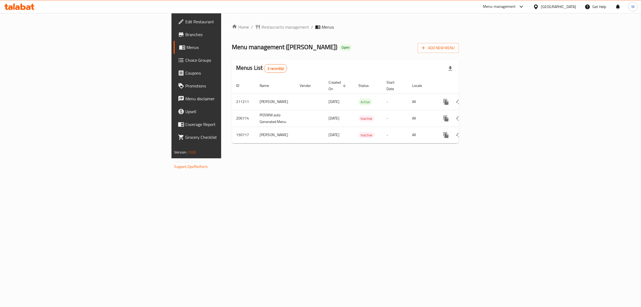
click at [336, 154] on div "Home / Restaurants management / Menus Menu management ( Qasr Alaziziya ) Open A…" at bounding box center [345, 85] width 249 height 145
click at [295, 158] on div "Home / Restaurants management / Menus Menu management ( Qasr Alaziziya ) Open A…" at bounding box center [345, 85] width 249 height 145
click at [488, 99] on icon "enhanced table" at bounding box center [485, 102] width 6 height 6
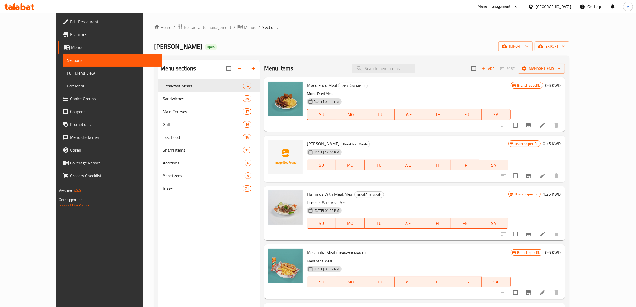
click at [470, 103] on div "[DATE] 01:02 PM SU MO TU WE TH FR SA" at bounding box center [409, 110] width 208 height 29
click at [437, 152] on div "07-08-2025 12:44 PM SU MO TU WE TH FR SA" at bounding box center [407, 161] width 205 height 29
click at [531, 123] on icon "Branch-specific-item" at bounding box center [528, 125] width 5 height 4
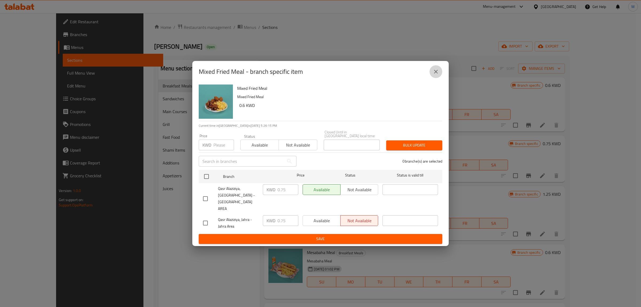
click at [438, 75] on icon "close" at bounding box center [436, 71] width 6 height 6
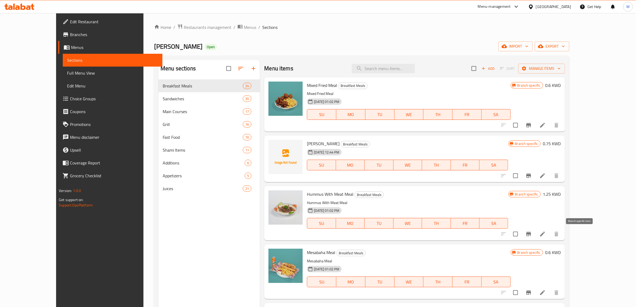
click at [535, 233] on button "Branch-specific-item" at bounding box center [528, 233] width 13 height 13
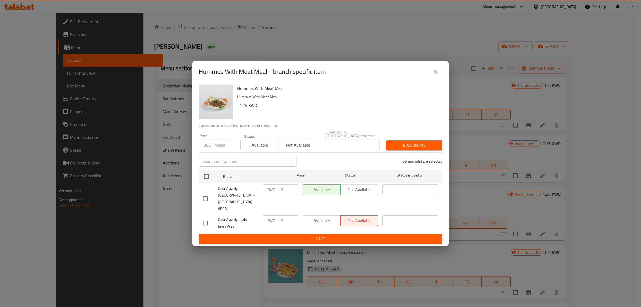
click at [435, 73] on icon "close" at bounding box center [436, 72] width 4 height 4
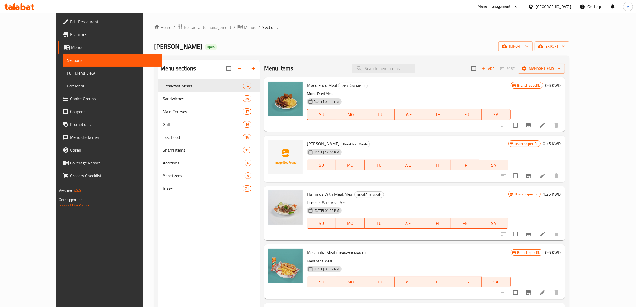
click at [561, 193] on h6 "1.25 KWD" at bounding box center [552, 193] width 18 height 7
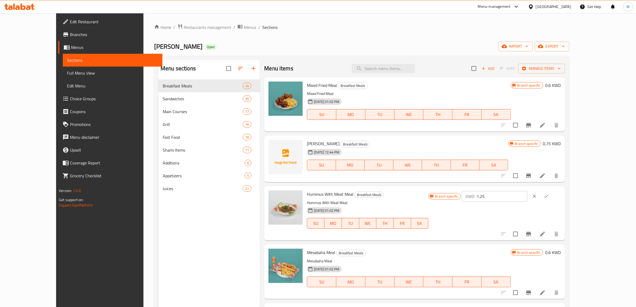
click at [528, 196] on input "1.25" at bounding box center [502, 196] width 51 height 11
paste input "number"
type input "1.5"
click at [549, 195] on icon "ok" at bounding box center [546, 195] width 5 height 5
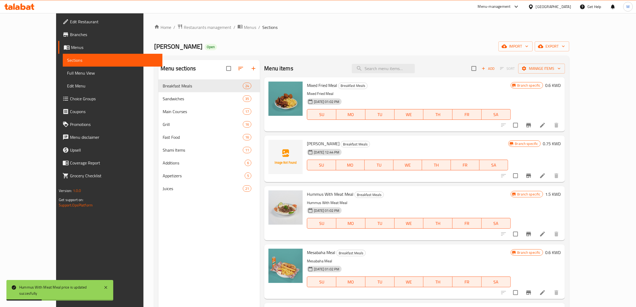
click at [561, 85] on h6 "0.6 KWD" at bounding box center [552, 84] width 15 height 7
click at [528, 90] on input "0.6" at bounding box center [502, 87] width 51 height 11
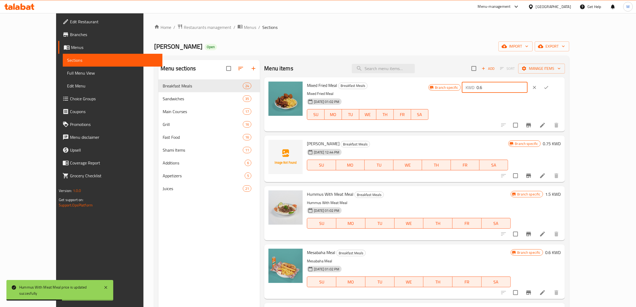
paste input "75"
type input "0.75"
click at [549, 87] on icon "ok" at bounding box center [546, 87] width 5 height 5
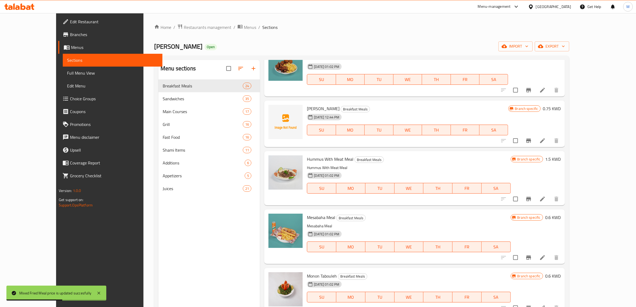
scroll to position [67, 0]
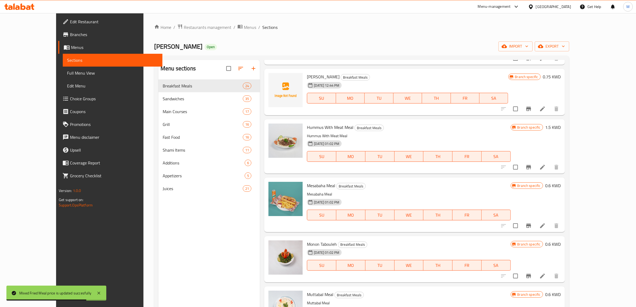
click at [561, 183] on h6 "0.6 KWD" at bounding box center [552, 185] width 15 height 7
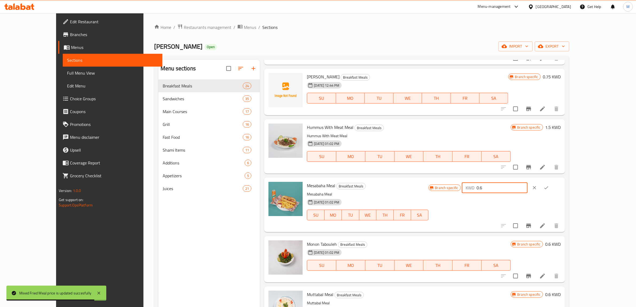
click at [528, 187] on input "0.6" at bounding box center [502, 187] width 51 height 11
paste input "750"
type input "0.750"
click at [549, 187] on icon "ok" at bounding box center [546, 187] width 5 height 5
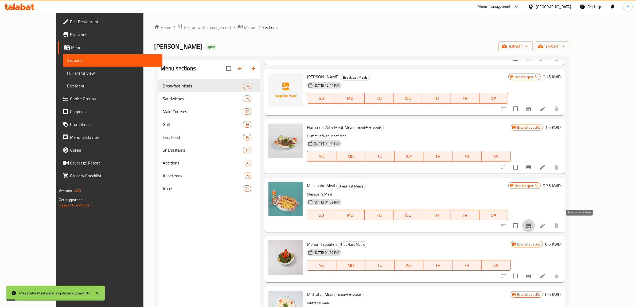
click at [531, 225] on icon "Branch-specific-item" at bounding box center [528, 225] width 5 height 4
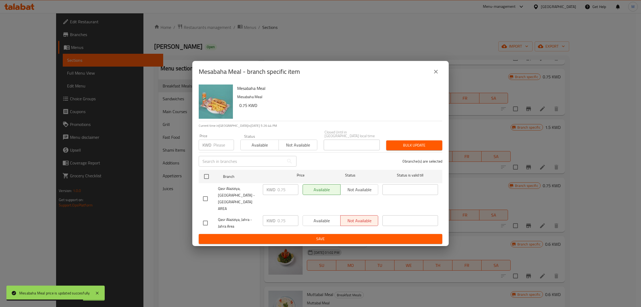
click at [440, 78] on button "close" at bounding box center [436, 71] width 13 height 13
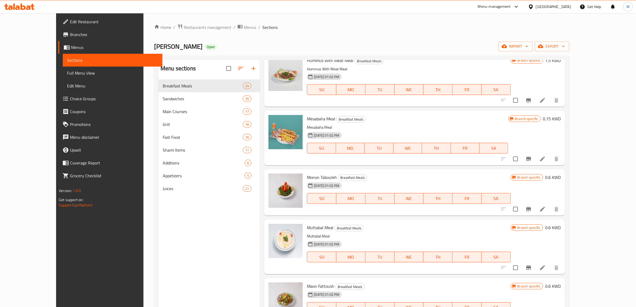
scroll to position [0, 0]
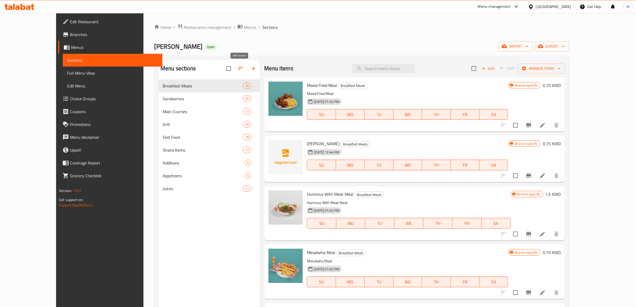
click at [250, 67] on icon "button" at bounding box center [253, 68] width 6 height 6
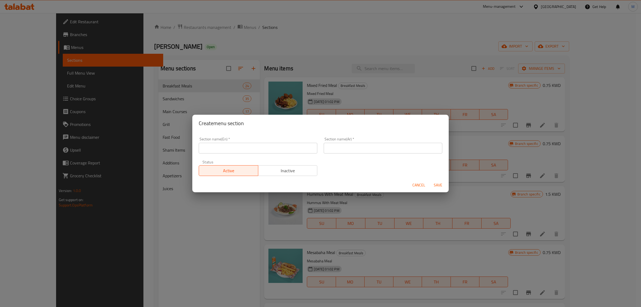
click at [280, 146] on input "text" at bounding box center [258, 148] width 119 height 11
type input "Delete Section"
click at [350, 146] on input "text" at bounding box center [383, 148] width 119 height 11
paste input "Delete Section"
click at [434, 182] on div "Cancel Save" at bounding box center [320, 185] width 257 height 14
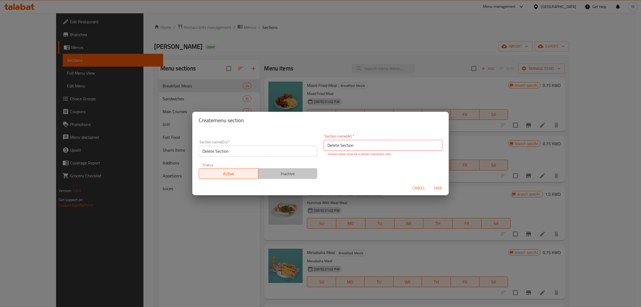
click at [309, 174] on span "Inactive" at bounding box center [288, 174] width 55 height 8
drag, startPoint x: 355, startPoint y: 146, endPoint x: 323, endPoint y: 146, distance: 31.3
click at [324, 146] on input "Delete Section" at bounding box center [383, 145] width 119 height 11
type input "قسم الازالة"
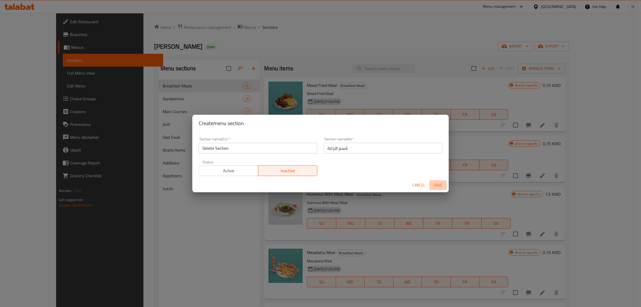
click at [437, 188] on span "Save" at bounding box center [438, 185] width 13 height 7
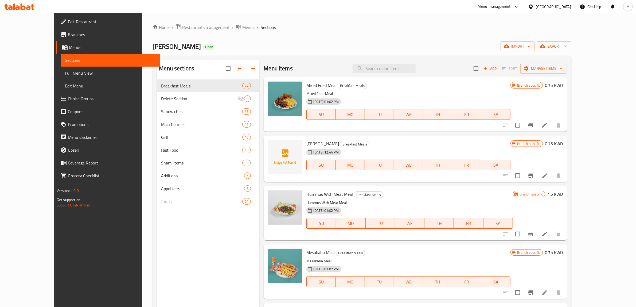
click at [403, 203] on p "Hummus With Meat Meal" at bounding box center [409, 202] width 207 height 7
click at [523, 175] on input "checkbox" at bounding box center [517, 175] width 11 height 11
click at [567, 73] on button "Manage items" at bounding box center [544, 69] width 47 height 10
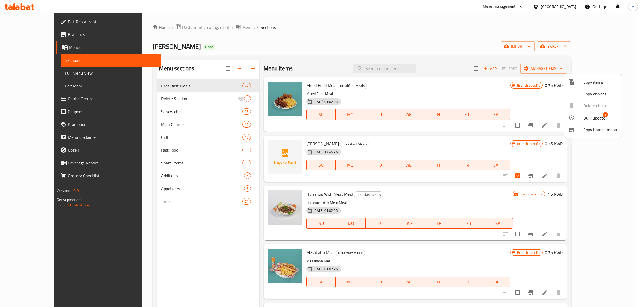
click at [605, 118] on span "Bulk update 1" at bounding box center [601, 117] width 34 height 7
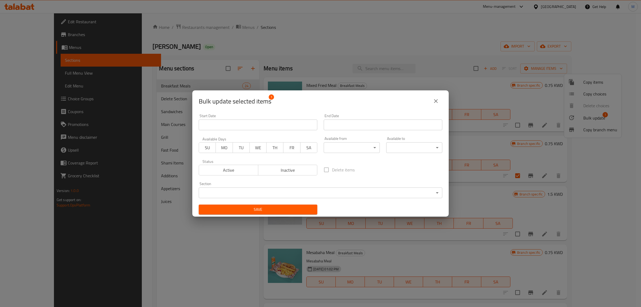
drag, startPoint x: 272, startPoint y: 175, endPoint x: 275, endPoint y: 181, distance: 6.4
click at [273, 175] on button "Inactive" at bounding box center [288, 170] width 60 height 11
click at [277, 203] on div "Save" at bounding box center [258, 209] width 125 height 16
click at [278, 206] on button "Save" at bounding box center [258, 209] width 119 height 10
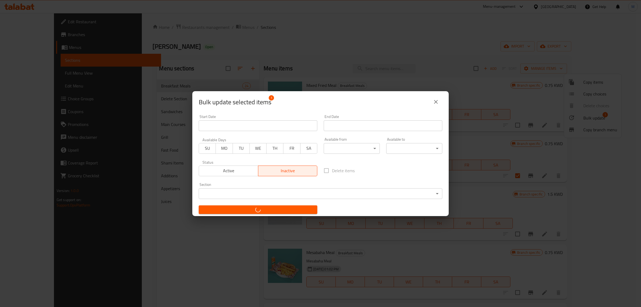
checkbox input "false"
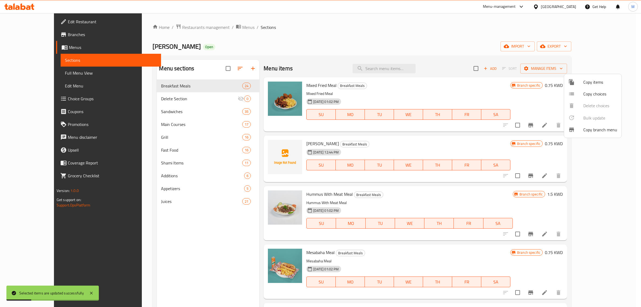
click at [443, 264] on div at bounding box center [320, 153] width 641 height 307
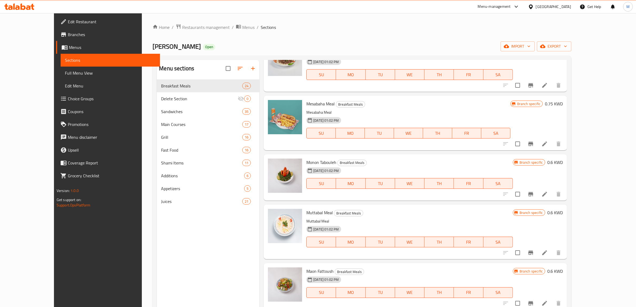
scroll to position [134, 0]
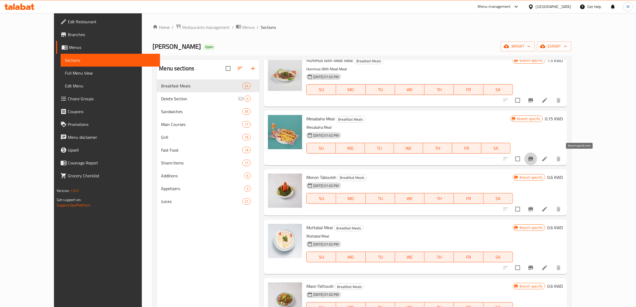
click at [537, 156] on button "Branch-specific-item" at bounding box center [531, 158] width 13 height 13
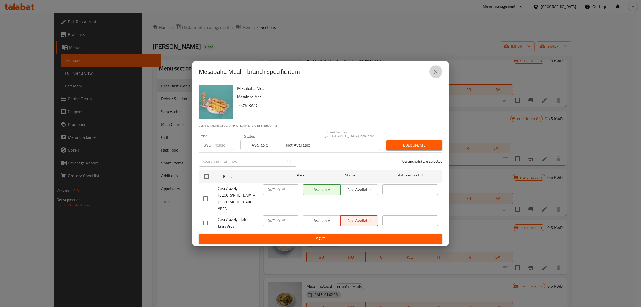
click at [437, 73] on icon "close" at bounding box center [436, 72] width 4 height 4
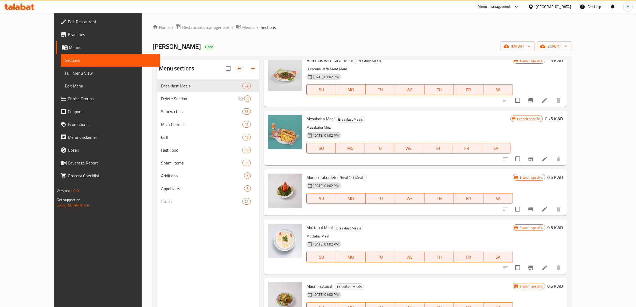
click at [463, 177] on h6 "Monon Tabouleh Breakfast Meals" at bounding box center [409, 176] width 207 height 7
click at [523, 209] on input "checkbox" at bounding box center [517, 208] width 11 height 11
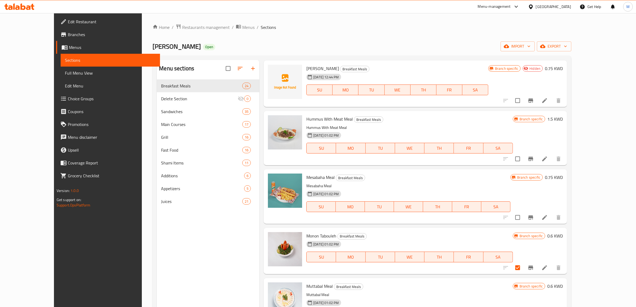
scroll to position [0, 0]
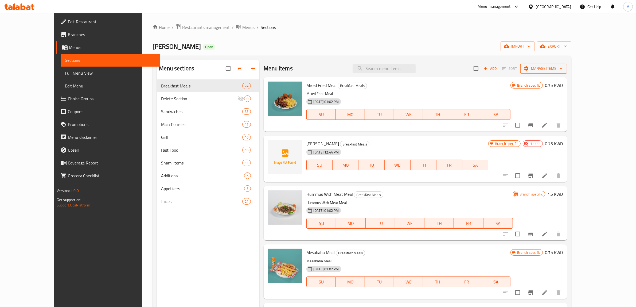
click at [563, 69] on span "Manage items" at bounding box center [544, 68] width 38 height 7
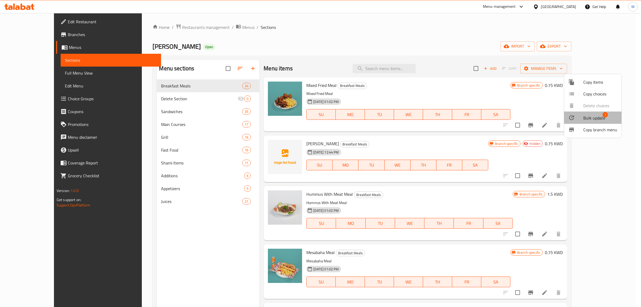
click at [593, 115] on span "Bulk update" at bounding box center [595, 118] width 22 height 6
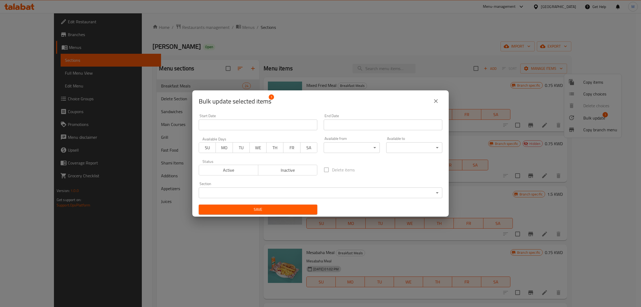
click at [281, 173] on span "Inactive" at bounding box center [288, 170] width 55 height 8
click at [292, 209] on span "Save" at bounding box center [258, 209] width 110 height 7
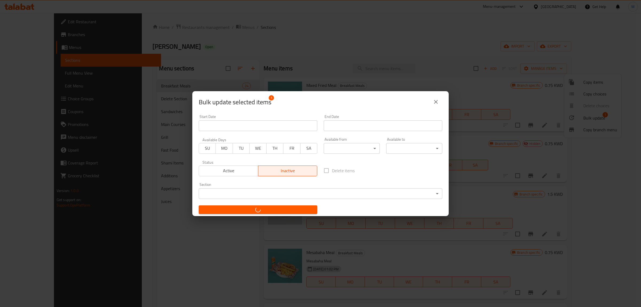
checkbox input "false"
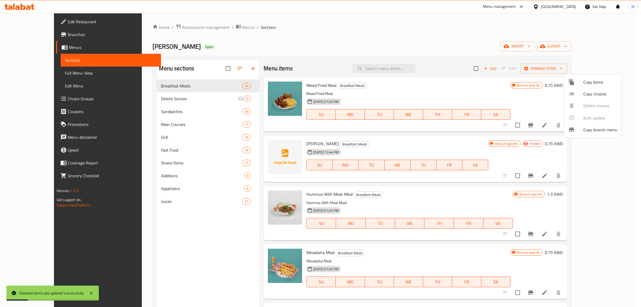
click at [416, 201] on div at bounding box center [320, 153] width 641 height 307
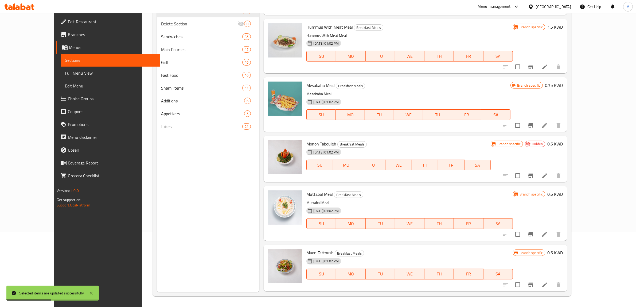
scroll to position [100, 0]
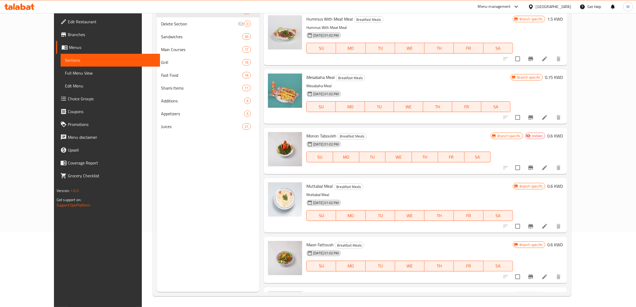
click at [226, 223] on div "Menu sections Breakfast Meals 24 Delete Section 0 Sandwiches 35 Main Courses 17…" at bounding box center [208, 138] width 103 height 307
click at [563, 184] on h6 "0.6 KWD" at bounding box center [555, 185] width 15 height 7
click at [530, 187] on input "0.6" at bounding box center [504, 188] width 51 height 11
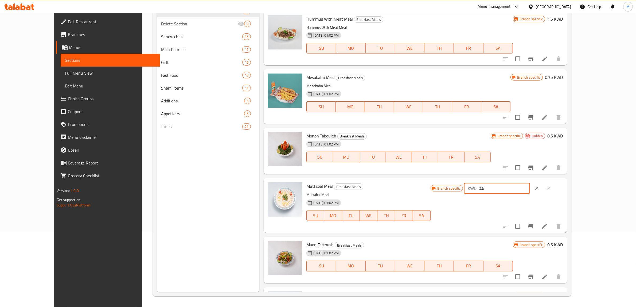
paste input "750"
type input "0.750"
click at [552, 186] on icon "ok" at bounding box center [548, 187] width 5 height 5
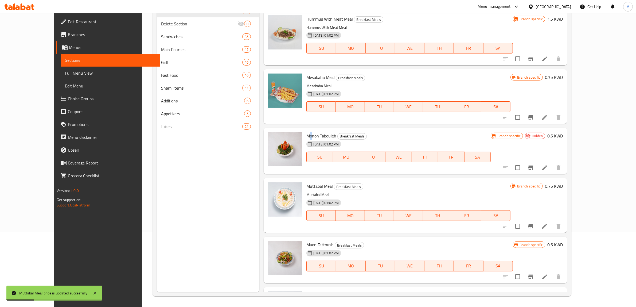
click at [306, 134] on span "Monon Tabouleh" at bounding box center [321, 136] width 30 height 8
copy h6 "Monon Tabouleh"
click at [563, 134] on h6 "0.6 KWD" at bounding box center [555, 135] width 15 height 7
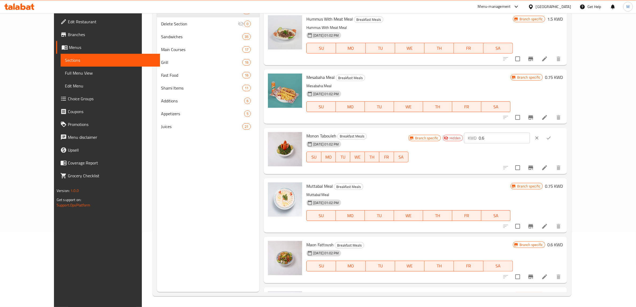
click at [530, 139] on input "0.6" at bounding box center [504, 138] width 51 height 11
paste input "750"
type input "0.750"
click at [555, 141] on button "ok" at bounding box center [549, 138] width 12 height 12
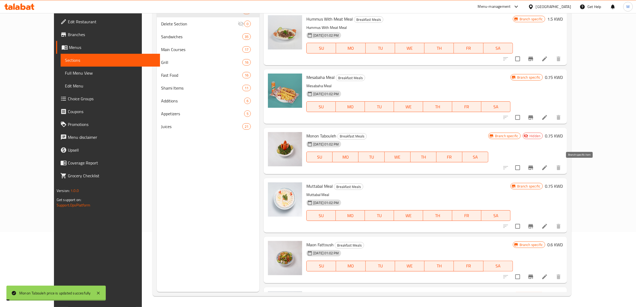
click at [534, 165] on icon "Branch-specific-item" at bounding box center [531, 167] width 6 height 6
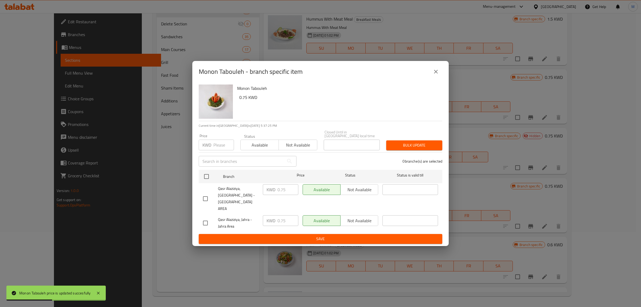
click at [434, 75] on icon "close" at bounding box center [436, 71] width 6 height 6
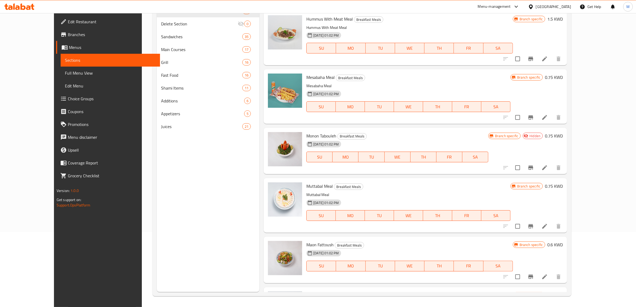
click at [524, 174] on div "Menu items Add Sort Manage items Mixed Fried Meal Breakfast Meals Mixed Fried M…" at bounding box center [413, 138] width 308 height 307
click at [492, 173] on div "Monon Tabouleh Breakfast Meals 21-03-2021 01:02 PM SU MO TU WE TH FR SA Branch …" at bounding box center [416, 151] width 304 height 46
click at [552, 167] on li at bounding box center [544, 168] width 15 height 10
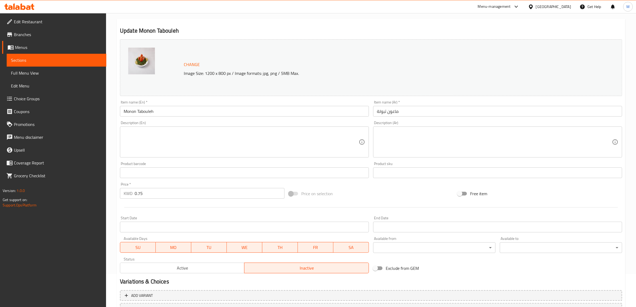
scroll to position [73, 0]
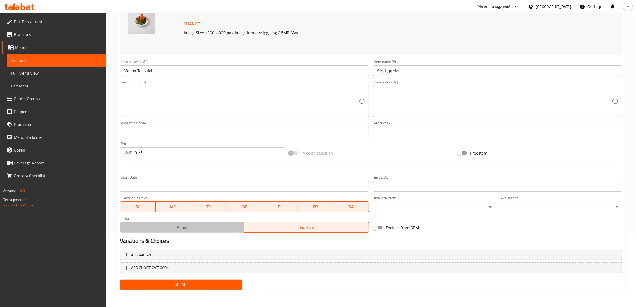
click at [199, 226] on span "Active" at bounding box center [182, 227] width 120 height 8
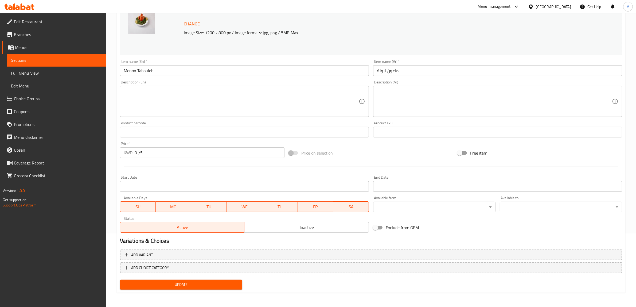
click at [202, 285] on span "Update" at bounding box center [181, 284] width 114 height 7
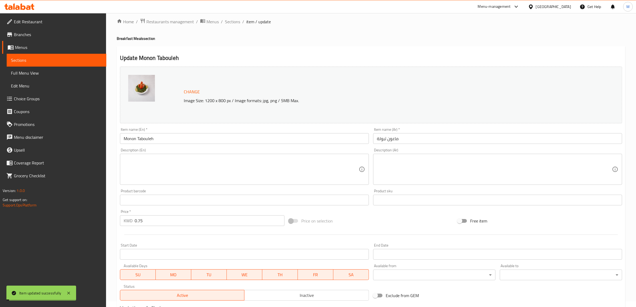
scroll to position [0, 0]
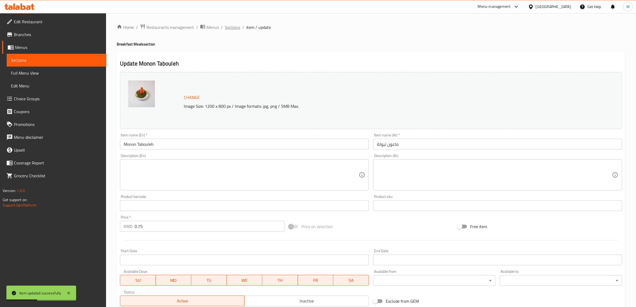
click at [235, 26] on span "Sections" at bounding box center [232, 27] width 15 height 6
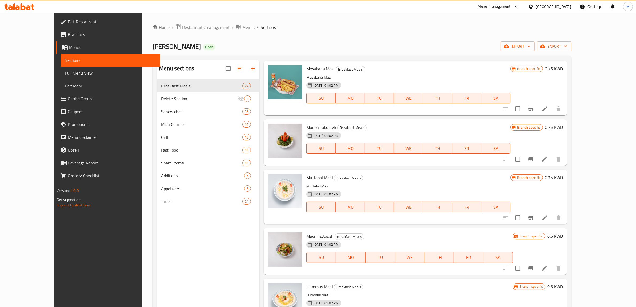
scroll to position [200, 0]
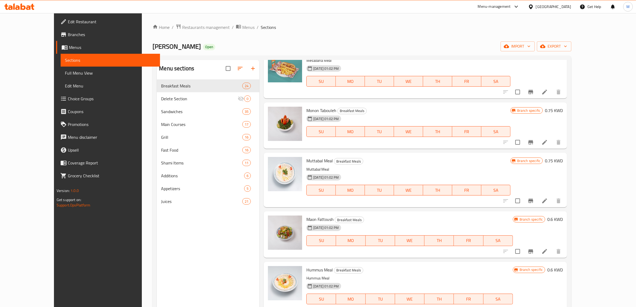
click at [377, 232] on div "21-03-2021 01:02 PM SU MO TU WE TH FR SA" at bounding box center [409, 236] width 211 height 29
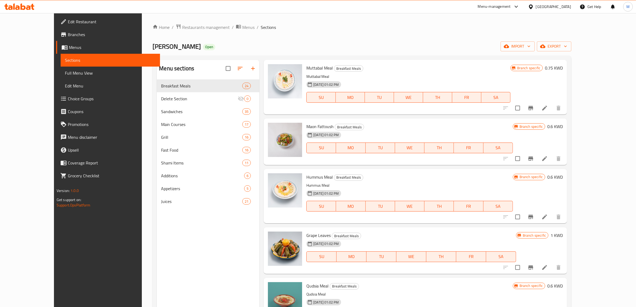
scroll to position [301, 0]
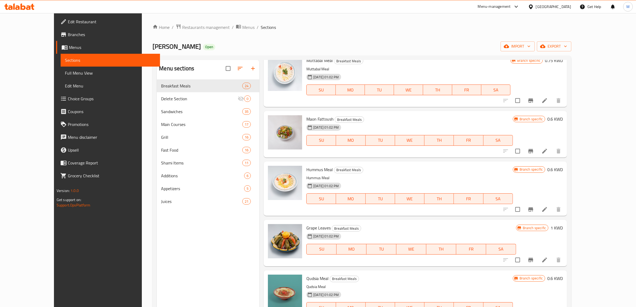
click at [563, 168] on h6 "0.6 KWD" at bounding box center [555, 169] width 15 height 7
click at [530, 170] on input "0.6" at bounding box center [504, 171] width 51 height 11
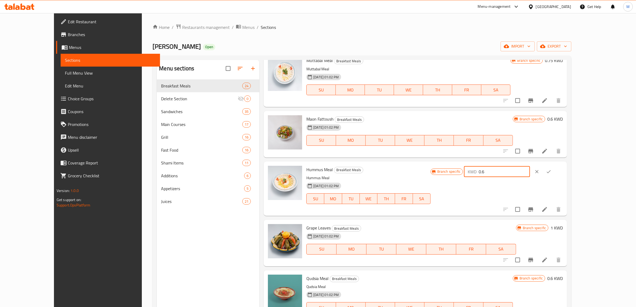
paste input "750"
type input "0.750"
click at [555, 170] on button "ok" at bounding box center [549, 172] width 12 height 12
click at [533, 210] on icon "Branch-specific-item" at bounding box center [531, 209] width 5 height 4
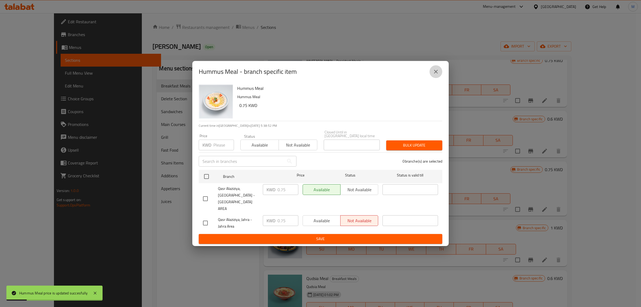
click at [438, 75] on icon "close" at bounding box center [436, 71] width 6 height 6
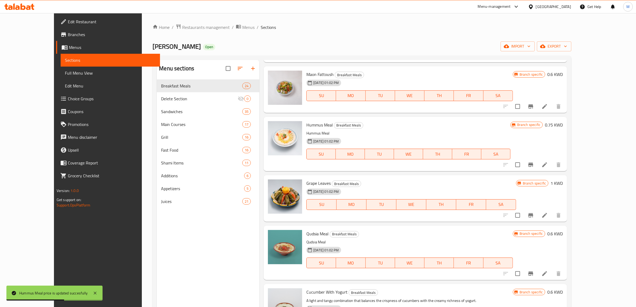
scroll to position [367, 0]
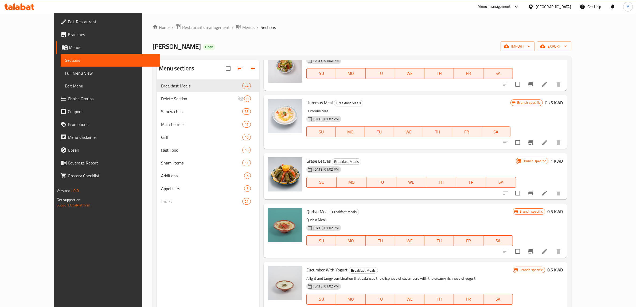
click at [474, 209] on h6 "Qudsia Meal Breakfast Meals" at bounding box center [409, 211] width 207 height 7
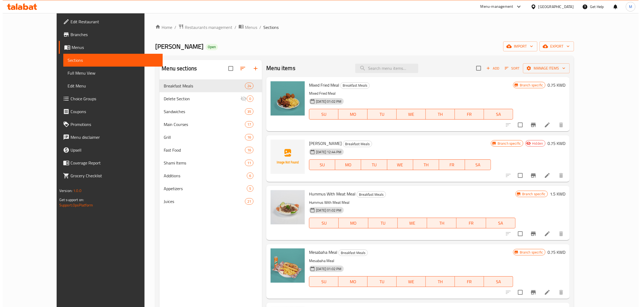
scroll to position [0, 0]
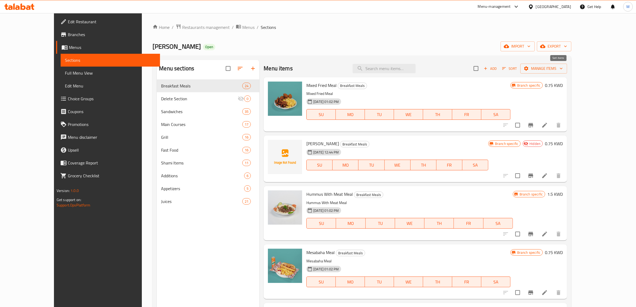
click at [507, 69] on icon "button" at bounding box center [504, 68] width 5 height 5
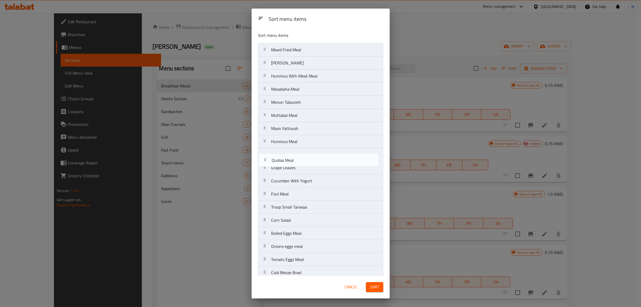
drag, startPoint x: 325, startPoint y: 170, endPoint x: 326, endPoint y: 159, distance: 11.2
click at [326, 159] on nav "Mixed Fried Meal Maon Baba Ghanouj Hummus With Meat Meal Mesabaha Meal Monon Ta…" at bounding box center [320, 200] width 125 height 315
drag, startPoint x: 309, startPoint y: 198, endPoint x: 312, endPoint y: 174, distance: 23.5
click at [312, 174] on nav "Mixed Fried Meal Maon Baba Ghanouj Hummus With Meat Meal Mesabaha Meal Monon Ta…" at bounding box center [320, 200] width 125 height 315
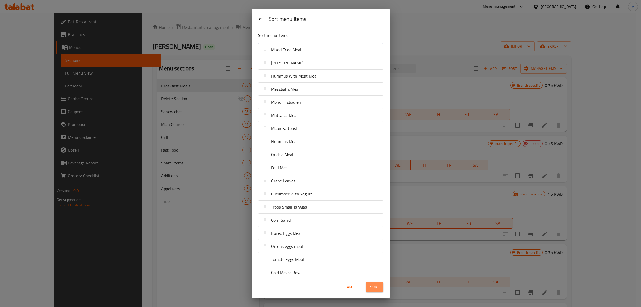
click at [373, 285] on span "Sort" at bounding box center [374, 287] width 9 height 7
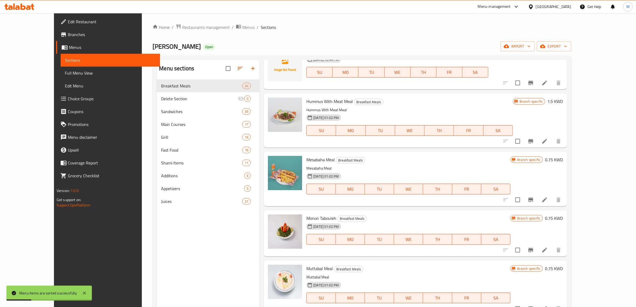
scroll to position [100, 0]
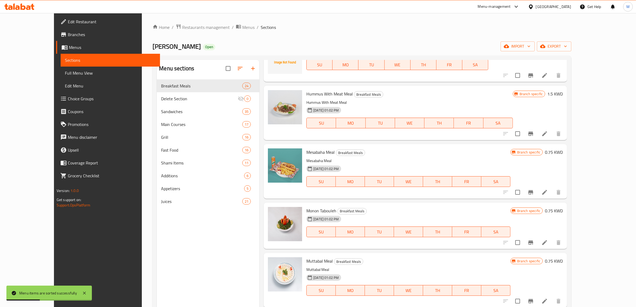
click at [389, 254] on div "Muttabal Meal Breakfast Meals Muttabal Meal 21-03-2021 01:02 PM SU MO TU WE TH …" at bounding box center [416, 280] width 304 height 54
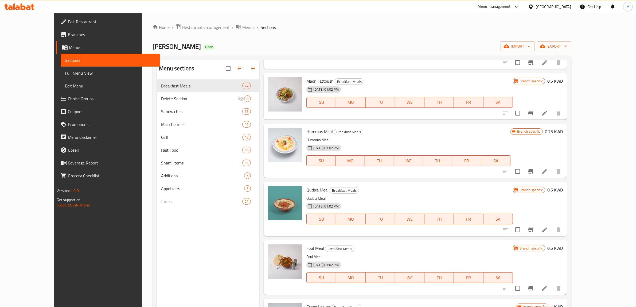
scroll to position [348, 0]
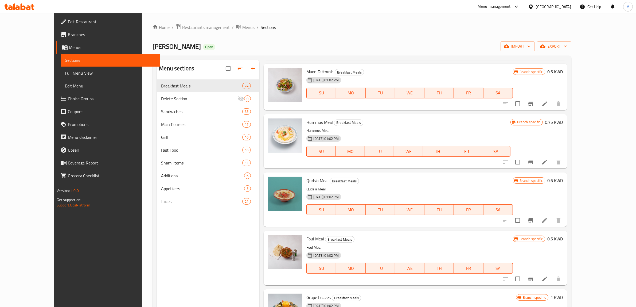
drag, startPoint x: 448, startPoint y: 214, endPoint x: 428, endPoint y: 217, distance: 19.7
click at [428, 217] on div "21-03-2021 01:02 PM SU MO TU WE TH FR SA" at bounding box center [409, 205] width 211 height 29
click at [563, 180] on h6 "0.6 KWD" at bounding box center [555, 180] width 15 height 7
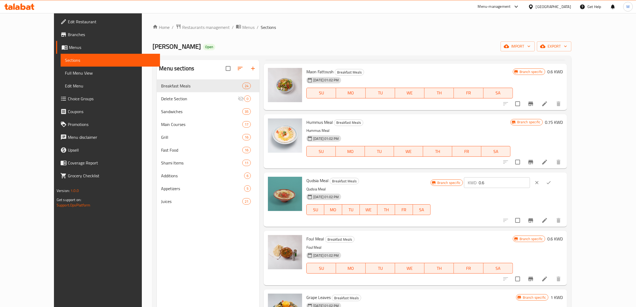
click at [530, 183] on input "0.6" at bounding box center [504, 182] width 51 height 11
paste input "750"
type input "0.750"
click at [555, 178] on button "ok" at bounding box center [549, 183] width 12 height 12
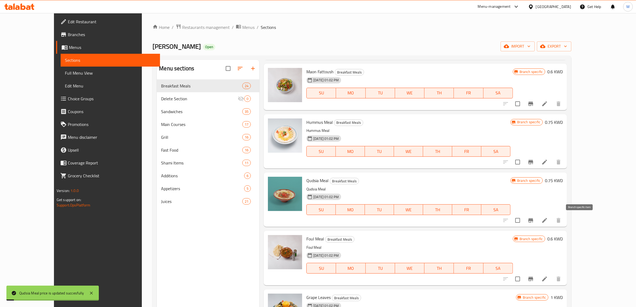
click at [534, 218] on icon "Branch-specific-item" at bounding box center [531, 220] width 6 height 6
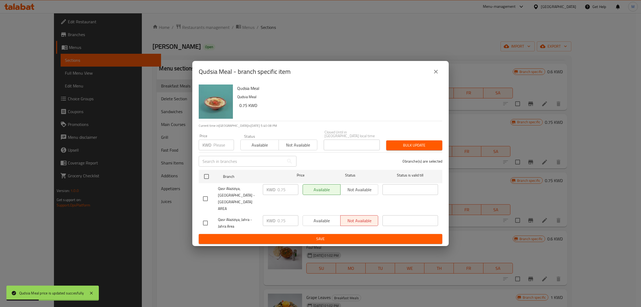
click at [438, 75] on icon "close" at bounding box center [436, 71] width 6 height 6
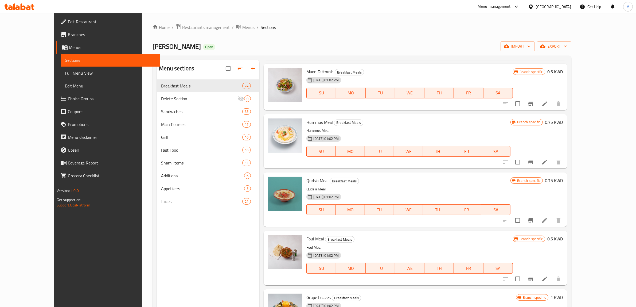
click at [400, 239] on h6 "Foul Meal Breakfast Meals" at bounding box center [409, 238] width 207 height 7
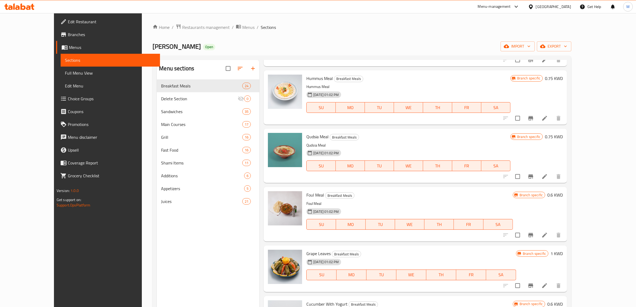
scroll to position [381, 0]
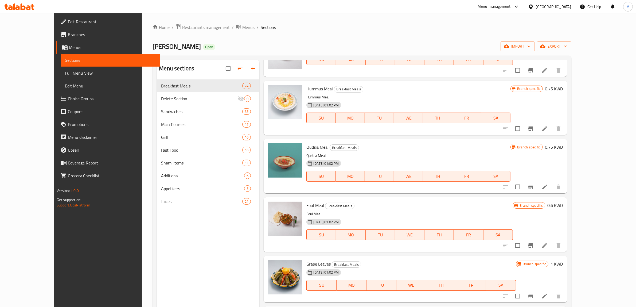
click at [563, 206] on h6 "0.6 KWD" at bounding box center [555, 204] width 15 height 7
click at [530, 207] on input "0.6" at bounding box center [504, 207] width 51 height 11
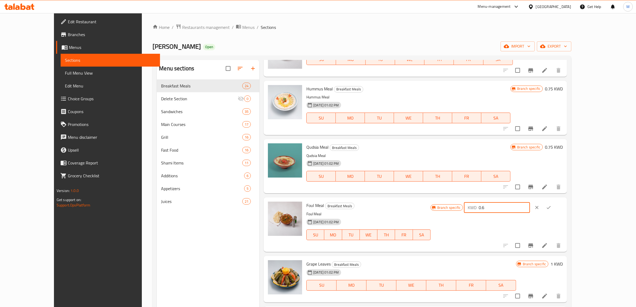
paste input "750"
type input "0.750"
click at [552, 205] on icon "ok" at bounding box center [548, 207] width 5 height 5
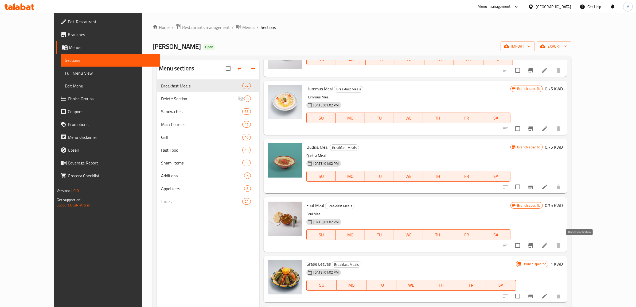
click at [533, 245] on icon "Branch-specific-item" at bounding box center [531, 245] width 5 height 4
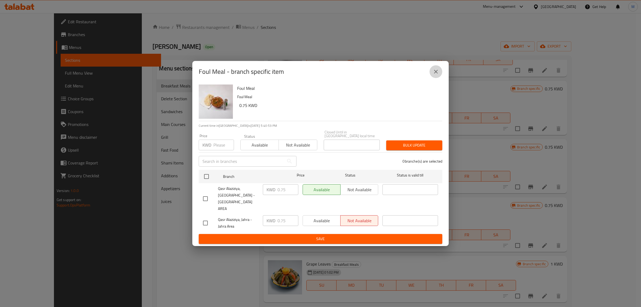
click at [439, 75] on icon "close" at bounding box center [436, 71] width 6 height 6
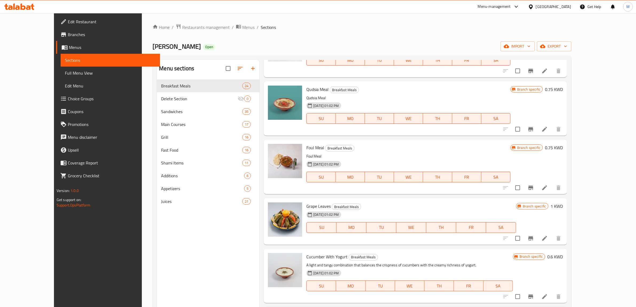
scroll to position [448, 0]
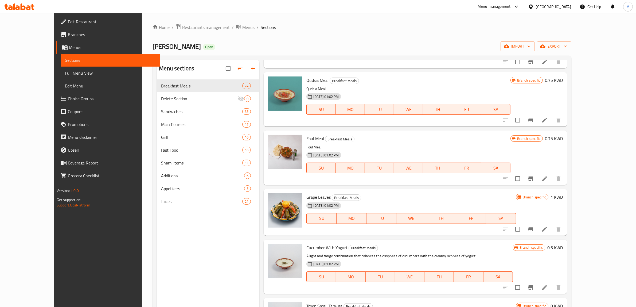
click at [368, 195] on h6 "Grape Leaves Breakfast Meals" at bounding box center [411, 196] width 210 height 7
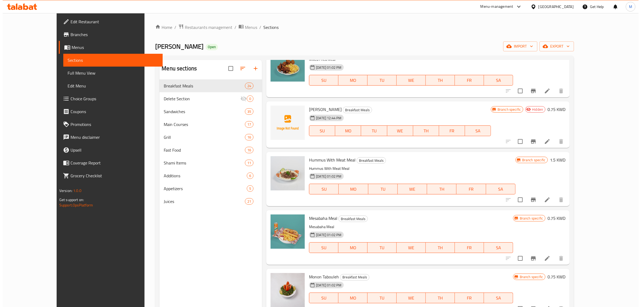
scroll to position [0, 0]
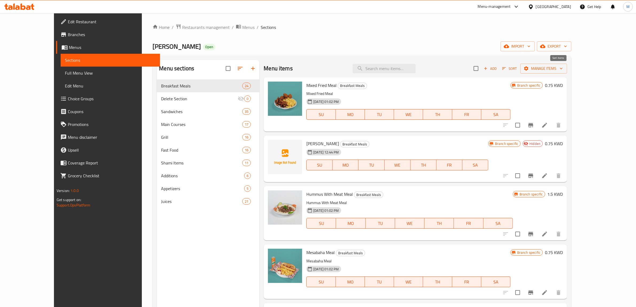
click at [517, 66] on span "Sort" at bounding box center [509, 68] width 15 height 6
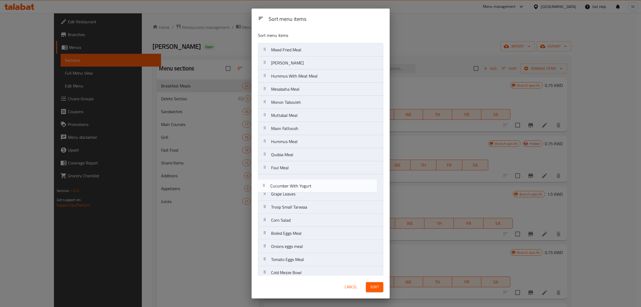
drag, startPoint x: 318, startPoint y: 196, endPoint x: 317, endPoint y: 185, distance: 10.5
click at [317, 185] on nav "Mixed Fried Meal Maon Baba Ghanouj Hummus With Meat Meal Mesabaha Meal Monon Ta…" at bounding box center [320, 200] width 125 height 315
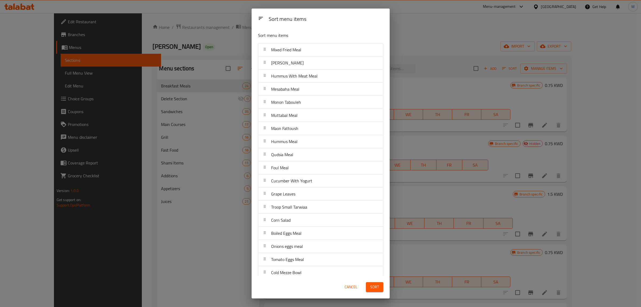
click at [309, 284] on div "Cancel Sort" at bounding box center [321, 287] width 132 height 16
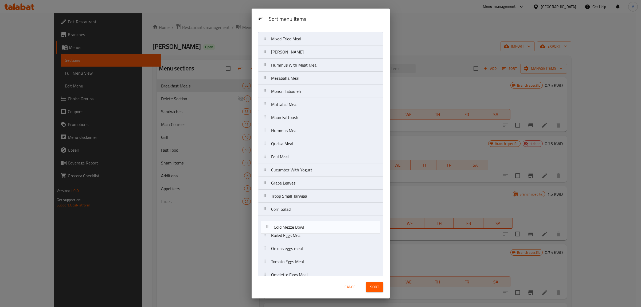
scroll to position [13, 0]
drag, startPoint x: 300, startPoint y: 272, endPoint x: 305, endPoint y: 181, distance: 91.3
click at [305, 181] on nav "Mixed Fried Meal Maon Baba Ghanouj Hummus With Meat Meal Mesabaha Meal Monon Ta…" at bounding box center [320, 187] width 125 height 315
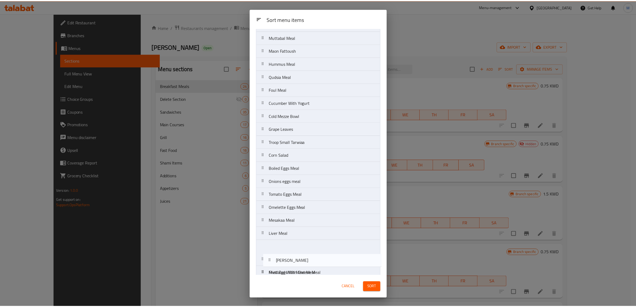
scroll to position [86, 0]
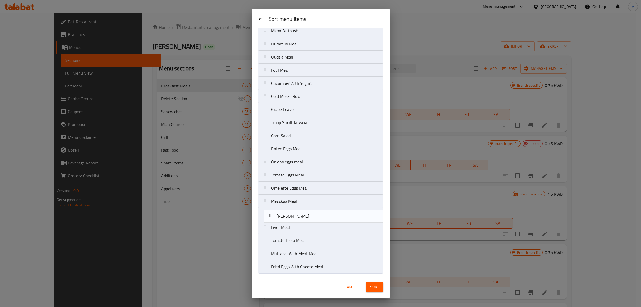
drag, startPoint x: 314, startPoint y: 53, endPoint x: 320, endPoint y: 220, distance: 167.6
click at [320, 220] on nav "Mixed Fried Meal Maon Baba Ghanouj Hummus With Meat Meal Mesabaha Meal Monon Ta…" at bounding box center [320, 116] width 125 height 315
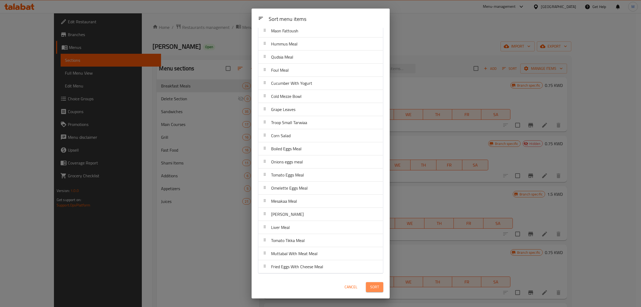
click at [376, 288] on span "Sort" at bounding box center [374, 287] width 9 height 7
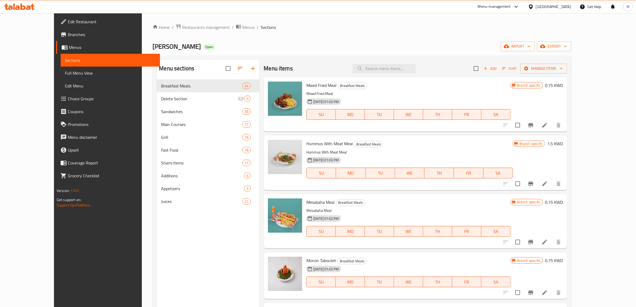
click at [402, 258] on h6 "Monon Tabouleh Breakfast Meals" at bounding box center [408, 260] width 204 height 7
click at [475, 159] on div "21-03-2021 01:02 PM SU MO TU WE TH FR SA" at bounding box center [409, 169] width 211 height 29
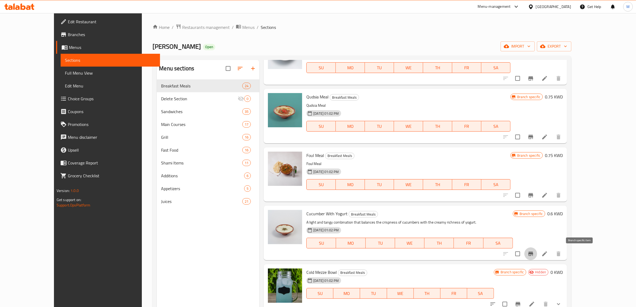
click at [534, 252] on icon "Branch-specific-item" at bounding box center [531, 253] width 6 height 6
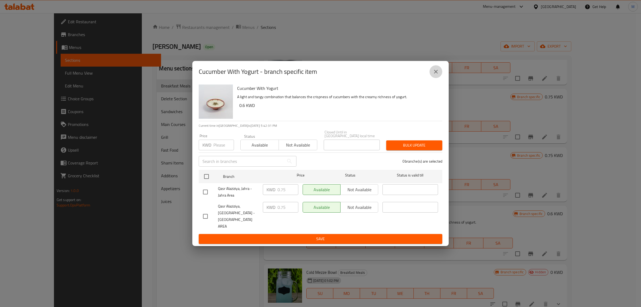
click at [436, 73] on icon "close" at bounding box center [436, 72] width 4 height 4
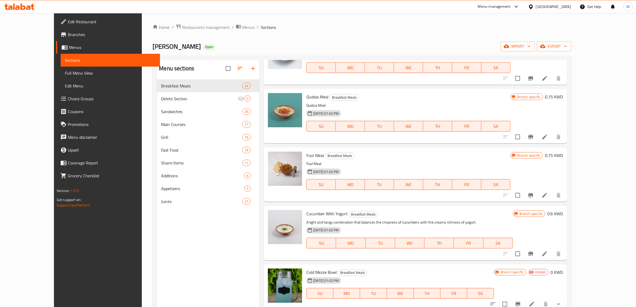
click at [563, 214] on h6 "0.6 KWD" at bounding box center [555, 213] width 15 height 7
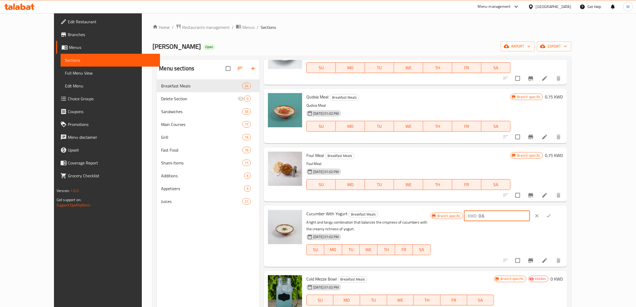
click at [530, 213] on input "0.6" at bounding box center [504, 215] width 51 height 11
paste input "75"
type input "0.75"
click at [551, 216] on icon "ok" at bounding box center [549, 215] width 4 height 3
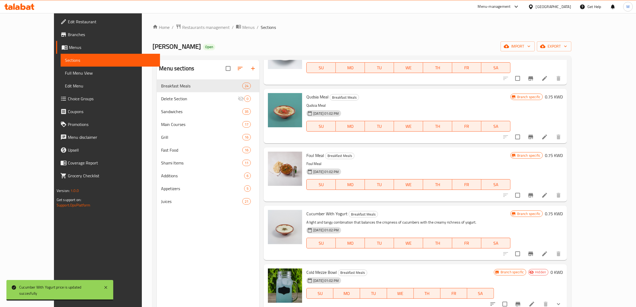
click at [417, 210] on h6 "Cucumber With Yogurt Breakfast Meals" at bounding box center [408, 213] width 204 height 7
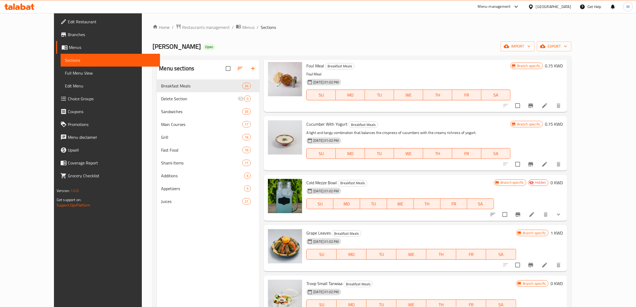
scroll to position [481, 0]
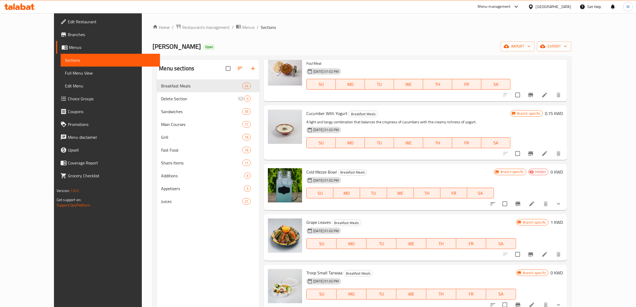
click at [441, 219] on h6 "Grape Leaves Breakfast Meals" at bounding box center [411, 221] width 210 height 7
click at [521, 203] on icon "Branch-specific-item" at bounding box center [518, 203] width 5 height 4
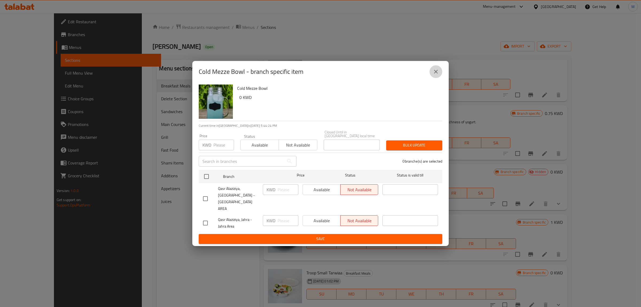
click at [431, 78] on button "close" at bounding box center [436, 71] width 13 height 13
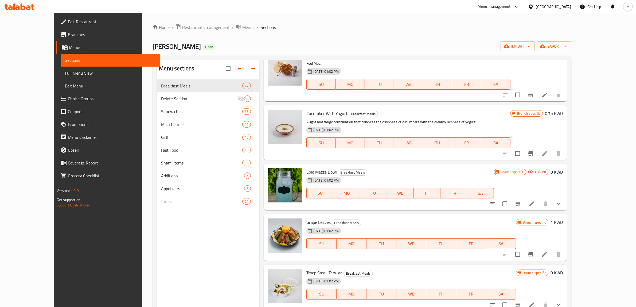
click at [316, 173] on span "Cold Mezze Bowl" at bounding box center [321, 172] width 30 height 8
copy h6 "Cold Mezze Bowl"
click at [186, 249] on div "Menu sections Breakfast Meals 24 Delete Section 0 Sandwiches 35 Main Courses 17…" at bounding box center [208, 213] width 103 height 307
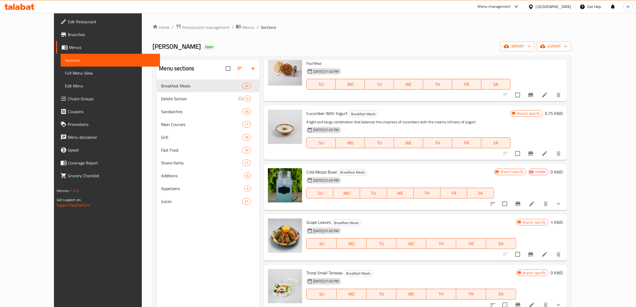
scroll to position [947, 0]
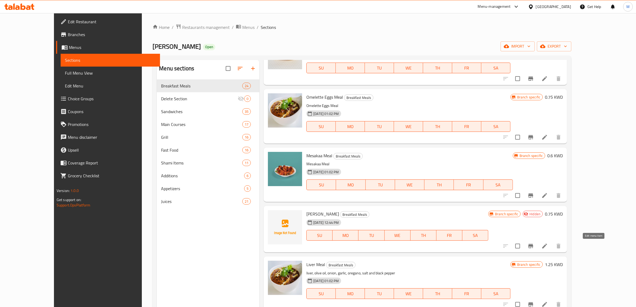
click at [547, 247] on icon at bounding box center [544, 245] width 5 height 5
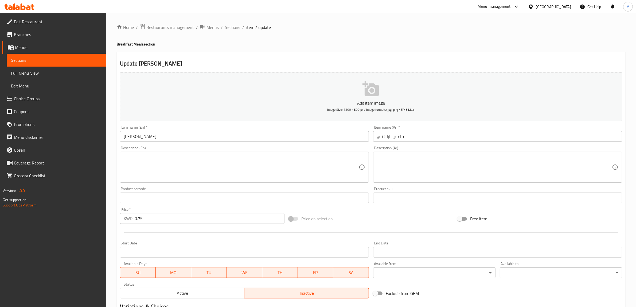
click at [211, 292] on span "Active" at bounding box center [182, 293] width 120 height 8
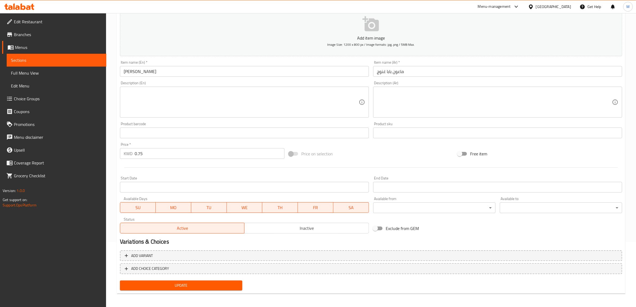
scroll to position [65, 0]
click at [206, 284] on span "Update" at bounding box center [181, 284] width 114 height 7
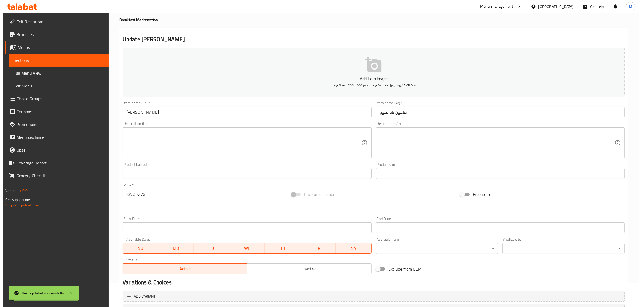
scroll to position [0, 0]
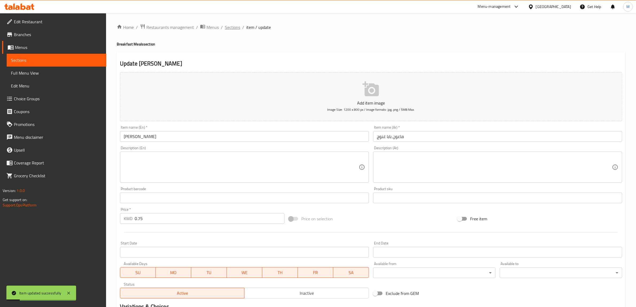
click at [236, 27] on span "Sections" at bounding box center [232, 27] width 15 height 6
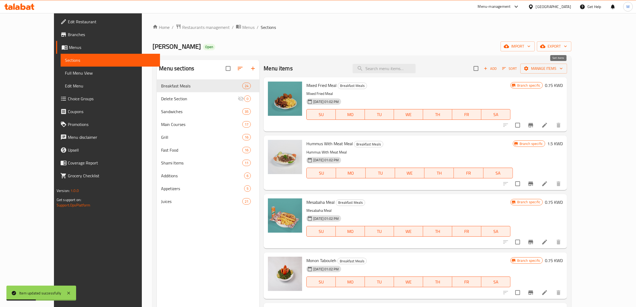
click at [517, 67] on span "Sort" at bounding box center [509, 68] width 15 height 6
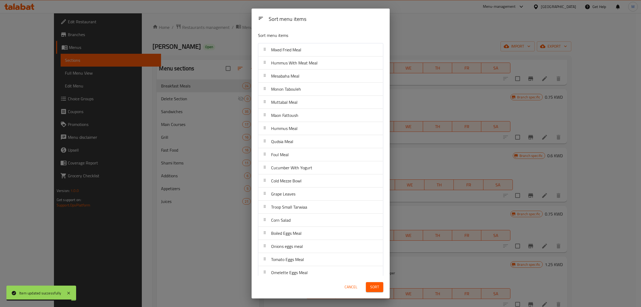
scroll to position [86, 0]
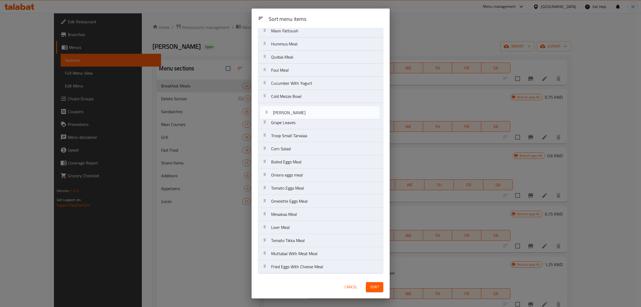
drag, startPoint x: 317, startPoint y: 213, endPoint x: 321, endPoint y: 110, distance: 102.9
click at [321, 110] on nav "Mixed Fried Meal Hummus With Meat Meal Mesabaha Meal Monon Tabouleh Muttabal Me…" at bounding box center [320, 116] width 125 height 315
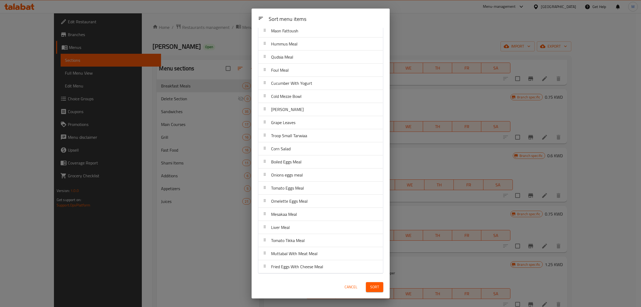
click at [299, 284] on div "Cancel Sort" at bounding box center [321, 287] width 132 height 16
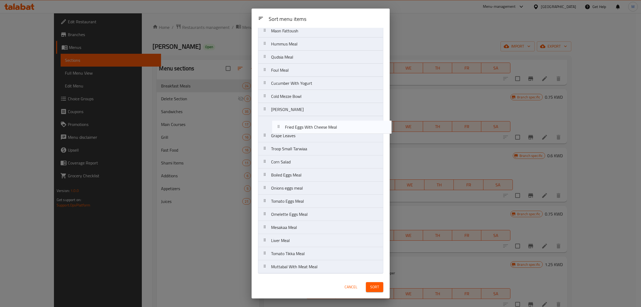
drag, startPoint x: 299, startPoint y: 269, endPoint x: 312, endPoint y: 127, distance: 143.0
click at [312, 127] on nav "Mixed Fried Meal Hummus With Meat Meal Mesabaha Meal Monon Tabouleh Muttabal Me…" at bounding box center [320, 116] width 125 height 315
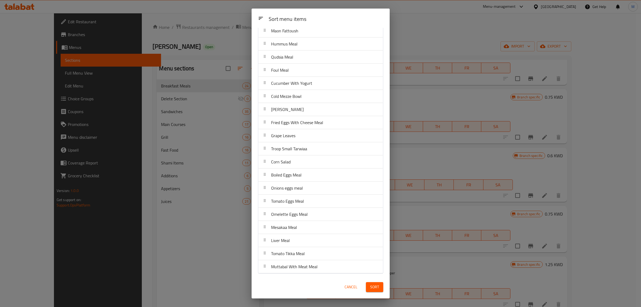
click at [304, 285] on div "Cancel Sort" at bounding box center [321, 287] width 132 height 16
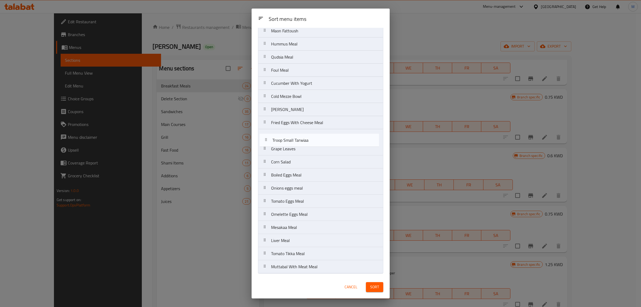
drag, startPoint x: 315, startPoint y: 151, endPoint x: 317, endPoint y: 142, distance: 9.6
click at [317, 142] on nav "Mixed Fried Meal Hummus With Meat Meal Mesabaha Meal Monon Tabouleh Muttabal Me…" at bounding box center [320, 116] width 125 height 315
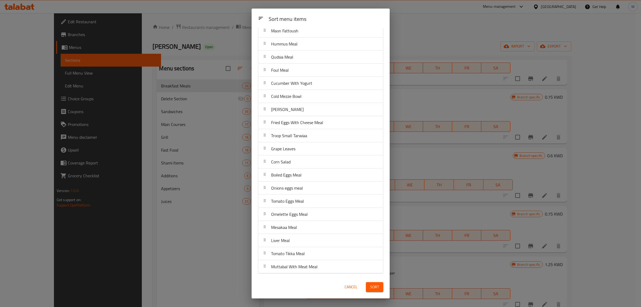
click at [293, 281] on div "Cancel Sort" at bounding box center [321, 287] width 132 height 16
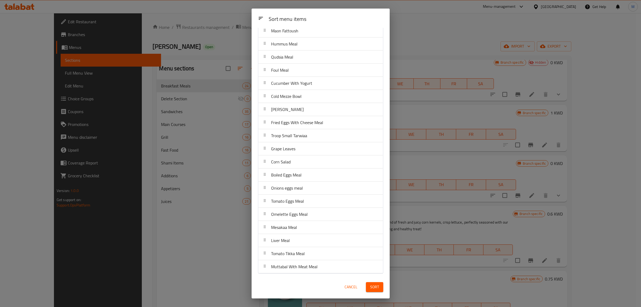
scroll to position [52, 0]
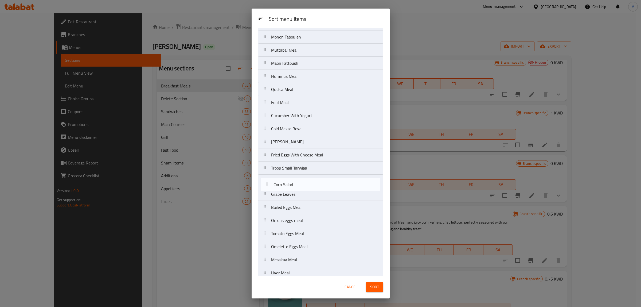
drag, startPoint x: 308, startPoint y: 191, endPoint x: 310, endPoint y: 180, distance: 12.1
click at [310, 180] on nav "Mixed Fried Meal Hummus With Meat Meal Mesabaha Meal Monon Tabouleh Muttabal Me…" at bounding box center [320, 148] width 125 height 315
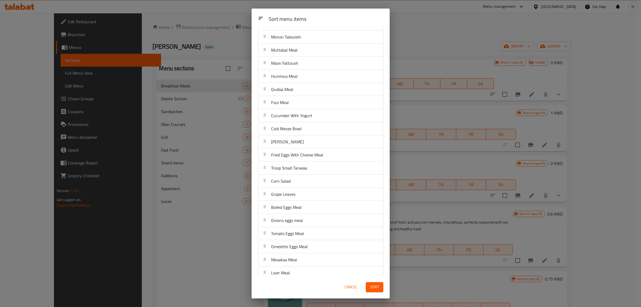
click at [309, 286] on div "Cancel Sort" at bounding box center [321, 287] width 132 height 16
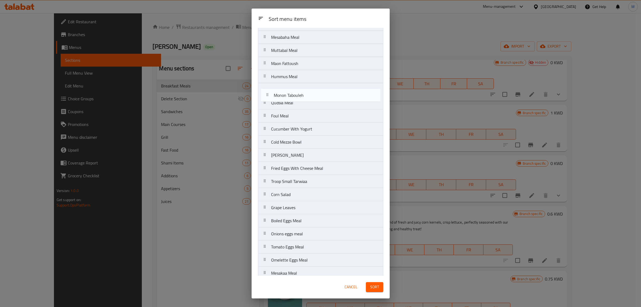
scroll to position [37, 0]
drag, startPoint x: 312, startPoint y: 39, endPoint x: 317, endPoint y: 195, distance: 156.1
click at [317, 195] on nav "Mixed Fried Meal Hummus With Meat Meal Mesabaha Meal Monon Tabouleh Muttabal Me…" at bounding box center [320, 163] width 125 height 315
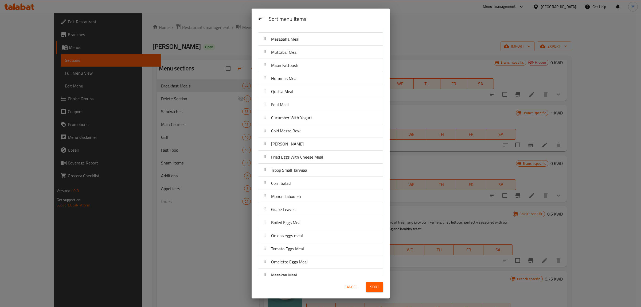
click at [304, 286] on div "Cancel Sort" at bounding box center [321, 287] width 132 height 16
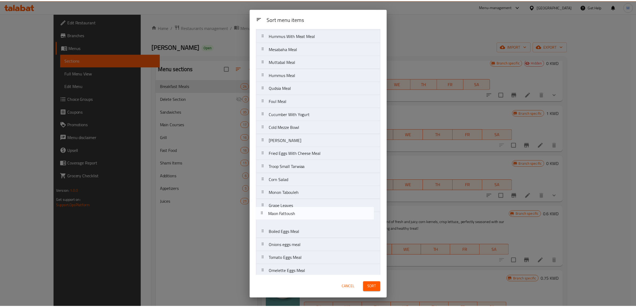
scroll to position [30, 0]
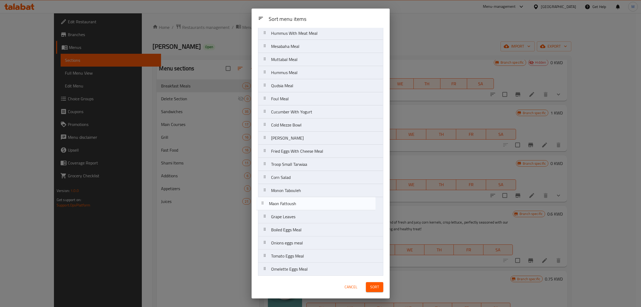
drag, startPoint x: 324, startPoint y: 102, endPoint x: 322, endPoint y: 204, distance: 102.4
click at [322, 204] on nav "Mixed Fried Meal Hummus With Meat Meal Mesabaha Meal Muttabal Meal Maon Fattous…" at bounding box center [320, 170] width 125 height 315
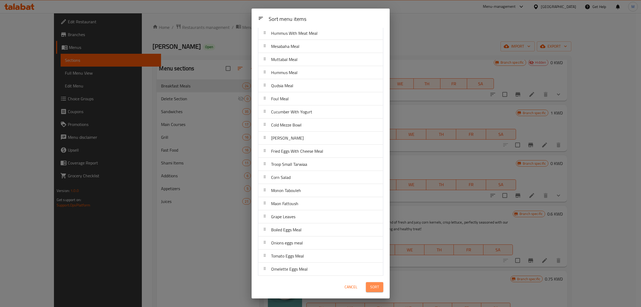
click at [377, 282] on button "Sort" at bounding box center [374, 287] width 17 height 10
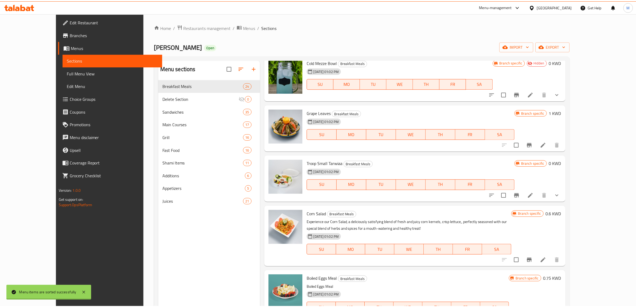
scroll to position [0, 0]
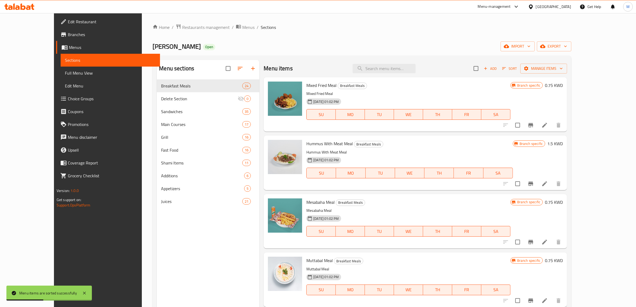
click at [402, 152] on p "Hummus With Meat Meal" at bounding box center [409, 152] width 207 height 7
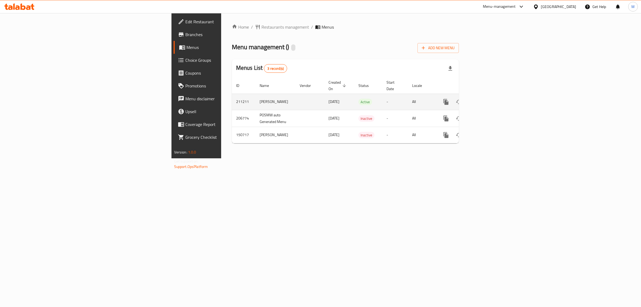
click at [232, 96] on td "211211" at bounding box center [244, 102] width 24 height 16
click at [255, 98] on td "[PERSON_NAME]" at bounding box center [275, 102] width 40 height 16
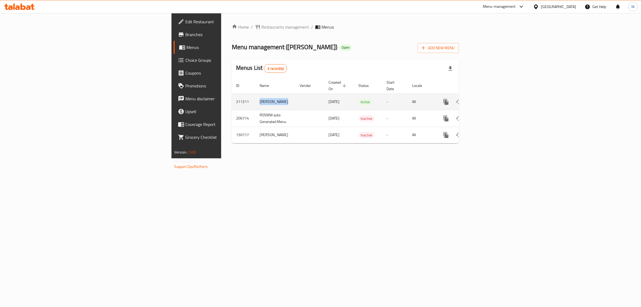
copy td "[PERSON_NAME]"
click at [232, 95] on td "211211" at bounding box center [244, 102] width 24 height 16
copy td "211211"
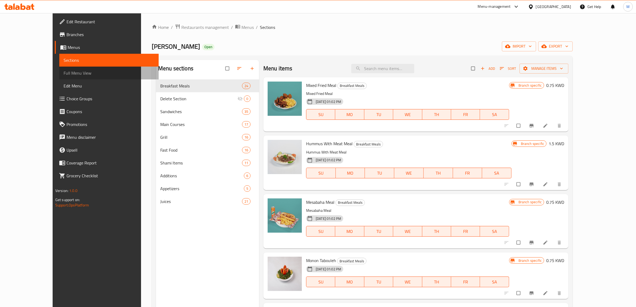
click at [64, 73] on span "Full Menu View" at bounding box center [109, 73] width 91 height 6
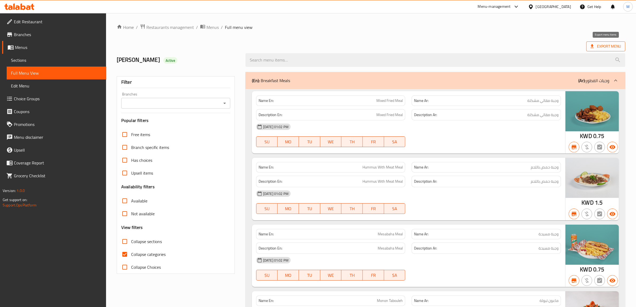
click at [590, 47] on icon at bounding box center [592, 46] width 5 height 5
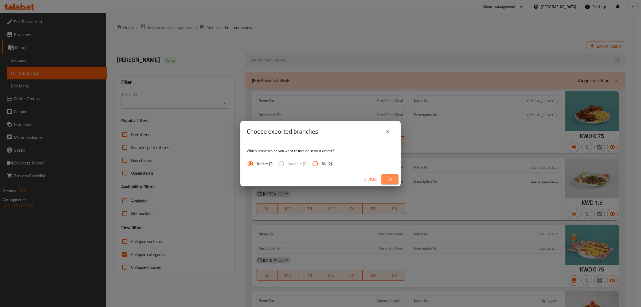
click at [385, 177] on button "Ok" at bounding box center [390, 179] width 17 height 10
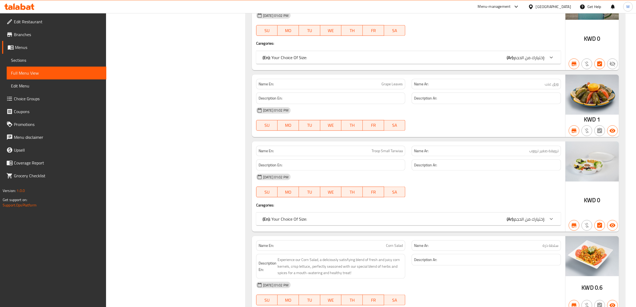
click at [498, 64] on div "(En): Your Choice Of Size: (Ar): إختيارك من الحجم:" at bounding box center [408, 57] width 305 height 13
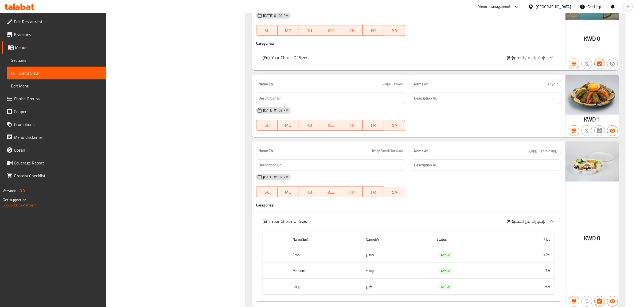
scroll to position [818, 0]
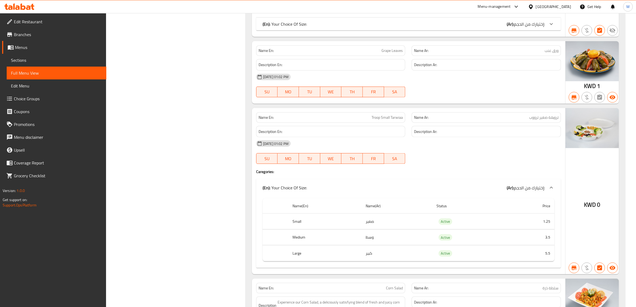
click at [472, 157] on div "21-03-2021 01:02 PM SU MO TU WE TH FR SA" at bounding box center [408, 152] width 311 height 30
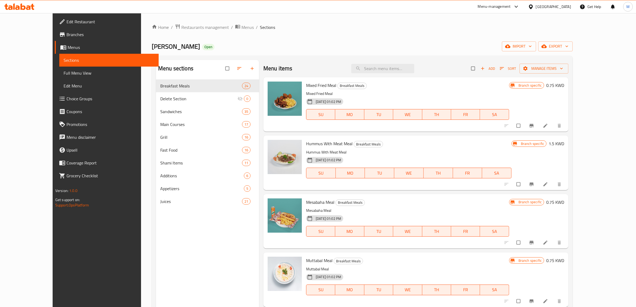
click at [456, 189] on div "Hummus With Meat Meal Breakfast Meals Hummus With Meat Meal 21-03-2021 01:02 PM…" at bounding box center [415, 162] width 305 height 54
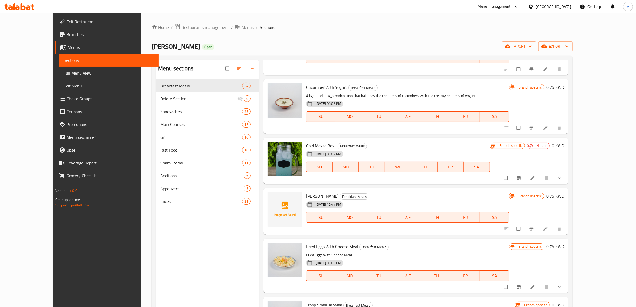
scroll to position [422, 0]
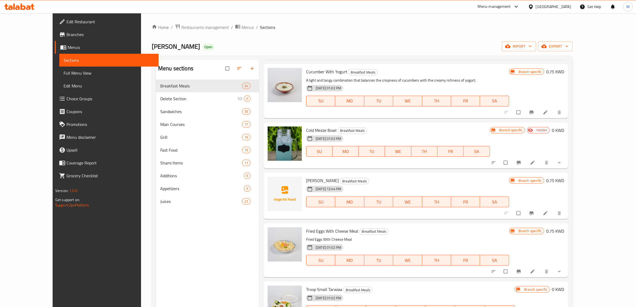
click at [534, 213] on icon "Branch-specific-item" at bounding box center [532, 212] width 4 height 3
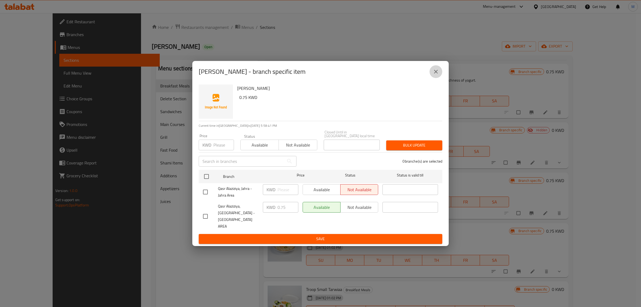
click at [434, 75] on icon "close" at bounding box center [436, 71] width 6 height 6
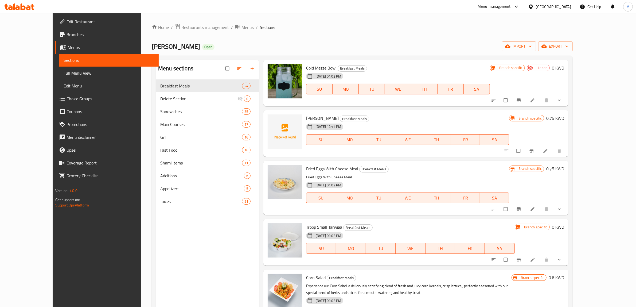
scroll to position [489, 0]
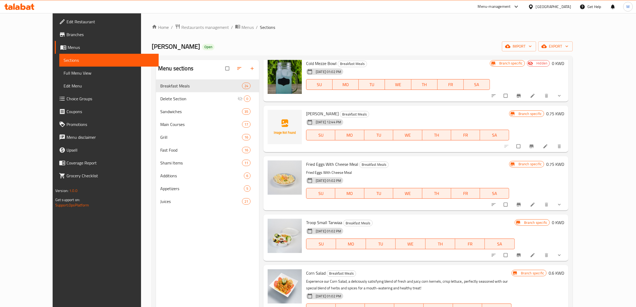
click at [509, 164] on h6 "Fried Eggs With Cheese Meal Breakfast Meals" at bounding box center [407, 163] width 203 height 7
click at [564, 164] on h6 "0.75 KWD" at bounding box center [555, 163] width 18 height 7
drag, startPoint x: 548, startPoint y: 165, endPoint x: 526, endPoint y: 166, distance: 22.7
click at [526, 166] on div "KWD 0.75 ​" at bounding box center [496, 166] width 67 height 11
type input "1"
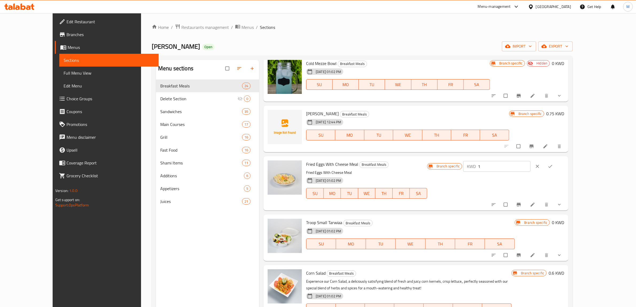
click at [553, 165] on icon "ok" at bounding box center [550, 166] width 5 height 5
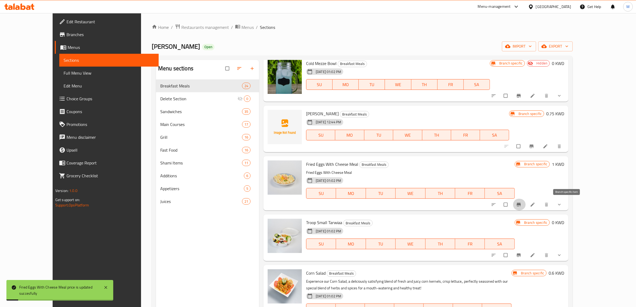
click at [523, 204] on span "Branch-specific-item" at bounding box center [519, 204] width 6 height 5
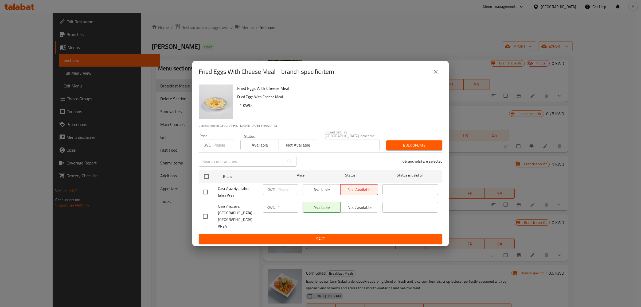
click at [439, 75] on icon "close" at bounding box center [436, 71] width 6 height 6
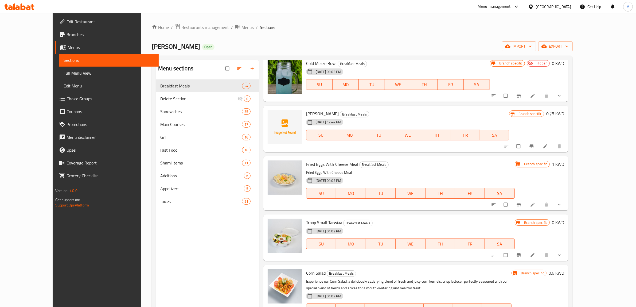
click at [394, 211] on div "Menu items Add Sort Manage items Mixed Fried Meal Breakfast Meals Mixed Fried M…" at bounding box center [413, 213] width 309 height 307
click at [312, 223] on span "Troop Small Tarwiaa" at bounding box center [324, 222] width 36 height 8
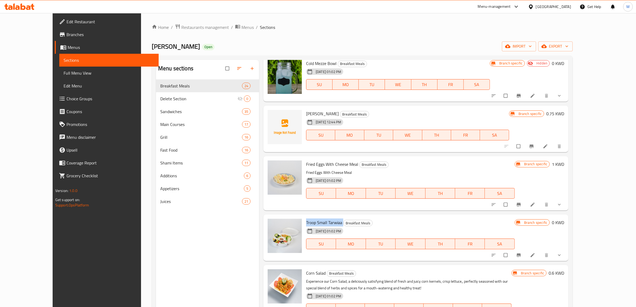
copy h6 "Troop Small Tarwiaa"
click at [453, 226] on div "21-03-2021 01:02 PM SU MO TU WE TH FR SA" at bounding box center [410, 240] width 213 height 29
click at [486, 223] on h6 "Troop Small Tarwiaa Breakfast Meals" at bounding box center [410, 222] width 209 height 7
click at [482, 219] on h6 "Troop Small Tarwiaa Breakfast Meals" at bounding box center [410, 222] width 209 height 7
click at [482, 222] on h6 "Troop Small Tarwiaa Breakfast Meals" at bounding box center [410, 222] width 209 height 7
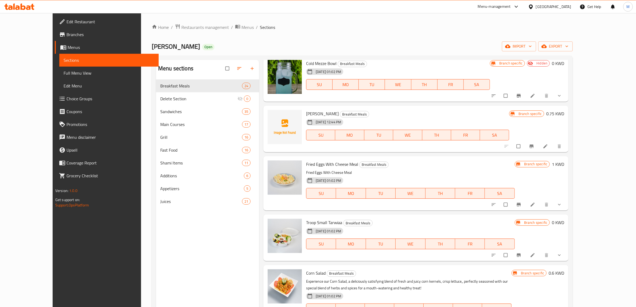
click at [468, 229] on div "21-03-2021 01:02 PM SU MO TU WE TH FR SA" at bounding box center [410, 240] width 213 height 29
click at [471, 230] on div "21-03-2021 01:02 PM SU MO TU WE TH FR SA" at bounding box center [410, 240] width 213 height 29
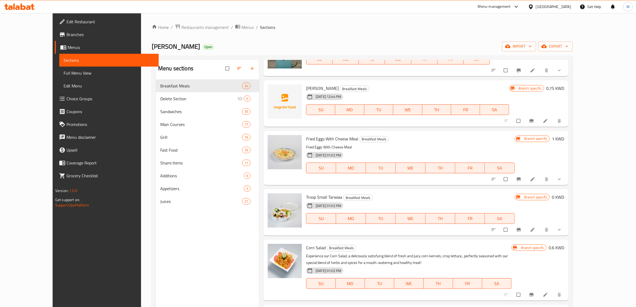
scroll to position [522, 0]
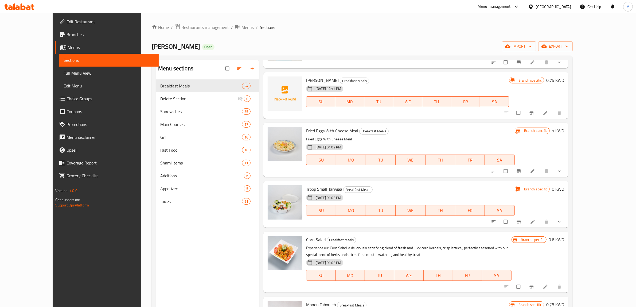
click at [406, 232] on div "Corn Salad Breakfast Meals Experience our Corn Salad, a deliciously satisfying …" at bounding box center [415, 261] width 305 height 61
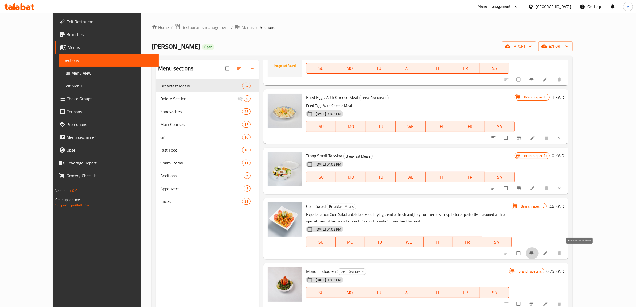
click at [539, 252] on button "Branch-specific-item" at bounding box center [532, 253] width 13 height 12
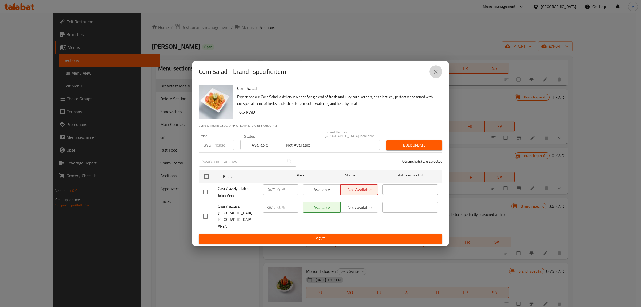
click at [434, 75] on icon "close" at bounding box center [436, 71] width 6 height 6
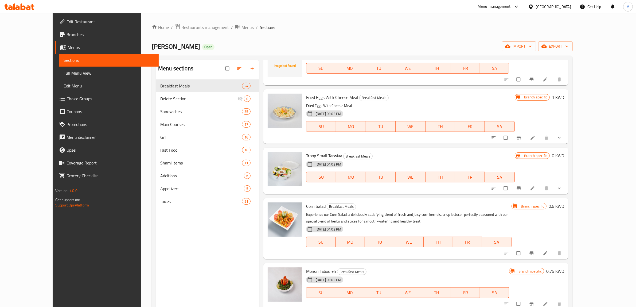
click at [564, 205] on h6 "0.6 KWD" at bounding box center [556, 205] width 15 height 7
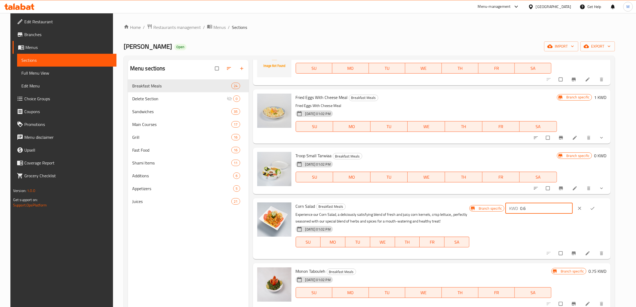
drag, startPoint x: 557, startPoint y: 206, endPoint x: 538, endPoint y: 208, distance: 19.3
click at [538, 208] on input "0.6" at bounding box center [546, 208] width 53 height 11
type input "0.750"
click at [600, 211] on button "ok" at bounding box center [593, 208] width 13 height 12
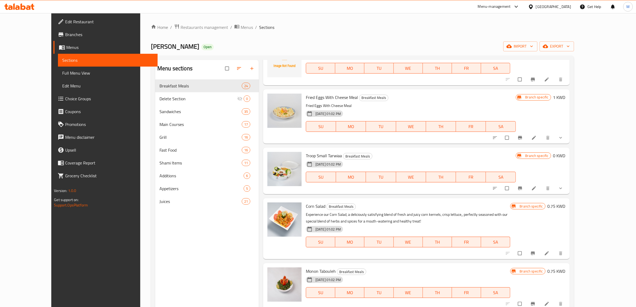
click at [419, 261] on div "Menu items Add Sort Manage items Mixed Fried Meal Breakfast Meals Mixed Fried M…" at bounding box center [414, 213] width 311 height 307
click at [452, 208] on h6 "Corn Salad Breakfast Meals" at bounding box center [408, 205] width 204 height 7
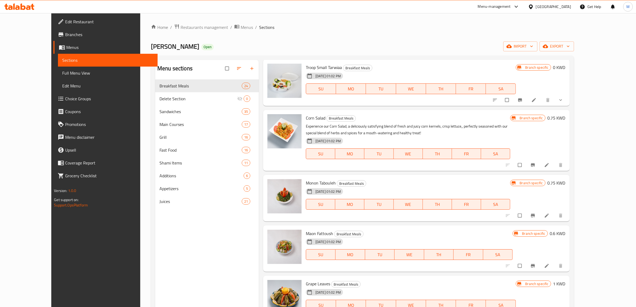
scroll to position [656, 0]
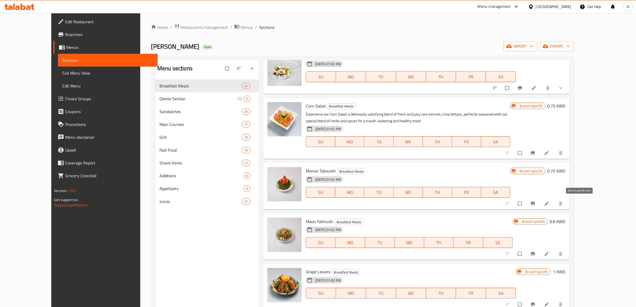
click at [540, 199] on button "Branch-specific-item" at bounding box center [533, 203] width 13 height 12
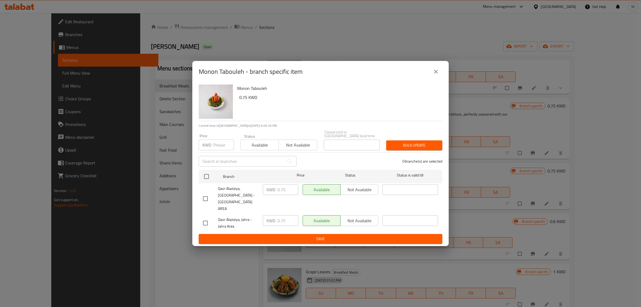
click at [432, 78] on button "close" at bounding box center [436, 71] width 13 height 13
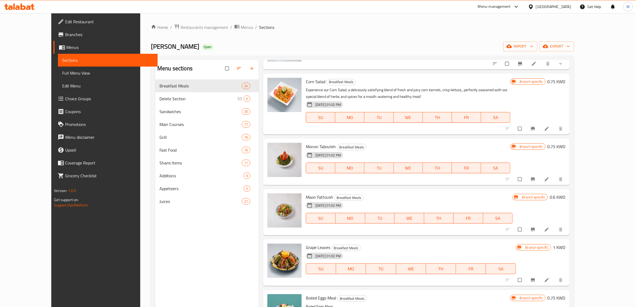
scroll to position [689, 0]
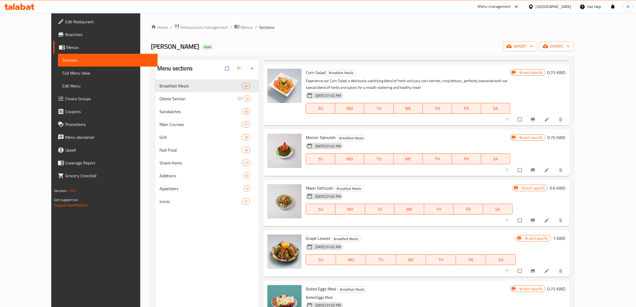
click at [464, 183] on div "Maon Fattoush Breakfast Meals 21-03-2021 01:02 PM SU MO TU WE TH FR SA" at bounding box center [409, 203] width 211 height 42
click at [509, 194] on div "21-03-2021 01:02 PM SU MO TU WE TH FR SA" at bounding box center [409, 205] width 211 height 29
click at [536, 218] on icon "Branch-specific-item" at bounding box center [532, 220] width 5 height 5
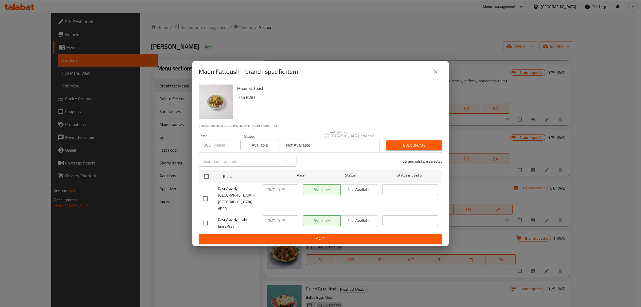
click at [433, 75] on icon "close" at bounding box center [436, 71] width 6 height 6
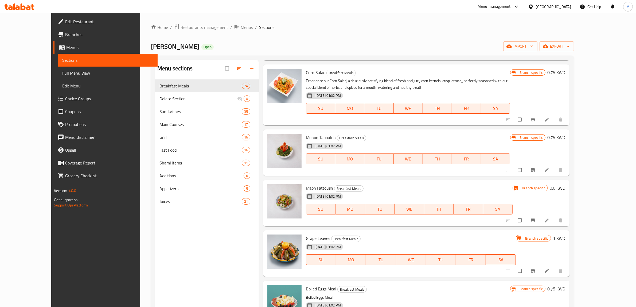
drag, startPoint x: 602, startPoint y: 189, endPoint x: 599, endPoint y: 189, distance: 3.2
click at [566, 189] on h6 "0.6 KWD" at bounding box center [557, 187] width 15 height 7
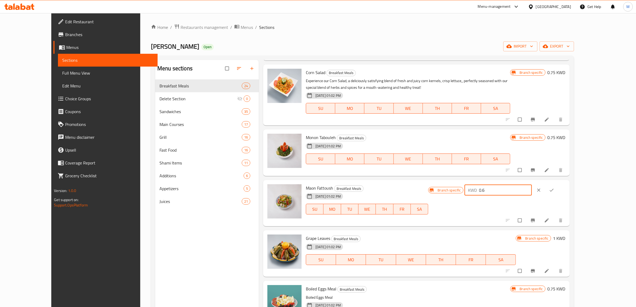
drag, startPoint x: 553, startPoint y: 186, endPoint x: 529, endPoint y: 188, distance: 23.8
click at [529, 188] on div "KWD 0.6 ​" at bounding box center [498, 190] width 67 height 11
type input "1"
type input "0.750"
click at [554, 189] on icon "ok" at bounding box center [551, 189] width 5 height 5
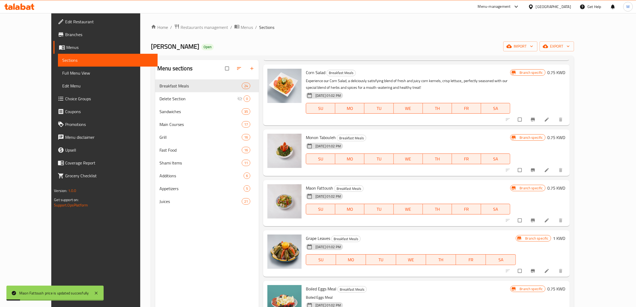
click at [512, 197] on div "21-03-2021 01:02 PM SU MO TU WE TH FR SA" at bounding box center [408, 205] width 209 height 29
click at [485, 226] on div "Menu items Add Sort Manage items Mixed Fried Meal Breakfast Meals Mixed Fried M…" at bounding box center [414, 213] width 311 height 307
click at [484, 226] on div "Menu items Add Sort Manage items Mixed Fried Meal Breakfast Meals Mixed Fried M…" at bounding box center [414, 213] width 311 height 307
click at [411, 246] on div "21-03-2021 01:02 PM SU MO TU WE TH FR SA" at bounding box center [411, 255] width 214 height 29
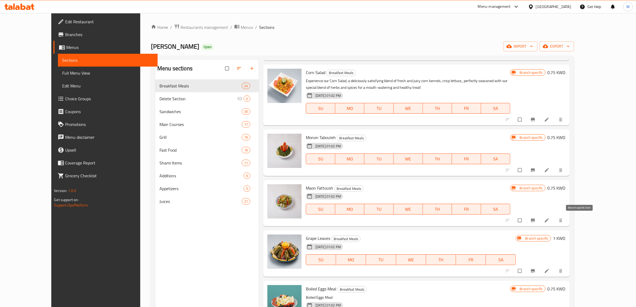
click at [536, 218] on icon "Branch-specific-item" at bounding box center [532, 220] width 5 height 5
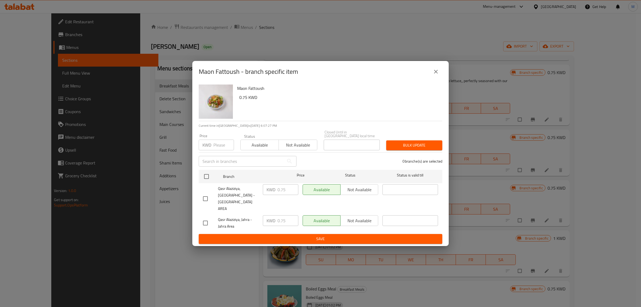
click at [432, 78] on button "close" at bounding box center [436, 71] width 13 height 13
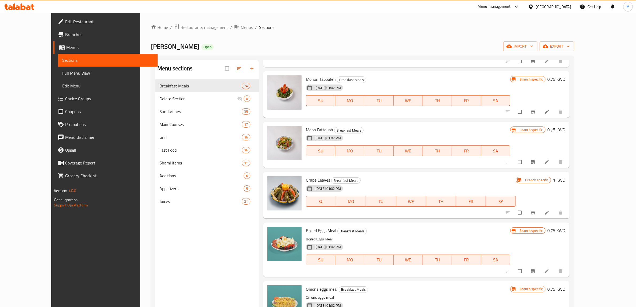
scroll to position [756, 0]
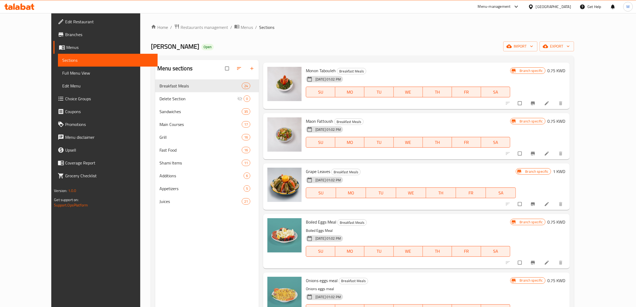
click at [492, 170] on h6 "Grape Leaves Breakfast Meals" at bounding box center [411, 171] width 210 height 7
click at [536, 201] on icon "Branch-specific-item" at bounding box center [532, 203] width 5 height 5
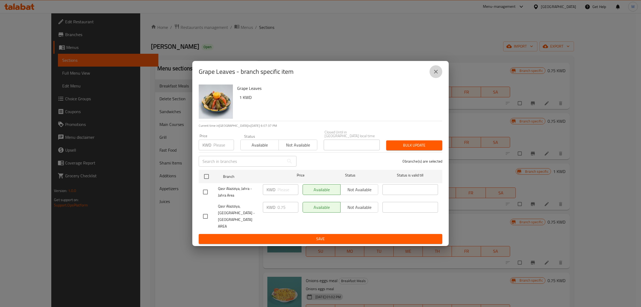
click at [437, 75] on icon "close" at bounding box center [436, 71] width 6 height 6
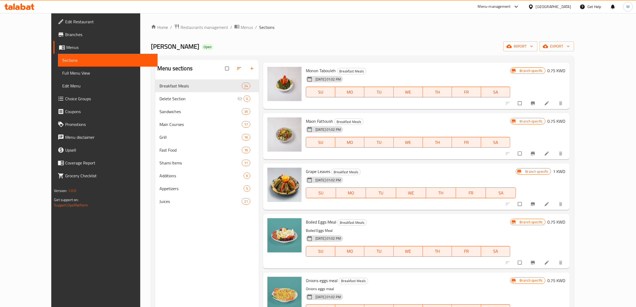
click at [306, 222] on span "Boiled Eggs Meal" at bounding box center [321, 222] width 30 height 8
copy h6 "Boiled Eggs Meal"
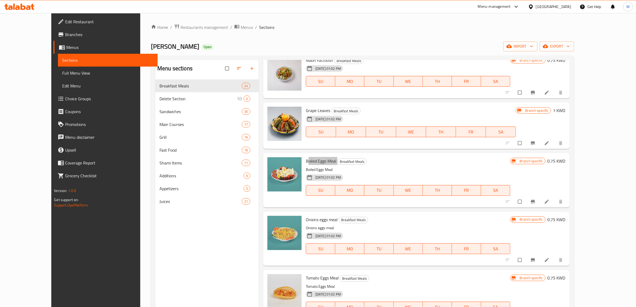
scroll to position [823, 0]
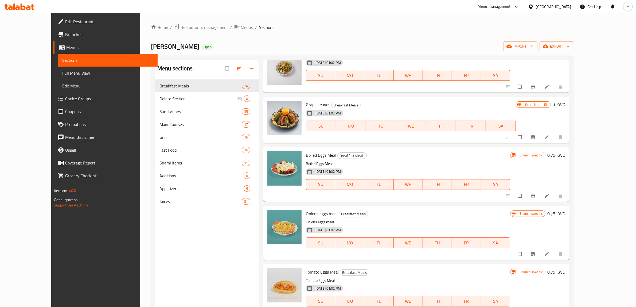
click at [311, 212] on span "Onions eggs meal" at bounding box center [322, 213] width 32 height 8
copy h6 "Onions eggs meal"
click at [313, 271] on span "Tomato Eggs Meal" at bounding box center [322, 272] width 33 height 8
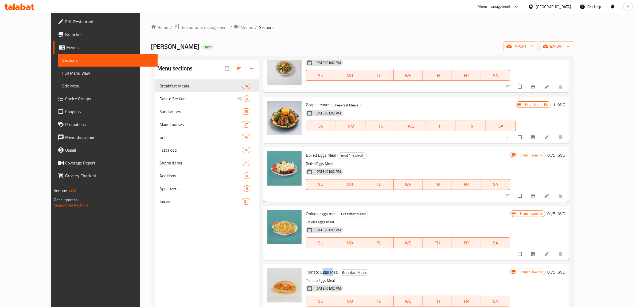
click at [313, 271] on span "Tomato Eggs Meal" at bounding box center [322, 272] width 33 height 8
copy h6 "Tomato Eggs Meal"
click at [356, 255] on div "Onions eggs meal Breakfast Meals Onions eggs meal 21-03-2021 01:02 PM SU MO TU …" at bounding box center [408, 233] width 209 height 50
click at [310, 104] on span "Grape Leaves" at bounding box center [318, 104] width 24 height 8
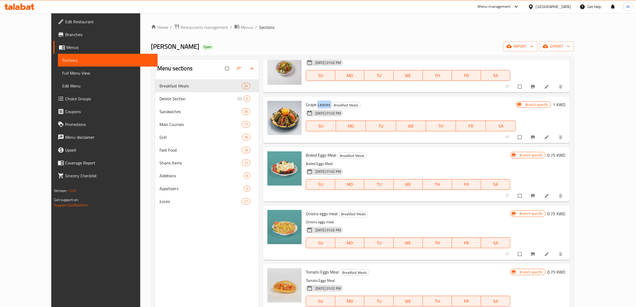
click at [309, 104] on span "Grape Leaves" at bounding box center [318, 104] width 24 height 8
copy h6 "Grape Leaves"
click at [526, 195] on input "checkbox" at bounding box center [520, 196] width 11 height 10
checkbox input "true"
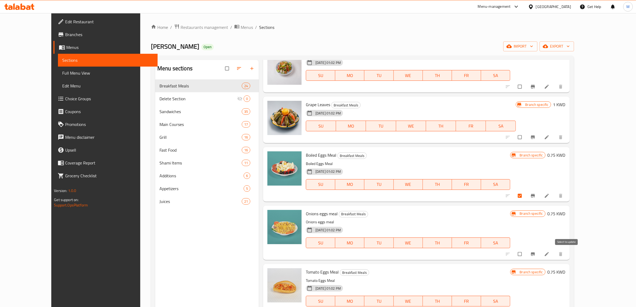
click at [526, 254] on input "checkbox" at bounding box center [520, 254] width 11 height 10
checkbox input "true"
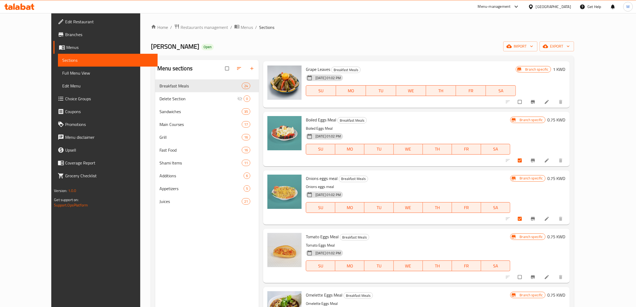
scroll to position [890, 0]
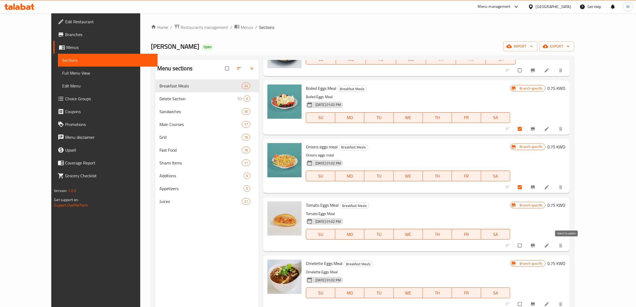
click at [526, 245] on input "checkbox" at bounding box center [520, 245] width 11 height 10
checkbox input "true"
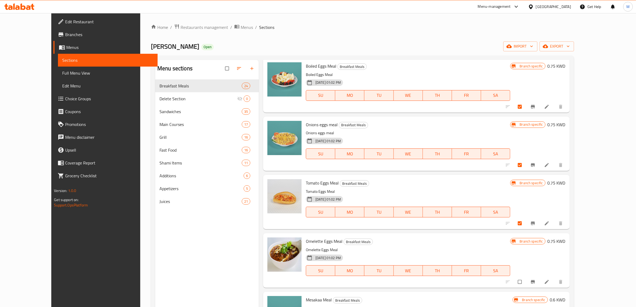
scroll to position [923, 0]
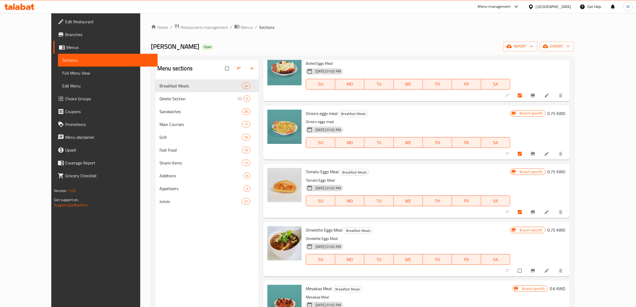
click at [327, 230] on span "Omelette Eggs Meal" at bounding box center [324, 230] width 37 height 8
click at [326, 230] on span "Omelette Eggs Meal" at bounding box center [324, 230] width 37 height 8
copy h6 "Omelette Eggs Meal"
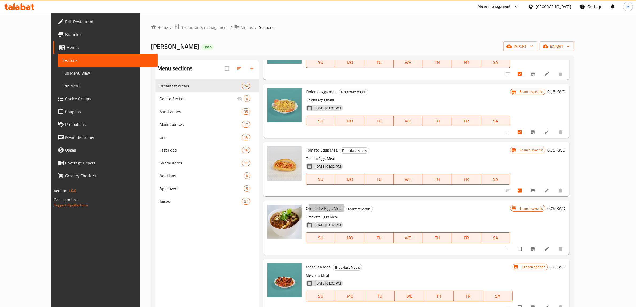
scroll to position [957, 0]
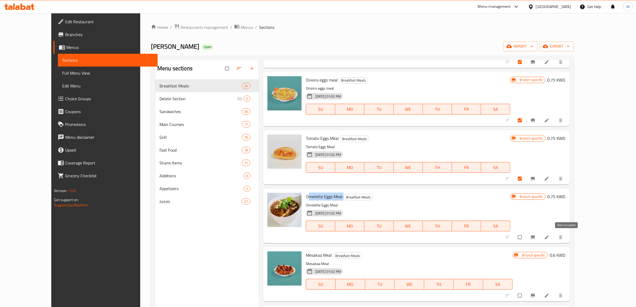
click at [526, 239] on input "checkbox" at bounding box center [520, 237] width 11 height 10
checkbox input "true"
click at [313, 254] on span "Mesakaa Meal" at bounding box center [319, 255] width 26 height 8
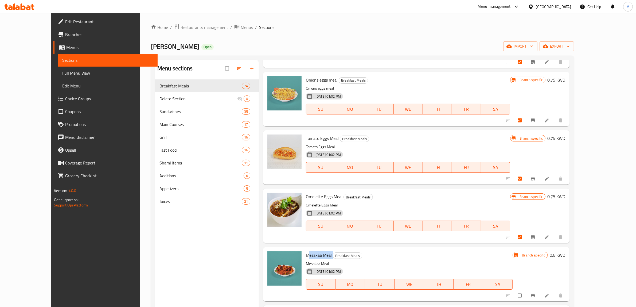
copy h6 "Mesakaa Meal"
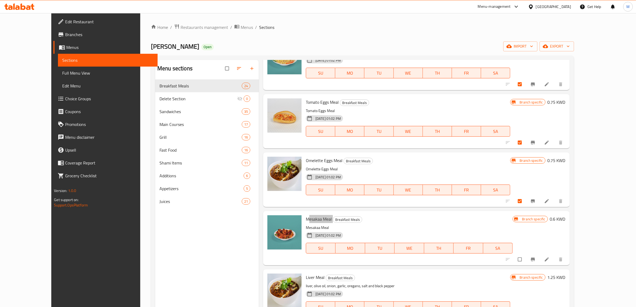
scroll to position [1023, 0]
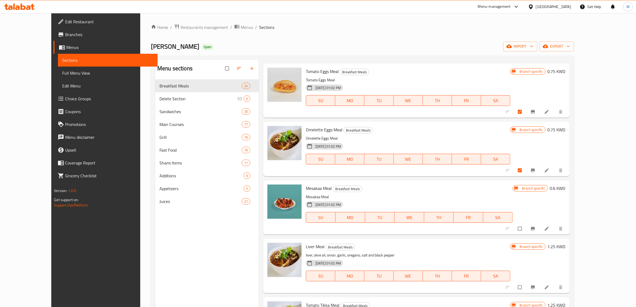
click at [306, 248] on span "Liver Meal" at bounding box center [315, 246] width 19 height 8
copy h6 "Liver Meal"
click at [526, 227] on input "checkbox" at bounding box center [520, 228] width 11 height 10
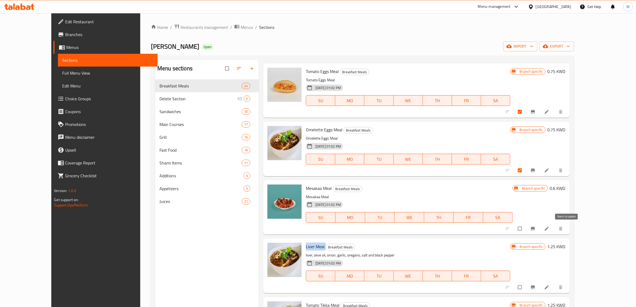
checkbox input "true"
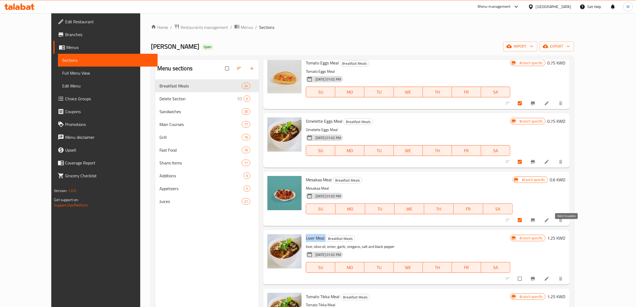
scroll to position [1057, 0]
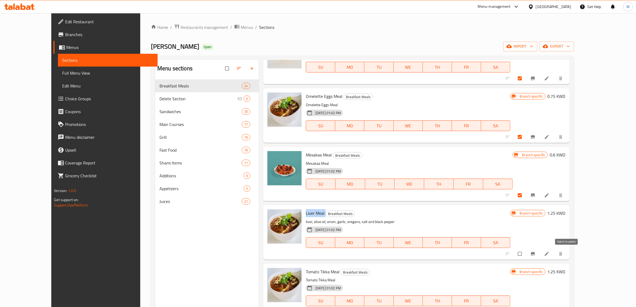
click at [526, 252] on input "checkbox" at bounding box center [520, 254] width 11 height 10
checkbox input "true"
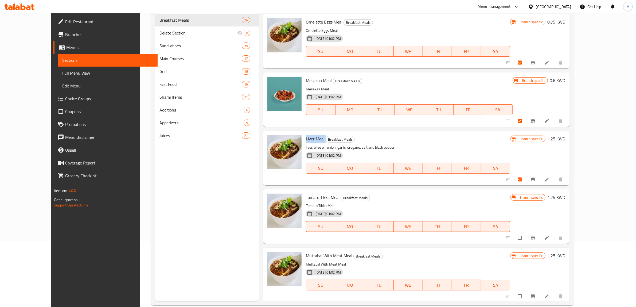
scroll to position [67, 0]
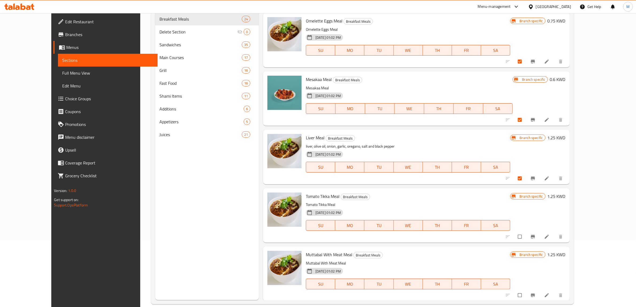
click at [310, 195] on span "Tomato Tikka Meal" at bounding box center [323, 196] width 34 height 8
copy h6 "Tomato Tikka Meal"
click at [491, 207] on div "21-03-2021 01:02 PM SU MO TU WE TH FR SA" at bounding box center [408, 221] width 209 height 29
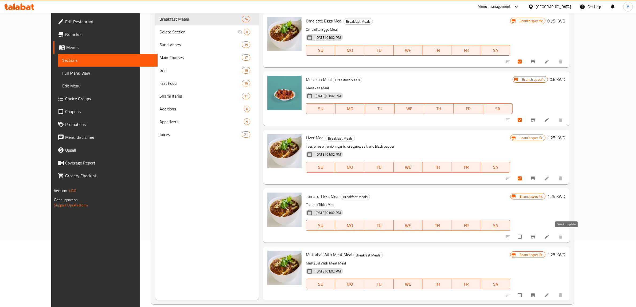
click at [526, 236] on input "checkbox" at bounding box center [520, 236] width 11 height 10
checkbox input "true"
click at [498, 260] on p "Muttabal With Meat Meal" at bounding box center [408, 263] width 204 height 7
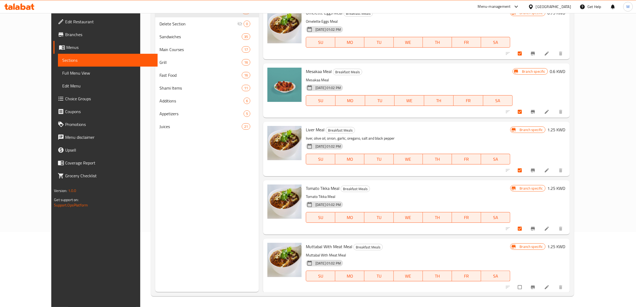
click at [323, 243] on span "Muttabal With Meat Meal" at bounding box center [329, 246] width 46 height 8
copy h6 "Muttabal With Meat Meal"
click at [411, 261] on div "21-03-2021 01:02 PM SU MO TU WE TH FR SA" at bounding box center [408, 272] width 209 height 29
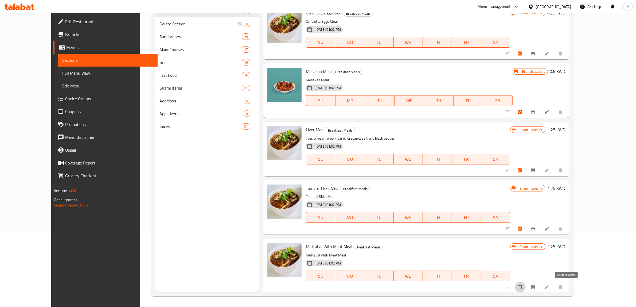
click at [526, 284] on input "checkbox" at bounding box center [520, 287] width 11 height 10
checkbox input "true"
click at [447, 254] on p "Muttabal With Meat Meal" at bounding box center [408, 255] width 204 height 7
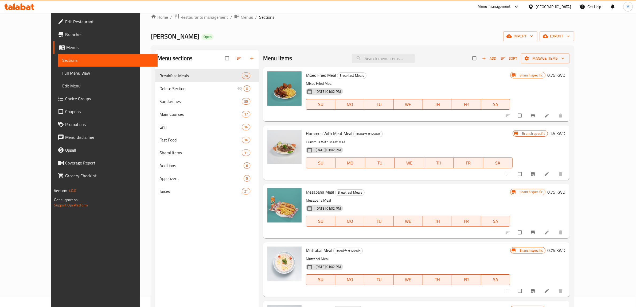
scroll to position [0, 0]
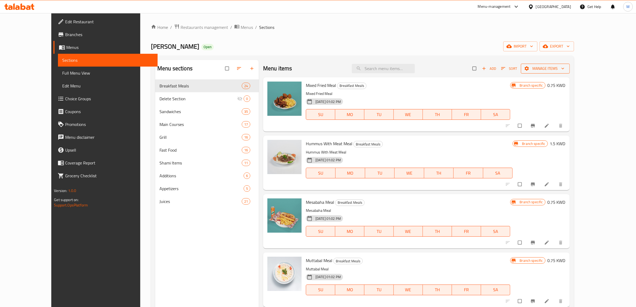
click at [566, 70] on span "Manage items" at bounding box center [545, 68] width 40 height 7
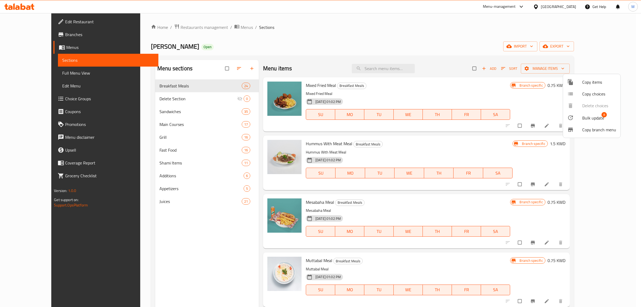
click at [586, 115] on span "Bulk update" at bounding box center [594, 118] width 22 height 6
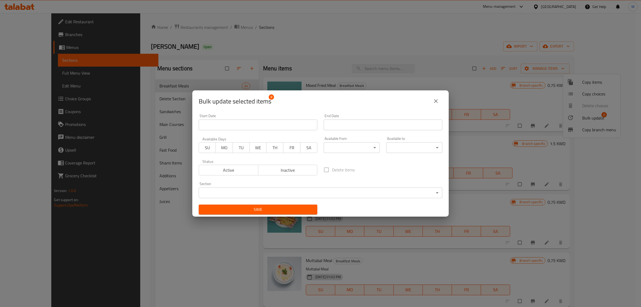
click at [273, 169] on span "Inactive" at bounding box center [288, 170] width 55 height 8
click at [266, 208] on span "Save" at bounding box center [258, 209] width 110 height 7
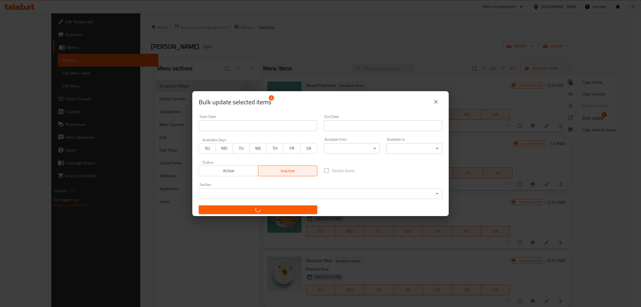
checkbox input "false"
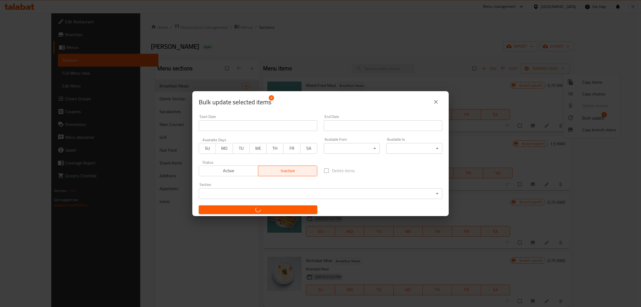
checkbox input "false"
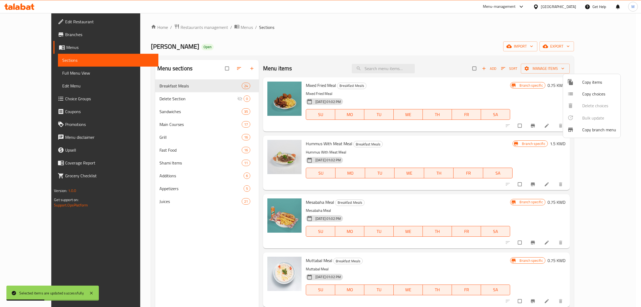
click at [400, 206] on div at bounding box center [320, 153] width 641 height 307
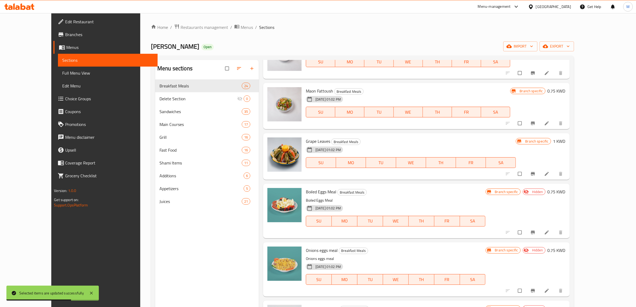
scroll to position [802, 0]
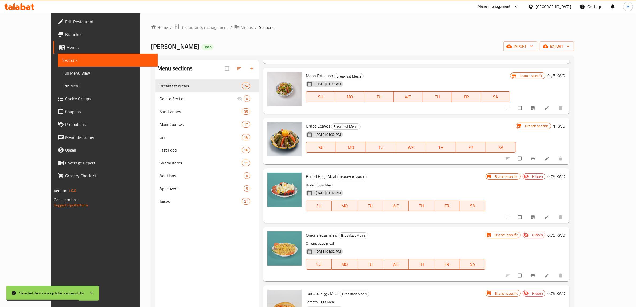
click at [309, 177] on span "Boiled Eggs Meal" at bounding box center [321, 176] width 30 height 8
click at [316, 236] on span "Onions eggs meal" at bounding box center [322, 235] width 32 height 8
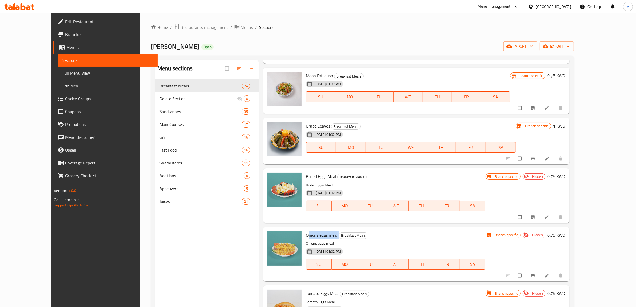
click at [317, 236] on span "Onions eggs meal" at bounding box center [322, 235] width 32 height 8
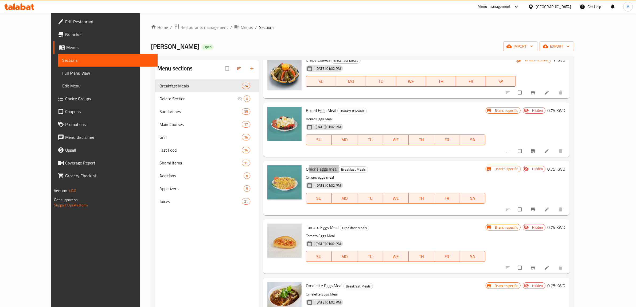
scroll to position [868, 0]
click at [312, 224] on span "Tomato Eggs Meal" at bounding box center [322, 226] width 33 height 8
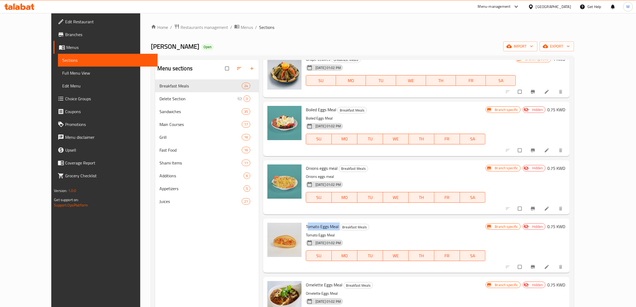
click at [312, 224] on span "Tomato Eggs Meal" at bounding box center [322, 226] width 33 height 8
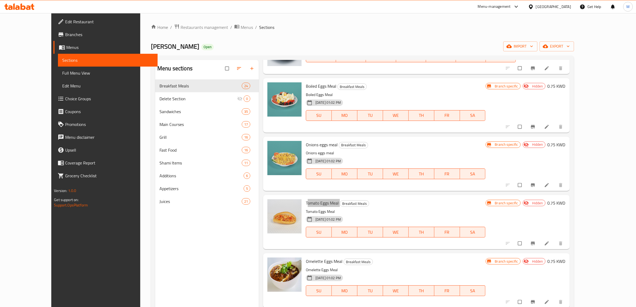
scroll to position [902, 0]
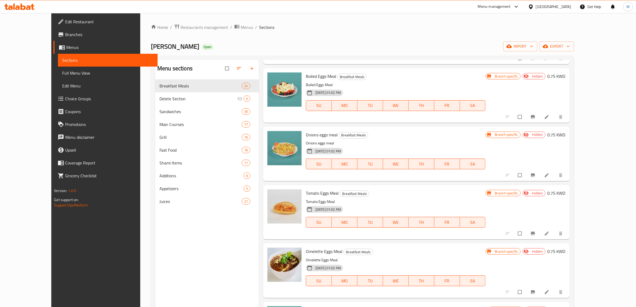
click at [322, 253] on span "Omelette Eggs Meal" at bounding box center [324, 251] width 37 height 8
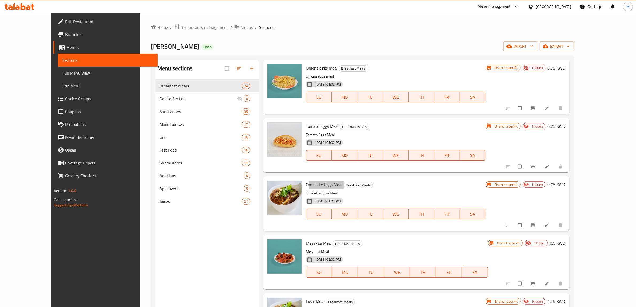
scroll to position [1002, 0]
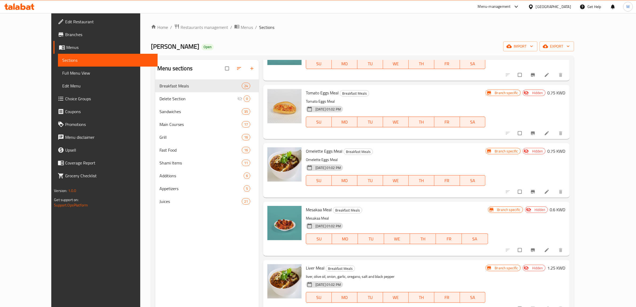
click at [312, 208] on span "Mesakaa Meal" at bounding box center [319, 209] width 26 height 8
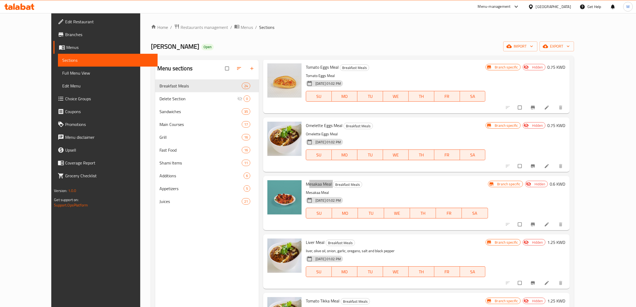
scroll to position [1065, 0]
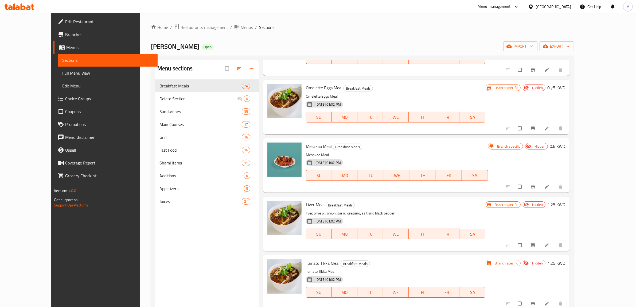
click at [306, 205] on span "Liver Meal" at bounding box center [315, 204] width 19 height 8
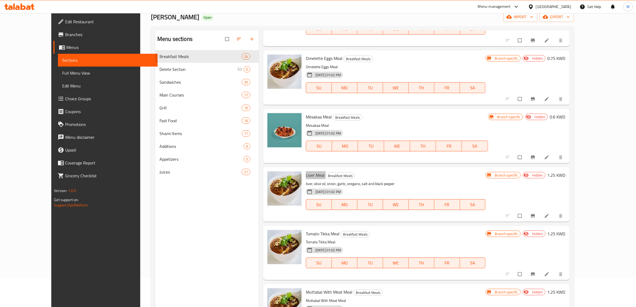
scroll to position [33, 0]
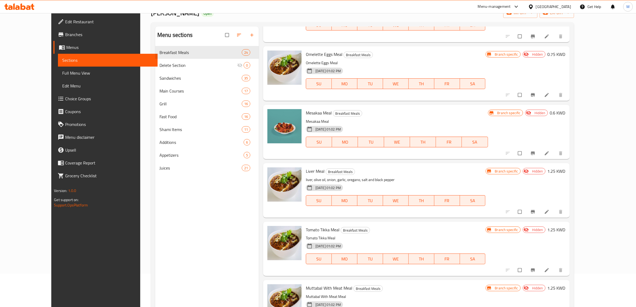
click at [317, 228] on span "Tomato Tikka Meal" at bounding box center [323, 230] width 34 height 8
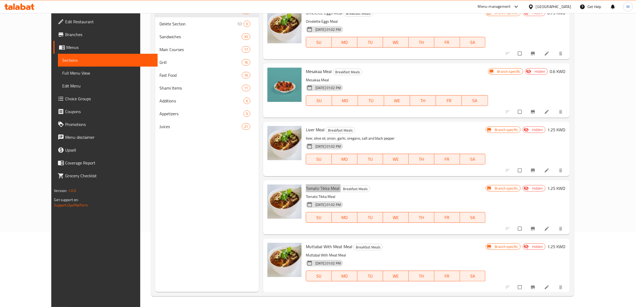
scroll to position [75, 0]
click at [321, 243] on span "Muttabal With Meat Meal" at bounding box center [329, 246] width 46 height 8
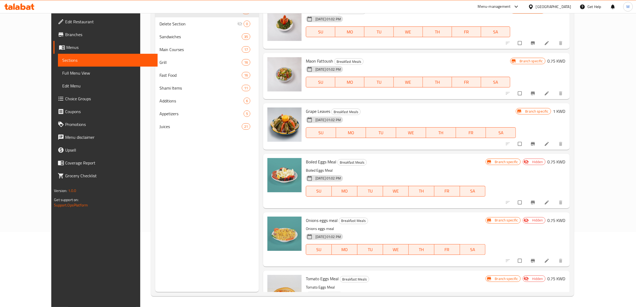
scroll to position [765, 0]
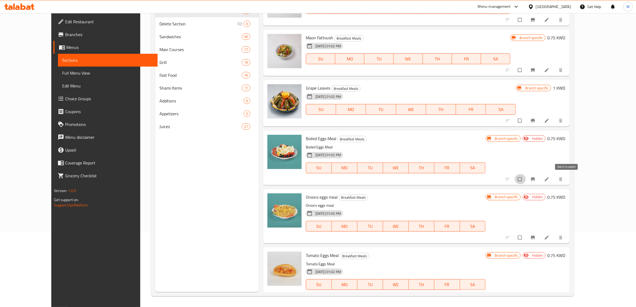
click at [526, 180] on input "checkbox" at bounding box center [520, 179] width 11 height 10
checkbox input "true"
click at [526, 236] on input "checkbox" at bounding box center [520, 237] width 11 height 10
checkbox input "true"
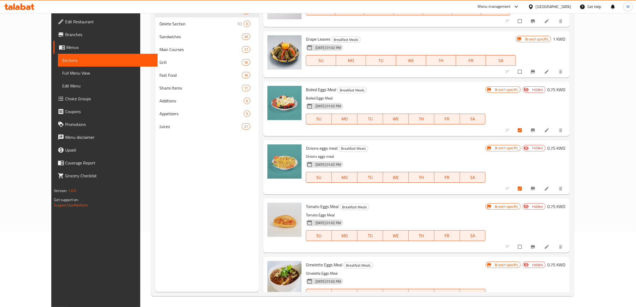
scroll to position [832, 0]
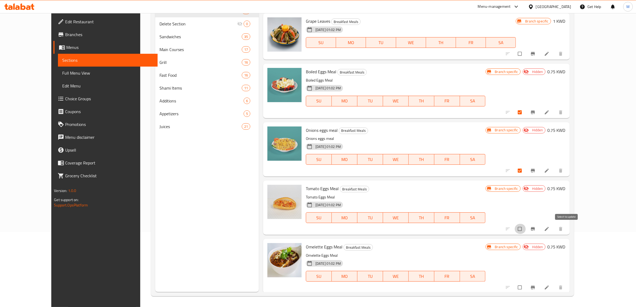
click at [526, 230] on input "checkbox" at bounding box center [520, 229] width 11 height 10
checkbox input "true"
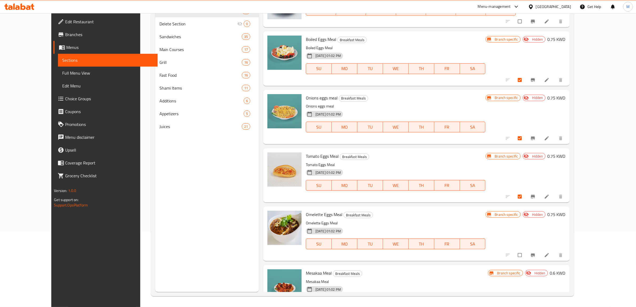
scroll to position [898, 0]
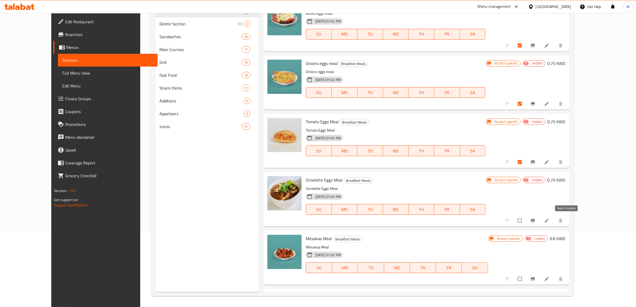
click at [526, 222] on input "checkbox" at bounding box center [520, 220] width 11 height 10
checkbox input "true"
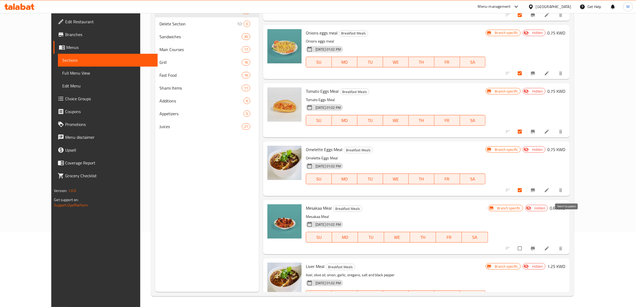
scroll to position [932, 0]
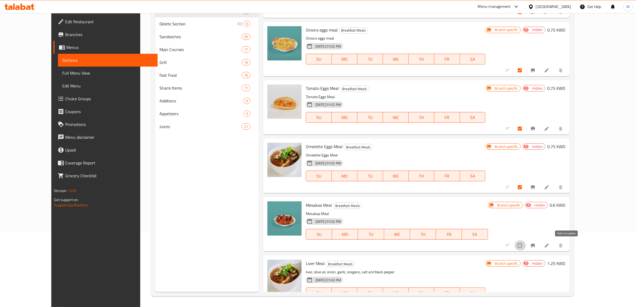
click at [526, 242] on input "checkbox" at bounding box center [520, 245] width 11 height 10
checkbox input "true"
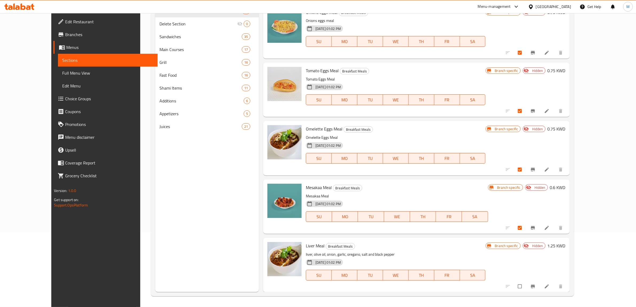
scroll to position [999, 0]
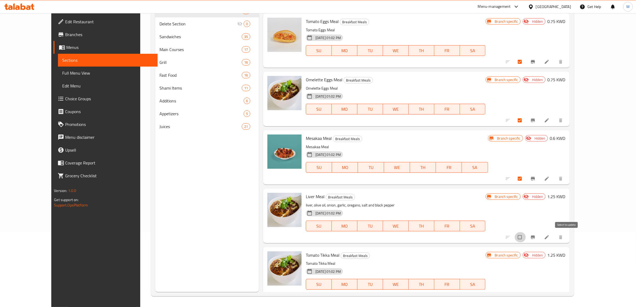
click at [526, 238] on input "checkbox" at bounding box center [520, 237] width 11 height 10
checkbox input "true"
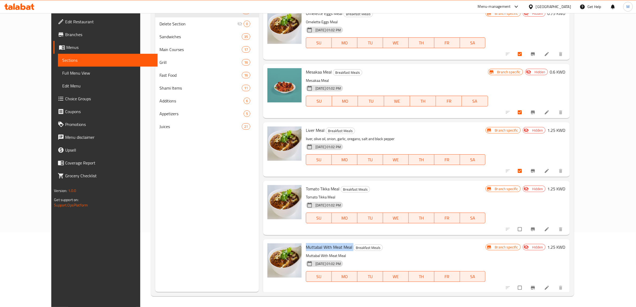
scroll to position [1065, 0]
click at [526, 229] on input "checkbox" at bounding box center [520, 228] width 11 height 10
checkbox input "true"
click at [526, 287] on input "checkbox" at bounding box center [520, 287] width 11 height 10
checkbox input "true"
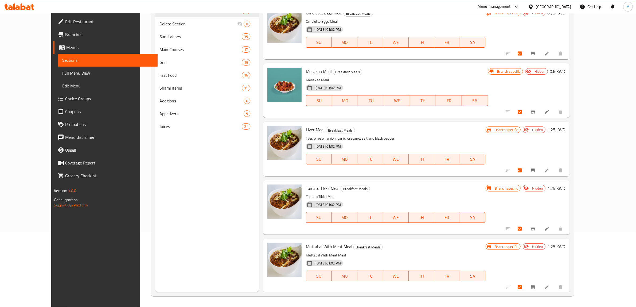
click at [486, 255] on p "Muttabal With Meat Meal" at bounding box center [396, 255] width 180 height 7
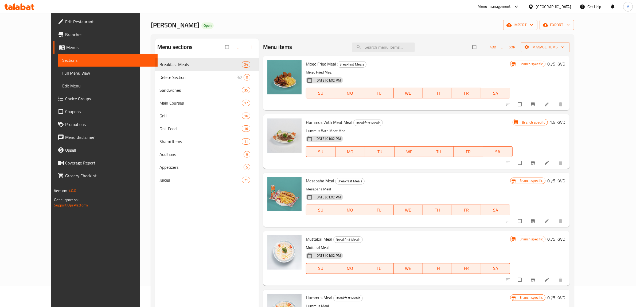
scroll to position [0, 0]
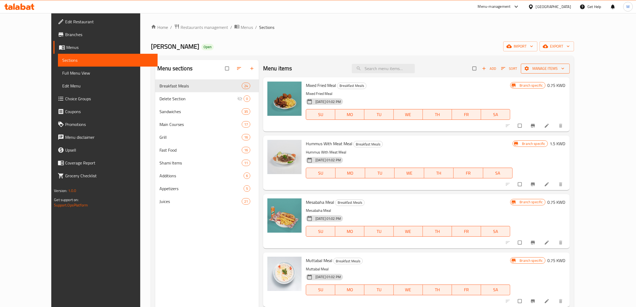
click at [566, 71] on span "Manage items" at bounding box center [545, 68] width 40 height 7
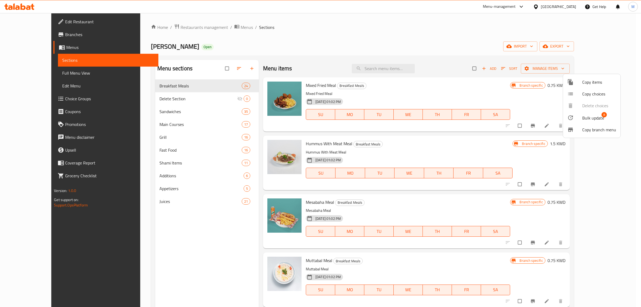
click at [591, 117] on span "Bulk update" at bounding box center [594, 118] width 22 height 6
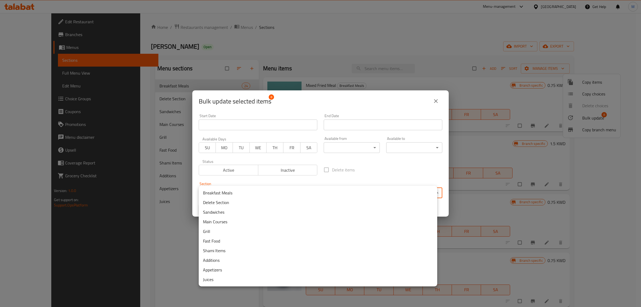
click at [329, 193] on body "​ Menu-management Kuwait Get Help M Edit Restaurant Branches Menus Sections Ful…" at bounding box center [320, 160] width 641 height 294
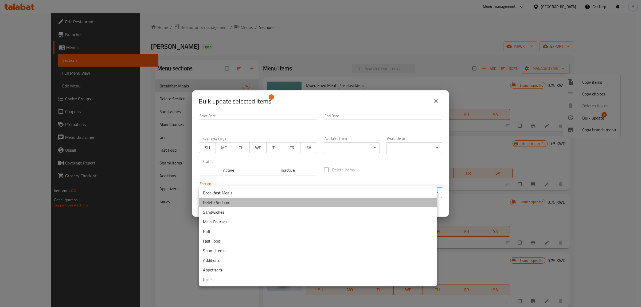
click at [277, 203] on li "Delete Section" at bounding box center [318, 202] width 239 height 10
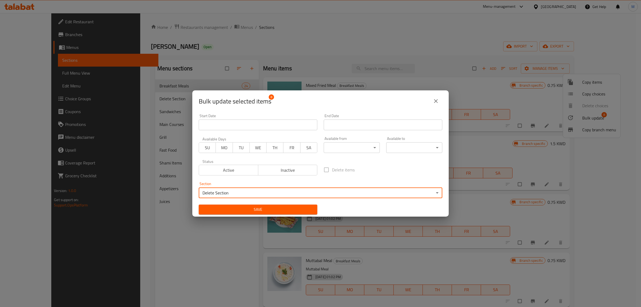
click at [287, 210] on span "Save" at bounding box center [258, 209] width 110 height 7
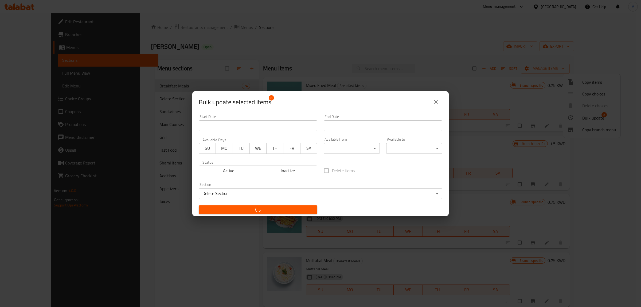
checkbox input "false"
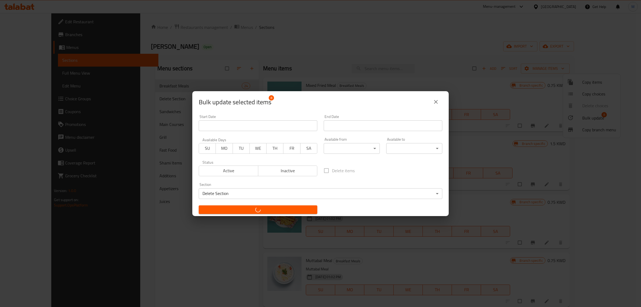
checkbox input "false"
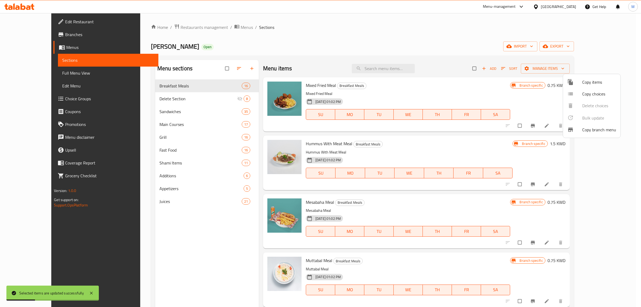
click at [366, 202] on div at bounding box center [320, 153] width 641 height 307
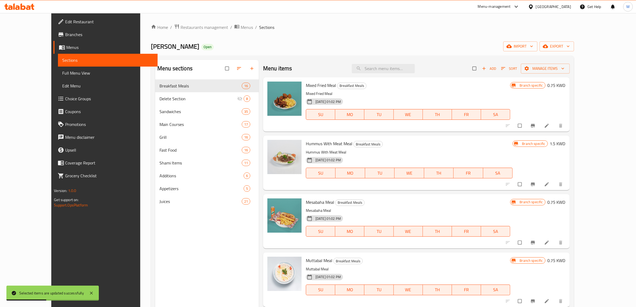
click at [366, 203] on h6 "Mesabaha Meal Breakfast Meals" at bounding box center [408, 201] width 204 height 7
click at [436, 149] on div "Hummus With Meat Meal Breakfast Meals Hummus With Meat Meal 21-03-2021 01:02 PM…" at bounding box center [409, 163] width 211 height 50
click at [492, 157] on div "21-03-2021 01:02 PM SU MO TU WE TH FR SA" at bounding box center [409, 169] width 211 height 29
click at [480, 157] on div "21-03-2021 01:02 PM SU MO TU WE TH FR SA" at bounding box center [409, 169] width 211 height 29
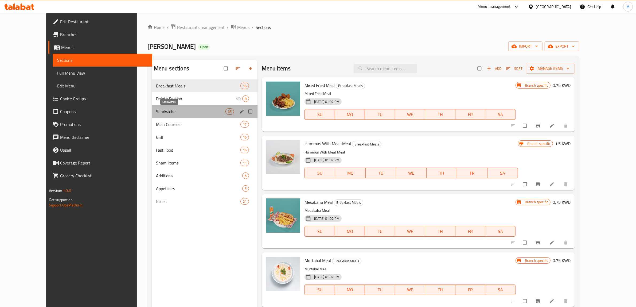
click at [176, 109] on span "Sandwiches" at bounding box center [190, 111] width 69 height 6
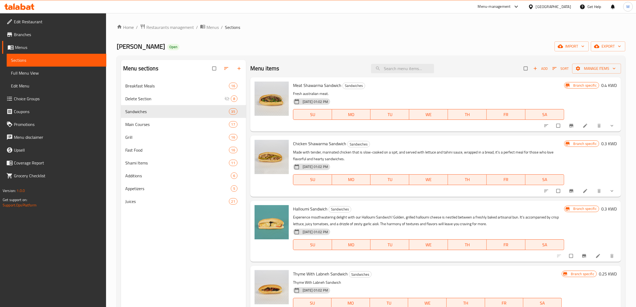
click at [402, 104] on div "21-03-2021 01:02 PM SU MO TU WE TH FR SA" at bounding box center [428, 110] width 275 height 29
click at [483, 148] on div "Chicken Shawarma Sandwich Sandwiches Made with tender, marinated chicken that i…" at bounding box center [428, 166] width 275 height 57
click at [569, 125] on icon "Branch-specific-item" at bounding box center [571, 125] width 5 height 5
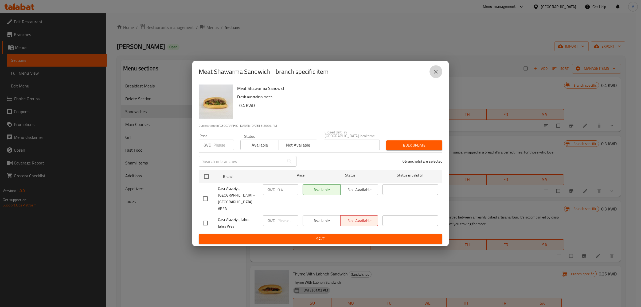
click at [437, 73] on icon "close" at bounding box center [436, 72] width 4 height 4
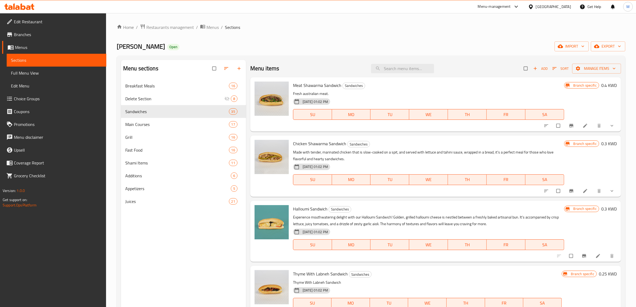
click at [434, 88] on h6 "Meat Shawarma Sandwich Sandwiches" at bounding box center [428, 84] width 271 height 7
click at [446, 149] on p "Made with tender, marinated chicken that is slow-cooked on a spit, and served w…" at bounding box center [428, 155] width 271 height 13
click at [569, 191] on icon "Branch-specific-item" at bounding box center [571, 190] width 5 height 5
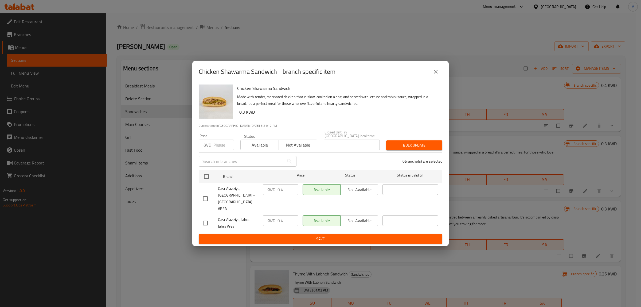
click at [433, 75] on icon "close" at bounding box center [436, 71] width 6 height 6
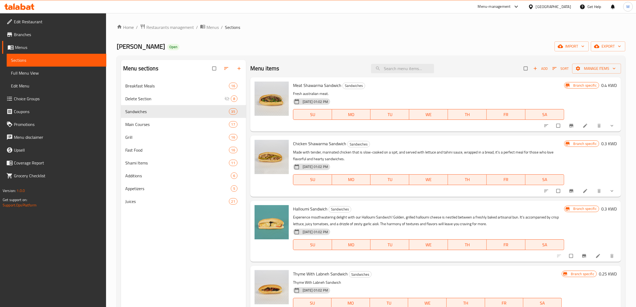
click at [482, 146] on h6 "Chicken Shawarma Sandwich Sandwiches" at bounding box center [428, 143] width 271 height 7
click at [511, 162] on div "21-03-2021 01:02 PM SU MO TU WE TH FR SA" at bounding box center [428, 175] width 275 height 29
click at [460, 164] on div "21-03-2021 01:02 PM SU MO TU WE TH FR SA" at bounding box center [428, 175] width 275 height 29
click at [411, 205] on h6 "Halloumi Sandwich Sandwiches" at bounding box center [428, 208] width 271 height 7
click at [402, 207] on h6 "Halloumi Sandwich Sandwiches" at bounding box center [428, 208] width 271 height 7
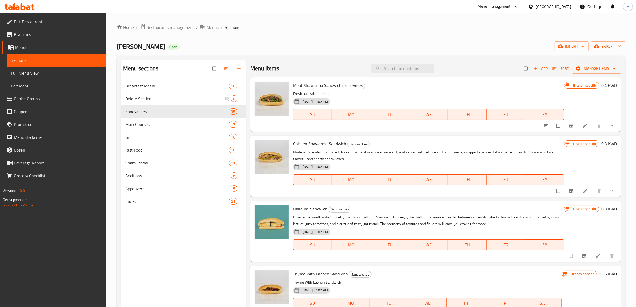
click at [407, 210] on h6 "Halloumi Sandwich Sandwiches" at bounding box center [428, 208] width 271 height 7
click at [578, 257] on button "Branch-specific-item" at bounding box center [584, 256] width 13 height 12
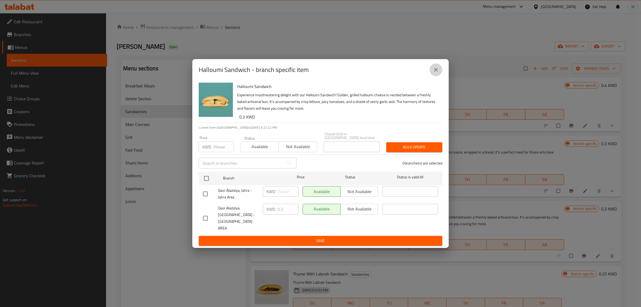
click at [433, 75] on button "close" at bounding box center [436, 69] width 13 height 13
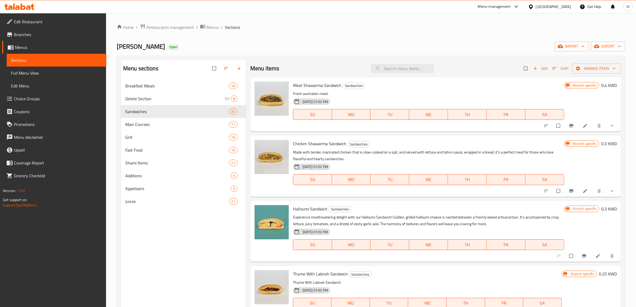
click at [443, 210] on h6 "Halloumi Sandwich Sandwiches" at bounding box center [428, 208] width 271 height 7
click at [444, 212] on h6 "Halloumi Sandwich Sandwiches" at bounding box center [428, 208] width 271 height 7
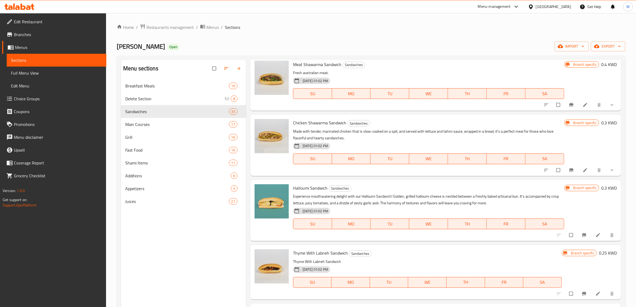
scroll to position [33, 0]
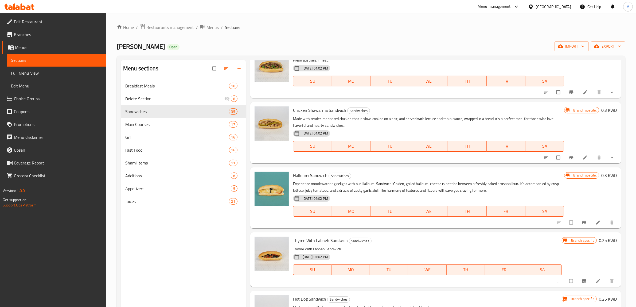
click at [381, 242] on h6 "Thyme With Labneh Sandwich Sandwiches" at bounding box center [427, 239] width 269 height 7
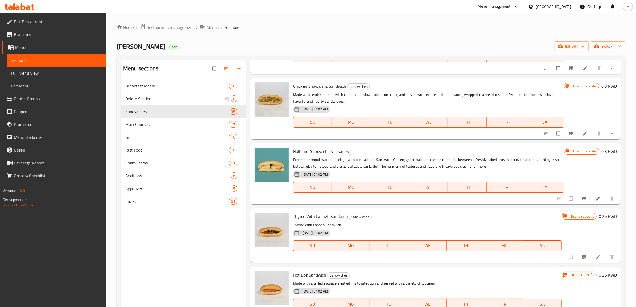
scroll to position [67, 0]
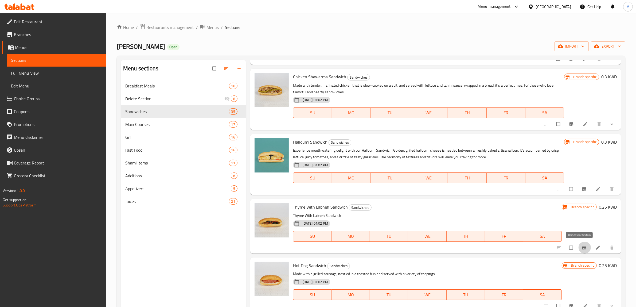
click at [582, 247] on icon "Branch-specific-item" at bounding box center [584, 247] width 5 height 5
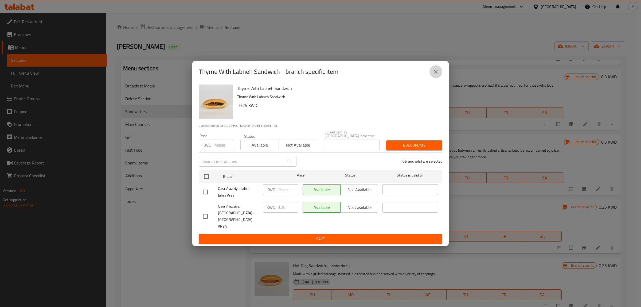
click at [432, 78] on button "close" at bounding box center [436, 71] width 13 height 13
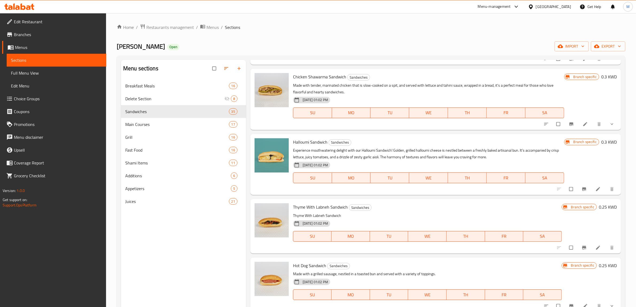
click at [416, 217] on p "Thyme With Labneh Sandwich" at bounding box center [427, 215] width 269 height 7
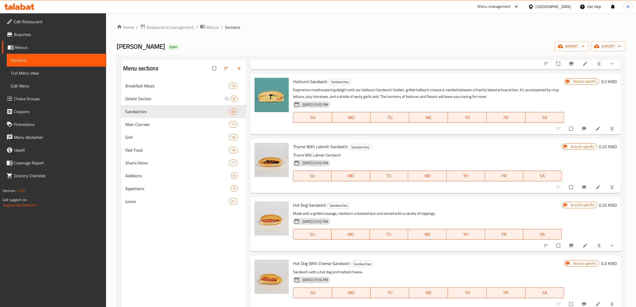
scroll to position [134, 0]
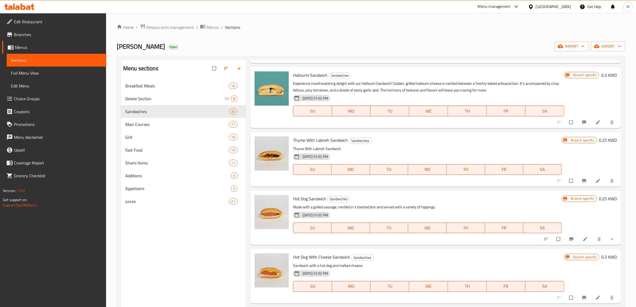
click at [480, 206] on p "Made with a grilled sausage, nestled in a toasted bun and served with a variety…" at bounding box center [427, 207] width 269 height 7
click at [510, 202] on div "Hot Dog Sandwich Sandwiches Made with a grilled sausage, nestled in a toasted b…" at bounding box center [427, 218] width 273 height 50
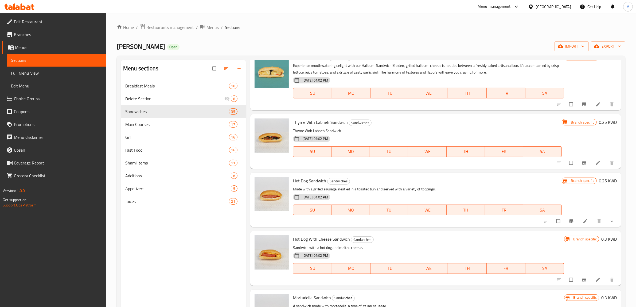
scroll to position [167, 0]
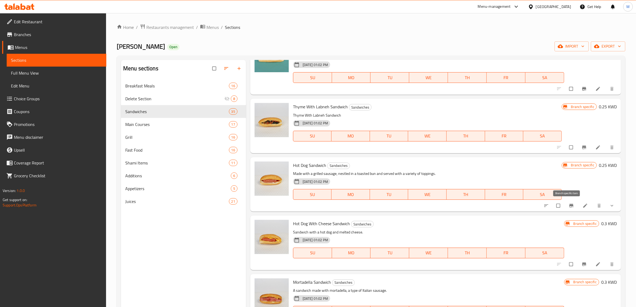
click at [569, 205] on icon "Branch-specific-item" at bounding box center [571, 205] width 5 height 5
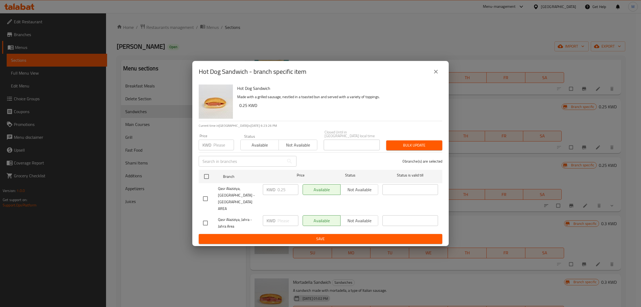
click at [436, 73] on icon "close" at bounding box center [436, 72] width 4 height 4
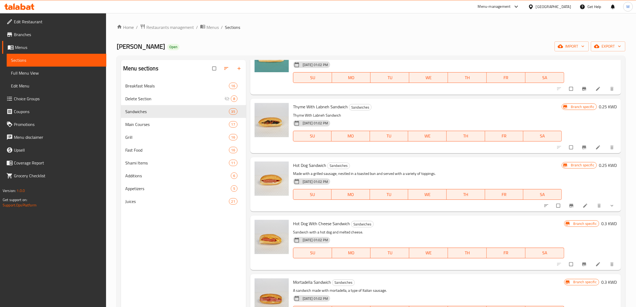
click at [569, 206] on icon "Branch-specific-item" at bounding box center [571, 205] width 5 height 5
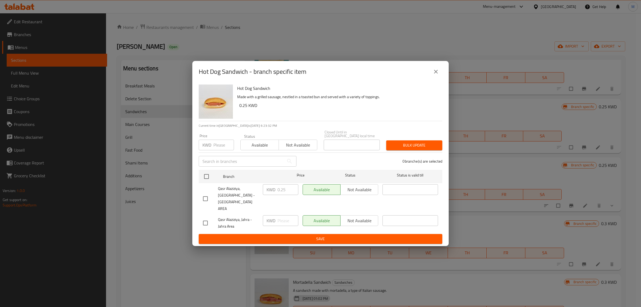
click at [437, 75] on icon "close" at bounding box center [436, 71] width 6 height 6
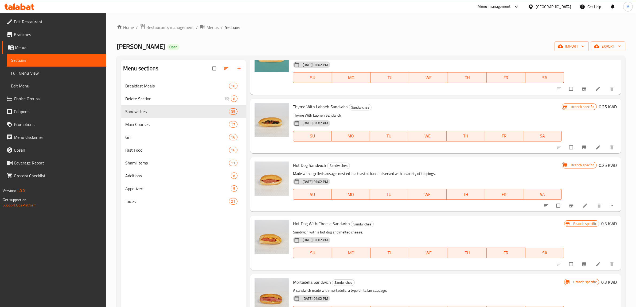
click at [468, 165] on h6 "Hot Dog Sandwich Sandwiches" at bounding box center [427, 164] width 269 height 7
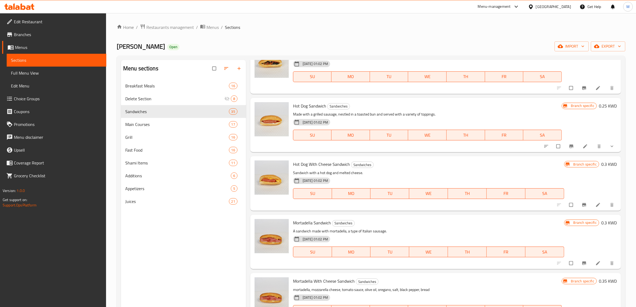
scroll to position [234, 0]
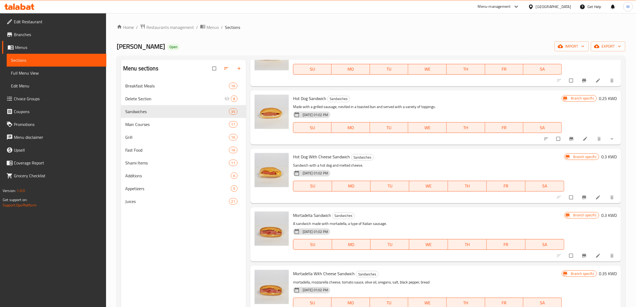
click at [337, 159] on span "Hot Dog With Cheese Sandwich" at bounding box center [321, 157] width 57 height 8
click at [335, 158] on span "Hot Dog With Cheese Sandwich" at bounding box center [321, 157] width 57 height 8
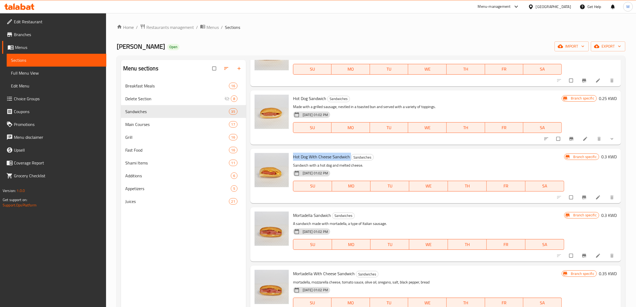
click at [335, 158] on span "Hot Dog With Cheese Sandwich" at bounding box center [321, 157] width 57 height 8
click at [582, 196] on icon "Branch-specific-item" at bounding box center [584, 196] width 4 height 3
click at [409, 210] on div "Mortadella Sandwich Sandwiches A sandwich made with mortadella, a type of Itali…" at bounding box center [428, 234] width 275 height 50
click at [386, 217] on h6 "Mortadella Sandwich Sandwiches" at bounding box center [428, 214] width 271 height 7
click at [452, 206] on div "Menu items Add Sort Manage items Meat Shawarma Sandwich Sandwiches Fresh austra…" at bounding box center [433, 213] width 375 height 307
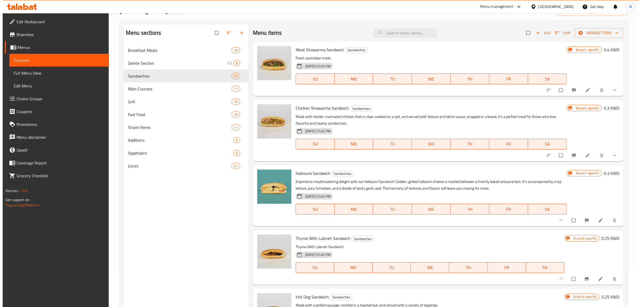
scroll to position [0, 0]
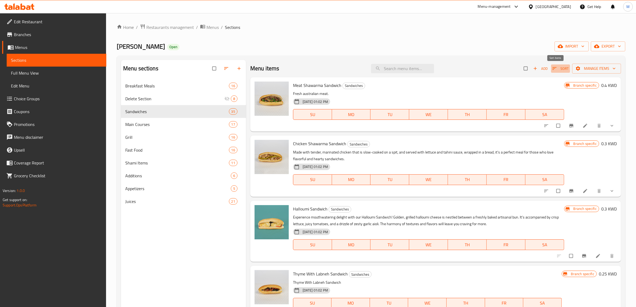
click at [552, 69] on icon "button" at bounding box center [554, 68] width 5 height 5
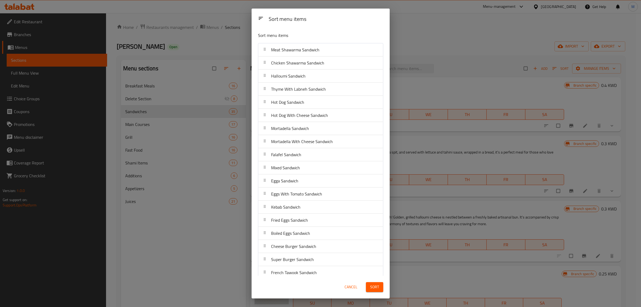
click at [329, 36] on p "Sort menu items" at bounding box center [307, 35] width 99 height 7
click at [381, 165] on div "Sort menu items Meat Shawarma Sandwich Chicken Shawarma Sandwich Halloumi Sandw…" at bounding box center [321, 152] width 138 height 248
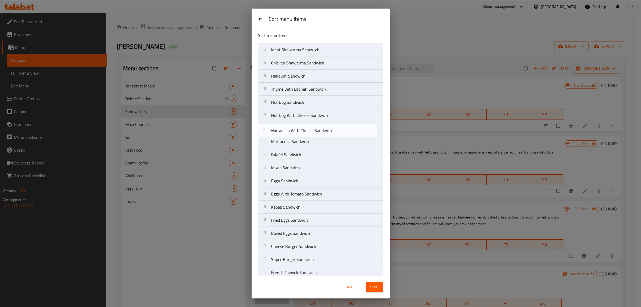
drag, startPoint x: 341, startPoint y: 143, endPoint x: 340, endPoint y: 130, distance: 12.9
click at [340, 130] on nav "Meat Shawarma Sandwich Chicken Shawarma Sandwich Halloumi Sandwich Thyme With L…" at bounding box center [320, 272] width 125 height 459
drag, startPoint x: 327, startPoint y: 156, endPoint x: 327, endPoint y: 145, distance: 11.8
click at [327, 145] on nav "Meat Shawarma Sandwich Chicken Shawarma Sandwich Halloumi Sandwich Thyme With L…" at bounding box center [320, 272] width 125 height 459
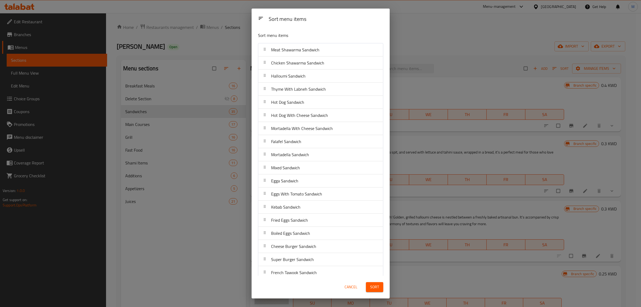
click at [337, 39] on div "Sort menu items" at bounding box center [308, 35] width 104 height 11
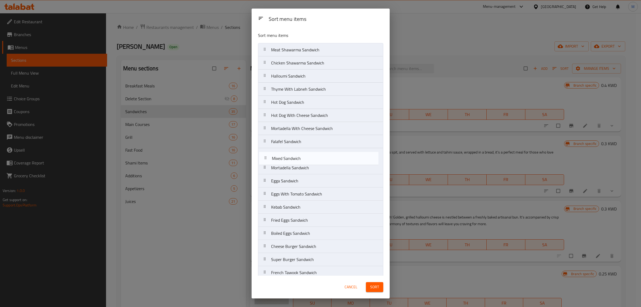
drag, startPoint x: 321, startPoint y: 166, endPoint x: 323, endPoint y: 154, distance: 12.3
click at [323, 154] on nav "Meat Shawarma Sandwich Chicken Shawarma Sandwich Halloumi Sandwich Thyme With L…" at bounding box center [320, 272] width 125 height 459
drag, startPoint x: 312, startPoint y: 182, endPoint x: 313, endPoint y: 168, distance: 14.0
click at [313, 168] on nav "Meat Shawarma Sandwich Chicken Shawarma Sandwich Halloumi Sandwich Thyme With L…" at bounding box center [320, 272] width 125 height 459
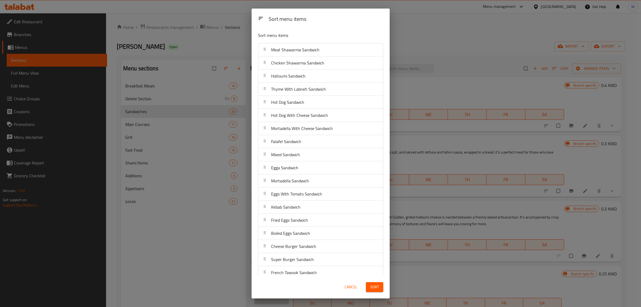
click at [313, 285] on div "Cancel Sort" at bounding box center [321, 287] width 132 height 16
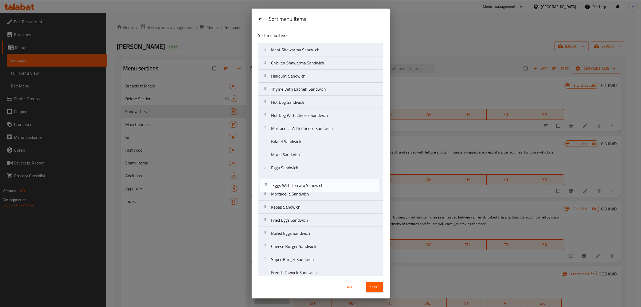
drag, startPoint x: 333, startPoint y: 193, endPoint x: 335, endPoint y: 182, distance: 10.9
click at [335, 182] on nav "Meat Shawarma Sandwich Chicken Shawarma Sandwich Halloumi Sandwich Thyme With L…" at bounding box center [320, 272] width 125 height 459
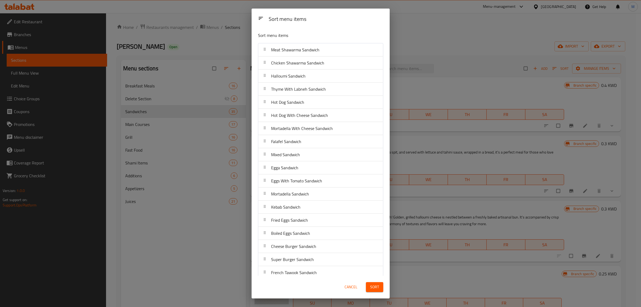
click at [290, 286] on div "Cancel Sort" at bounding box center [321, 287] width 132 height 16
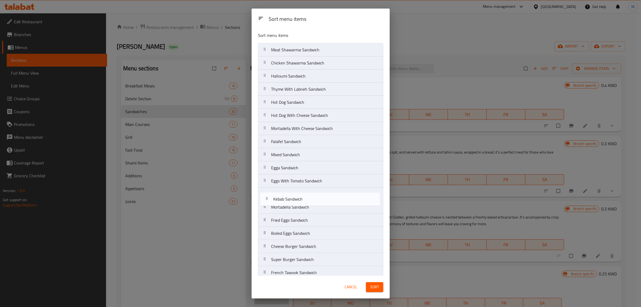
drag, startPoint x: 325, startPoint y: 211, endPoint x: 329, endPoint y: 198, distance: 13.3
click at [329, 198] on nav "Meat Shawarma Sandwich Chicken Shawarma Sandwich Halloumi Sandwich Thyme With L…" at bounding box center [320, 272] width 125 height 459
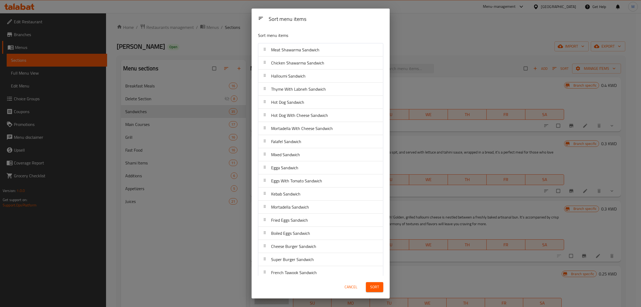
click at [291, 286] on div "Cancel Sort" at bounding box center [321, 287] width 132 height 16
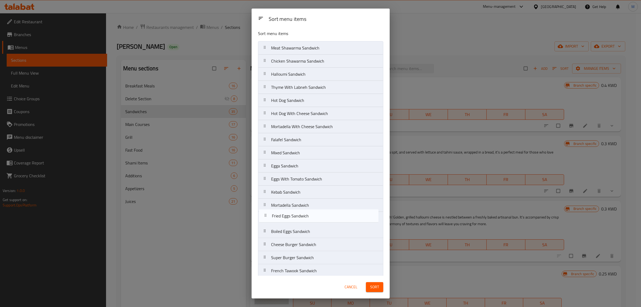
scroll to position [4, 0]
drag, startPoint x: 310, startPoint y: 222, endPoint x: 313, endPoint y: 205, distance: 17.0
click at [313, 205] on nav "Meat Shawarma Sandwich Chicken Shawarma Sandwich Halloumi Sandwich Thyme With L…" at bounding box center [320, 268] width 125 height 459
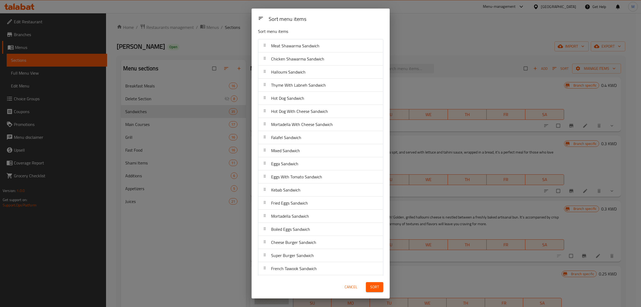
click at [290, 284] on div "Cancel Sort" at bounding box center [321, 287] width 132 height 16
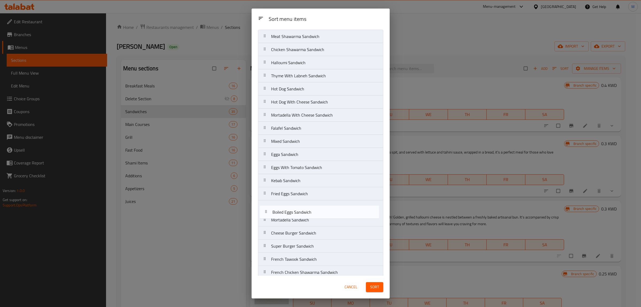
scroll to position [14, 0]
drag, startPoint x: 317, startPoint y: 232, endPoint x: 319, endPoint y: 208, distance: 24.4
click at [319, 208] on nav "Meat Shawarma Sandwich Chicken Shawarma Sandwich Halloumi Sandwich Thyme With L…" at bounding box center [320, 258] width 125 height 459
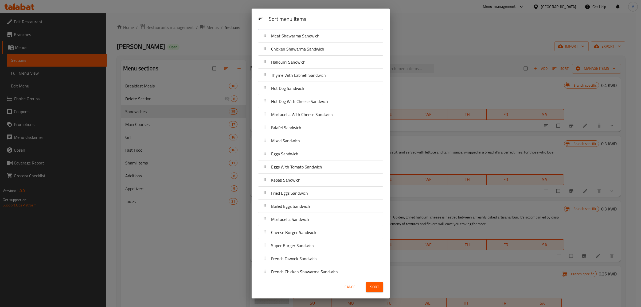
click at [296, 284] on div "Cancel Sort" at bounding box center [321, 287] width 132 height 16
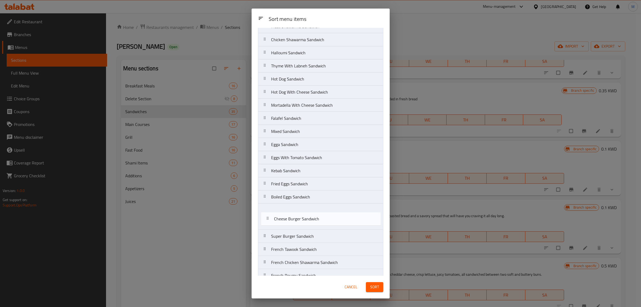
drag, startPoint x: 324, startPoint y: 235, endPoint x: 328, endPoint y: 218, distance: 17.8
click at [328, 218] on nav "Meat Shawarma Sandwich Chicken Shawarma Sandwich Halloumi Sandwich Thyme With L…" at bounding box center [320, 249] width 125 height 459
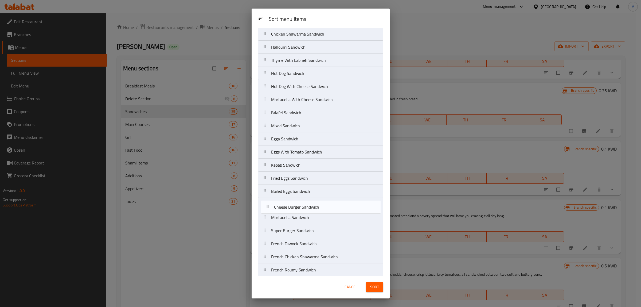
scroll to position [29, 0]
drag, startPoint x: 306, startPoint y: 221, endPoint x: 311, endPoint y: 201, distance: 20.8
click at [311, 201] on nav "Meat Shawarma Sandwich Chicken Shawarma Sandwich Halloumi Sandwich Thyme With L…" at bounding box center [320, 243] width 125 height 459
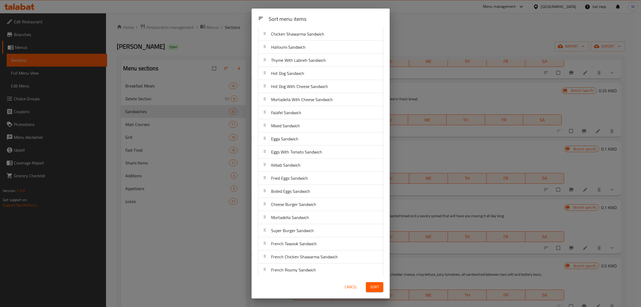
click at [305, 284] on div "Cancel Sort" at bounding box center [321, 287] width 132 height 16
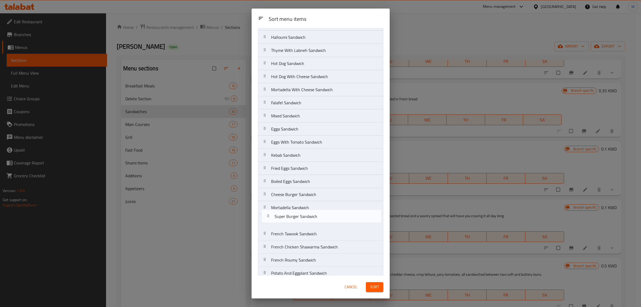
drag, startPoint x: 296, startPoint y: 232, endPoint x: 300, endPoint y: 214, distance: 18.3
click at [300, 214] on nav "Meat Shawarma Sandwich Chicken Shawarma Sandwich Halloumi Sandwich Thyme With L…" at bounding box center [320, 233] width 125 height 459
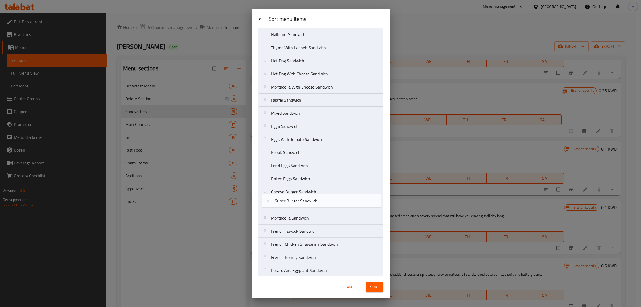
drag, startPoint x: 286, startPoint y: 219, endPoint x: 290, endPoint y: 199, distance: 21.2
click at [290, 199] on nav "Meat Shawarma Sandwich Chicken Shawarma Sandwich Halloumi Sandwich Thyme With L…" at bounding box center [320, 231] width 125 height 459
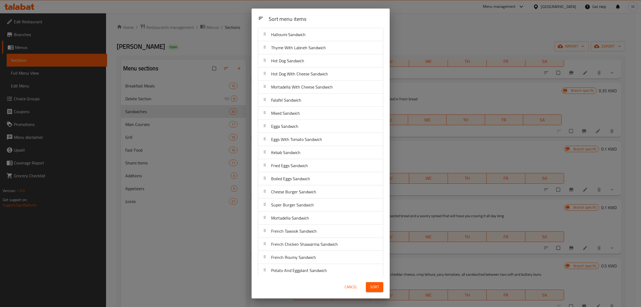
click at [290, 281] on div "Cancel Sort" at bounding box center [321, 287] width 132 height 16
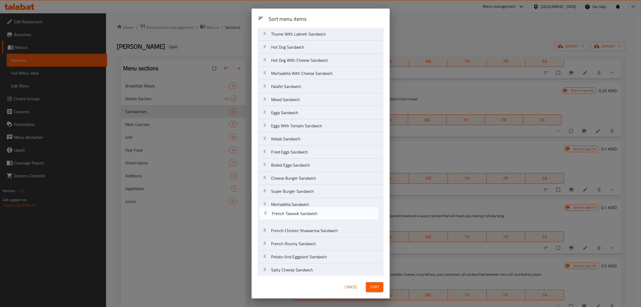
scroll to position [57, 0]
drag, startPoint x: 328, startPoint y: 233, endPoint x: 329, endPoint y: 206, distance: 26.5
click at [329, 206] on nav "Meat Shawarma Sandwich Chicken Shawarma Sandwich Halloumi Sandwich Thyme With L…" at bounding box center [320, 215] width 125 height 459
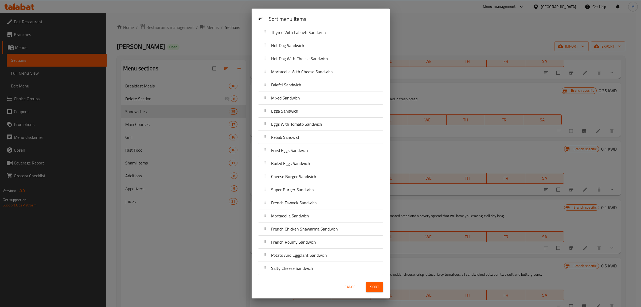
click at [311, 285] on div "Cancel Sort" at bounding box center [321, 287] width 132 height 16
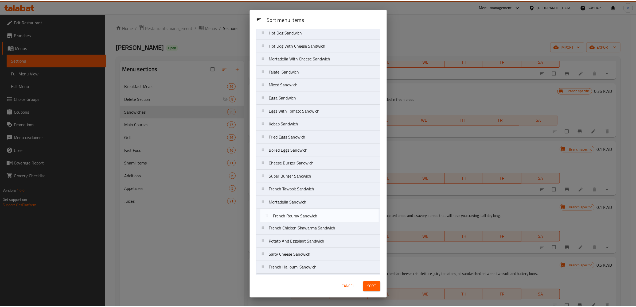
scroll to position [71, 0]
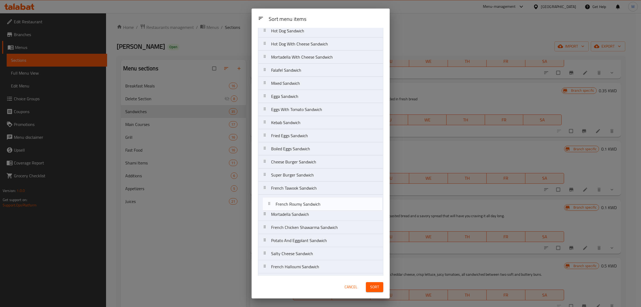
drag, startPoint x: 327, startPoint y: 246, endPoint x: 332, endPoint y: 205, distance: 41.2
click at [332, 205] on nav "Meat Shawarma Sandwich Chicken Shawarma Sandwich Halloumi Sandwich Thyme With L…" at bounding box center [320, 201] width 125 height 459
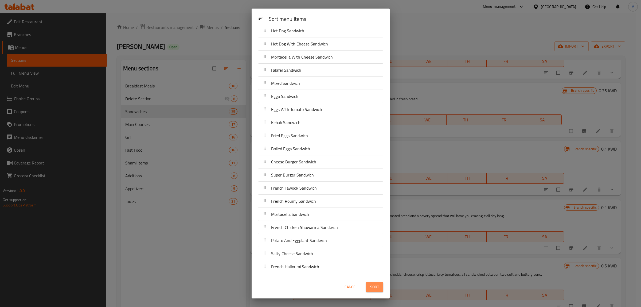
click at [372, 286] on span "Sort" at bounding box center [374, 287] width 9 height 7
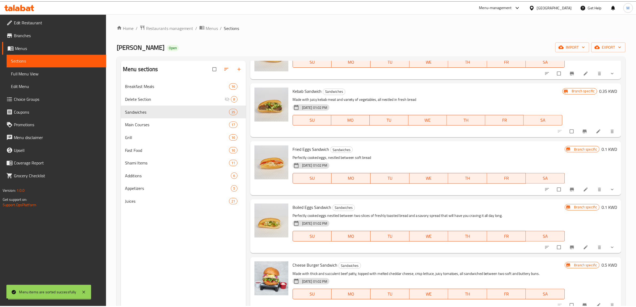
scroll to position [0, 0]
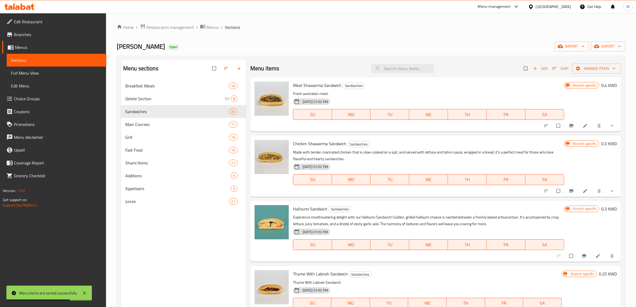
click at [448, 214] on p "Experience mouthwatering delight with our Halloumi Sandwich! Golden, grilled ha…" at bounding box center [428, 220] width 271 height 13
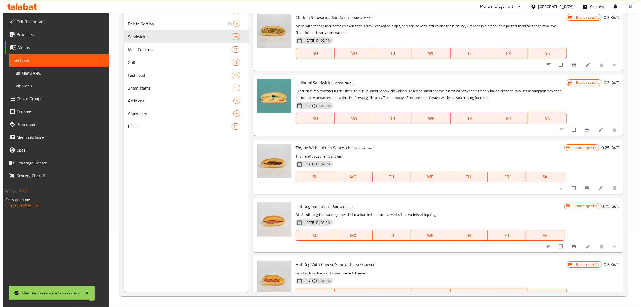
scroll to position [67, 0]
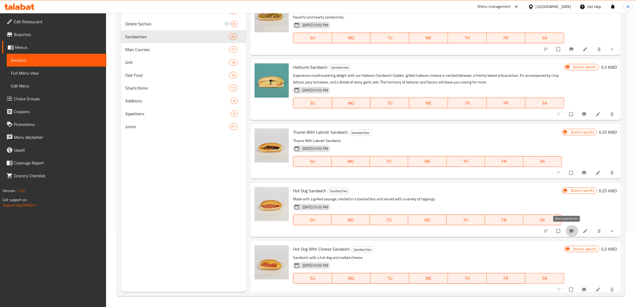
click at [569, 228] on icon "Branch-specific-item" at bounding box center [571, 230] width 5 height 5
click at [434, 190] on h6 "Hot Dog Sandwich Sandwiches" at bounding box center [427, 190] width 269 height 7
click at [582, 289] on icon "Branch-specific-item" at bounding box center [584, 289] width 4 height 3
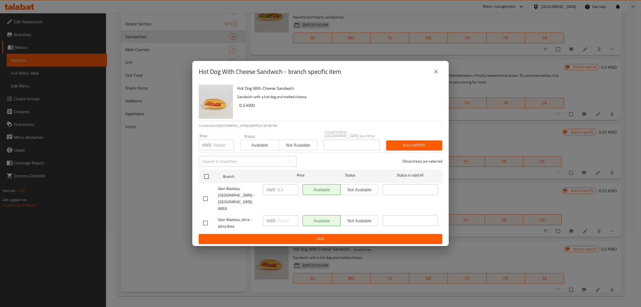
click at [438, 75] on icon "close" at bounding box center [436, 71] width 6 height 6
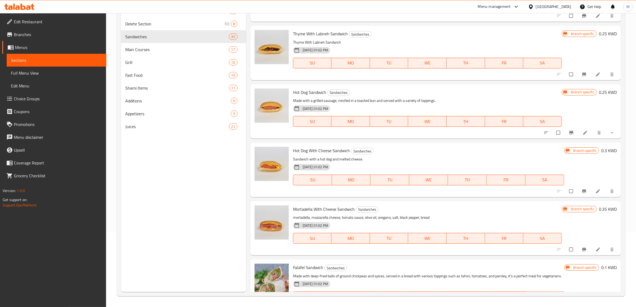
scroll to position [170, 0]
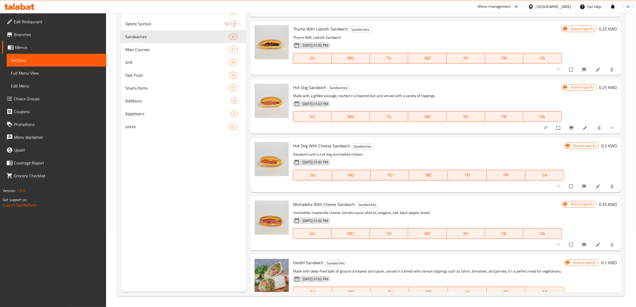
click at [329, 202] on span "Mortadella With Cheese Sandwich" at bounding box center [324, 204] width 62 height 8
click at [582, 243] on icon "Branch-specific-item" at bounding box center [584, 244] width 4 height 3
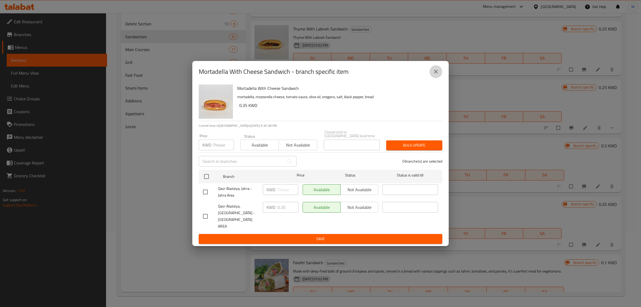
click at [434, 75] on icon "close" at bounding box center [436, 71] width 6 height 6
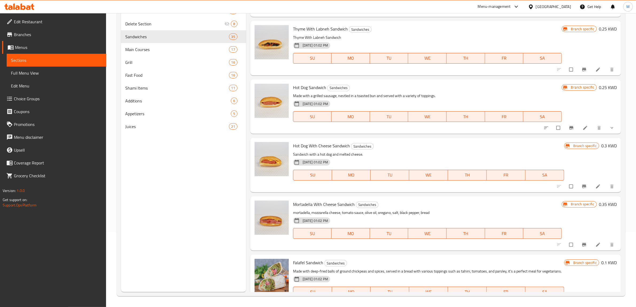
click at [410, 194] on div "Menu items Add Sort Manage items Meat Shawarma Sandwich Sandwiches Fresh austra…" at bounding box center [433, 138] width 375 height 307
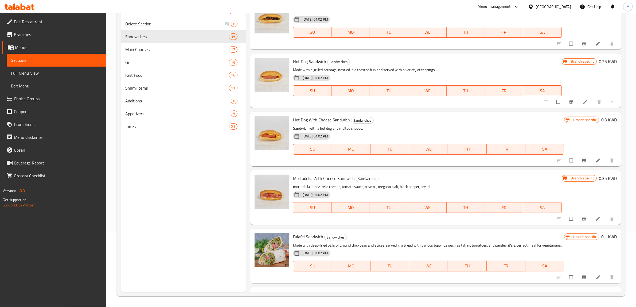
scroll to position [237, 0]
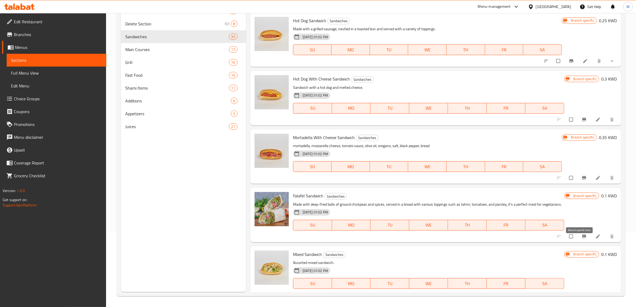
click at [582, 239] on icon "Branch-specific-item" at bounding box center [584, 236] width 5 height 5
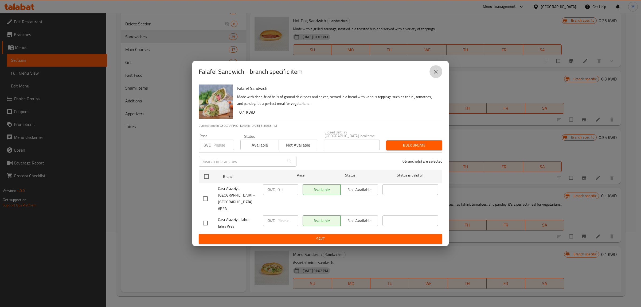
click at [440, 78] on button "close" at bounding box center [436, 71] width 13 height 13
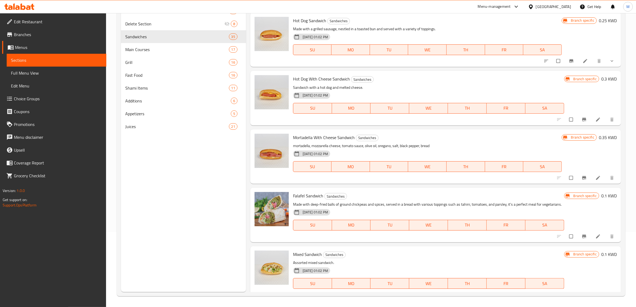
click at [603, 196] on h6 "0.1 KWD" at bounding box center [608, 195] width 15 height 7
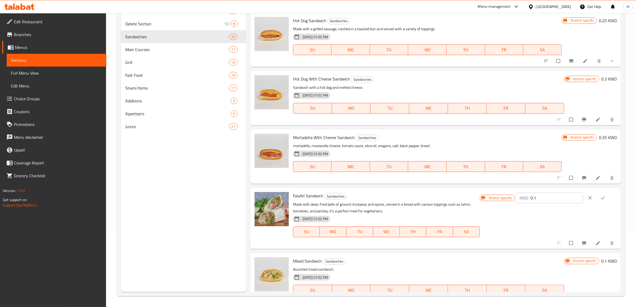
click at [567, 197] on input "0.1" at bounding box center [557, 197] width 53 height 11
type input "0.100"
click at [603, 195] on icon "ok" at bounding box center [602, 197] width 5 height 5
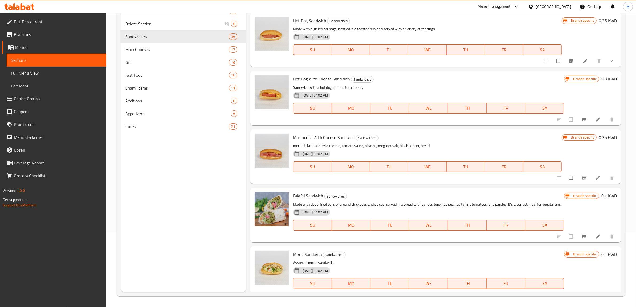
click at [400, 252] on div "Menu items Add Sort Manage items Meat Shawarma Sandwich Sandwiches Fresh austra…" at bounding box center [433, 138] width 375 height 307
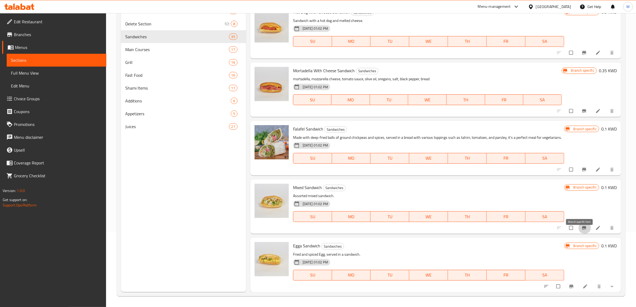
click at [582, 230] on icon "Branch-specific-item" at bounding box center [584, 227] width 5 height 5
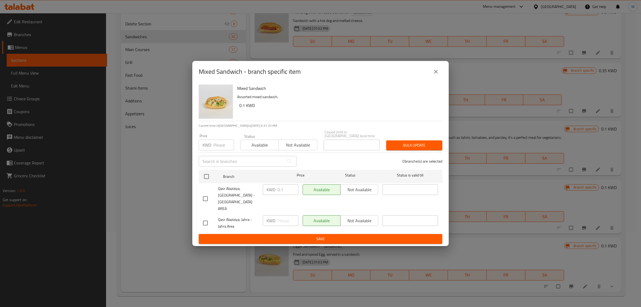
click at [438, 73] on icon "close" at bounding box center [436, 72] width 4 height 4
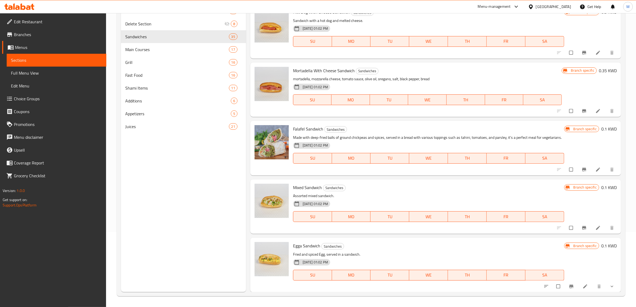
click at [450, 245] on div "Egga Sandwich Sandwiches Fried and spiced Egg, served in a sandwich. 21-03-2021…" at bounding box center [435, 265] width 371 height 54
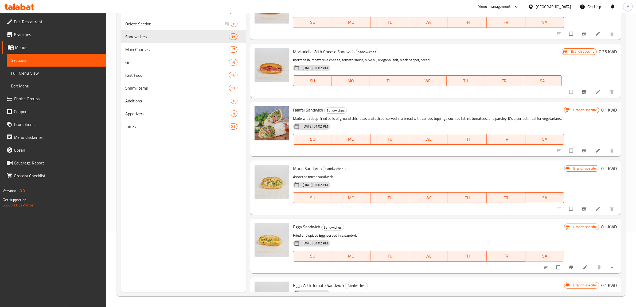
scroll to position [337, 0]
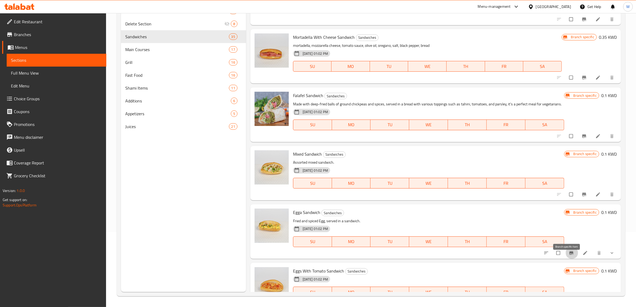
click at [566, 255] on button "Branch-specific-item" at bounding box center [572, 253] width 13 height 12
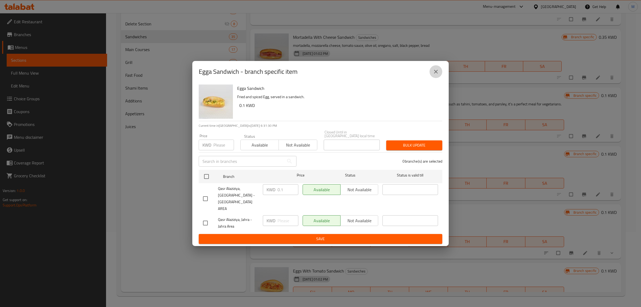
click at [435, 75] on button "close" at bounding box center [436, 71] width 13 height 13
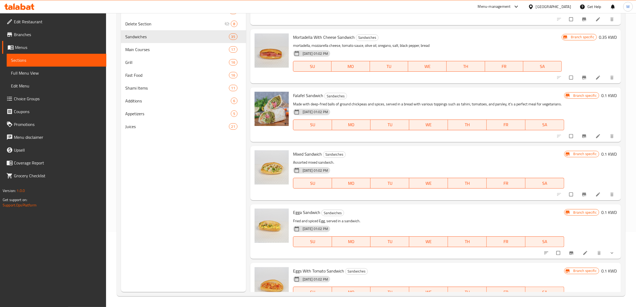
scroll to position [370, 0]
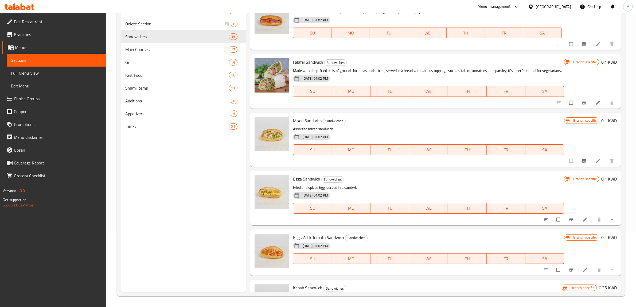
click at [448, 234] on div "Menu items Add Sort Manage items Meat Shawarma Sandwich Sandwiches Fresh austra…" at bounding box center [433, 138] width 375 height 307
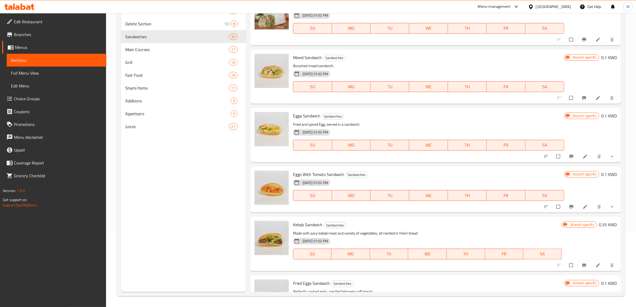
scroll to position [437, 0]
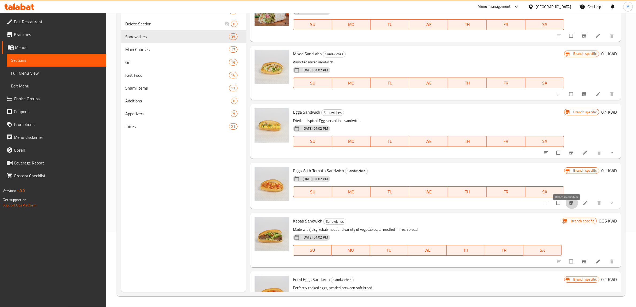
click at [569, 204] on icon "Branch-specific-item" at bounding box center [571, 202] width 4 height 3
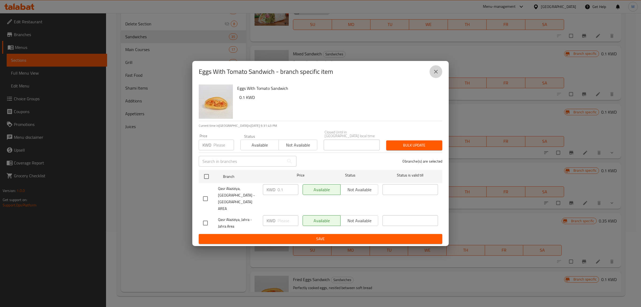
click at [436, 75] on icon "close" at bounding box center [436, 71] width 6 height 6
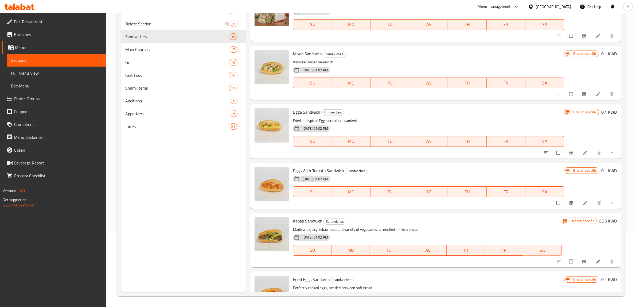
click at [439, 224] on h6 "Kebab Sandwich Sandwiches" at bounding box center [427, 220] width 269 height 7
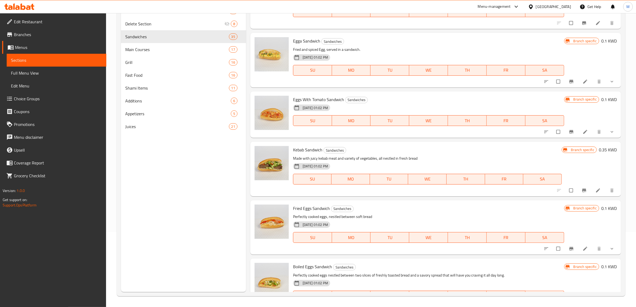
scroll to position [459, 0]
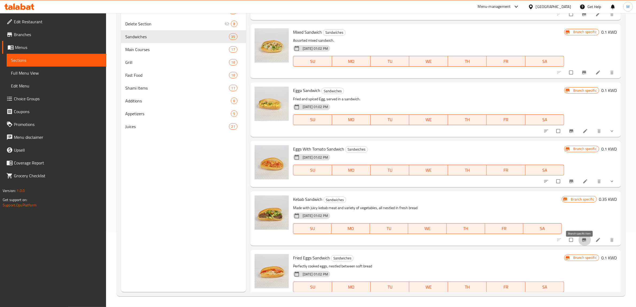
click at [582, 241] on icon "Branch-specific-item" at bounding box center [584, 239] width 4 height 3
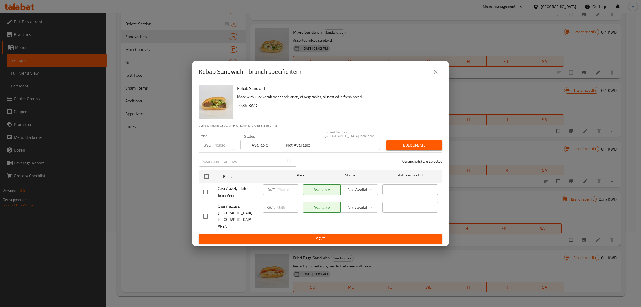
click at [438, 75] on icon "close" at bounding box center [436, 71] width 6 height 6
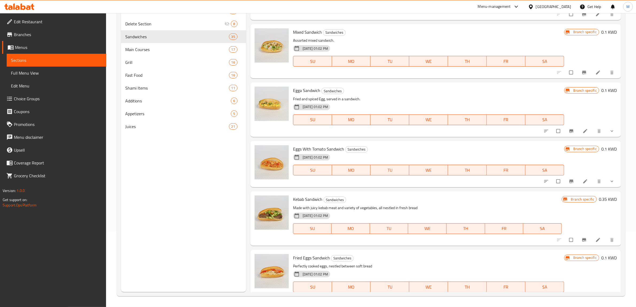
click at [430, 245] on div "Kebab Sandwich Sandwiches Made with juicy kebab meat and variety of vegetables,…" at bounding box center [435, 218] width 371 height 54
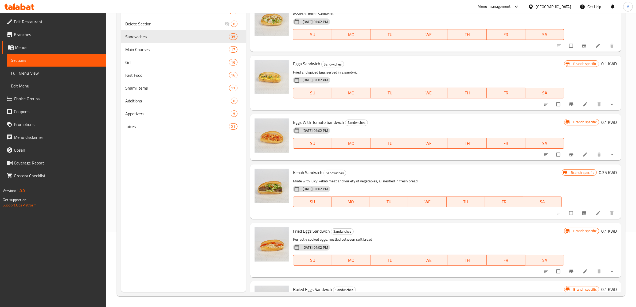
scroll to position [526, 0]
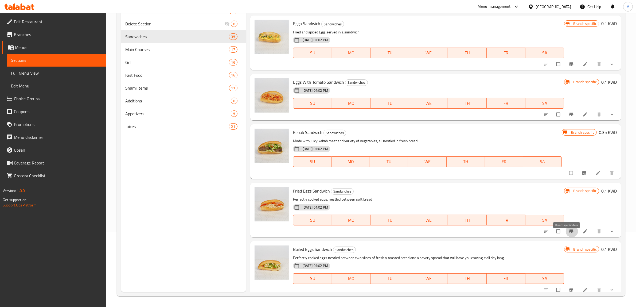
click at [566, 237] on button "Branch-specific-item" at bounding box center [572, 231] width 13 height 12
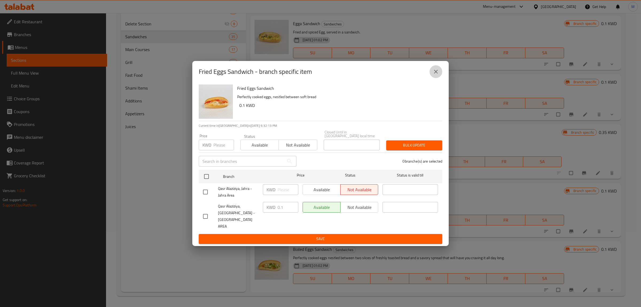
click at [437, 78] on button "close" at bounding box center [436, 71] width 13 height 13
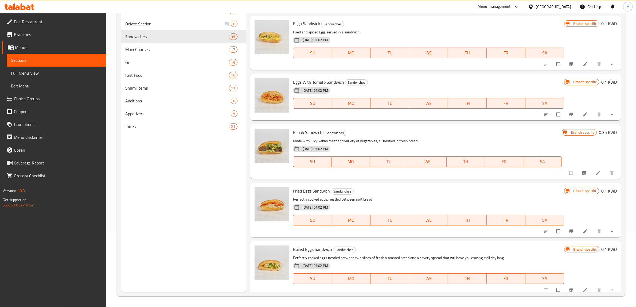
click at [491, 215] on div "21-03-2021 01:02 PM SU MO TU WE TH FR SA" at bounding box center [428, 216] width 275 height 29
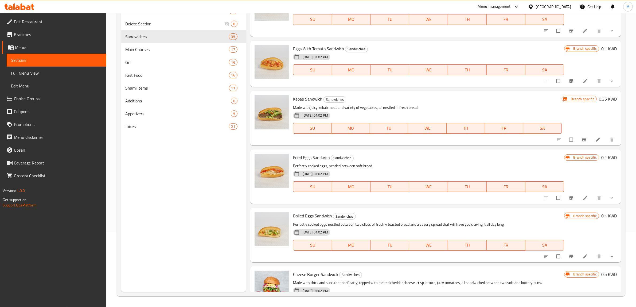
scroll to position [592, 0]
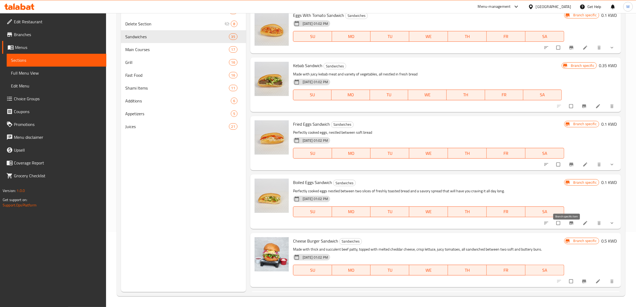
click at [569, 226] on icon "Branch-specific-item" at bounding box center [571, 222] width 5 height 5
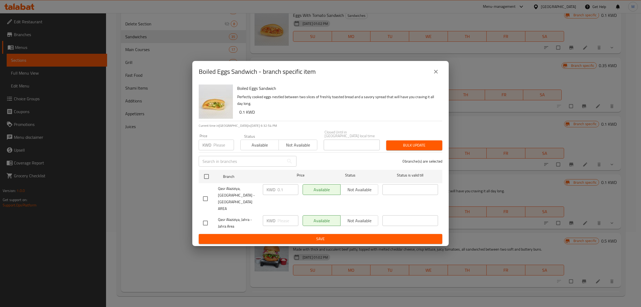
click at [433, 75] on icon "close" at bounding box center [436, 71] width 6 height 6
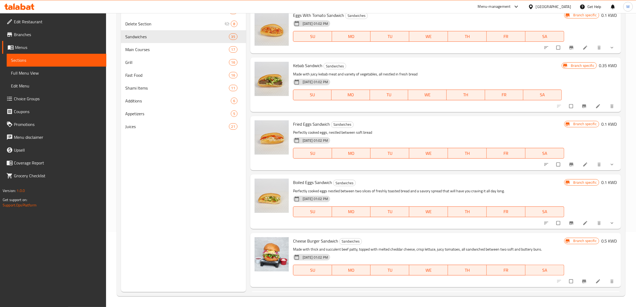
click at [426, 186] on h6 "Boiled Eggs Sandwich Sandwiches" at bounding box center [428, 181] width 271 height 7
click at [433, 186] on h6 "Boiled Eggs Sandwich Sandwiches" at bounding box center [428, 181] width 271 height 7
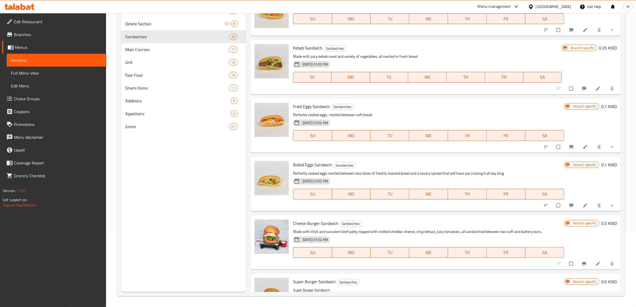
scroll to position [626, 0]
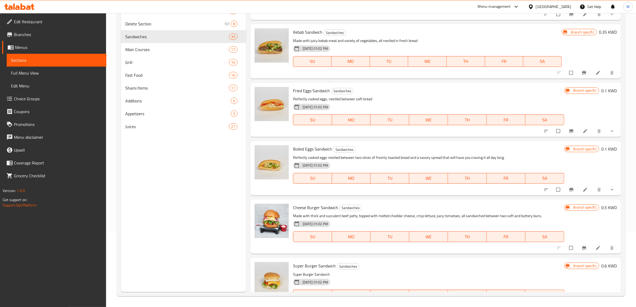
click at [503, 204] on div "Menu items Add Sort Manage items Meat Shawarma Sandwich Sandwiches Fresh austra…" at bounding box center [433, 138] width 375 height 307
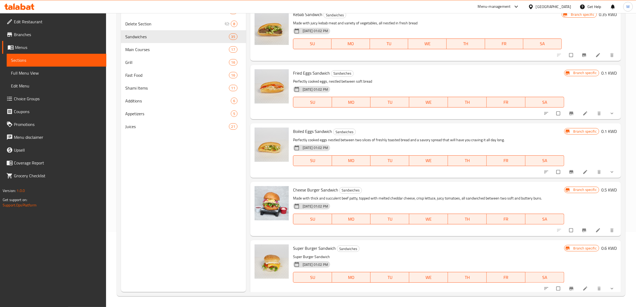
scroll to position [659, 0]
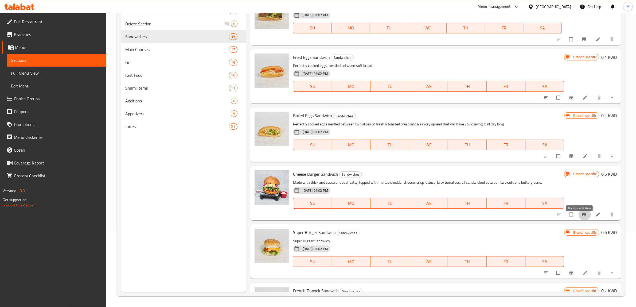
click at [583, 217] on span "Branch-specific-item" at bounding box center [585, 214] width 6 height 5
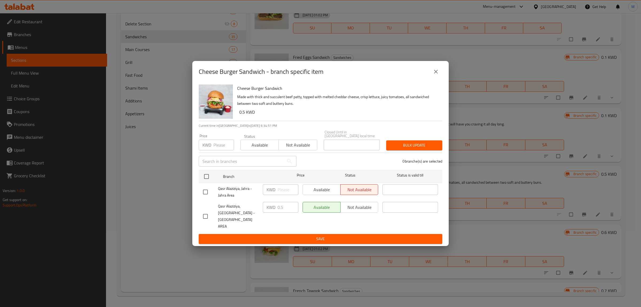
click at [438, 75] on icon "close" at bounding box center [436, 71] width 6 height 6
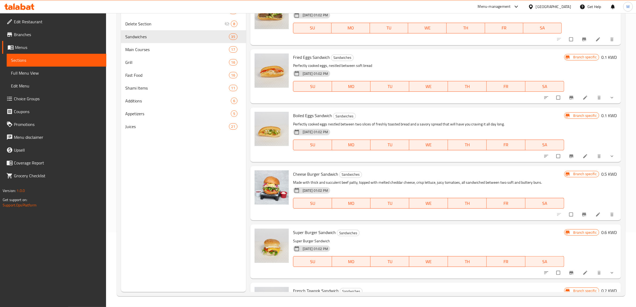
click at [428, 229] on div "Menu items Add Sort Manage items Meat Shawarma Sandwich Sandwiches Fresh austra…" at bounding box center [433, 138] width 375 height 307
click at [582, 217] on button "Branch-specific-item" at bounding box center [584, 214] width 13 height 12
click at [320, 236] on span "Super Burger Sandwich" at bounding box center [314, 232] width 43 height 8
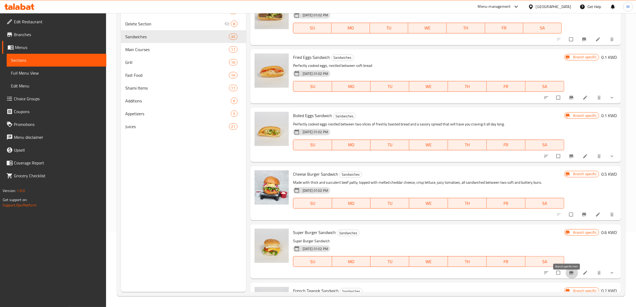
click at [569, 274] on icon "Branch-specific-item" at bounding box center [571, 272] width 4 height 3
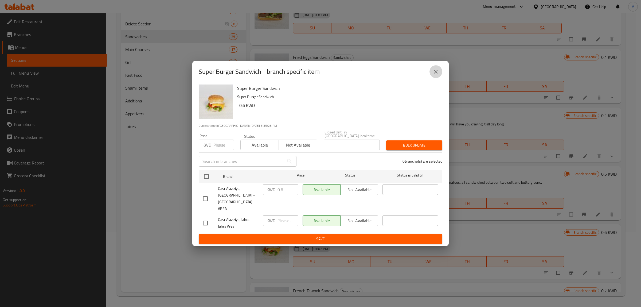
click at [433, 78] on button "close" at bounding box center [436, 71] width 13 height 13
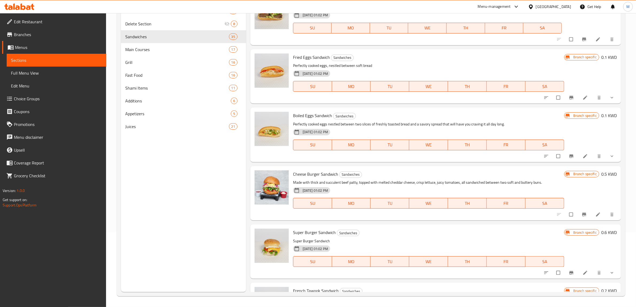
click at [386, 242] on div "Super Burger Sandwich Sandwiches Super Burger Sandwich 21-03-2021 01:02 PM SU M…" at bounding box center [428, 251] width 275 height 50
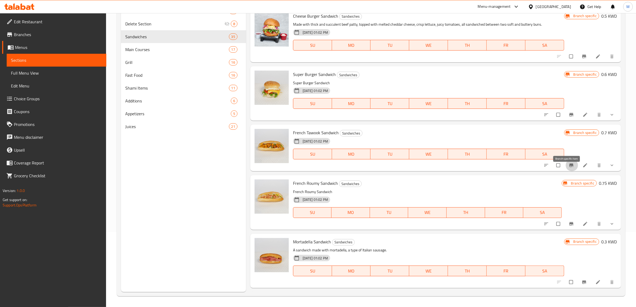
click at [569, 168] on icon "Branch-specific-item" at bounding box center [571, 164] width 5 height 5
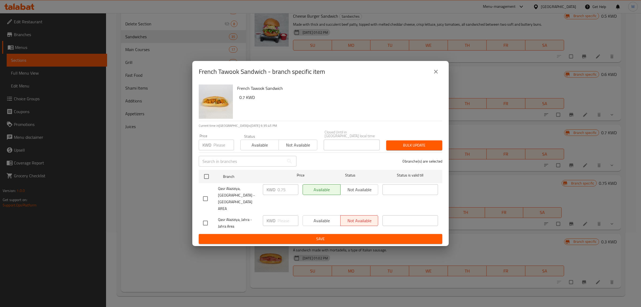
click at [431, 78] on button "close" at bounding box center [436, 71] width 13 height 13
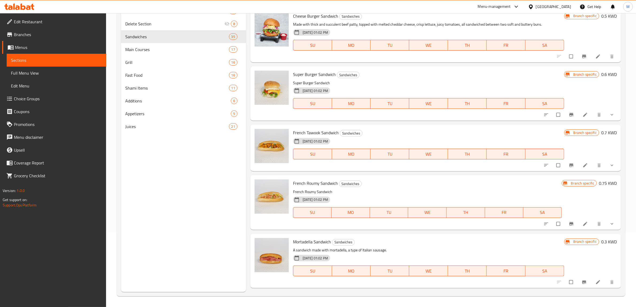
click at [601, 136] on h6 "0.7 KWD" at bounding box center [608, 132] width 15 height 7
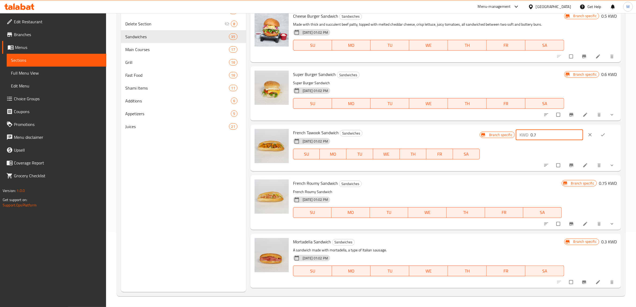
click at [542, 139] on input "0.7" at bounding box center [557, 134] width 53 height 11
type input "0.750"
click at [604, 137] on span "ok" at bounding box center [603, 134] width 6 height 5
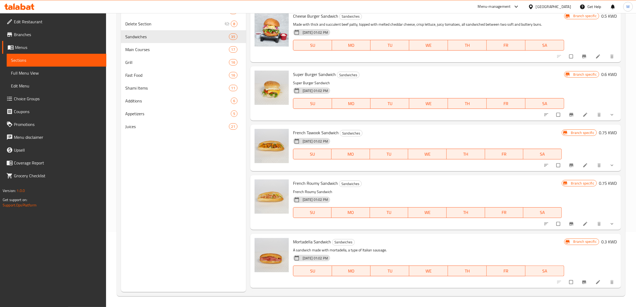
click at [446, 195] on p "French Roumy Sandwich" at bounding box center [427, 191] width 269 height 7
click at [569, 225] on icon "Branch-specific-item" at bounding box center [571, 223] width 4 height 3
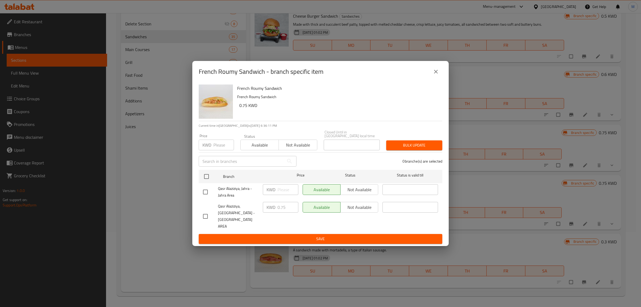
click at [439, 78] on button "close" at bounding box center [436, 71] width 13 height 13
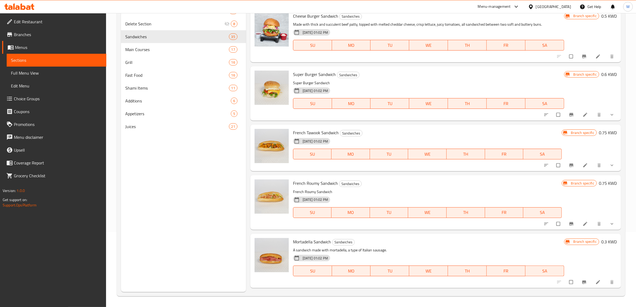
click at [449, 187] on h6 "French Roumy Sandwich Sandwiches" at bounding box center [427, 182] width 269 height 7
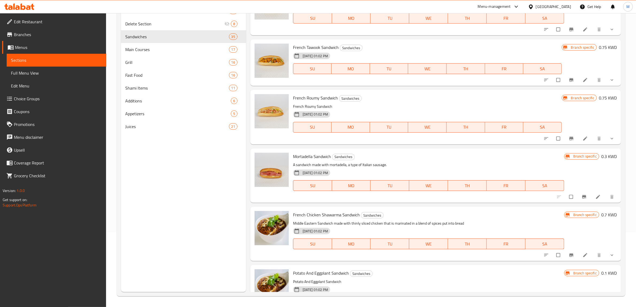
scroll to position [917, 0]
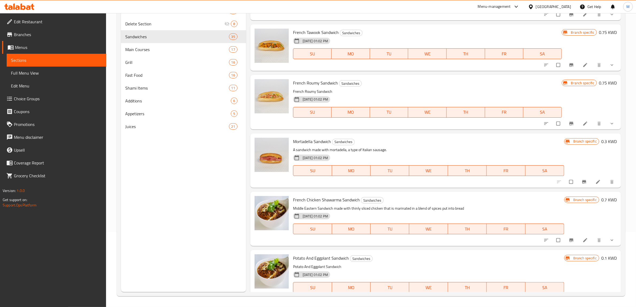
click at [315, 145] on span "Mortadella Sandwich" at bounding box center [312, 141] width 38 height 8
click at [319, 204] on span "French Chicken Shawarma Sandwich" at bounding box center [326, 200] width 67 height 8
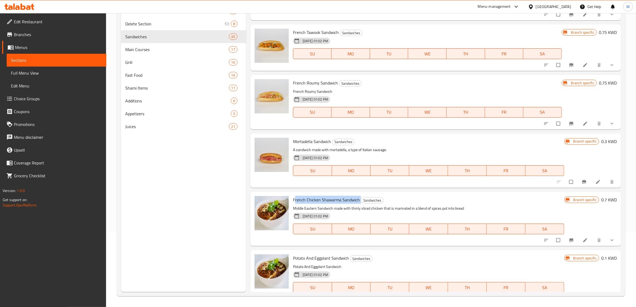
click at [319, 204] on span "French Chicken Shawarma Sandwich" at bounding box center [326, 200] width 67 height 8
click at [566, 186] on input "checkbox" at bounding box center [571, 182] width 11 height 10
checkbox input "true"
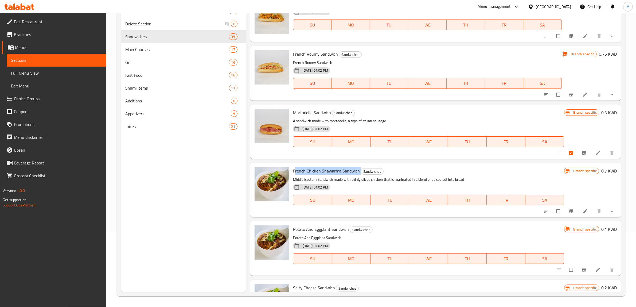
scroll to position [951, 0]
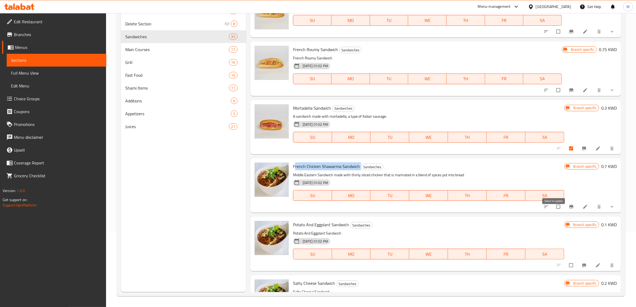
click at [556, 211] on input "checkbox" at bounding box center [558, 206] width 11 height 10
checkbox input "true"
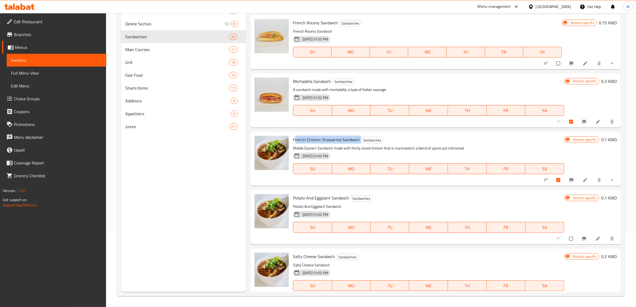
scroll to position [984, 0]
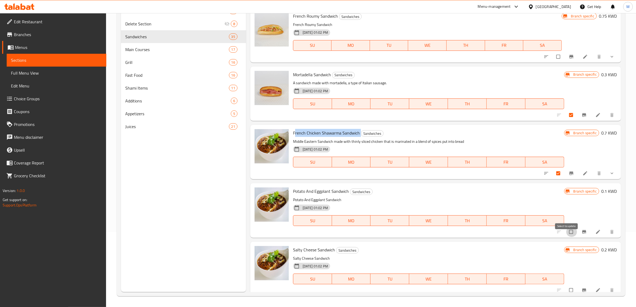
click at [566, 235] on input "checkbox" at bounding box center [571, 232] width 11 height 10
checkbox input "true"
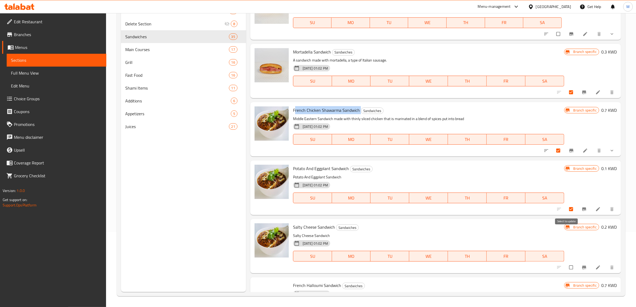
scroll to position [1051, 0]
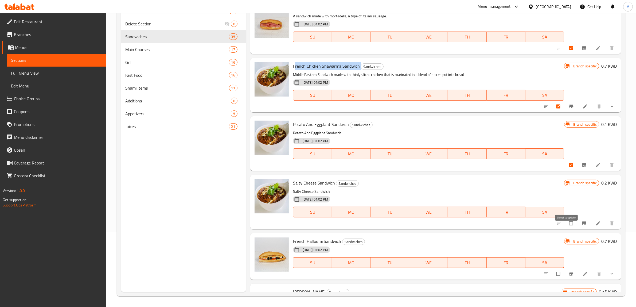
click at [567, 228] on input "checkbox" at bounding box center [571, 223] width 11 height 10
checkbox input "true"
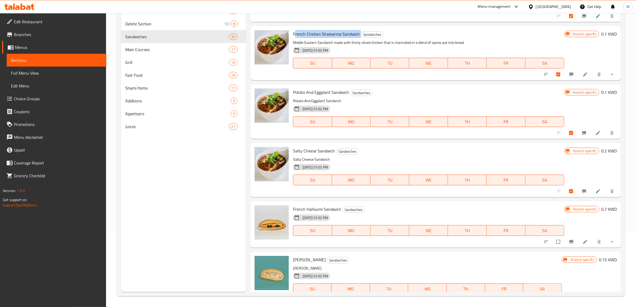
scroll to position [1084, 0]
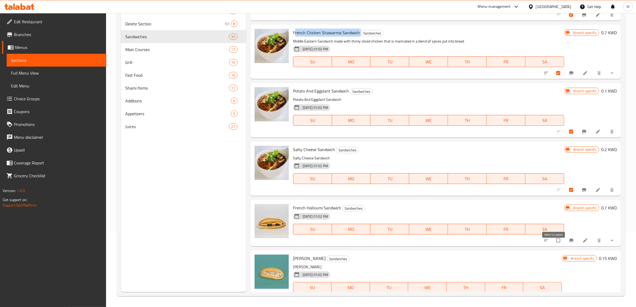
click at [556, 243] on input "checkbox" at bounding box center [558, 240] width 11 height 10
checkbox input "true"
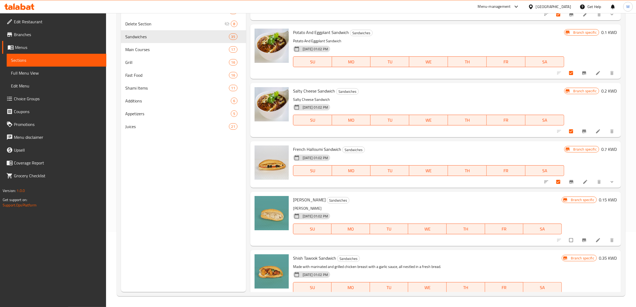
scroll to position [1151, 0]
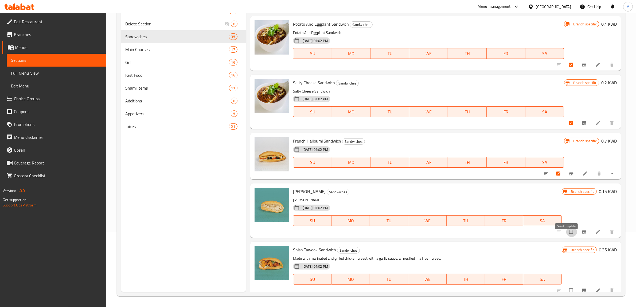
click at [568, 237] on input "checkbox" at bounding box center [571, 232] width 11 height 10
checkbox input "true"
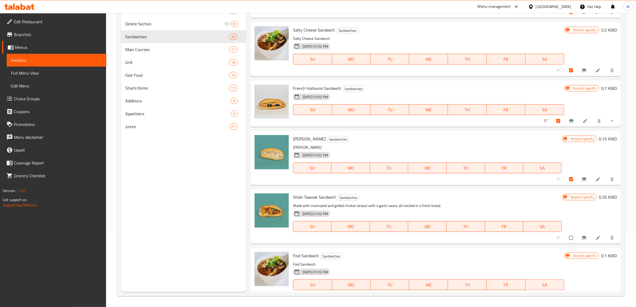
scroll to position [1251, 0]
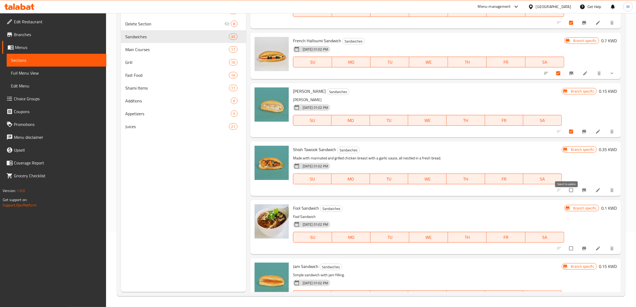
click at [566, 195] on input "checkbox" at bounding box center [571, 190] width 11 height 10
checkbox input "true"
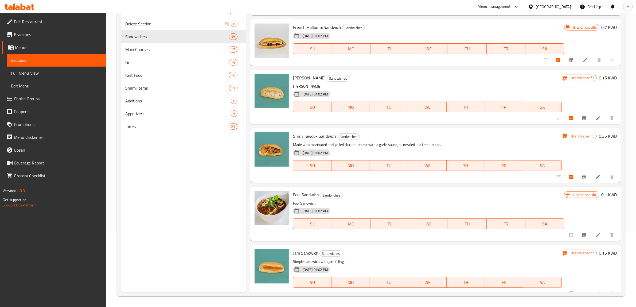
scroll to position [1285, 0]
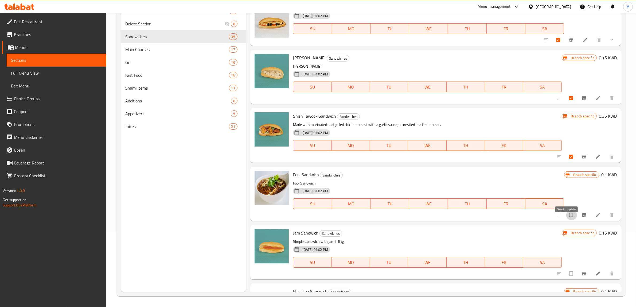
drag, startPoint x: 566, startPoint y: 220, endPoint x: 572, endPoint y: 219, distance: 6.4
click at [566, 220] on input "checkbox" at bounding box center [571, 215] width 11 height 10
checkbox input "true"
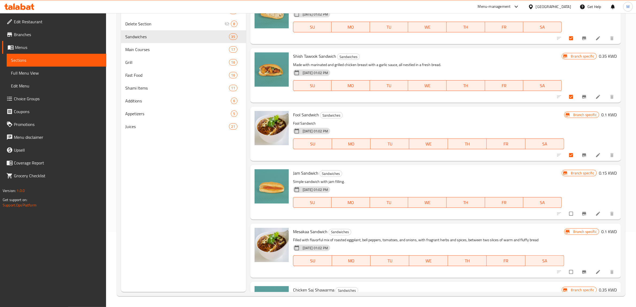
scroll to position [1352, 0]
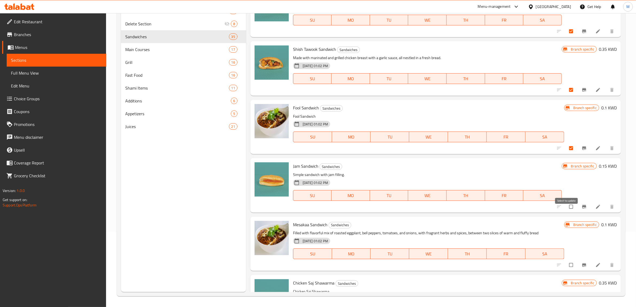
click at [566, 212] on input "checkbox" at bounding box center [571, 206] width 11 height 10
checkbox input "true"
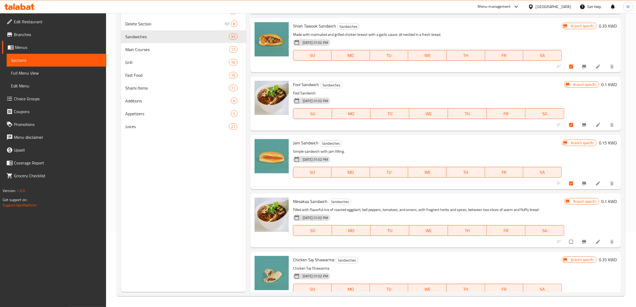
scroll to position [1385, 0]
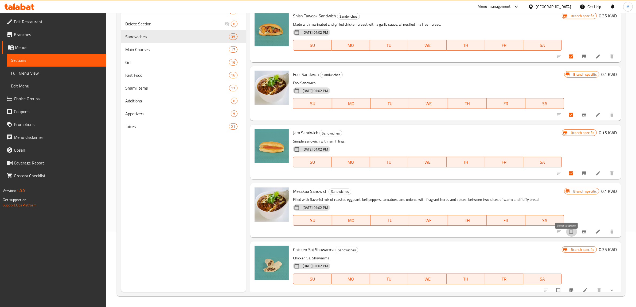
click at [566, 236] on input "checkbox" at bounding box center [571, 231] width 11 height 10
checkbox input "true"
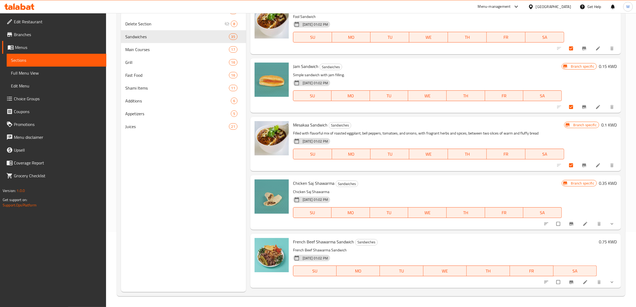
scroll to position [1452, 0]
click at [553, 228] on input "checkbox" at bounding box center [558, 223] width 11 height 10
checkbox input "true"
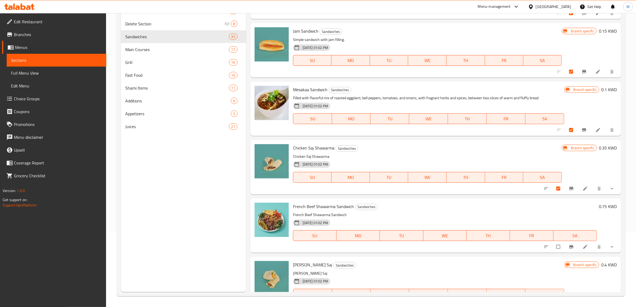
scroll to position [1519, 0]
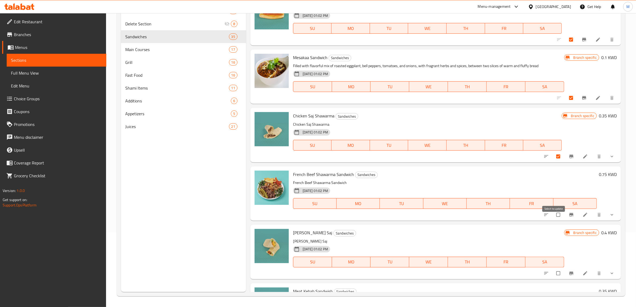
click at [554, 220] on input "checkbox" at bounding box center [558, 214] width 11 height 10
checkbox input "true"
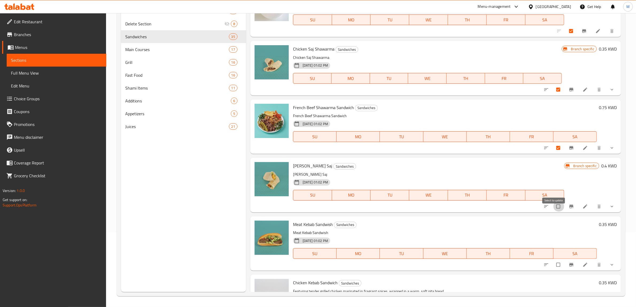
click at [553, 211] on input "checkbox" at bounding box center [558, 206] width 11 height 10
checkbox input "true"
click at [555, 270] on input "checkbox" at bounding box center [558, 264] width 11 height 10
checkbox input "true"
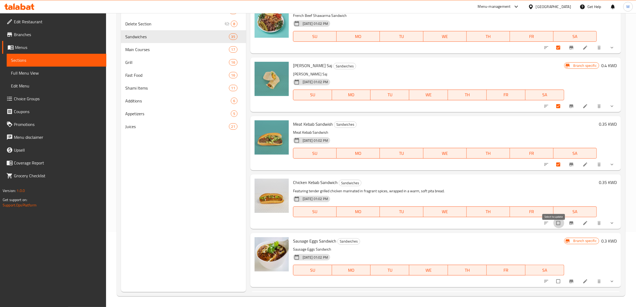
click at [553, 228] on input "checkbox" at bounding box center [558, 223] width 11 height 10
checkbox input "true"
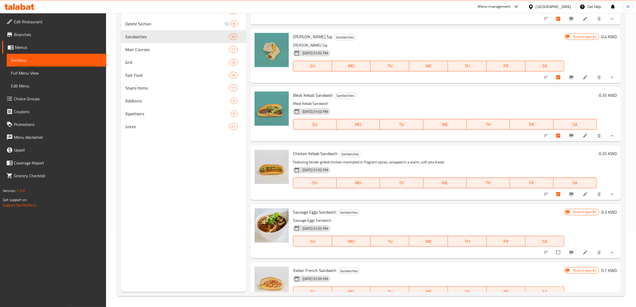
scroll to position [1736, 0]
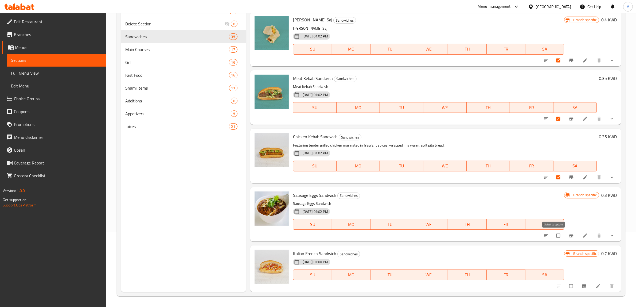
click at [553, 235] on input "checkbox" at bounding box center [558, 235] width 11 height 10
checkbox input "true"
click at [567, 285] on input "checkbox" at bounding box center [571, 286] width 11 height 10
checkbox input "true"
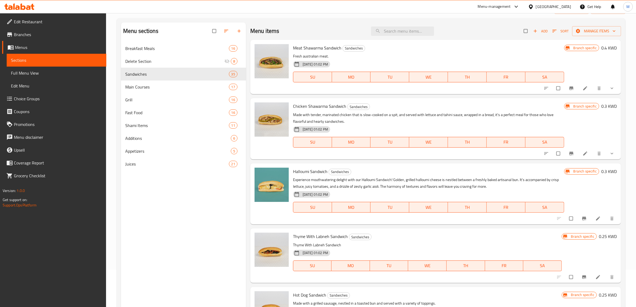
scroll to position [0, 0]
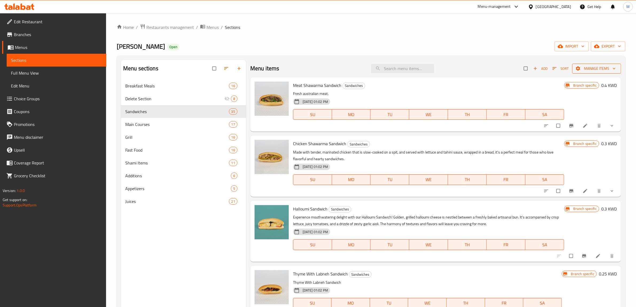
click at [595, 67] on span "Manage items" at bounding box center [597, 68] width 40 height 7
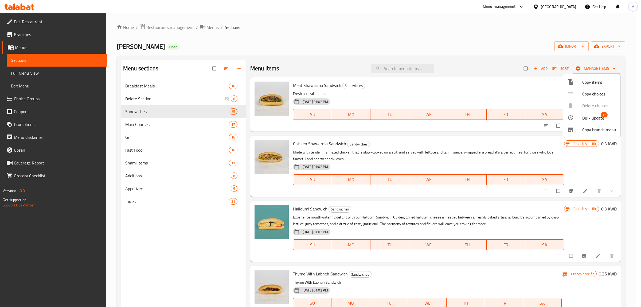
click at [581, 117] on div at bounding box center [575, 117] width 15 height 6
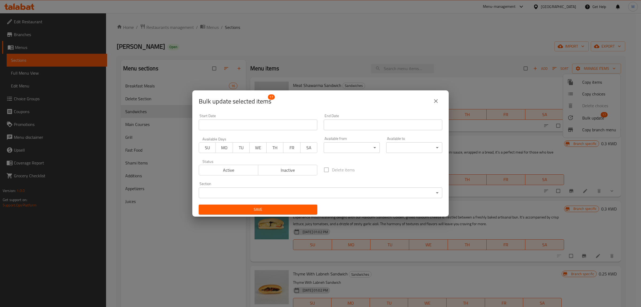
click at [299, 173] on span "Inactive" at bounding box center [288, 170] width 55 height 8
click at [294, 210] on span "Save" at bounding box center [258, 209] width 110 height 7
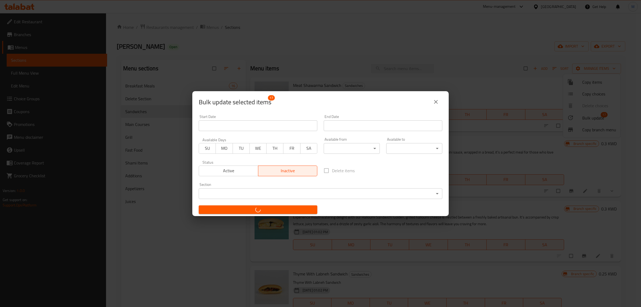
checkbox input "false"
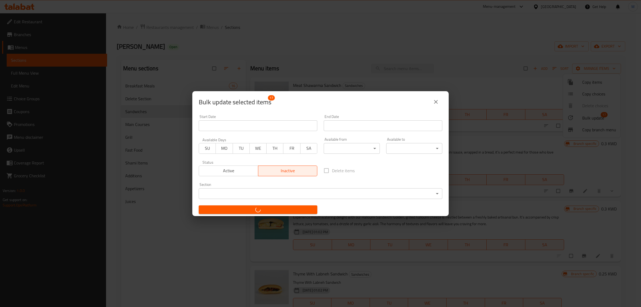
checkbox input "false"
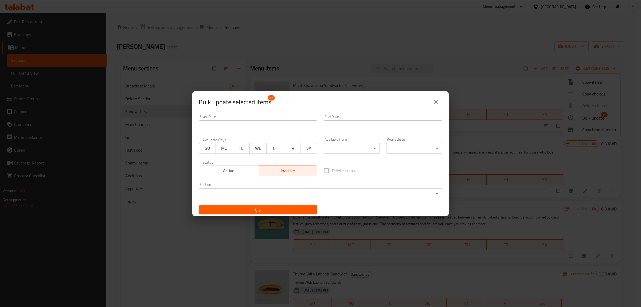
checkbox input "false"
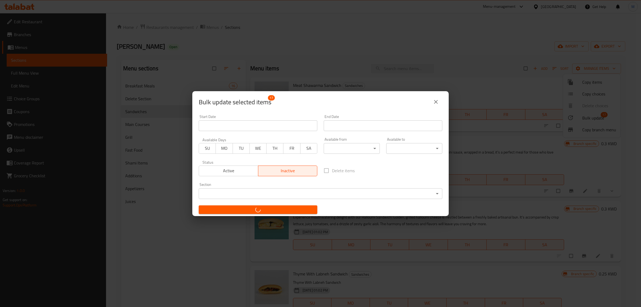
checkbox input "false"
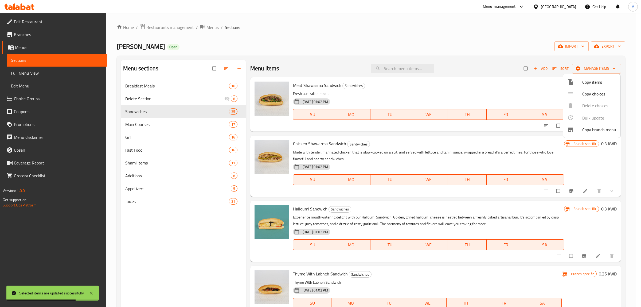
click at [460, 218] on div at bounding box center [320, 153] width 641 height 307
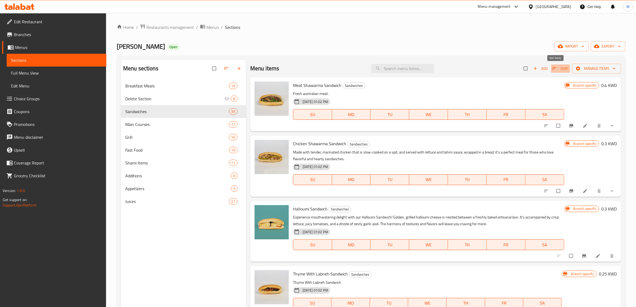
click at [555, 68] on span "Sort" at bounding box center [561, 68] width 16 height 6
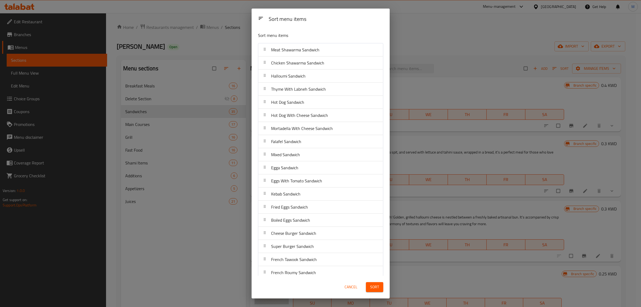
scroll to position [230, 0]
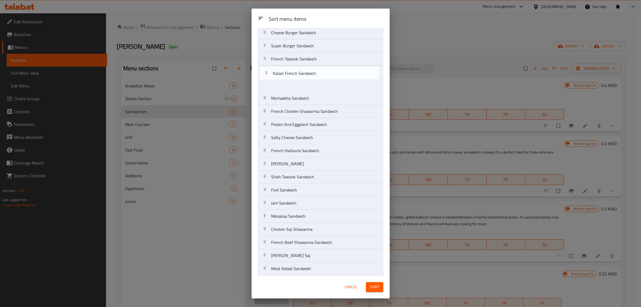
drag, startPoint x: 269, startPoint y: 270, endPoint x: 269, endPoint y: 79, distance: 190.8
click at [269, 78] on nav "Meat Shawarma Sandwich Chicken Shawarma Sandwich Halloumi Sandwich Thyme With L…" at bounding box center [320, 72] width 125 height 459
click at [269, 79] on nav "Meat Shawarma Sandwich Chicken Shawarma Sandwich Halloumi Sandwich Thyme With L…" at bounding box center [320, 72] width 125 height 459
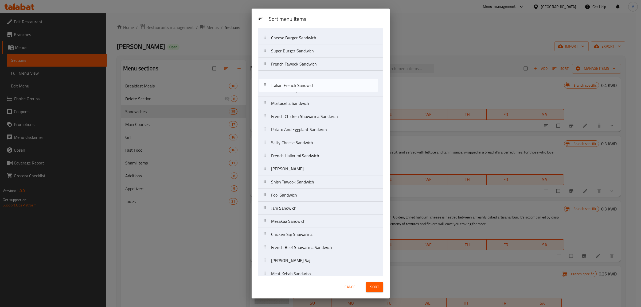
scroll to position [191, 0]
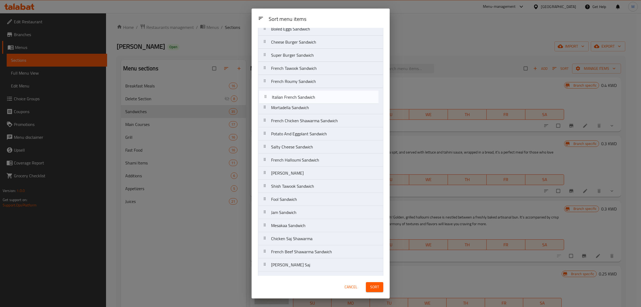
drag, startPoint x: 266, startPoint y: 75, endPoint x: 267, endPoint y: 100, distance: 25.4
click at [267, 100] on nav "Meat Shawarma Sandwich Chicken Shawarma Sandwich Halloumi Sandwich Thyme With L…" at bounding box center [320, 81] width 125 height 459
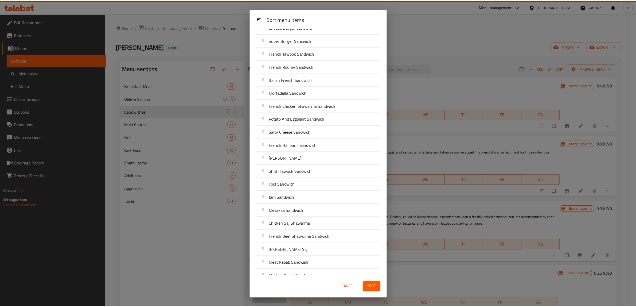
scroll to position [230, 0]
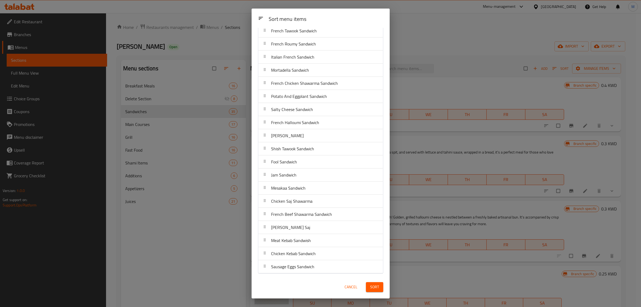
click at [374, 285] on span "Sort" at bounding box center [374, 287] width 9 height 7
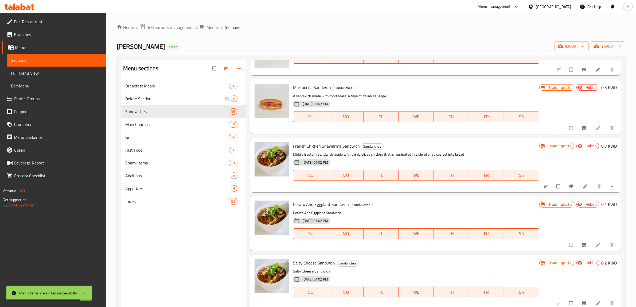
scroll to position [1102, 0]
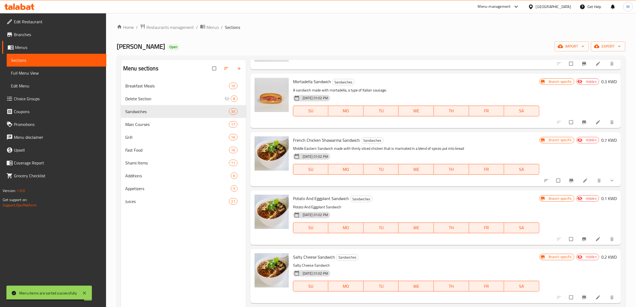
click at [328, 202] on span "Potato And Eggplant Sandwich" at bounding box center [321, 198] width 56 height 8
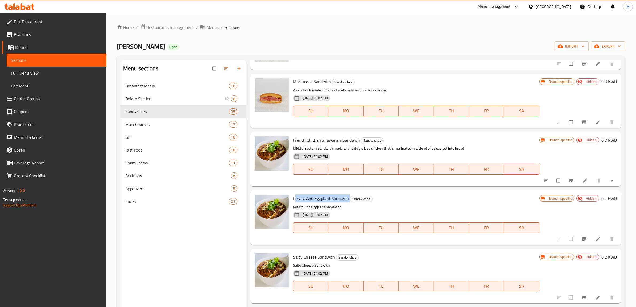
click at [321, 261] on span "Salty Cheese Sandwich" at bounding box center [314, 257] width 42 height 8
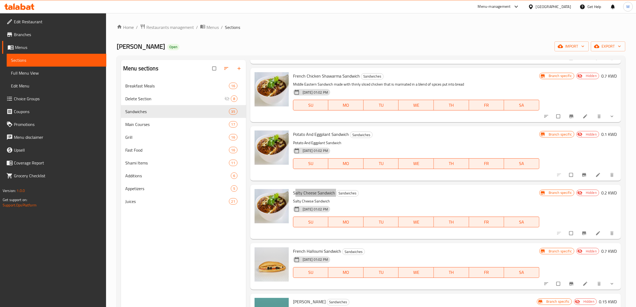
scroll to position [1169, 0]
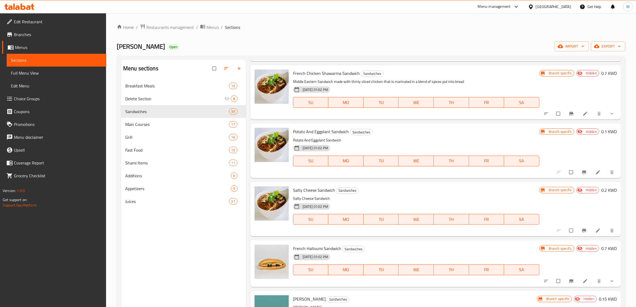
click at [317, 252] on span "French Halloumi Sandwich" at bounding box center [317, 248] width 48 height 8
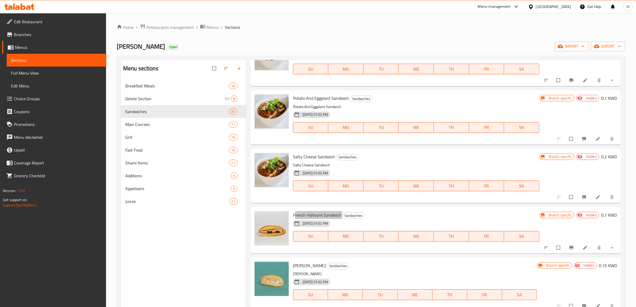
scroll to position [1236, 0]
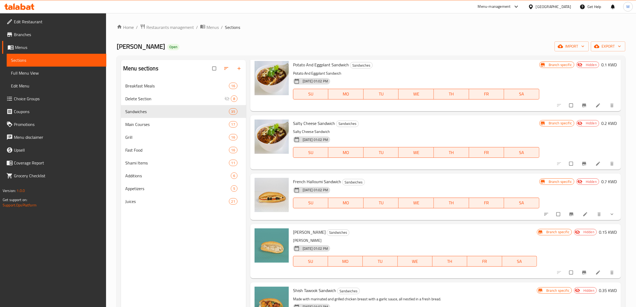
click at [319, 236] on span "[PERSON_NAME]" at bounding box center [309, 232] width 33 height 8
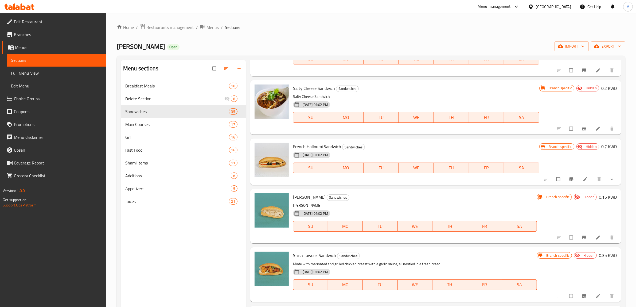
scroll to position [1303, 0]
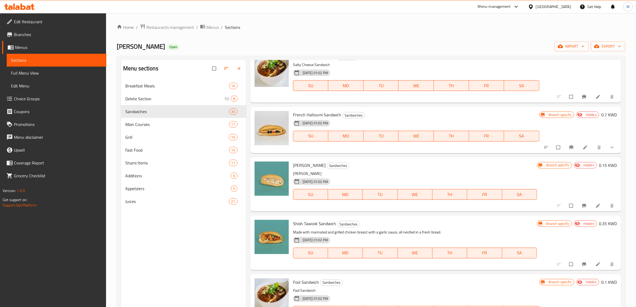
click at [313, 227] on span "Shish Tawook Sandwich" at bounding box center [314, 223] width 43 height 8
click at [314, 227] on span "Shish Tawook Sandwich" at bounding box center [314, 223] width 43 height 8
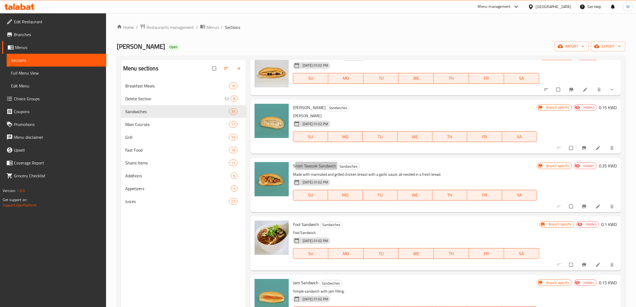
scroll to position [1369, 0]
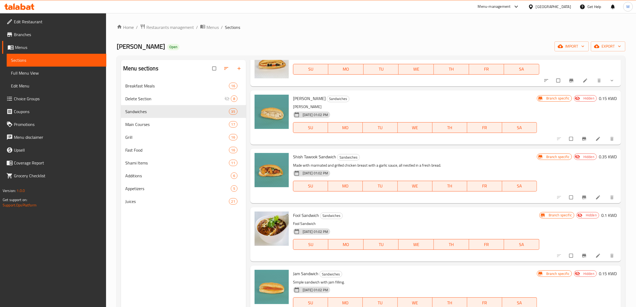
click at [313, 219] on span "Fool Sandwich" at bounding box center [306, 215] width 26 height 8
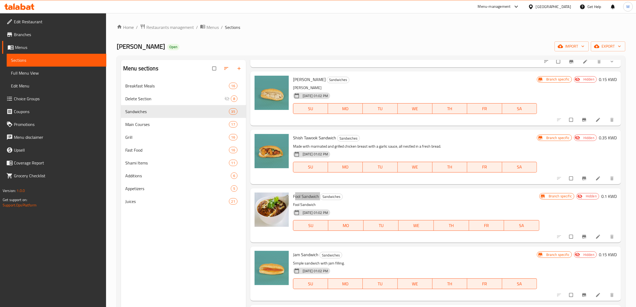
scroll to position [1403, 0]
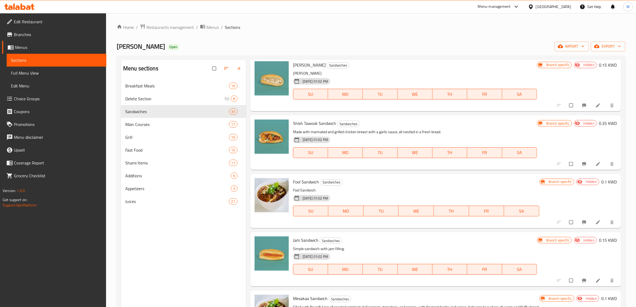
click at [301, 241] on div "Jam Sandwich Sandwiches Simple sandwich with jam filling. 21-03-2021 01:02 PM S…" at bounding box center [415, 259] width 248 height 50
click at [302, 241] on div "Jam Sandwich Sandwiches Simple sandwich with jam filling. 21-03-2021 01:02 PM S…" at bounding box center [415, 259] width 248 height 50
click at [302, 244] on span "Jam Sandwich" at bounding box center [305, 240] width 25 height 8
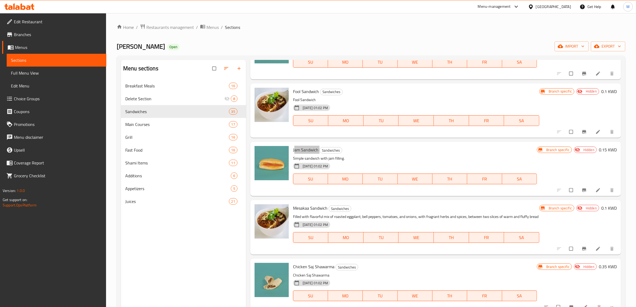
scroll to position [1503, 0]
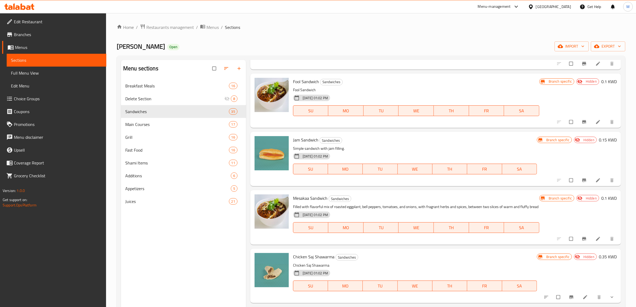
click at [321, 202] on span "Mesakaa Sandwich" at bounding box center [310, 198] width 34 height 8
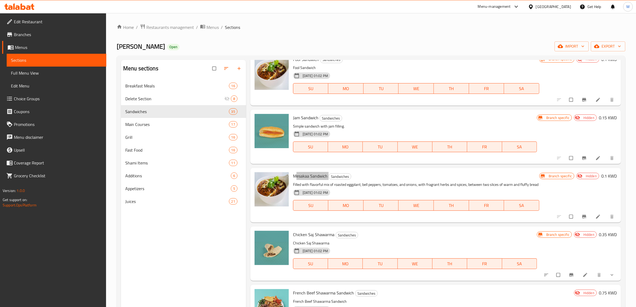
scroll to position [1536, 0]
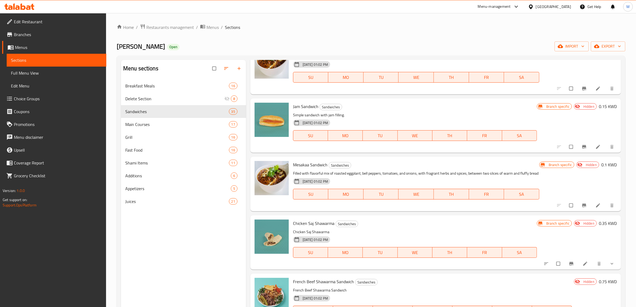
click at [321, 227] on span "Chicken Saj Shawarma" at bounding box center [313, 223] width 41 height 8
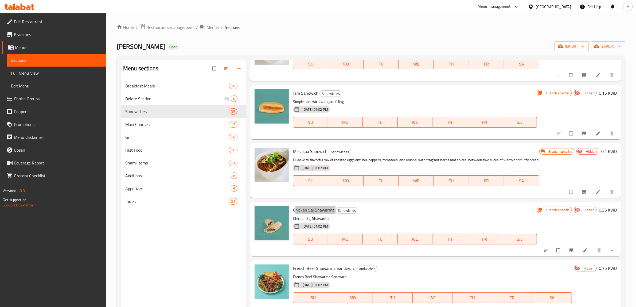
scroll to position [1570, 0]
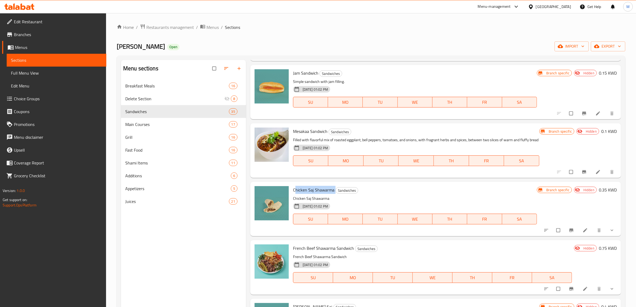
click at [328, 252] on span "French Beef Shawarma Sandwich" at bounding box center [323, 248] width 61 height 8
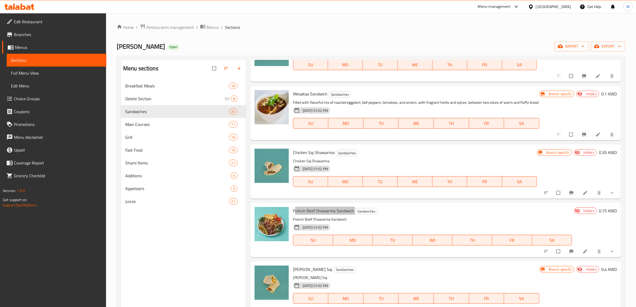
scroll to position [1637, 0]
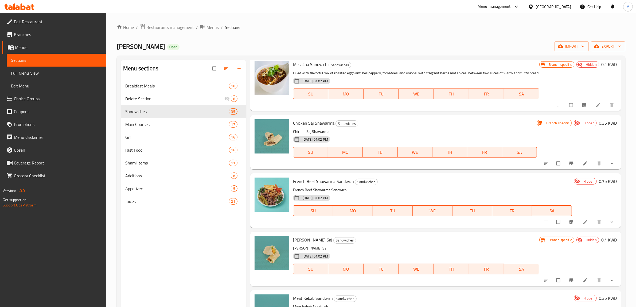
click at [315, 244] on span "[PERSON_NAME] Saj" at bounding box center [312, 240] width 39 height 8
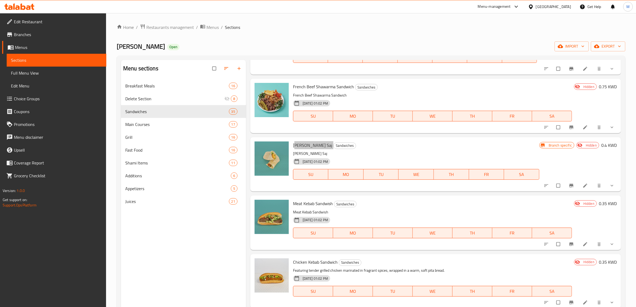
scroll to position [1737, 0]
click at [311, 207] on span "Meat Kebab Sandwish" at bounding box center [313, 203] width 40 height 8
click at [314, 266] on span "Chicken Kebab Sandwich" at bounding box center [315, 262] width 45 height 8
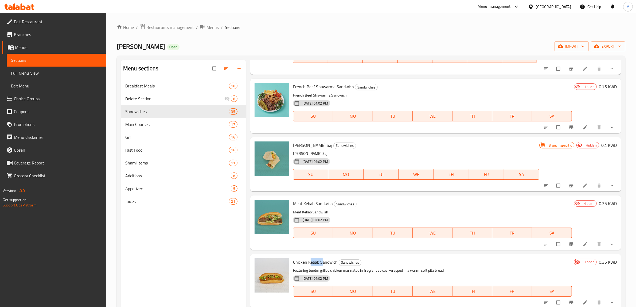
click at [314, 266] on span "Chicken Kebab Sandwich" at bounding box center [315, 262] width 45 height 8
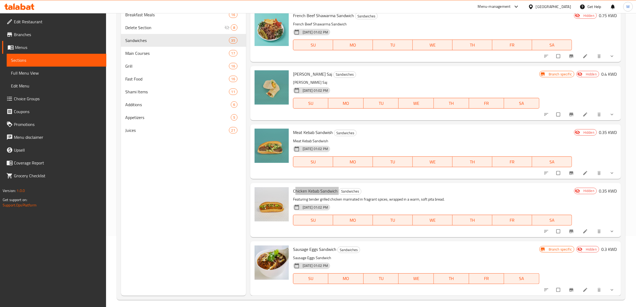
scroll to position [75, 0]
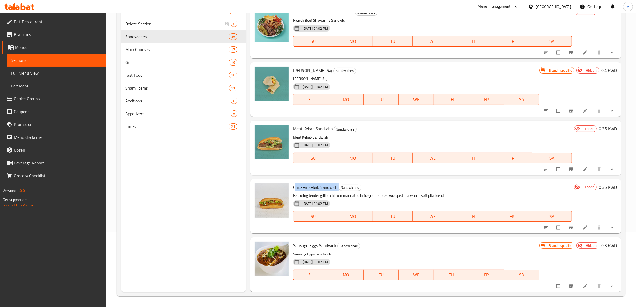
click at [327, 246] on span "Sausage Eggs Sandwich" at bounding box center [314, 245] width 43 height 8
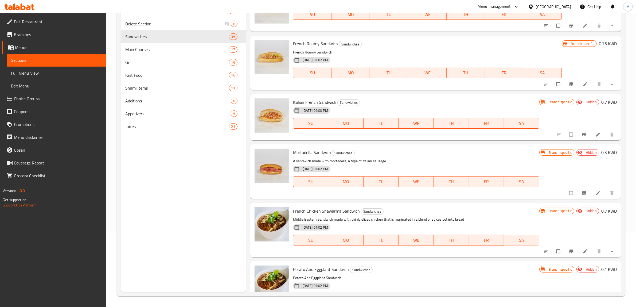
scroll to position [941, 0]
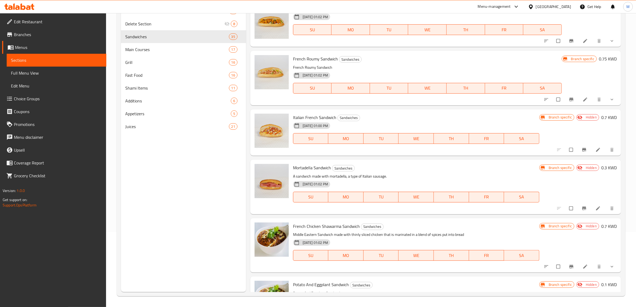
click at [311, 121] on span "Italian French Sandwich" at bounding box center [314, 117] width 43 height 8
click at [591, 153] on li at bounding box center [598, 149] width 15 height 9
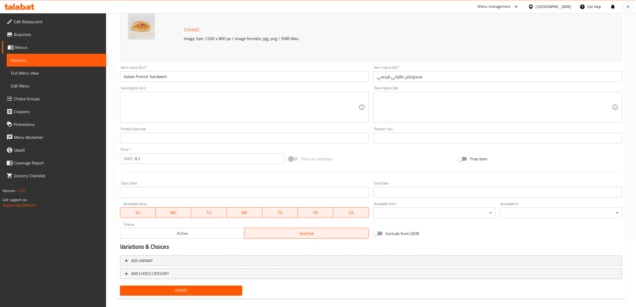
scroll to position [73, 0]
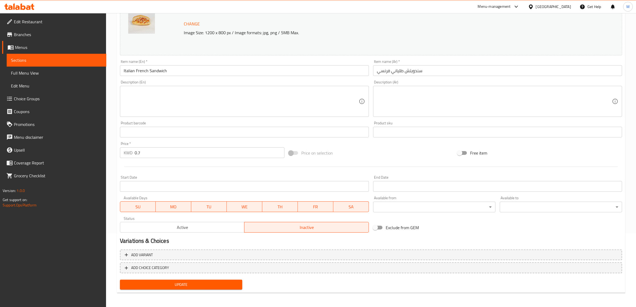
click at [218, 231] on span "Active" at bounding box center [182, 227] width 120 height 8
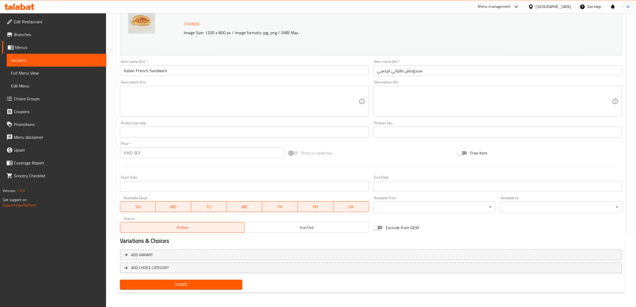
click at [201, 281] on span "Update" at bounding box center [181, 284] width 114 height 7
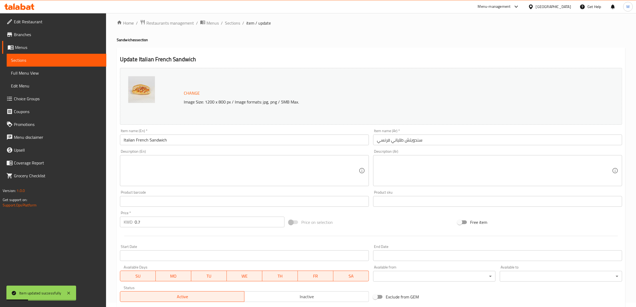
scroll to position [0, 0]
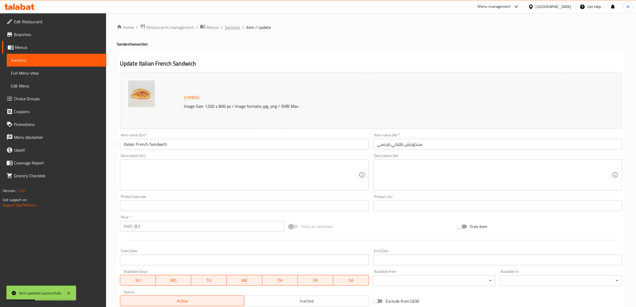
click at [232, 30] on span "Sections" at bounding box center [232, 27] width 15 height 6
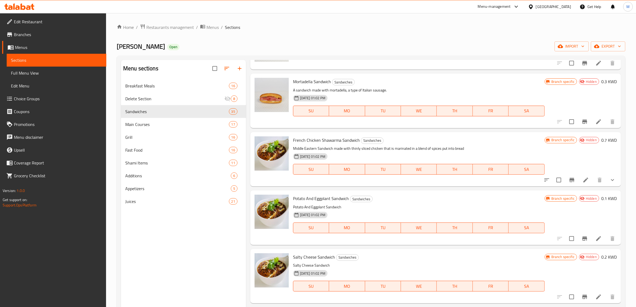
scroll to position [1069, 0]
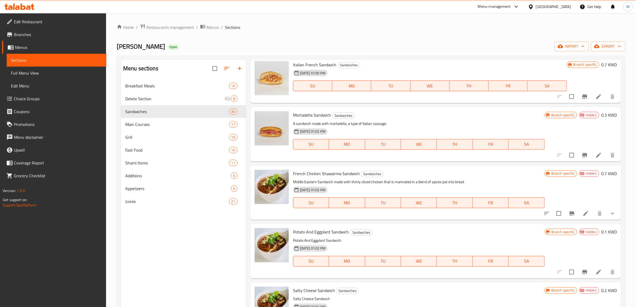
click at [319, 173] on span "French Chicken Shawarma Sandwich" at bounding box center [326, 173] width 67 height 8
click at [318, 116] on span "Mortadella Sandwich" at bounding box center [312, 115] width 38 height 8
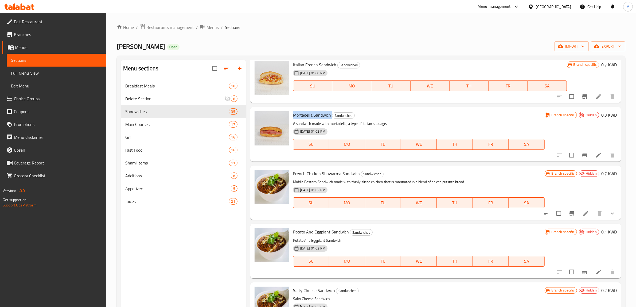
click at [318, 116] on span "Mortadella Sandwich" at bounding box center [312, 115] width 38 height 8
click at [318, 232] on span "Potato And Eggplant Sandwich" at bounding box center [321, 232] width 56 height 8
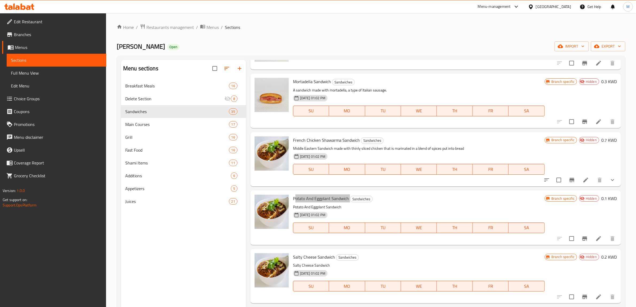
scroll to position [1136, 0]
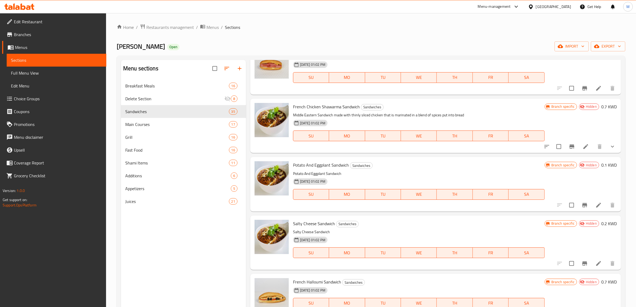
click at [313, 221] on span "Salty Cheese Sandwich" at bounding box center [314, 223] width 42 height 8
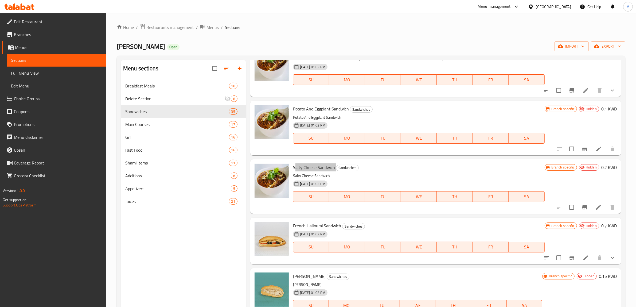
scroll to position [1202, 0]
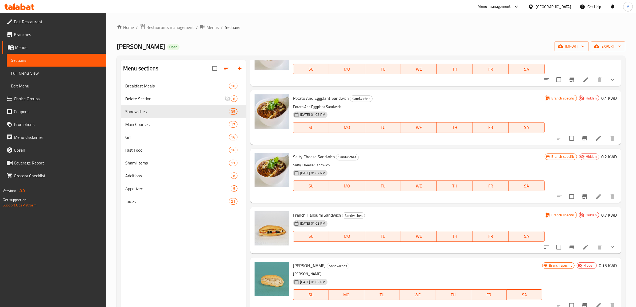
click at [337, 213] on span "French Halloumi Sandwich" at bounding box center [317, 215] width 48 height 8
click at [336, 213] on span "French Halloumi Sandwich" at bounding box center [317, 215] width 48 height 8
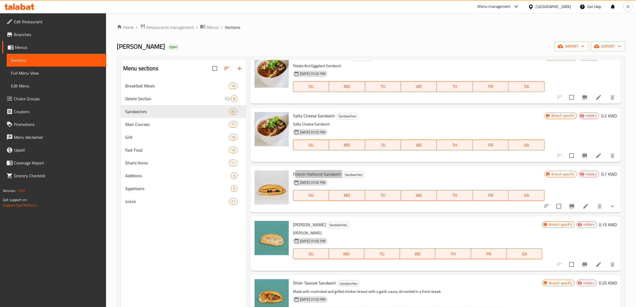
scroll to position [1269, 0]
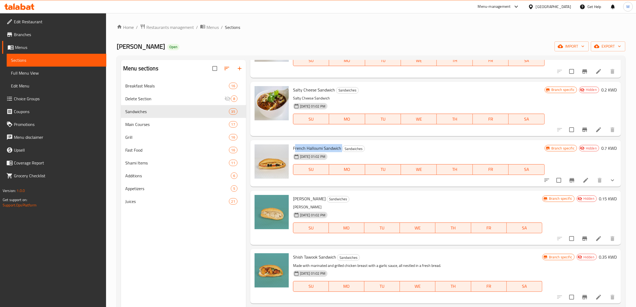
click at [312, 200] on span "[PERSON_NAME]" at bounding box center [309, 199] width 33 height 8
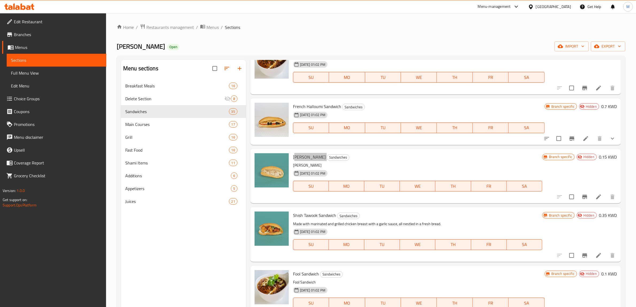
scroll to position [1336, 0]
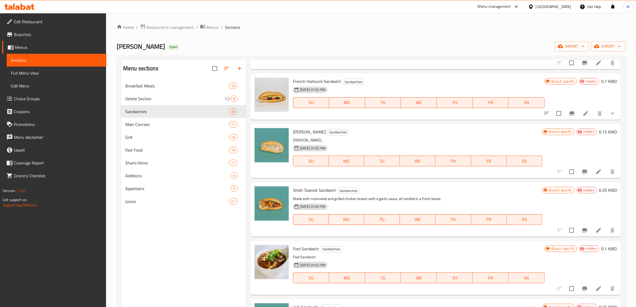
click at [324, 190] on span "Shish Tawook Sandwich" at bounding box center [314, 190] width 43 height 8
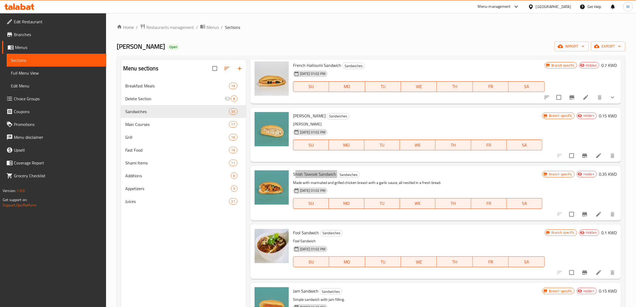
scroll to position [1369, 0]
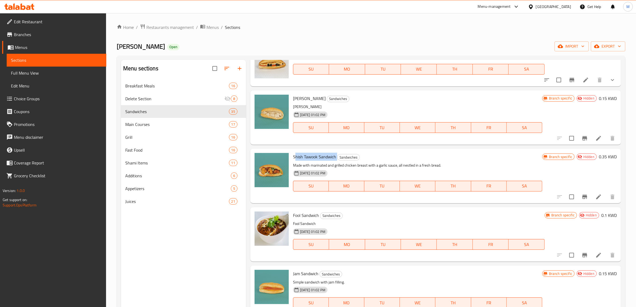
click at [313, 216] on span "Fool Sandwich" at bounding box center [306, 215] width 26 height 8
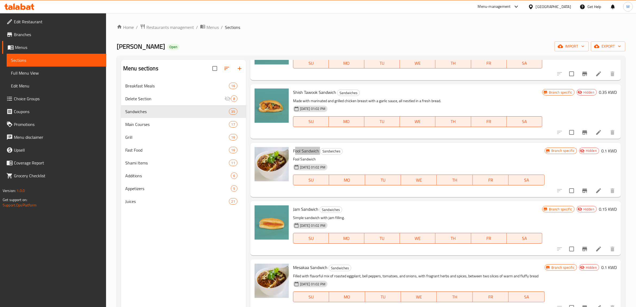
scroll to position [1436, 0]
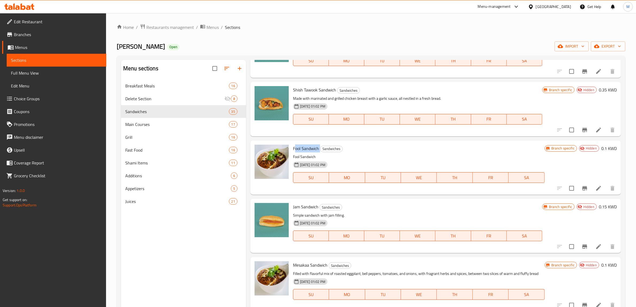
click at [306, 207] on span "Jam Sandwich" at bounding box center [305, 207] width 25 height 8
click at [305, 207] on span "Jam Sandwich" at bounding box center [305, 207] width 25 height 8
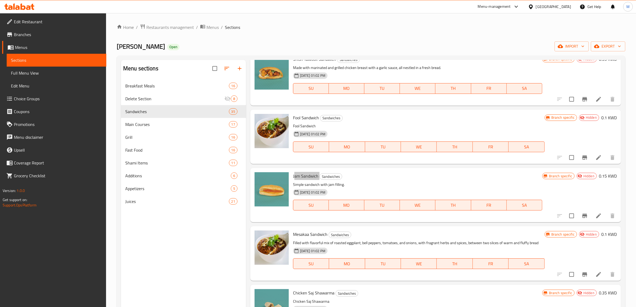
scroll to position [1503, 0]
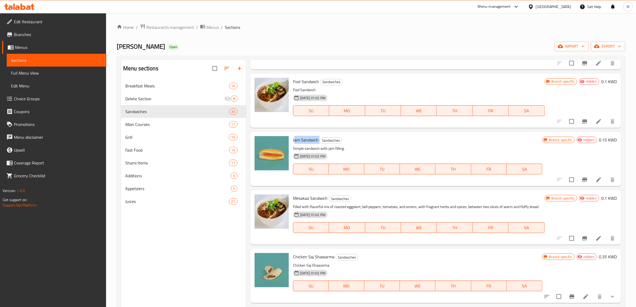
click at [312, 198] on span "Mesakaa Sandwich" at bounding box center [310, 198] width 34 height 8
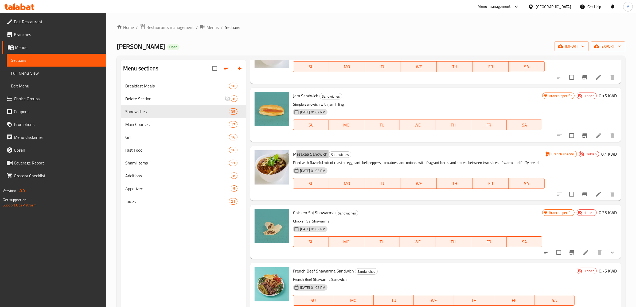
scroll to position [1570, 0]
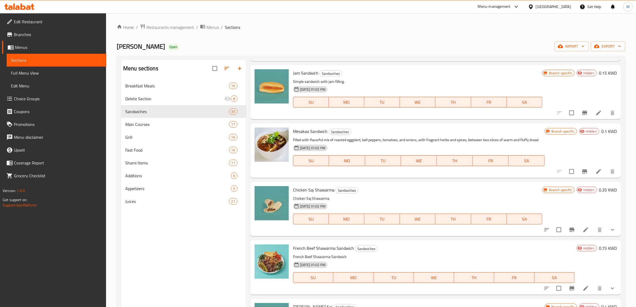
click at [319, 190] on span "Chicken Saj Shawarma" at bounding box center [313, 190] width 41 height 8
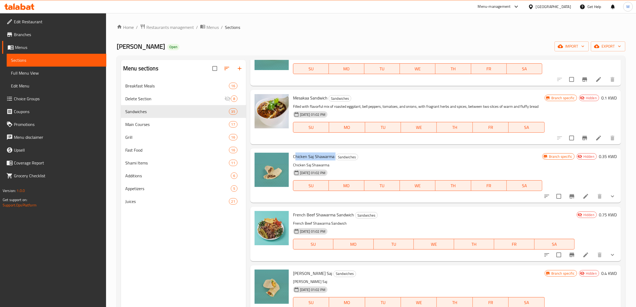
click at [331, 211] on span "French Beef Shawarma Sandwich" at bounding box center [323, 215] width 61 height 8
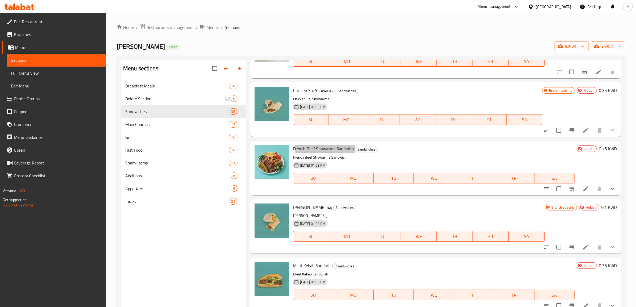
scroll to position [1670, 0]
click at [315, 207] on span "[PERSON_NAME] Saj" at bounding box center [312, 206] width 39 height 8
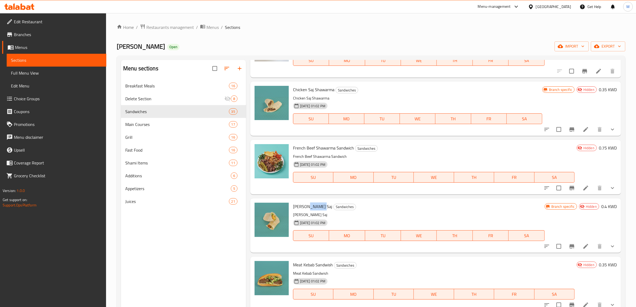
click at [315, 206] on span "[PERSON_NAME] Saj" at bounding box center [312, 206] width 39 height 8
click at [328, 266] on span "Meat Kebab Sandwish" at bounding box center [313, 265] width 40 height 8
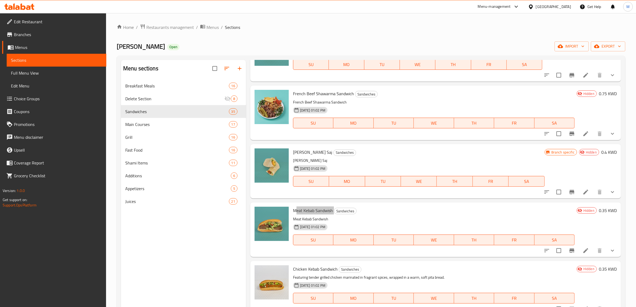
scroll to position [1730, 0]
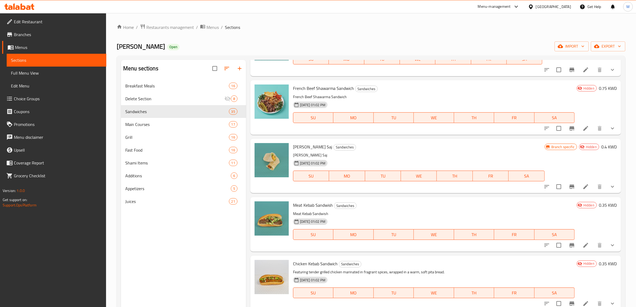
click at [317, 262] on span "Chicken Kebab Sandwich" at bounding box center [315, 263] width 45 height 8
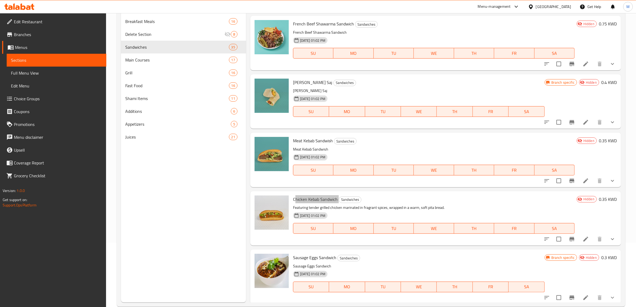
scroll to position [67, 0]
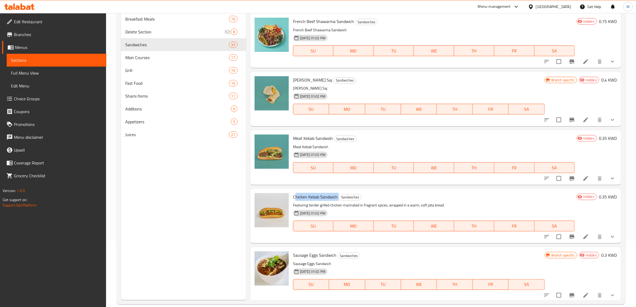
click at [313, 253] on span "Sausage Eggs Sandwich" at bounding box center [314, 255] width 43 height 8
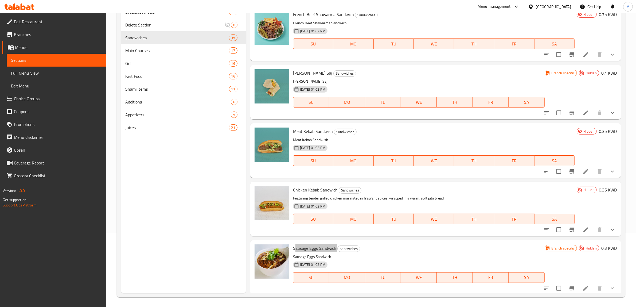
scroll to position [75, 0]
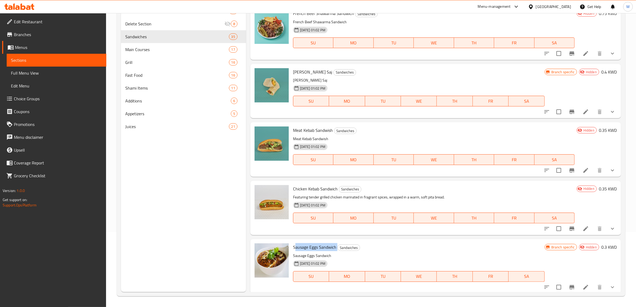
click at [226, 257] on div "Menu sections Breakfast Meals 16 Delete Section 8 Sandwiches 35 Main Courses 17…" at bounding box center [183, 138] width 125 height 307
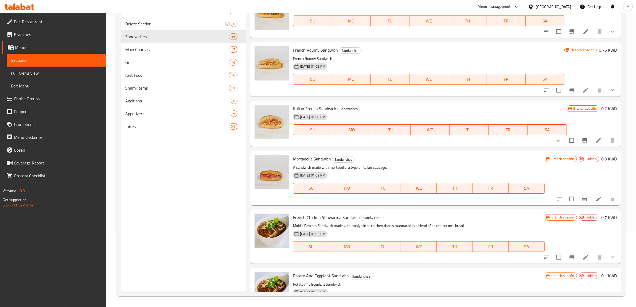
scroll to position [961, 0]
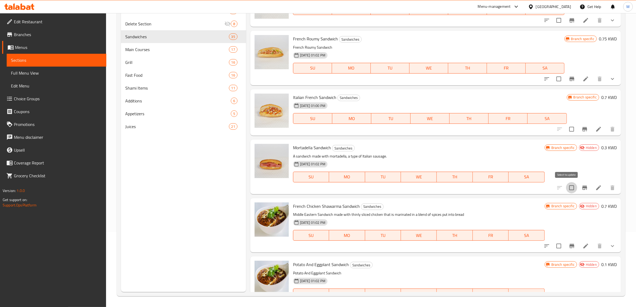
click at [566, 185] on input "checkbox" at bounding box center [571, 187] width 11 height 11
checkbox input "true"
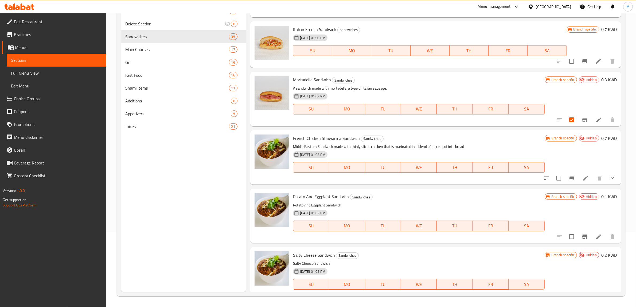
scroll to position [1062, 0]
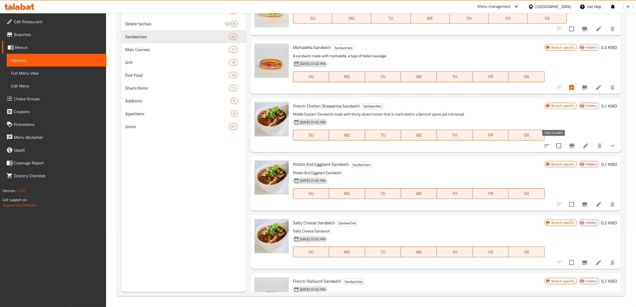
drag, startPoint x: 554, startPoint y: 146, endPoint x: 563, endPoint y: 161, distance: 17.5
click at [554, 145] on input "checkbox" at bounding box center [558, 145] width 11 height 11
checkbox input "true"
click at [566, 205] on input "checkbox" at bounding box center [571, 204] width 11 height 11
checkbox input "true"
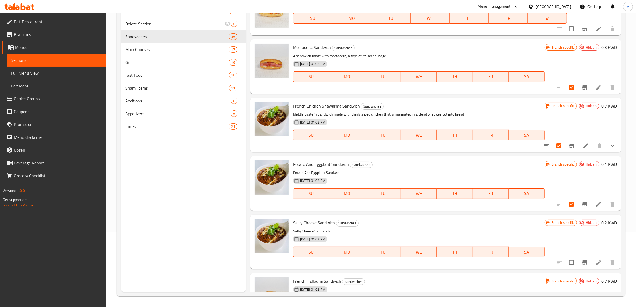
scroll to position [1095, 0]
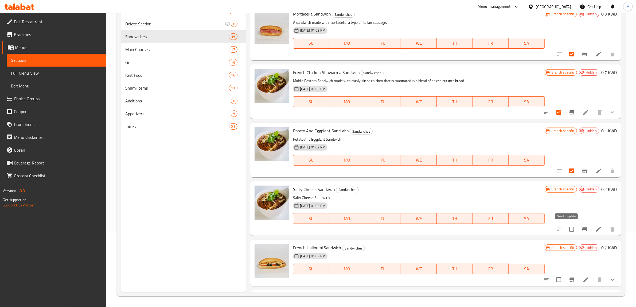
click at [566, 227] on input "checkbox" at bounding box center [571, 228] width 11 height 11
checkbox input "true"
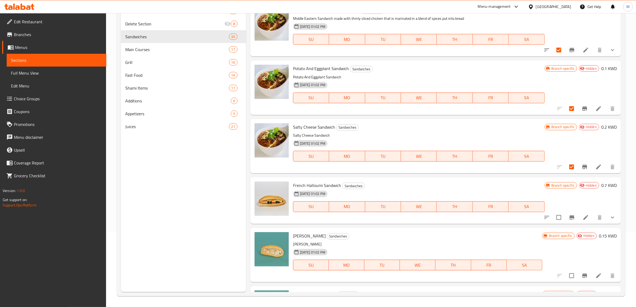
scroll to position [1195, 0]
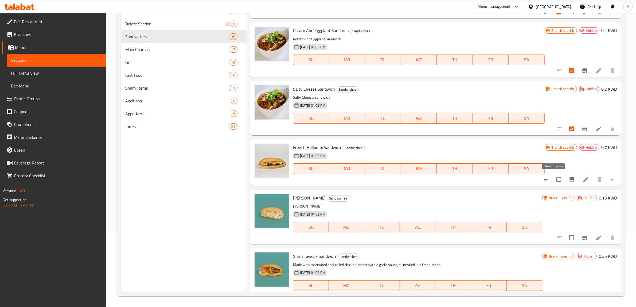
click at [556, 178] on input "checkbox" at bounding box center [558, 179] width 11 height 11
checkbox input "true"
click at [569, 237] on input "checkbox" at bounding box center [571, 237] width 11 height 11
checkbox input "true"
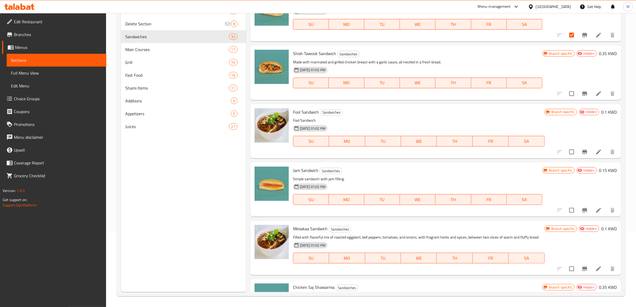
scroll to position [1429, 0]
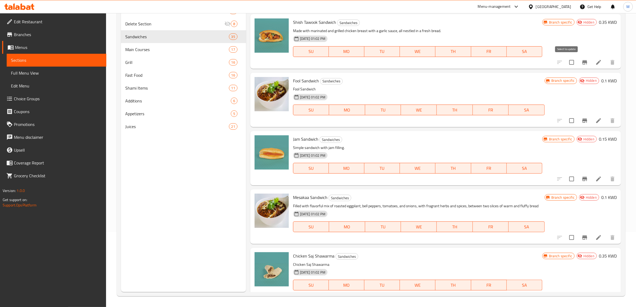
click at [566, 64] on input "checkbox" at bounding box center [571, 62] width 11 height 11
checkbox input "true"
click at [567, 120] on input "checkbox" at bounding box center [571, 120] width 11 height 11
checkbox input "true"
click at [567, 178] on input "checkbox" at bounding box center [571, 178] width 11 height 11
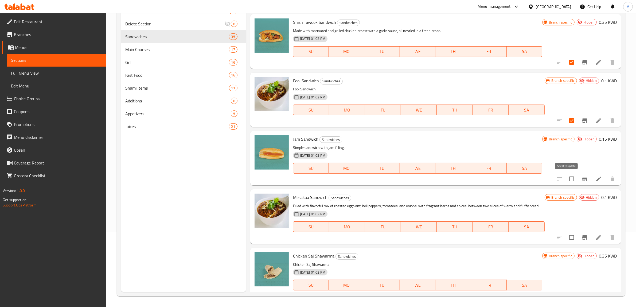
checkbox input "true"
click at [569, 235] on input "checkbox" at bounding box center [571, 237] width 11 height 11
checkbox input "true"
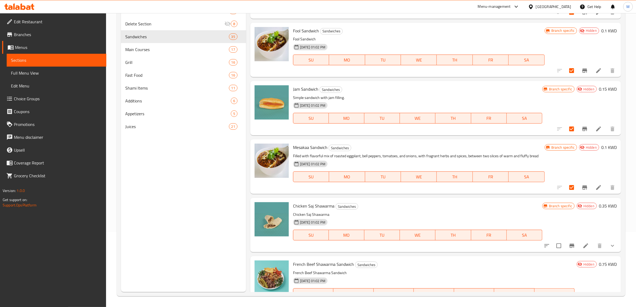
scroll to position [1563, 0]
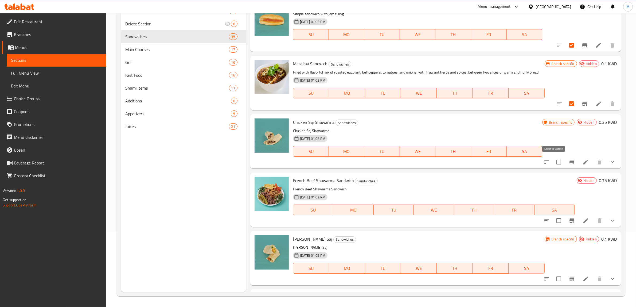
click at [555, 161] on input "checkbox" at bounding box center [558, 161] width 11 height 11
checkbox input "true"
click at [553, 222] on input "checkbox" at bounding box center [558, 220] width 11 height 11
checkbox input "true"
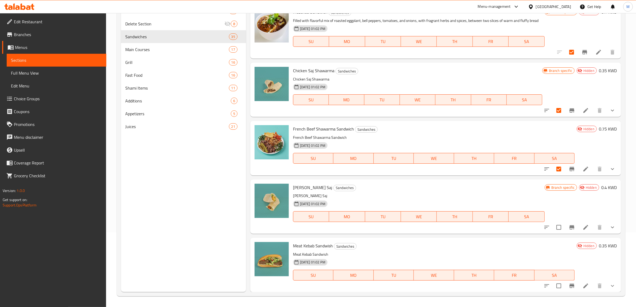
scroll to position [1663, 0]
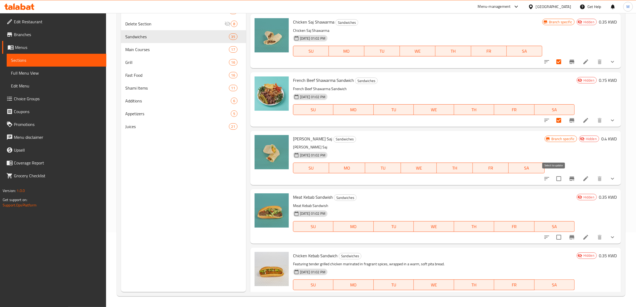
click at [556, 177] on input "checkbox" at bounding box center [558, 178] width 11 height 11
checkbox input "true"
click at [555, 238] on input "checkbox" at bounding box center [558, 236] width 11 height 11
checkbox input "true"
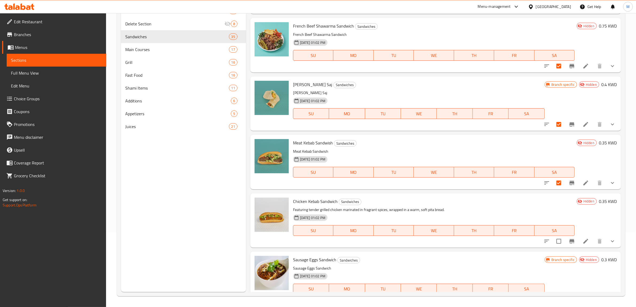
scroll to position [1730, 0]
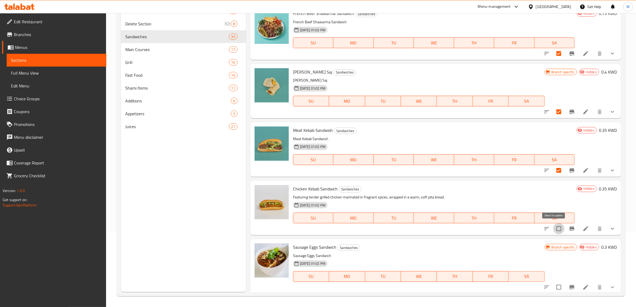
click at [557, 231] on input "checkbox" at bounding box center [558, 228] width 11 height 11
checkbox input "true"
click at [553, 283] on input "checkbox" at bounding box center [558, 286] width 11 height 11
checkbox input "true"
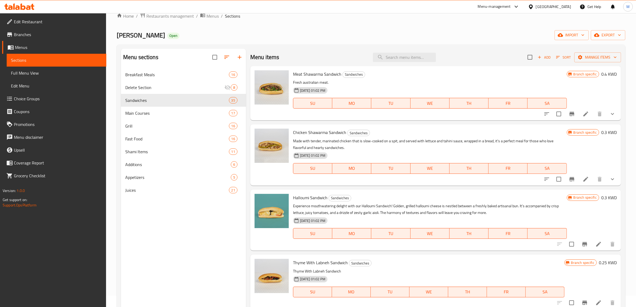
scroll to position [0, 0]
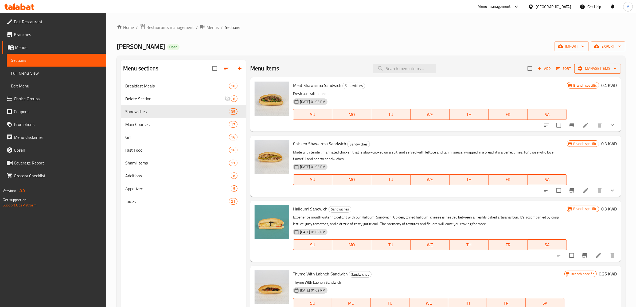
click at [592, 71] on span "Manage items" at bounding box center [598, 68] width 38 height 7
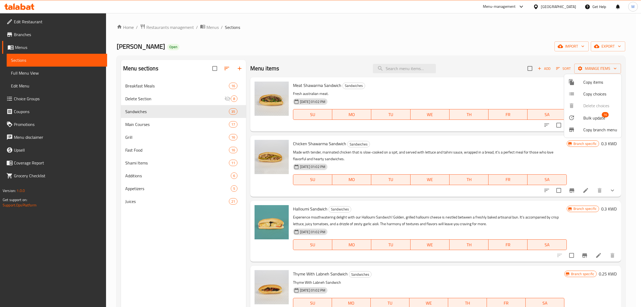
click at [585, 116] on span "Bulk update" at bounding box center [595, 118] width 22 height 6
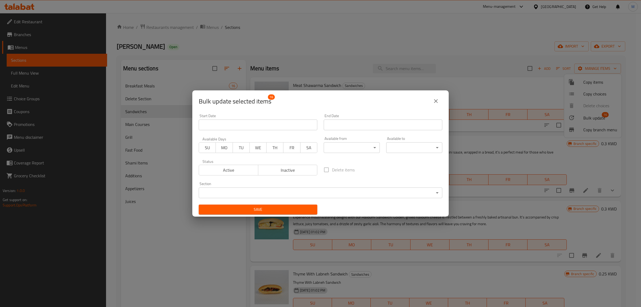
click at [304, 191] on body "​ Menu-management Kuwait Get Help M Edit Restaurant Branches Menus Sections Ful…" at bounding box center [320, 160] width 641 height 294
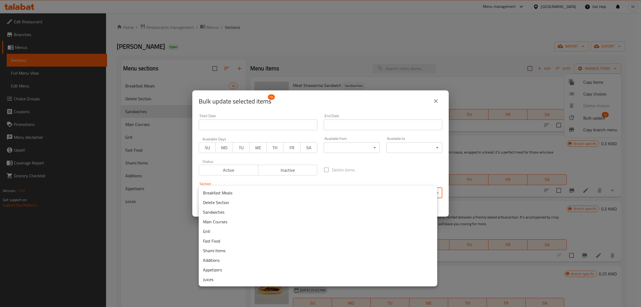
click at [226, 204] on li "Delete Section" at bounding box center [318, 202] width 239 height 10
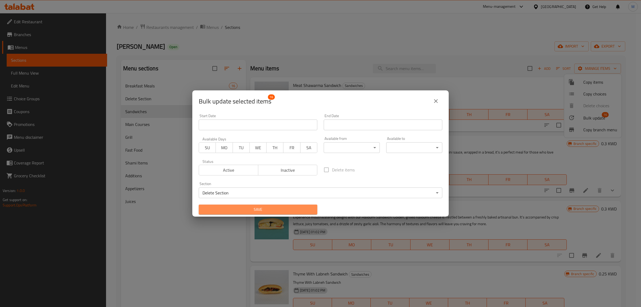
click at [259, 208] on span "Save" at bounding box center [258, 209] width 110 height 7
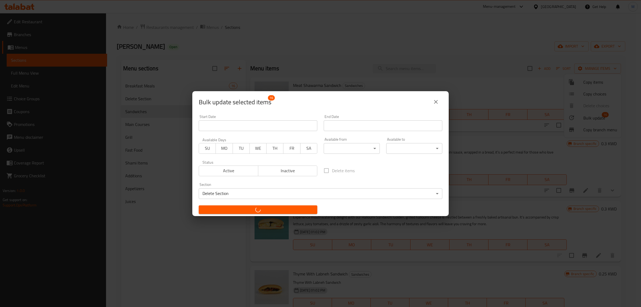
checkbox input "false"
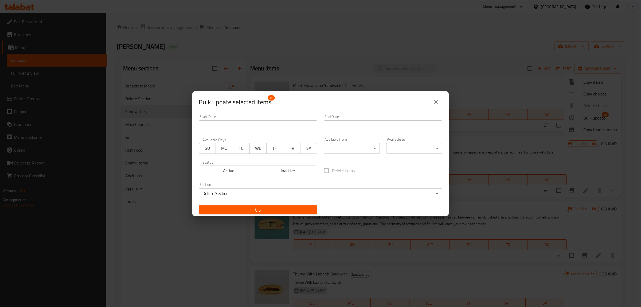
checkbox input "false"
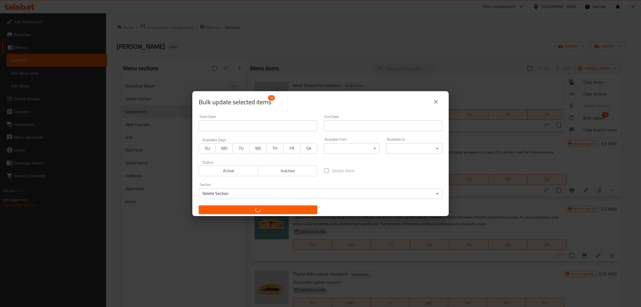
checkbox input "false"
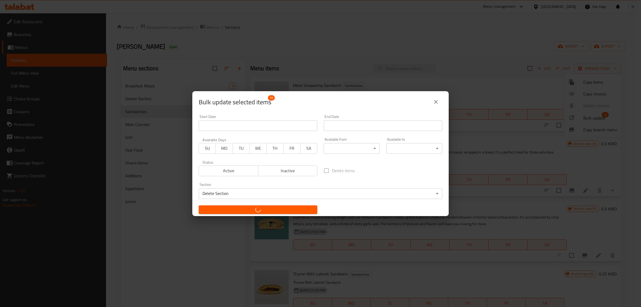
checkbox input "false"
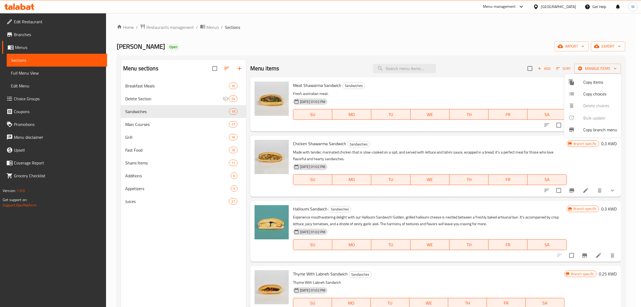
click at [185, 120] on div at bounding box center [320, 153] width 641 height 307
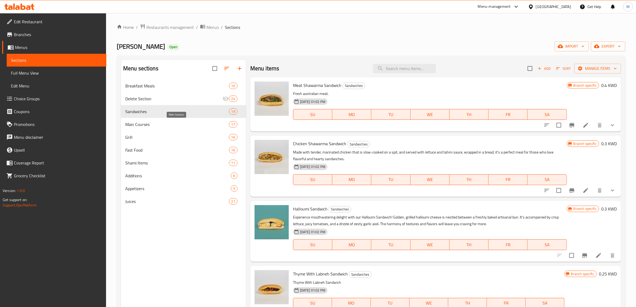
click at [183, 121] on span "Main Courses" at bounding box center [177, 124] width 104 height 6
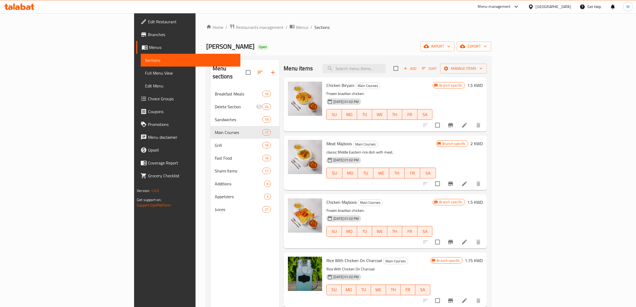
click at [436, 141] on h6 "Meat Majboos Main Courses" at bounding box center [381, 143] width 109 height 7
click at [453, 123] on icon "Branch-specific-item" at bounding box center [450, 125] width 5 height 4
click at [407, 155] on div "21-03-2021 01:02 PM SU MO TU WE TH FR SA" at bounding box center [381, 169] width 114 height 29
click at [454, 182] on icon "Branch-specific-item" at bounding box center [451, 183] width 6 height 6
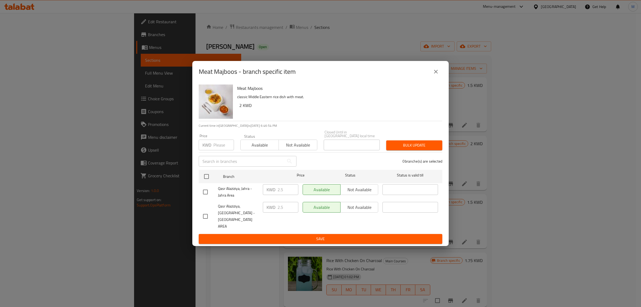
click at [437, 75] on icon "close" at bounding box center [436, 71] width 6 height 6
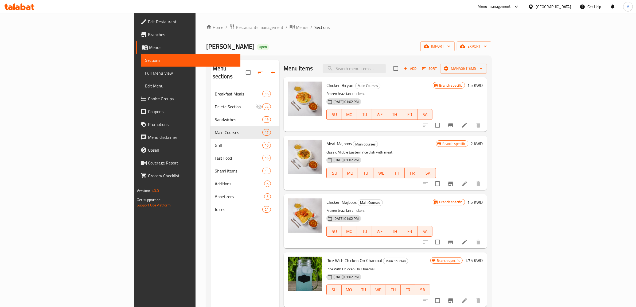
click at [483, 143] on h6 "2 KWD" at bounding box center [477, 143] width 12 height 7
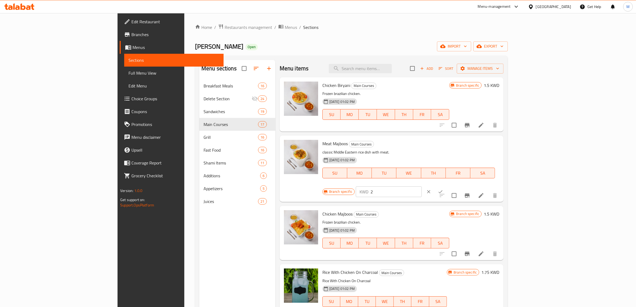
click at [422, 186] on input "2" at bounding box center [396, 191] width 51 height 11
type input "2.5"
click at [443, 189] on icon "ok" at bounding box center [440, 191] width 5 height 5
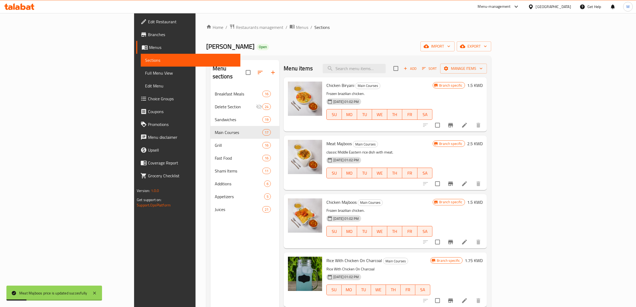
scroll to position [33, 0]
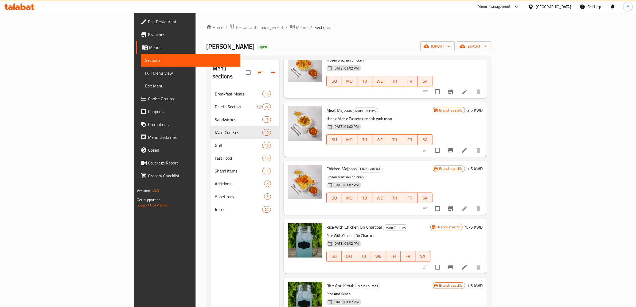
click at [433, 168] on h6 "Chicken Majboos Main Courses" at bounding box center [380, 168] width 106 height 7
click at [453, 209] on icon "Branch-specific-item" at bounding box center [450, 208] width 5 height 4
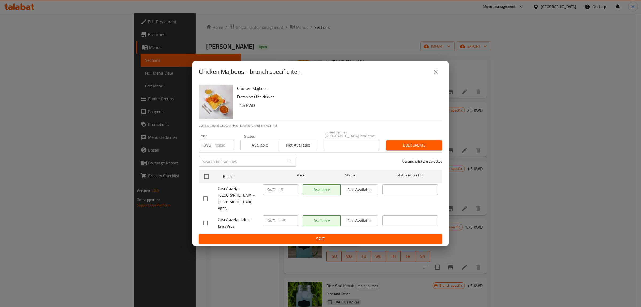
click at [435, 75] on icon "close" at bounding box center [436, 71] width 6 height 6
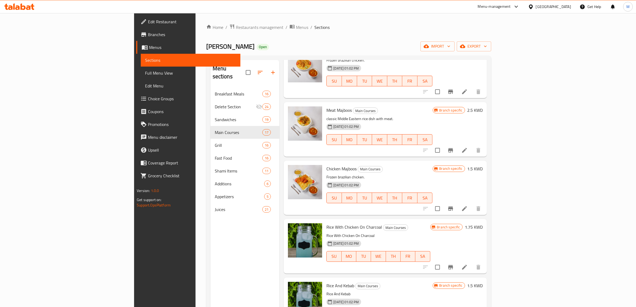
click at [433, 172] on h6 "Chicken Majboos Main Courses" at bounding box center [380, 168] width 106 height 7
click at [404, 227] on h6 "Rice With Chicken On Charcoal Main Courses" at bounding box center [379, 226] width 104 height 7
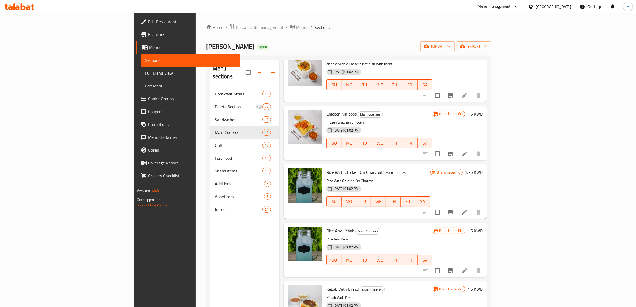
scroll to position [100, 0]
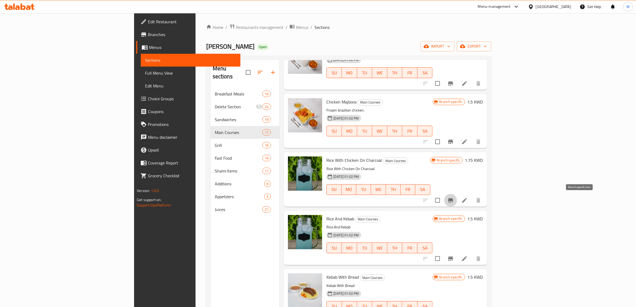
click at [454, 199] on icon "Branch-specific-item" at bounding box center [451, 200] width 6 height 6
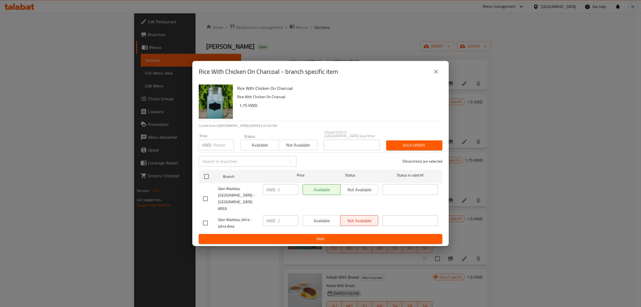
click at [436, 73] on icon "close" at bounding box center [436, 72] width 4 height 4
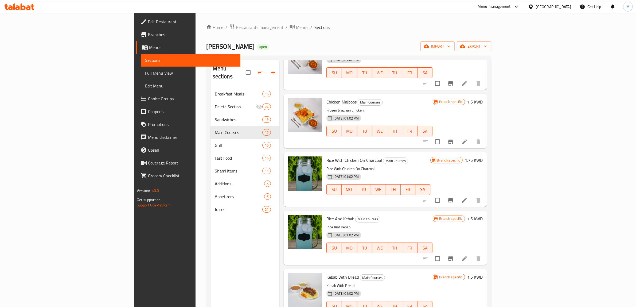
click at [483, 158] on h6 "1.75 KWD" at bounding box center [474, 159] width 18 height 7
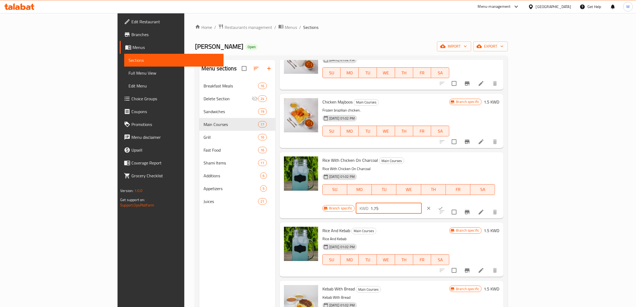
drag, startPoint x: 556, startPoint y: 161, endPoint x: 528, endPoint y: 161, distance: 28.3
click at [422, 203] on div "KWD 1.75 ​" at bounding box center [389, 208] width 66 height 11
type input "2"
click at [443, 207] on icon "ok" at bounding box center [441, 208] width 4 height 3
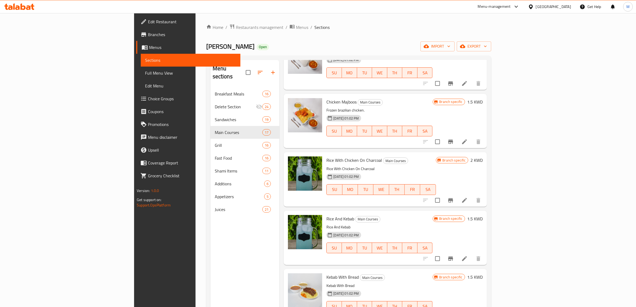
click at [427, 222] on h6 "Rice And Kebab Main Courses" at bounding box center [380, 218] width 106 height 7
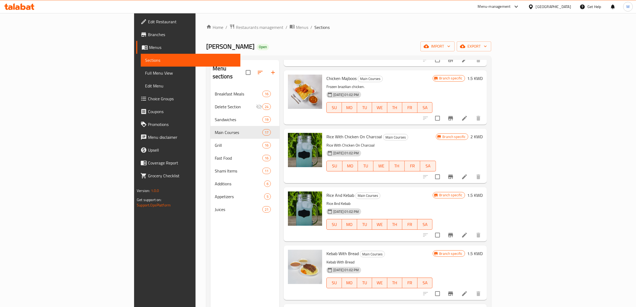
scroll to position [134, 0]
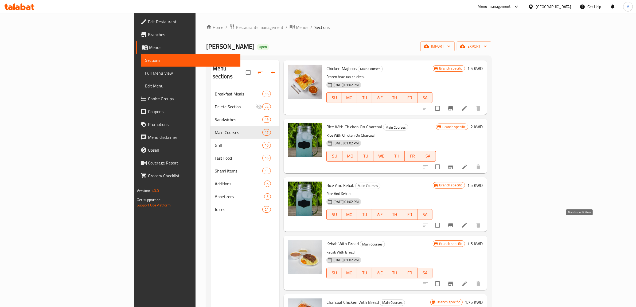
click at [454, 227] on icon "Branch-specific-item" at bounding box center [451, 225] width 6 height 6
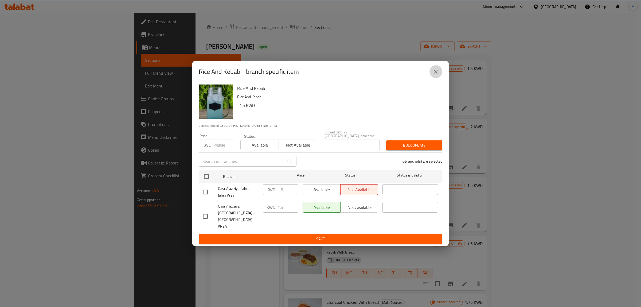
click at [432, 78] on button "close" at bounding box center [436, 71] width 13 height 13
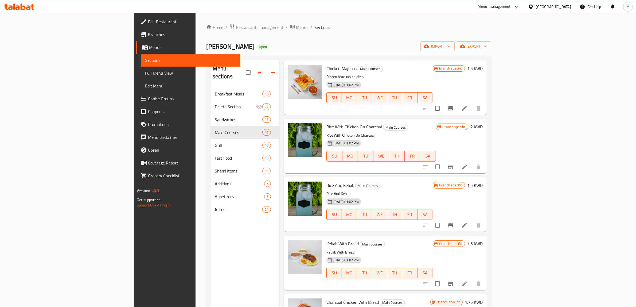
click at [395, 247] on h6 "Kebab With Bread Main Courses" at bounding box center [380, 243] width 106 height 7
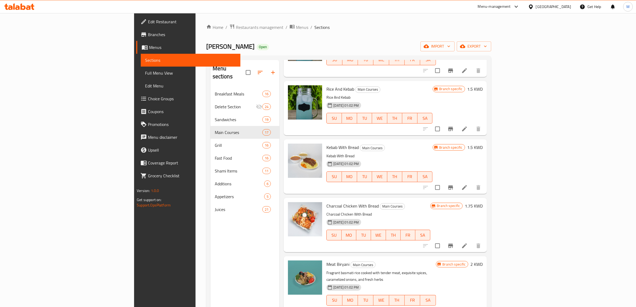
scroll to position [234, 0]
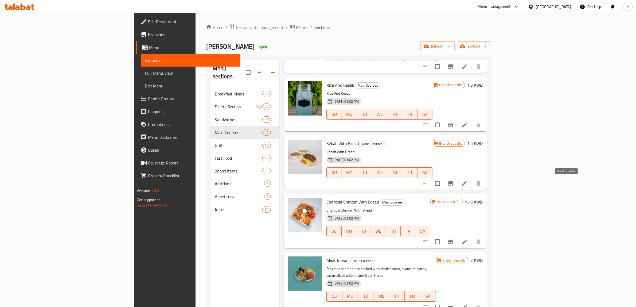
click at [443, 183] on input "checkbox" at bounding box center [437, 183] width 11 height 11
checkbox input "true"
click at [443, 240] on input "checkbox" at bounding box center [437, 241] width 11 height 11
checkbox input "true"
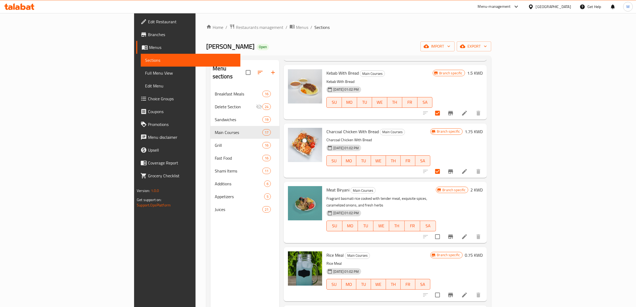
scroll to position [334, 0]
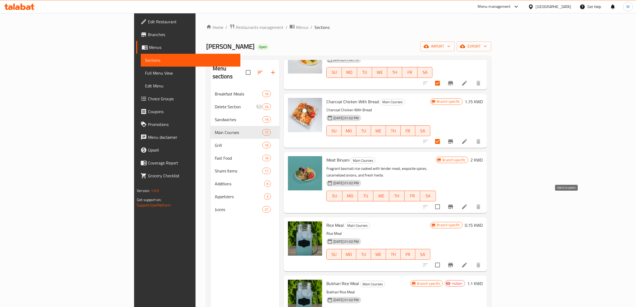
click at [443, 201] on input "checkbox" at bounding box center [437, 206] width 11 height 11
checkbox input "true"
click at [443, 259] on input "checkbox" at bounding box center [437, 264] width 11 height 11
checkbox input "true"
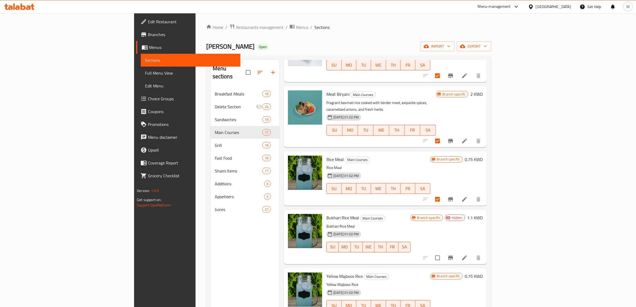
scroll to position [401, 0]
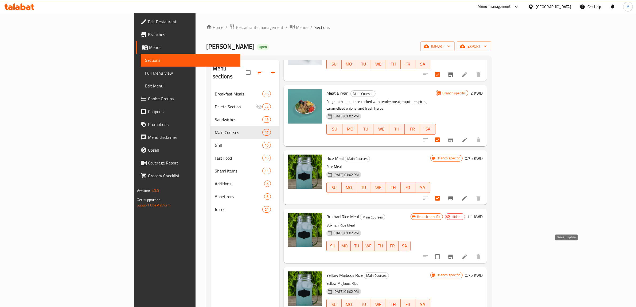
click at [443, 251] on input "checkbox" at bounding box center [437, 256] width 11 height 11
checkbox input "true"
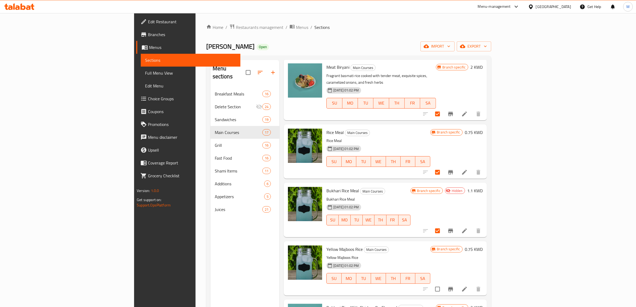
scroll to position [468, 0]
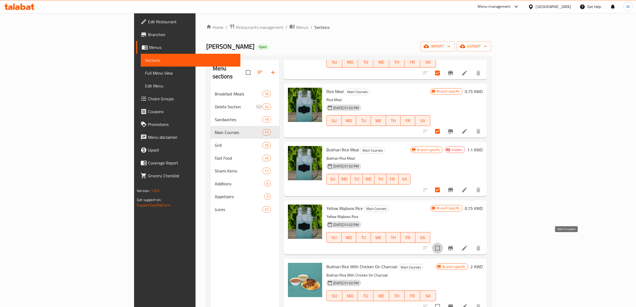
click at [443, 242] on input "checkbox" at bounding box center [437, 247] width 11 height 11
checkbox input "true"
click at [443, 301] on input "checkbox" at bounding box center [437, 306] width 11 height 11
checkbox input "true"
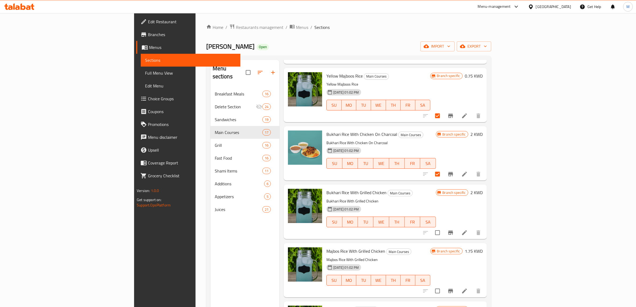
scroll to position [601, 0]
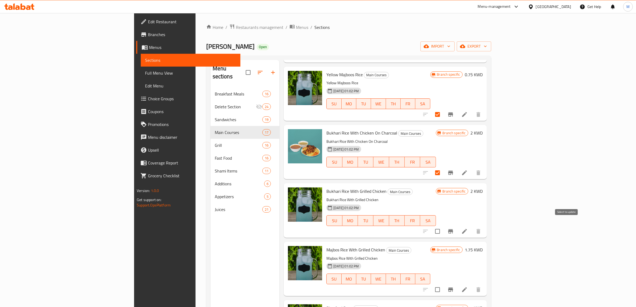
click at [443, 226] on input "checkbox" at bounding box center [437, 231] width 11 height 11
checkbox input "true"
click at [443, 284] on input "checkbox" at bounding box center [437, 289] width 11 height 11
checkbox input "true"
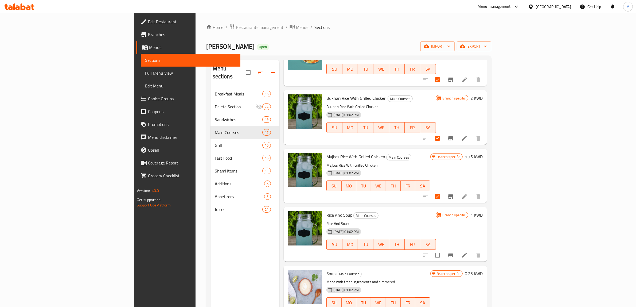
scroll to position [698, 0]
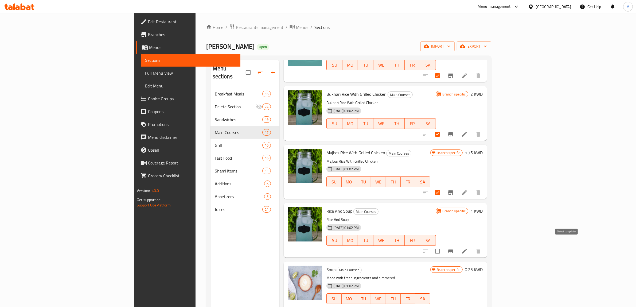
click at [443, 245] on input "checkbox" at bounding box center [437, 250] width 11 height 11
checkbox input "true"
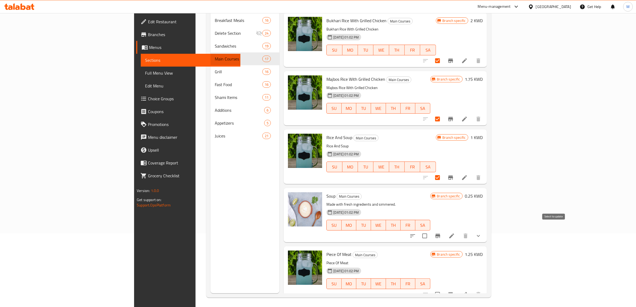
scroll to position [75, 0]
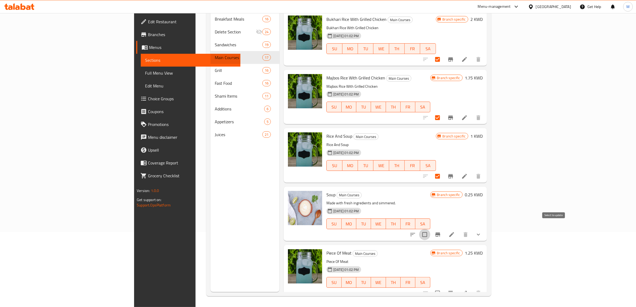
click at [430, 229] on input "checkbox" at bounding box center [424, 234] width 11 height 11
checkbox input "true"
click at [443, 287] on input "checkbox" at bounding box center [437, 292] width 11 height 11
checkbox input "true"
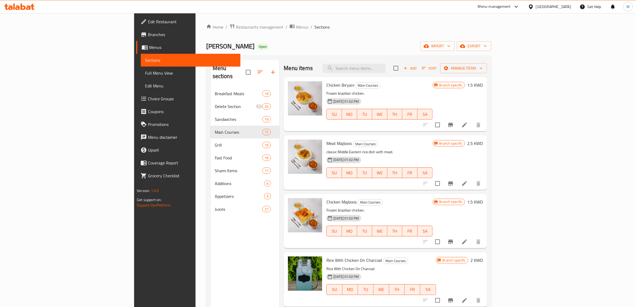
scroll to position [0, 0]
click at [483, 70] on span "Manage items" at bounding box center [464, 68] width 38 height 7
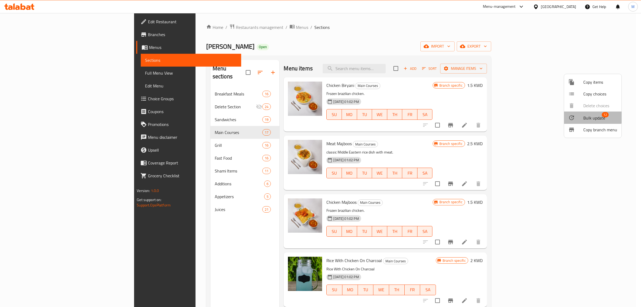
click at [592, 115] on span "Bulk update" at bounding box center [595, 118] width 22 height 6
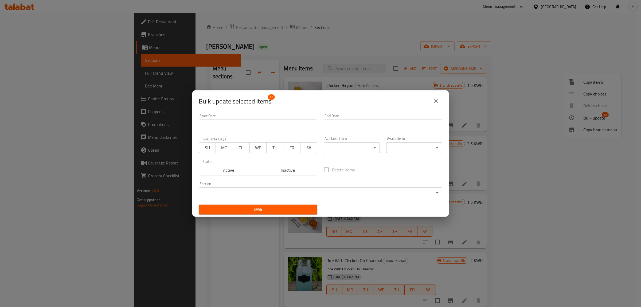
click at [282, 169] on span "Inactive" at bounding box center [288, 170] width 55 height 8
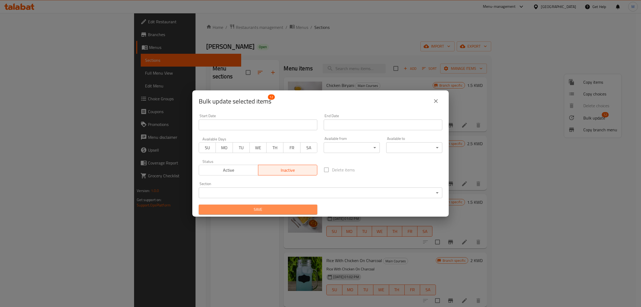
click at [284, 207] on span "Save" at bounding box center [258, 209] width 110 height 7
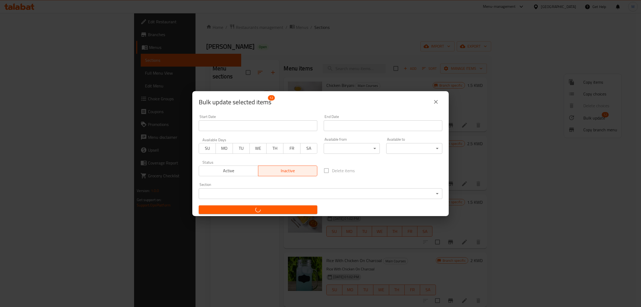
checkbox input "false"
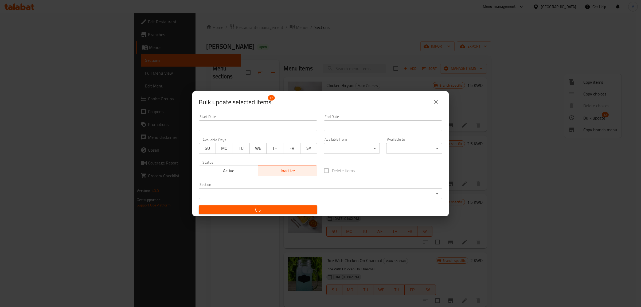
checkbox input "false"
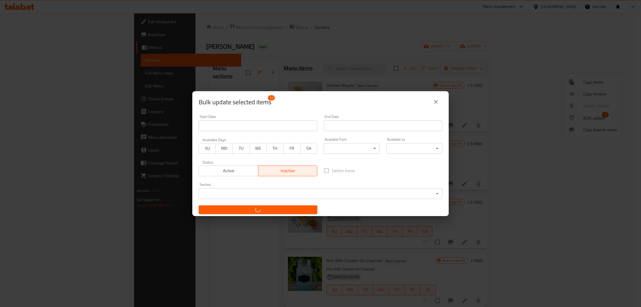
checkbox input "false"
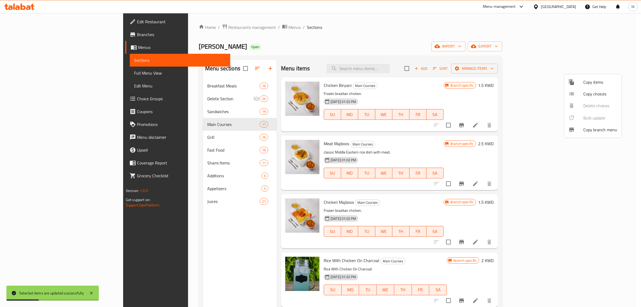
click at [509, 143] on div at bounding box center [320, 153] width 641 height 307
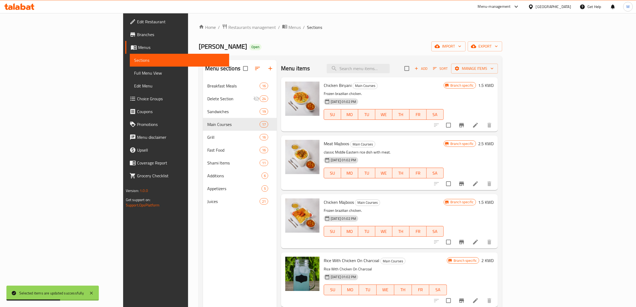
click at [502, 239] on div "Menu sections Breakfast Meals 16 Delete Section 24 Sandwiches 19 Main Courses 1…" at bounding box center [351, 213] width 304 height 315
click at [502, 234] on div "Menu sections Breakfast Meals 16 Delete Section 24 Sandwiches 19 Main Courses 1…" at bounding box center [351, 213] width 304 height 315
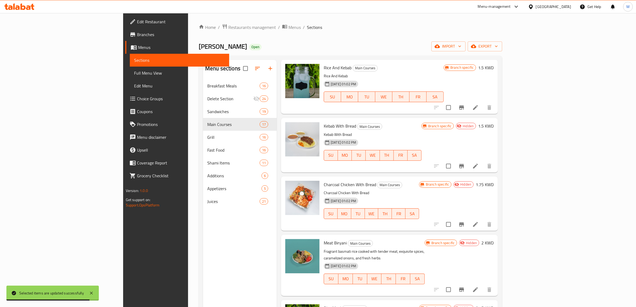
scroll to position [235, 0]
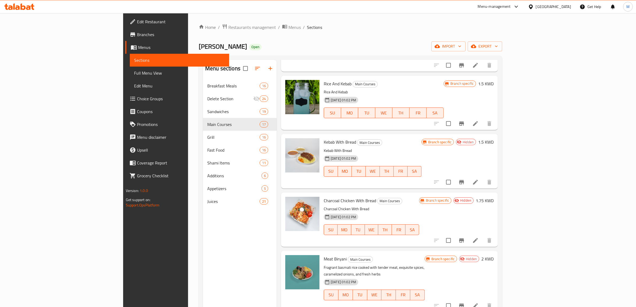
click at [324, 141] on span "Kebab With Bread" at bounding box center [340, 142] width 32 height 8
click at [324, 200] on span "Charcoal Chicken With Bread" at bounding box center [350, 200] width 52 height 8
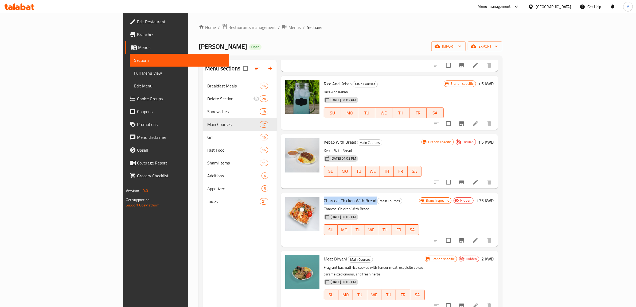
click at [324, 200] on span "Charcoal Chicken With Bread" at bounding box center [350, 200] width 52 height 8
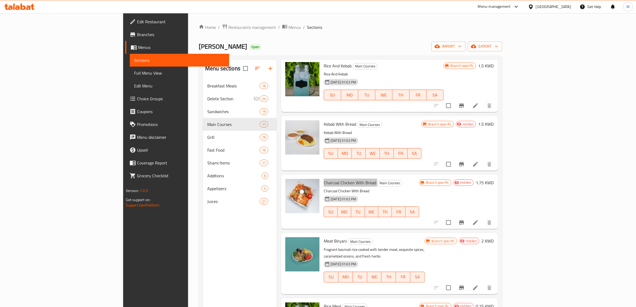
scroll to position [269, 0]
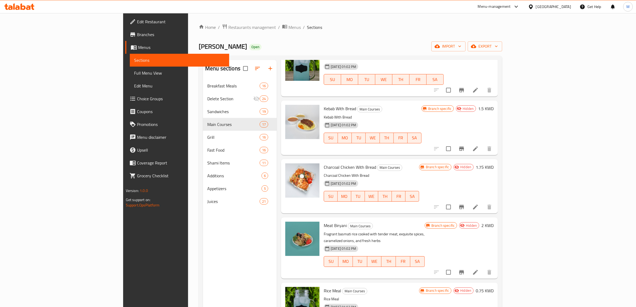
click at [324, 225] on span "Meat Biryani" at bounding box center [335, 225] width 23 height 8
click at [324, 226] on span "Meat Biryani" at bounding box center [335, 225] width 23 height 8
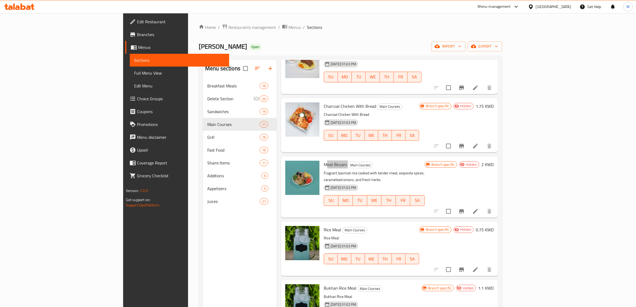
scroll to position [335, 0]
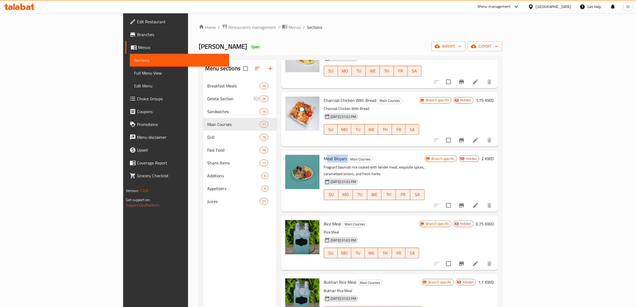
click at [324, 220] on span "Rice Meal" at bounding box center [332, 224] width 17 height 8
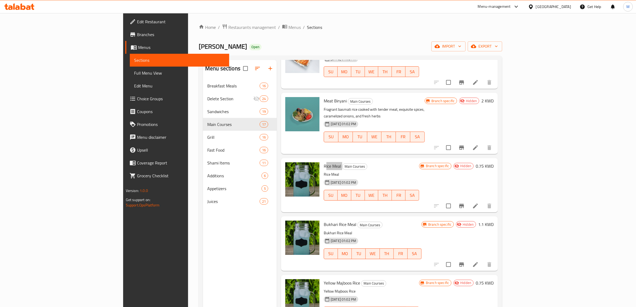
scroll to position [402, 0]
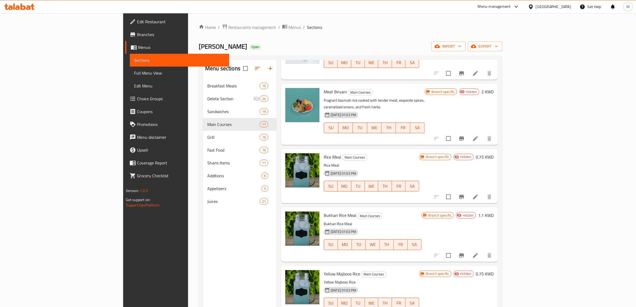
click at [324, 211] on span "Bukhari Rice Meal" at bounding box center [340, 215] width 33 height 8
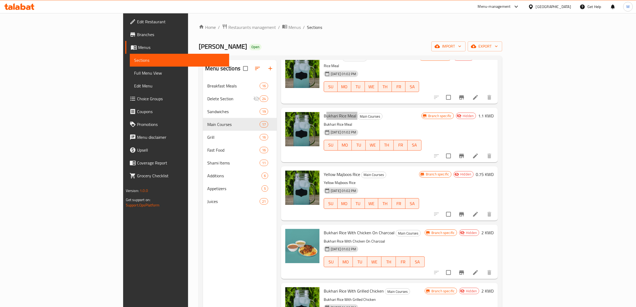
scroll to position [502, 0]
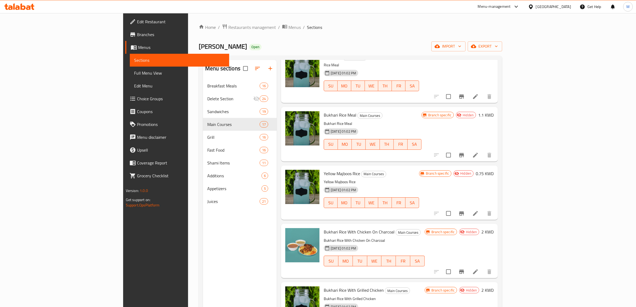
click at [324, 169] on span "Yellow Majboos Rice" at bounding box center [342, 173] width 36 height 8
click at [324, 228] on span "Bukhari Rice With Chicken On Charcoal" at bounding box center [359, 232] width 71 height 8
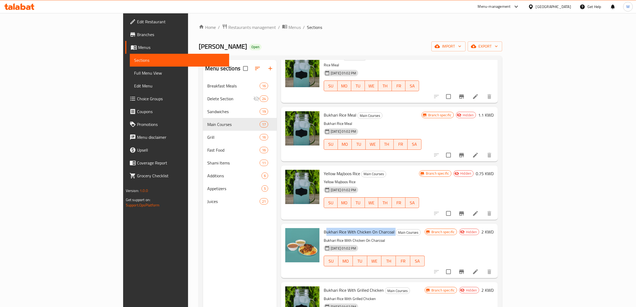
click at [324, 228] on span "Bukhari Rice With Chicken On Charcoal" at bounding box center [359, 232] width 71 height 8
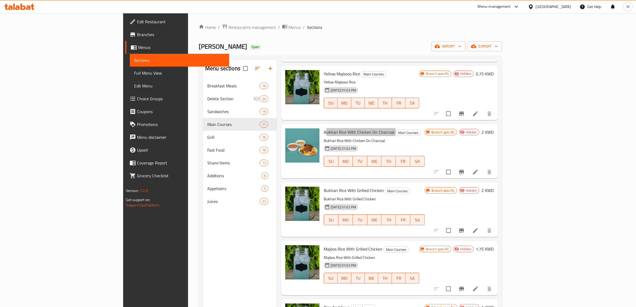
scroll to position [603, 0]
click at [343, 186] on span "Bukhari Rice With Grilled Chicken" at bounding box center [354, 190] width 60 height 8
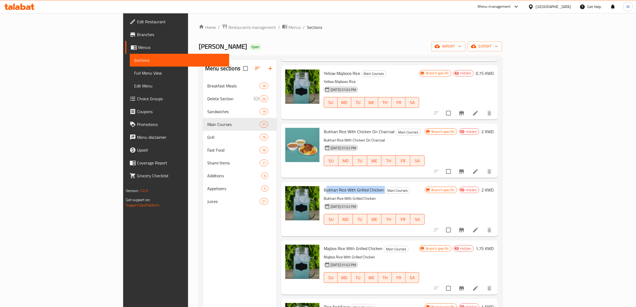
click at [343, 186] on span "Bukhari Rice With Grilled Chicken" at bounding box center [354, 190] width 60 height 8
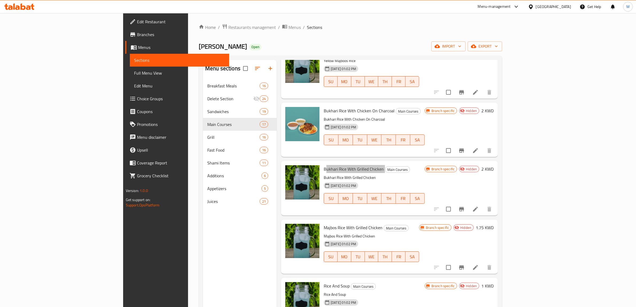
scroll to position [669, 0]
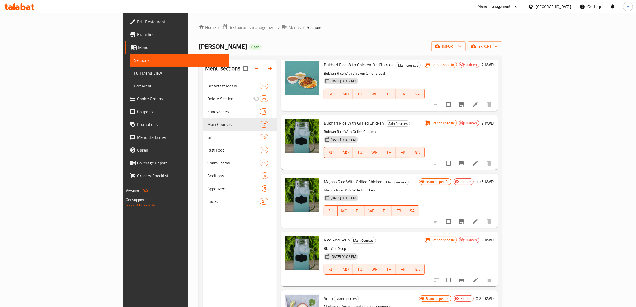
click at [324, 177] on span "Majbos Rice With Grilled Chicken" at bounding box center [353, 181] width 59 height 8
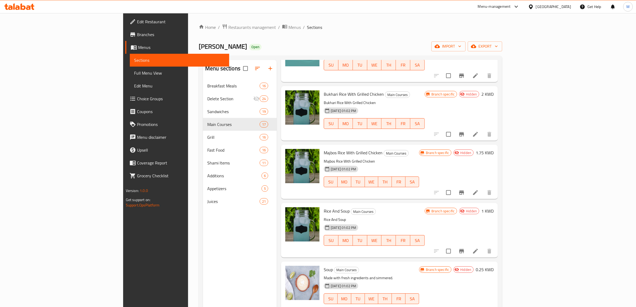
click at [324, 207] on span "Rice And Soup" at bounding box center [337, 211] width 26 height 8
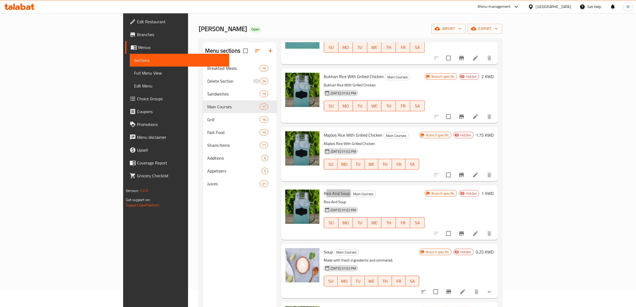
scroll to position [33, 0]
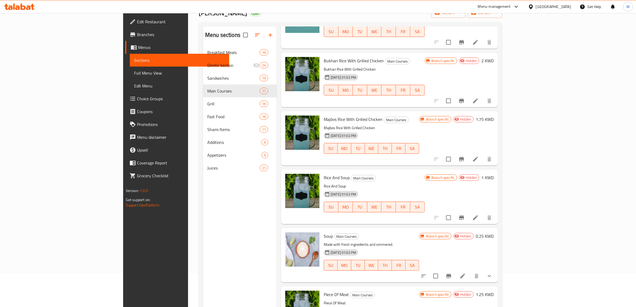
click at [324, 232] on span "Soup" at bounding box center [328, 236] width 9 height 8
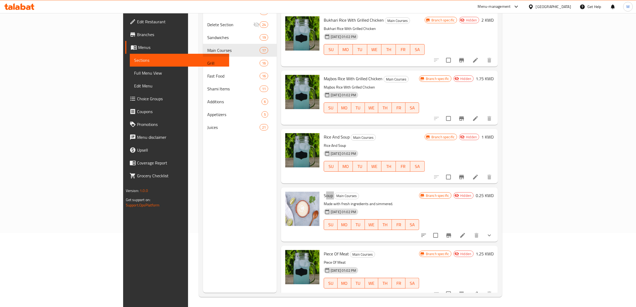
scroll to position [75, 0]
click at [324, 249] on span "Piece Of Meat" at bounding box center [336, 253] width 25 height 8
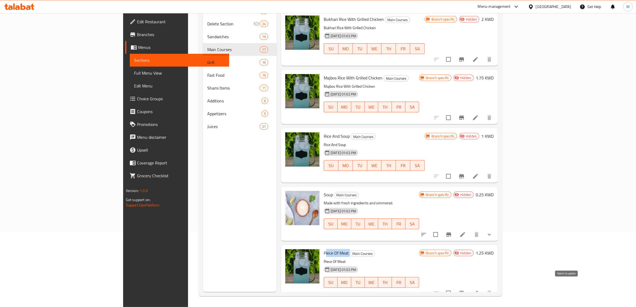
click at [454, 287] on input "checkbox" at bounding box center [448, 292] width 11 height 11
checkbox input "true"
click at [441, 229] on input "checkbox" at bounding box center [435, 234] width 11 height 11
checkbox input "true"
click at [454, 170] on input "checkbox" at bounding box center [448, 175] width 11 height 11
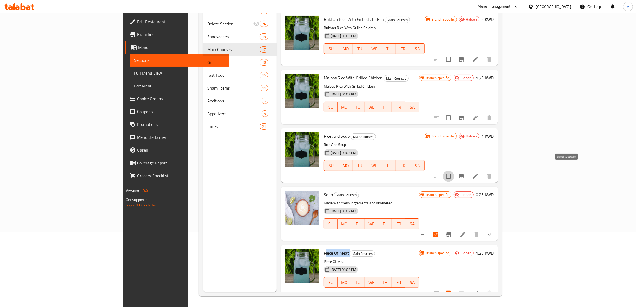
checkbox input "true"
click at [454, 112] on input "checkbox" at bounding box center [448, 117] width 11 height 11
checkbox input "true"
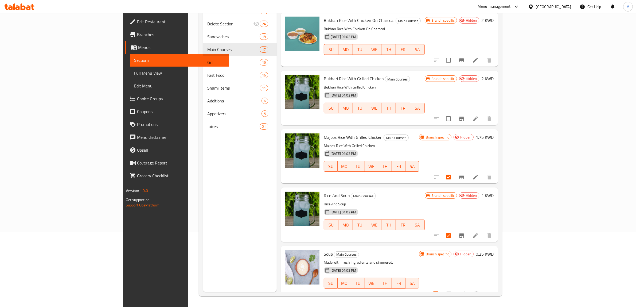
scroll to position [631, 0]
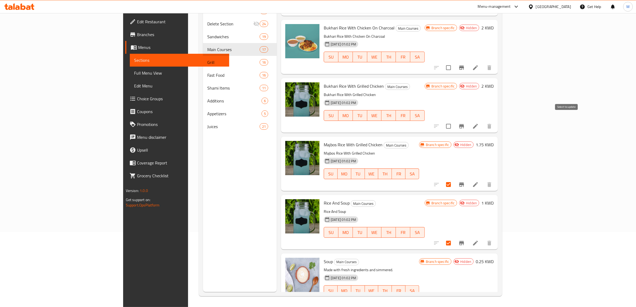
click at [454, 121] on input "checkbox" at bounding box center [448, 126] width 11 height 11
checkbox input "true"
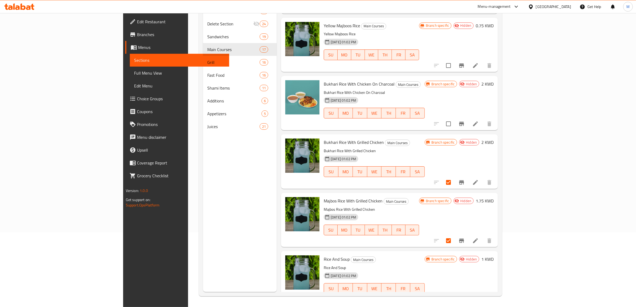
scroll to position [565, 0]
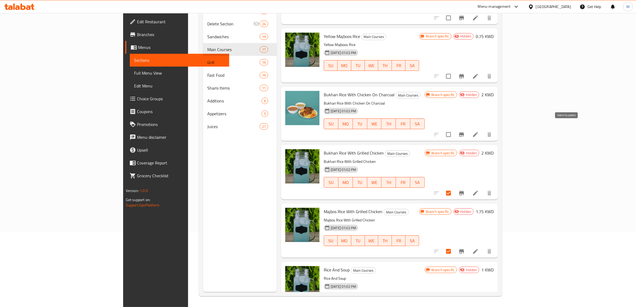
click at [454, 129] on input "checkbox" at bounding box center [448, 134] width 11 height 11
checkbox input "true"
click at [454, 72] on input "checkbox" at bounding box center [448, 76] width 11 height 11
checkbox input "true"
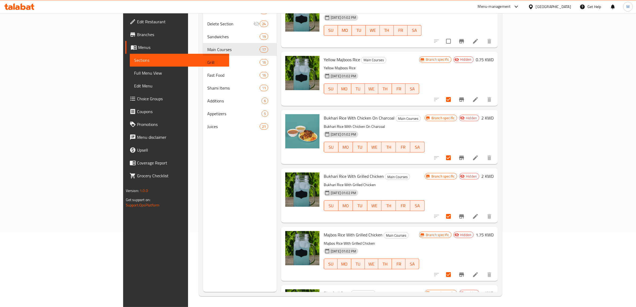
scroll to position [498, 0]
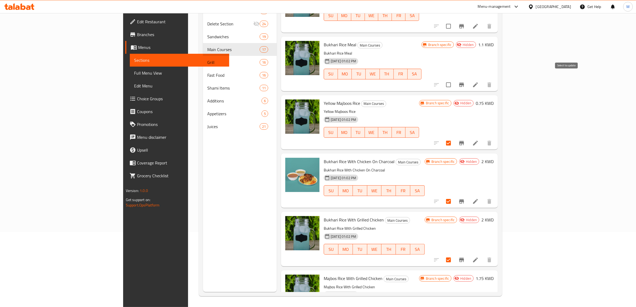
click at [454, 80] on input "checkbox" at bounding box center [448, 84] width 11 height 11
checkbox input "true"
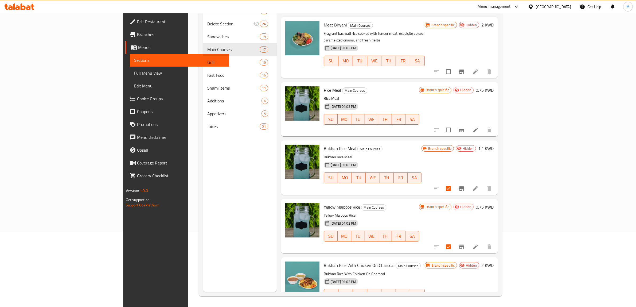
scroll to position [364, 0]
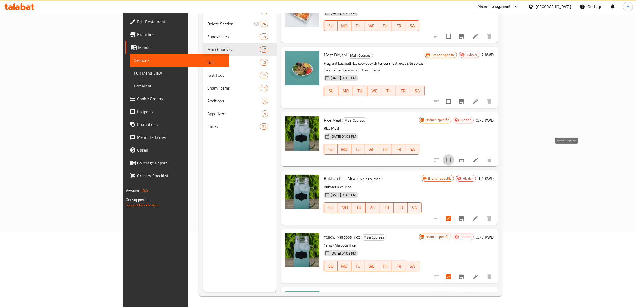
click at [454, 154] on input "checkbox" at bounding box center [448, 159] width 11 height 11
checkbox input "true"
click at [454, 97] on input "checkbox" at bounding box center [448, 101] width 11 height 11
checkbox input "true"
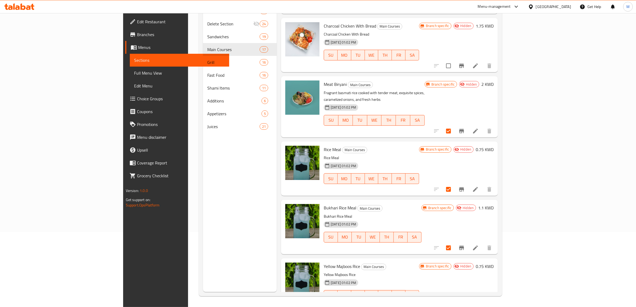
scroll to position [297, 0]
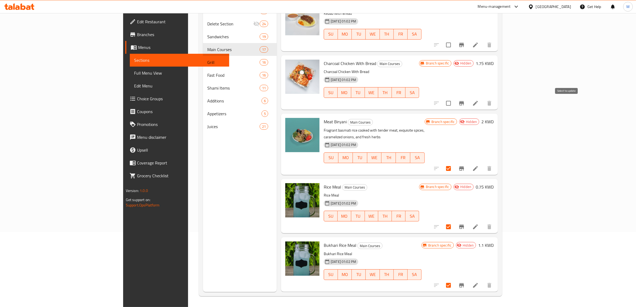
click at [454, 103] on input "checkbox" at bounding box center [448, 103] width 11 height 11
checkbox input "true"
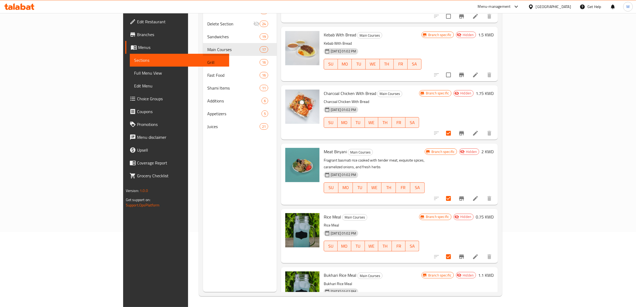
scroll to position [231, 0]
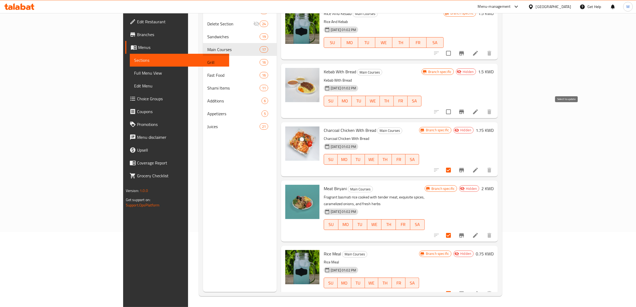
click at [454, 113] on input "checkbox" at bounding box center [448, 111] width 11 height 11
checkbox input "true"
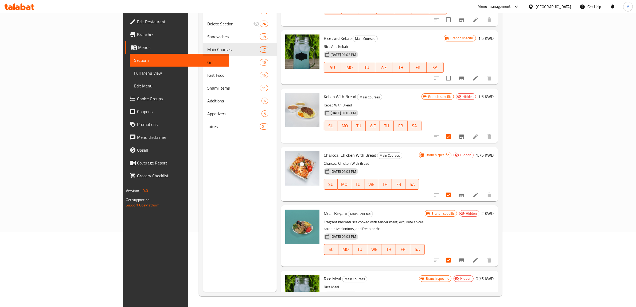
scroll to position [164, 0]
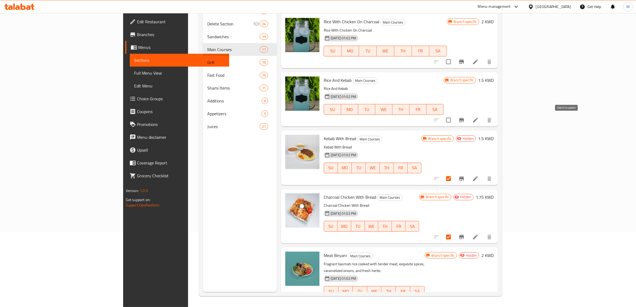
click at [454, 120] on input "checkbox" at bounding box center [448, 119] width 11 height 11
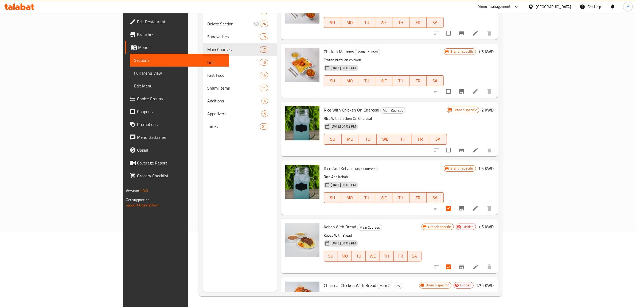
scroll to position [64, 0]
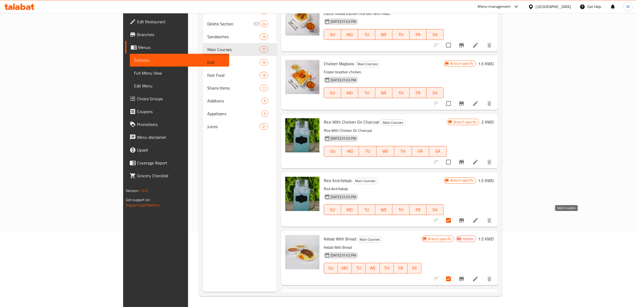
click at [454, 221] on input "checkbox" at bounding box center [448, 220] width 11 height 11
checkbox input "false"
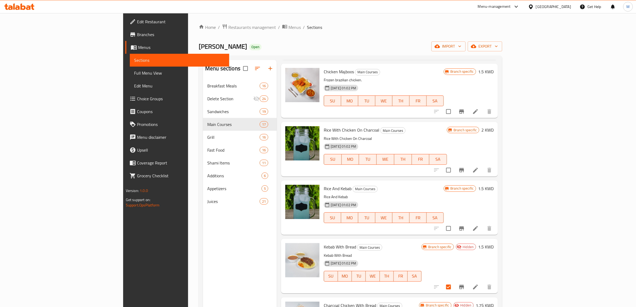
scroll to position [0, 0]
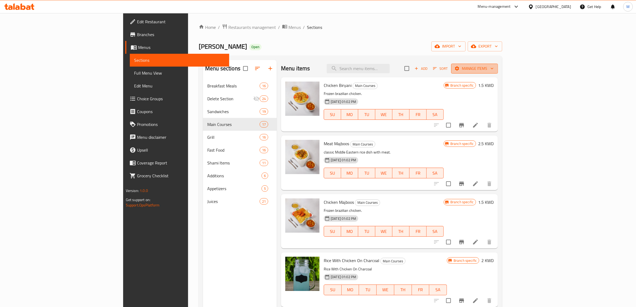
click at [494, 71] on span "Manage items" at bounding box center [475, 68] width 38 height 7
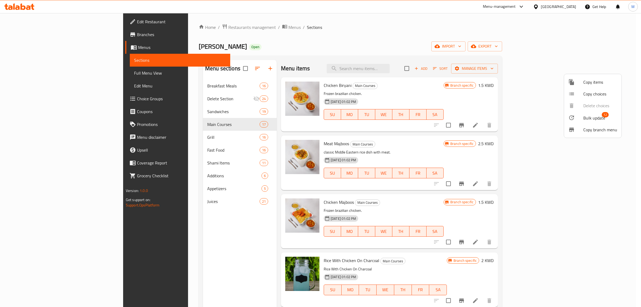
click at [588, 118] on span "Bulk update" at bounding box center [595, 118] width 22 height 6
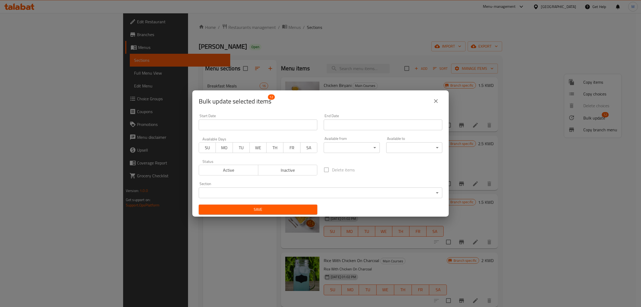
click at [320, 190] on body "​ Menu-management Kuwait Get Help M Edit Restaurant Branches Menus Sections Ful…" at bounding box center [320, 160] width 641 height 294
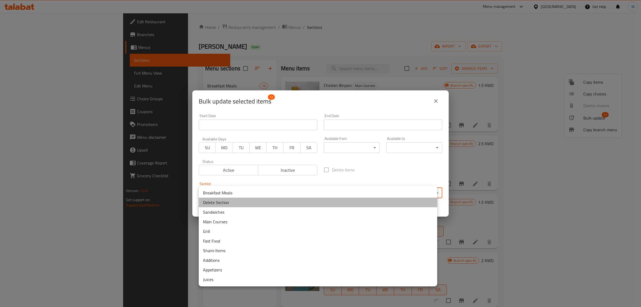
click at [254, 202] on li "Delete Section" at bounding box center [318, 202] width 239 height 10
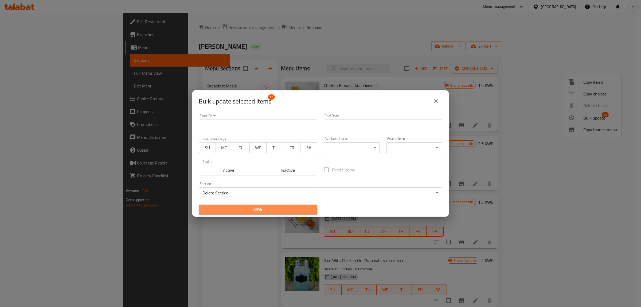
click at [287, 209] on span "Save" at bounding box center [258, 209] width 110 height 7
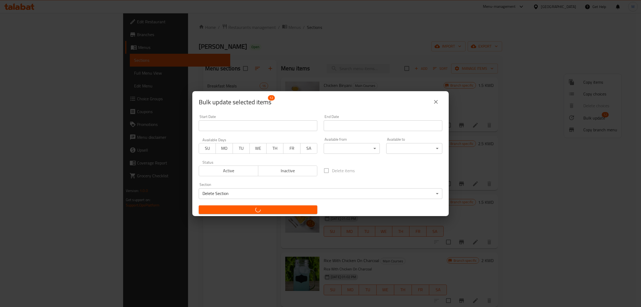
checkbox input "false"
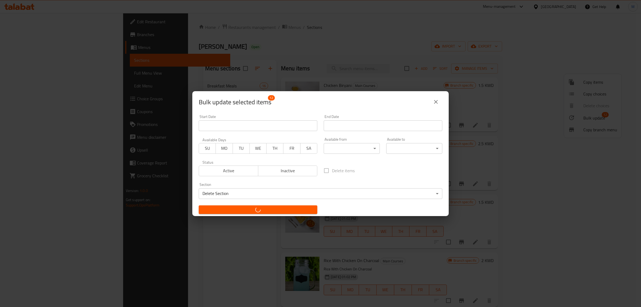
checkbox input "false"
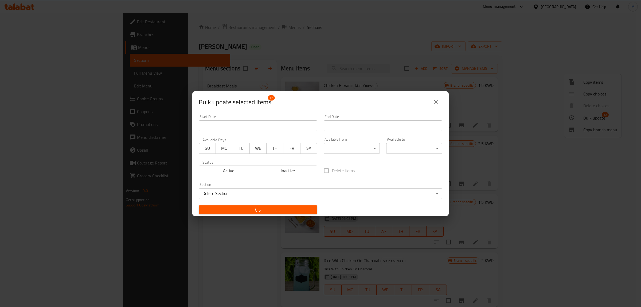
checkbox input "false"
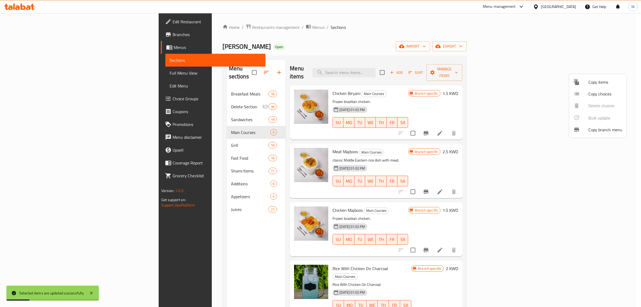
click at [202, 100] on div at bounding box center [320, 153] width 641 height 307
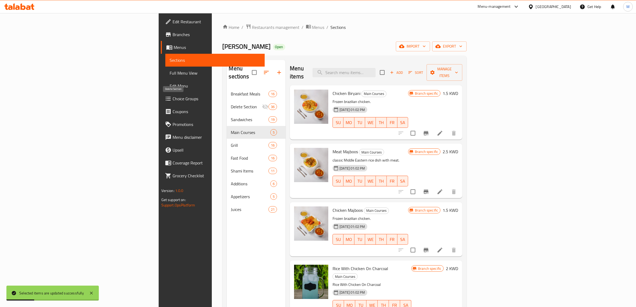
click at [231, 103] on span "Delete Section" at bounding box center [246, 106] width 31 height 6
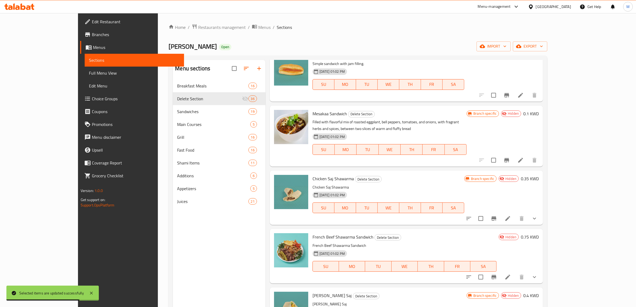
scroll to position [1799, 0]
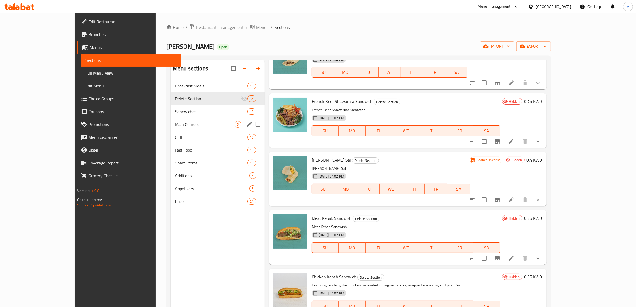
click at [198, 129] on div "Main Courses 5" at bounding box center [218, 124] width 94 height 13
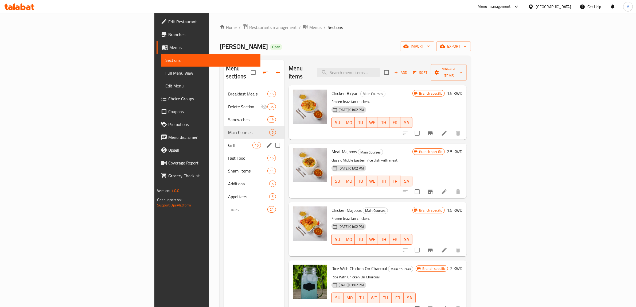
click at [228, 142] on span "Grill" at bounding box center [240, 145] width 24 height 6
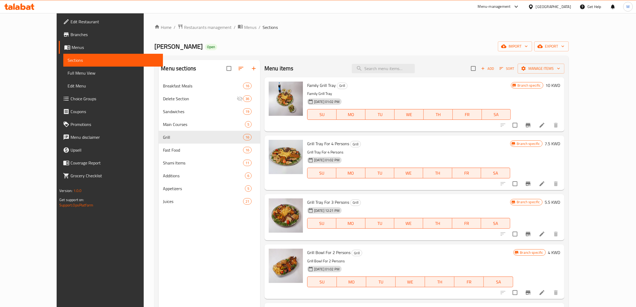
click at [389, 142] on h6 "Grill Tray For 4 Persons Grill" at bounding box center [408, 143] width 203 height 7
click at [531, 123] on icon "Branch-specific-item" at bounding box center [528, 125] width 5 height 4
click at [510, 144] on h6 "Grill Tray For 4 Persons Grill" at bounding box center [408, 143] width 203 height 7
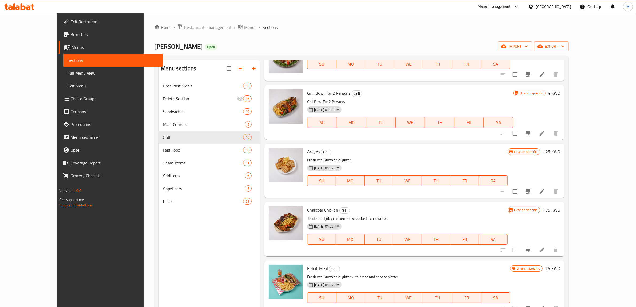
scroll to position [167, 0]
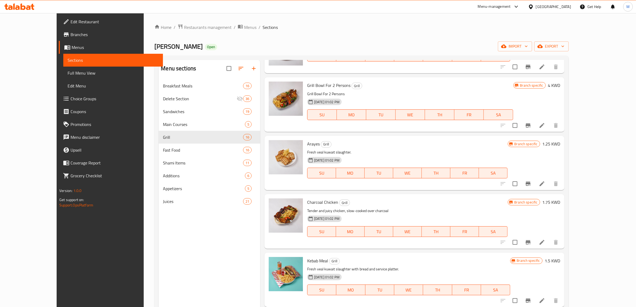
click at [492, 196] on div "Charcoal Chicken Grill Tender and juicy chicken, slow-cooked over charcoal 21-0…" at bounding box center [415, 221] width 300 height 54
click at [531, 183] on icon "Branch-specific-item" at bounding box center [528, 183] width 5 height 4
click at [477, 200] on h6 "Charcoal Chicken Grill" at bounding box center [407, 201] width 201 height 7
click at [531, 239] on icon "Branch-specific-item" at bounding box center [528, 242] width 6 height 6
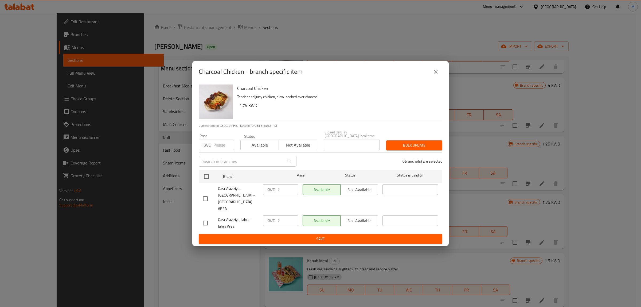
click at [435, 75] on icon "close" at bounding box center [436, 71] width 6 height 6
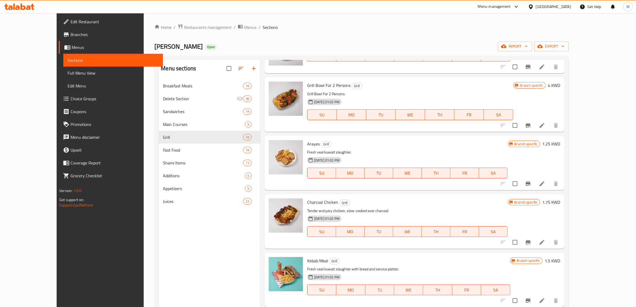
click at [560, 205] on h6 "1.75 KWD" at bounding box center [551, 201] width 18 height 7
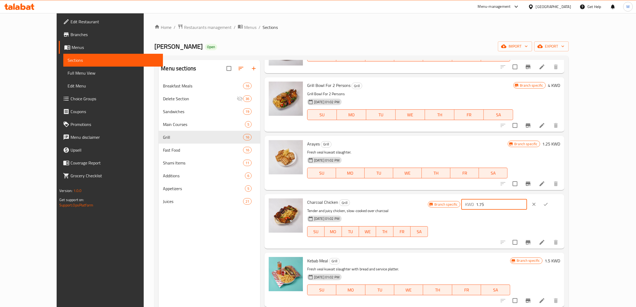
drag, startPoint x: 549, startPoint y: 204, endPoint x: 531, endPoint y: 207, distance: 18.4
click at [527, 207] on div "KWD 1.75 ​" at bounding box center [494, 204] width 66 height 11
type input "2"
click at [549, 204] on icon "ok" at bounding box center [545, 203] width 5 height 5
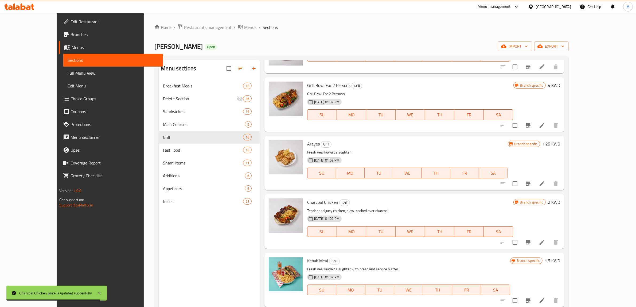
click at [456, 202] on h6 "Charcoal Chicken Grill" at bounding box center [410, 201] width 206 height 7
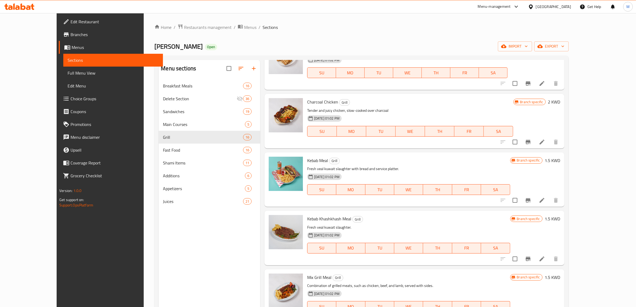
scroll to position [301, 0]
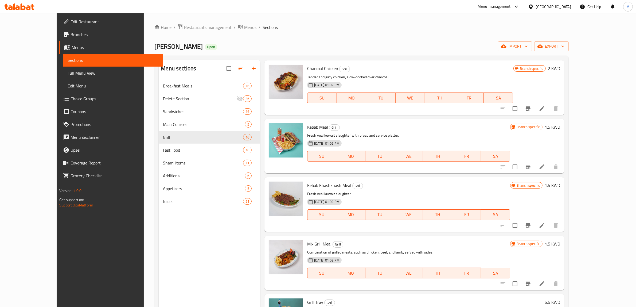
click at [464, 197] on div "21-03-2021 01:02 PM SU MO TU WE TH FR SA" at bounding box center [408, 210] width 207 height 29
click at [464, 201] on div "21-03-2021 01:02 PM SU MO TU WE TH FR SA" at bounding box center [408, 210] width 207 height 29
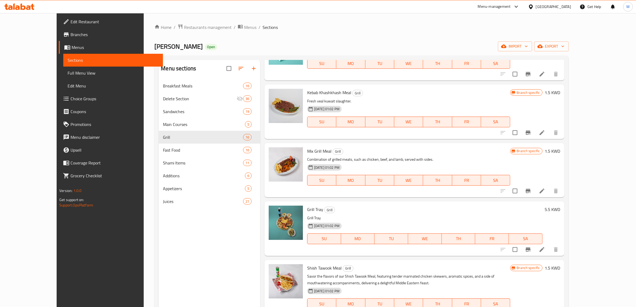
scroll to position [401, 0]
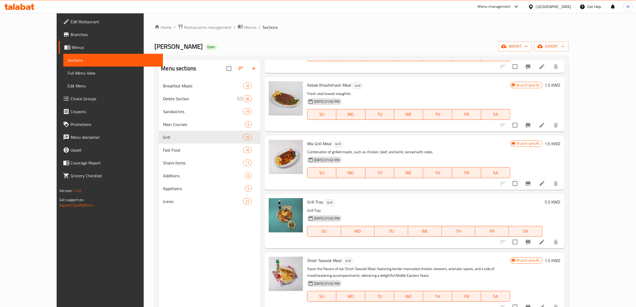
click at [456, 201] on h6 "Grill Tray Grill" at bounding box center [424, 201] width 235 height 7
click at [440, 201] on h6 "Grill Tray Grill" at bounding box center [424, 201] width 235 height 7
click at [464, 202] on h6 "Grill Tray Grill" at bounding box center [424, 201] width 235 height 7
click at [454, 158] on div "21-03-2021 01:02 PM SU MO TU WE TH FR SA" at bounding box center [408, 168] width 207 height 29
click at [531, 182] on icon "Branch-specific-item" at bounding box center [528, 183] width 5 height 4
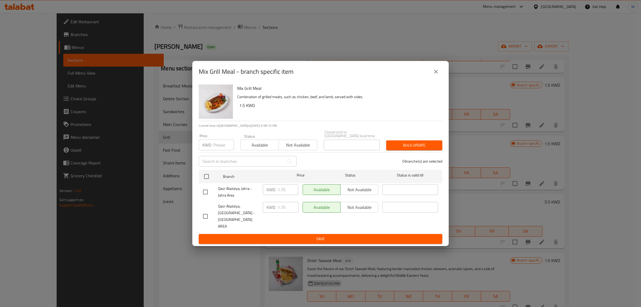
click at [435, 78] on button "close" at bounding box center [436, 71] width 13 height 13
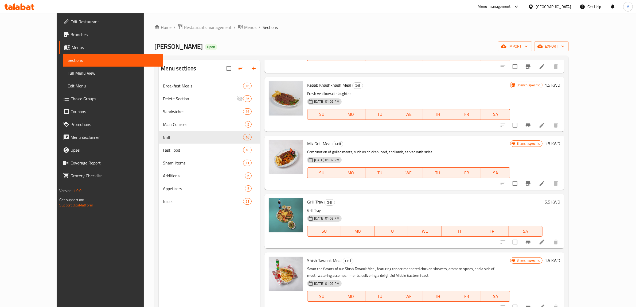
click at [471, 147] on div "Mix Grill Meal Grill Combination of grilled meats, such as chicken, beef, and l…" at bounding box center [408, 163] width 207 height 50
click at [337, 205] on h6 "Grill Tray Grill" at bounding box center [424, 201] width 235 height 7
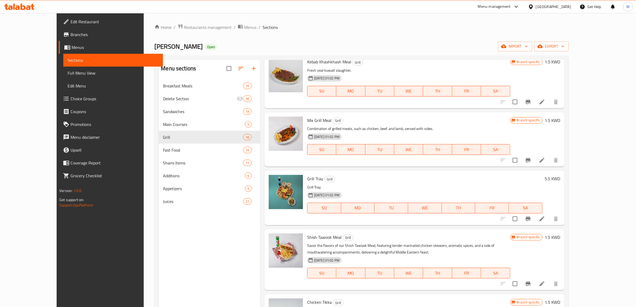
scroll to position [434, 0]
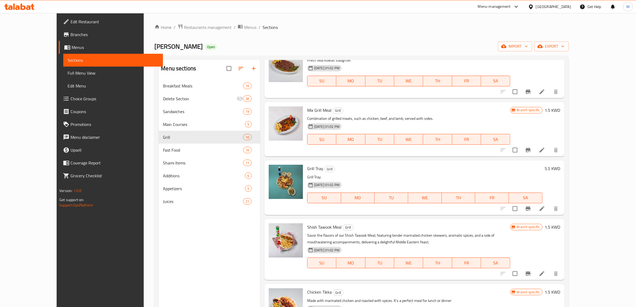
click at [307, 166] on span "Grill Tray" at bounding box center [315, 168] width 16 height 8
click at [343, 167] on h6 "Grill Tray Grill" at bounding box center [424, 168] width 235 height 7
click at [309, 226] on span "Shish Tawook Meal" at bounding box center [324, 227] width 34 height 8
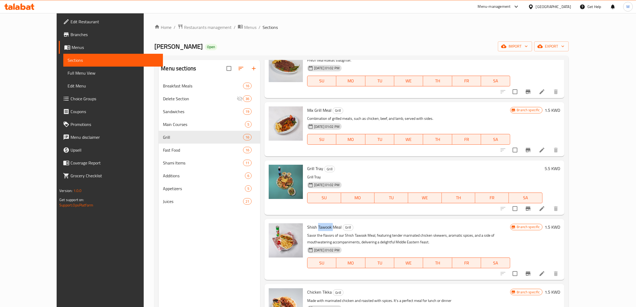
click at [309, 226] on span "Shish Tawook Meal" at bounding box center [324, 227] width 34 height 8
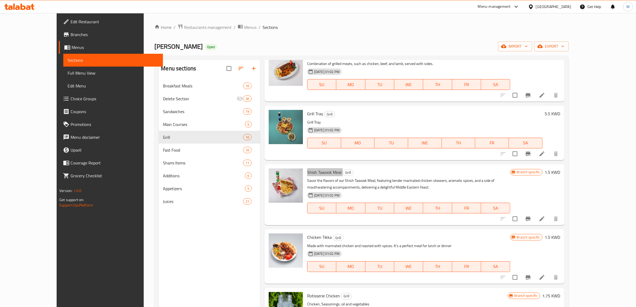
scroll to position [501, 0]
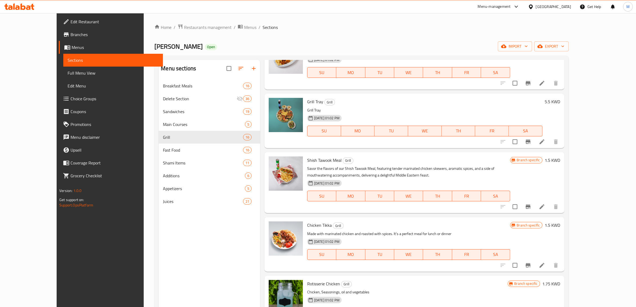
click at [307, 226] on span "Chicken Tikka" at bounding box center [319, 225] width 25 height 8
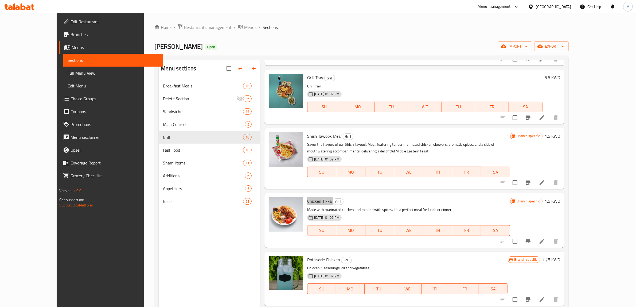
scroll to position [568, 0]
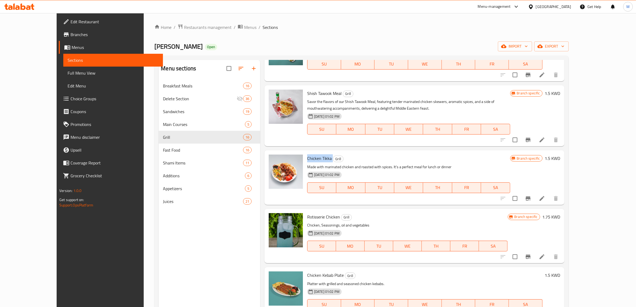
click at [323, 215] on span "Rotisserie Chicken" at bounding box center [323, 217] width 33 height 8
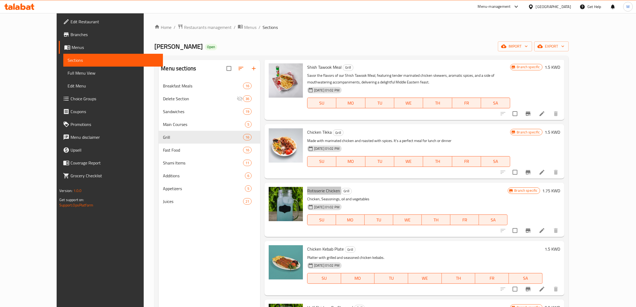
scroll to position [635, 0]
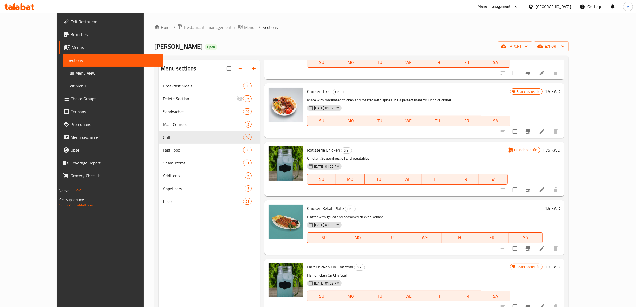
click at [312, 210] on span "Chicken Kebab Plate" at bounding box center [325, 208] width 37 height 8
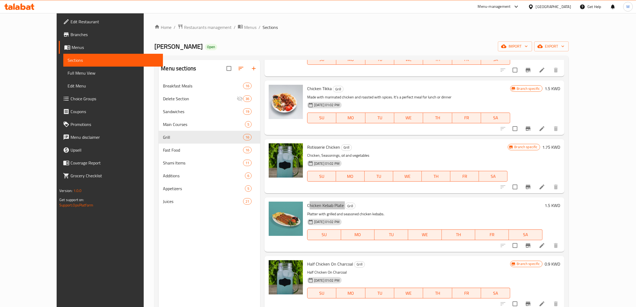
scroll to position [639, 0]
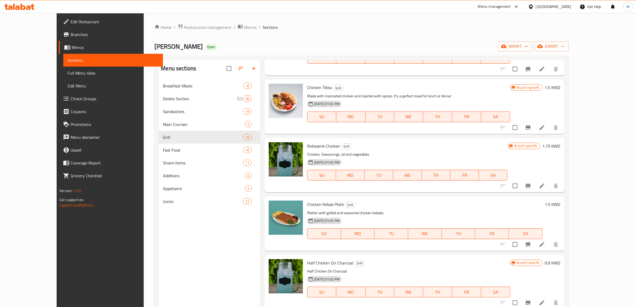
click at [314, 262] on span "Half Chicken On Charcoal" at bounding box center [330, 263] width 46 height 8
click at [365, 265] on h6 "Half Chicken On Charcoal Grill" at bounding box center [408, 262] width 203 height 7
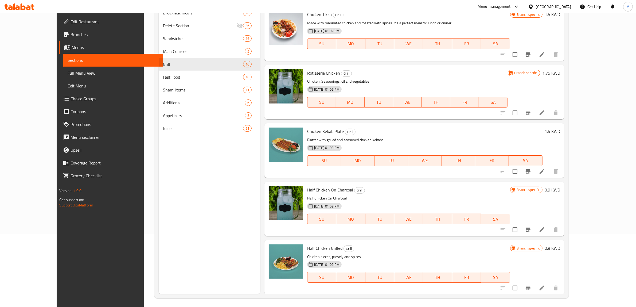
scroll to position [75, 0]
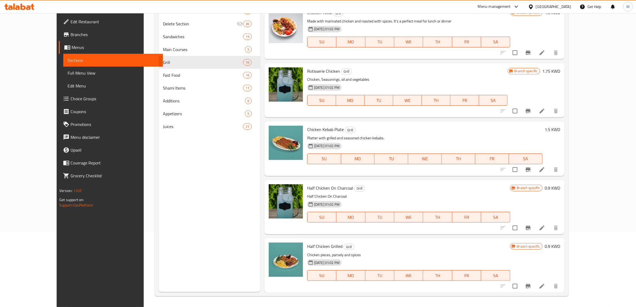
click at [308, 249] on span "Half Chicken Grilled" at bounding box center [324, 246] width 35 height 8
click at [380, 250] on div "Half Chicken Grilled Grill Chicken pieces, parsely and spices 21-03-2021 01:02 …" at bounding box center [408, 265] width 207 height 50
drag, startPoint x: 567, startPoint y: 285, endPoint x: 566, endPoint y: 279, distance: 5.8
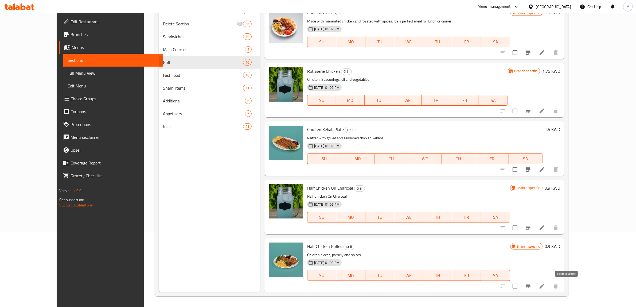
click at [521, 285] on input "checkbox" at bounding box center [515, 285] width 11 height 11
checkbox input "true"
click at [521, 229] on input "checkbox" at bounding box center [515, 227] width 11 height 11
checkbox input "true"
click at [521, 170] on input "checkbox" at bounding box center [515, 169] width 11 height 11
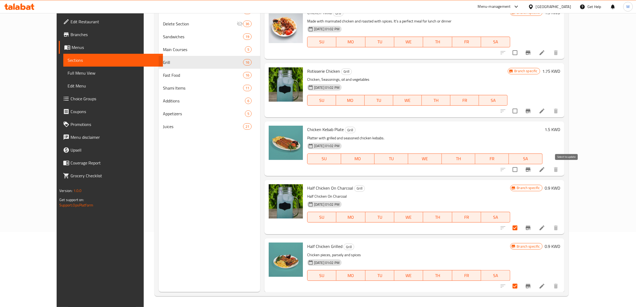
checkbox input "true"
click at [521, 114] on input "checkbox" at bounding box center [515, 110] width 11 height 11
checkbox input "true"
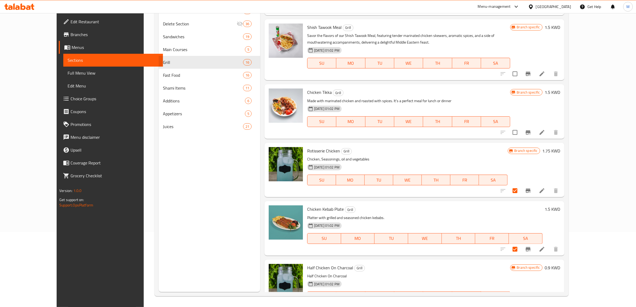
scroll to position [538, 0]
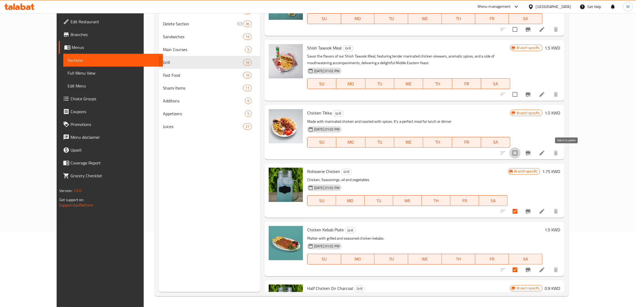
click at [521, 150] on input "checkbox" at bounding box center [515, 152] width 11 height 11
checkbox input "true"
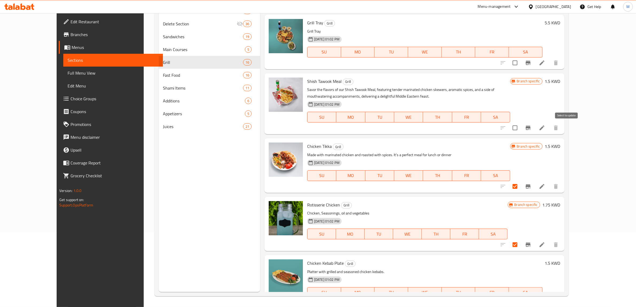
click at [521, 126] on input "checkbox" at bounding box center [515, 127] width 11 height 11
checkbox input "true"
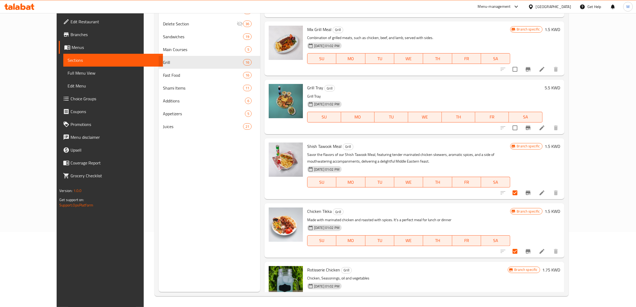
scroll to position [438, 0]
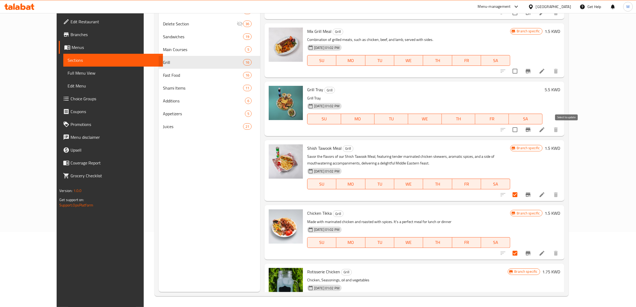
click at [521, 130] on input "checkbox" at bounding box center [515, 129] width 11 height 11
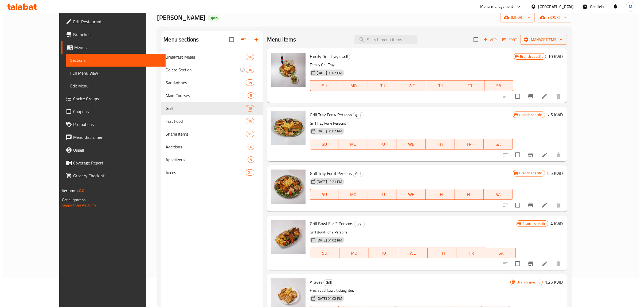
scroll to position [0, 0]
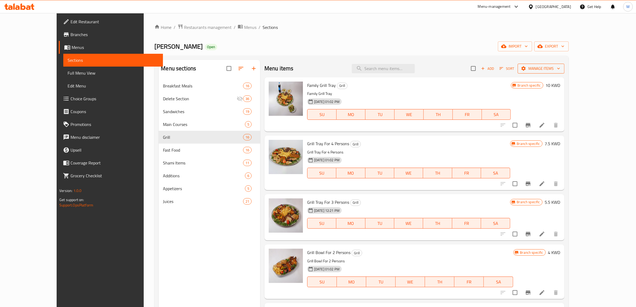
click at [560, 67] on span "Manage items" at bounding box center [541, 68] width 38 height 7
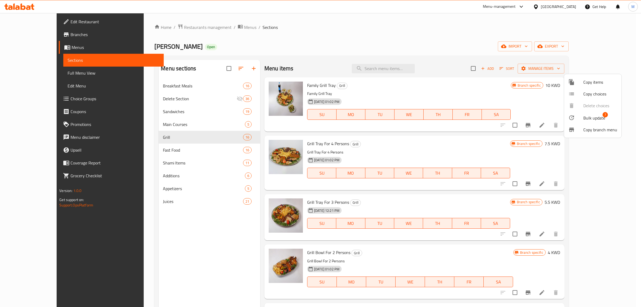
click at [587, 118] on span "Bulk update" at bounding box center [595, 118] width 22 height 6
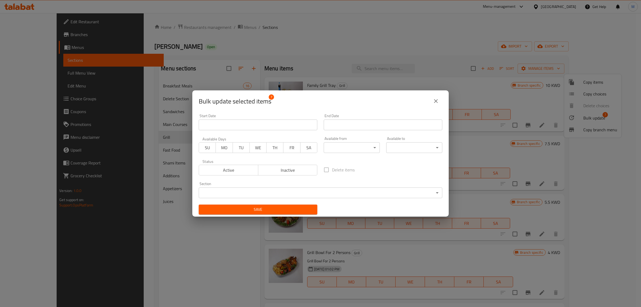
click at [285, 171] on span "Inactive" at bounding box center [288, 170] width 55 height 8
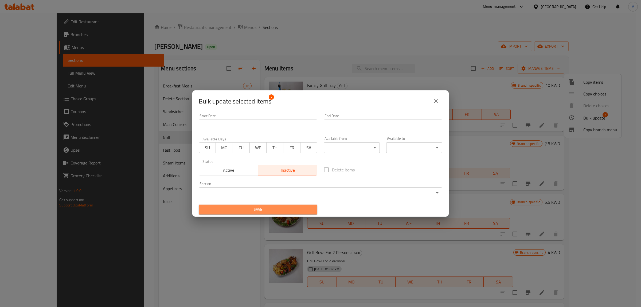
click at [284, 207] on span "Save" at bounding box center [258, 209] width 110 height 7
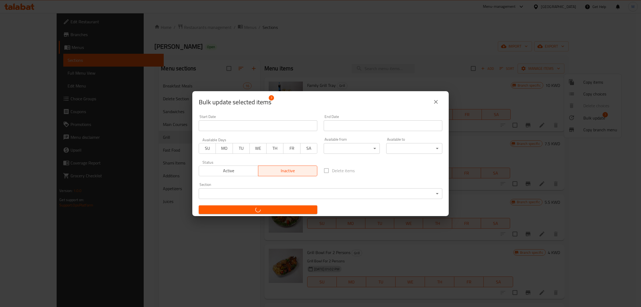
checkbox input "false"
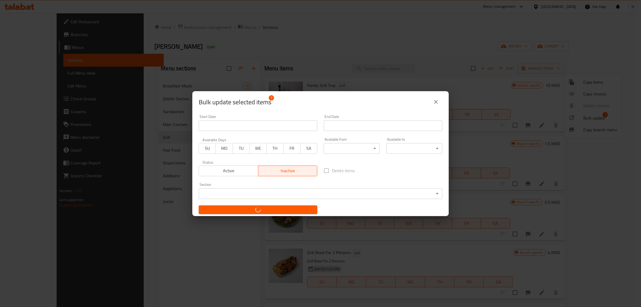
checkbox input "false"
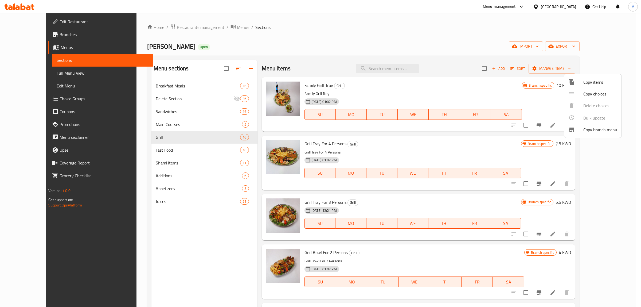
click at [178, 29] on div at bounding box center [320, 153] width 641 height 307
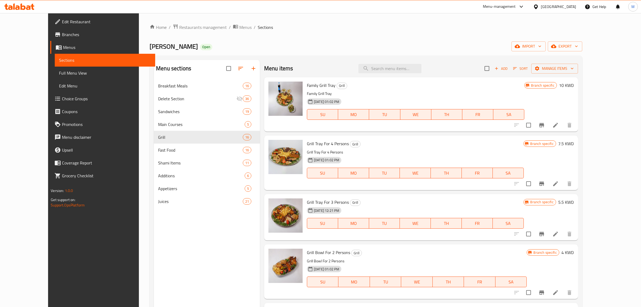
click at [571, 5] on div "[GEOGRAPHIC_DATA]" at bounding box center [555, 6] width 52 height 13
click at [571, 5] on div "[GEOGRAPHIC_DATA]" at bounding box center [558, 7] width 35 height 6
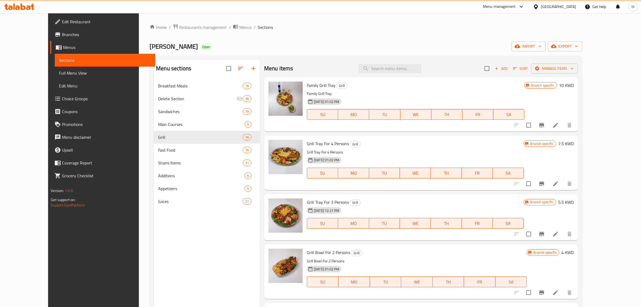
click at [571, 5] on div "[GEOGRAPHIC_DATA]" at bounding box center [558, 7] width 35 height 6
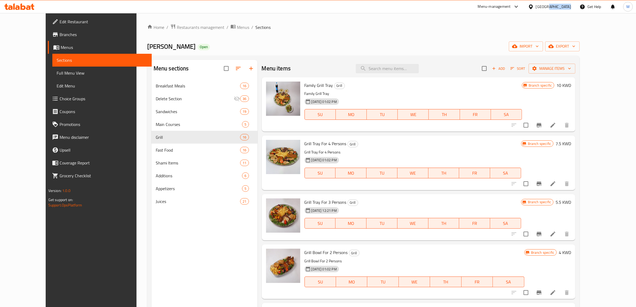
click at [567, 6] on div "[GEOGRAPHIC_DATA]" at bounding box center [553, 7] width 35 height 6
click at [177, 27] on span "Restaurants management" at bounding box center [201, 27] width 48 height 6
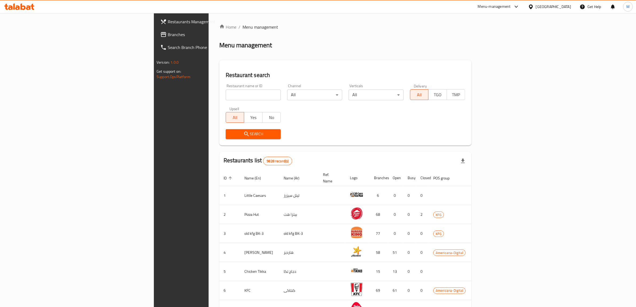
click at [563, 7] on div "[GEOGRAPHIC_DATA]" at bounding box center [553, 7] width 35 height 6
click at [508, 58] on div "Egypt" at bounding box center [531, 55] width 80 height 12
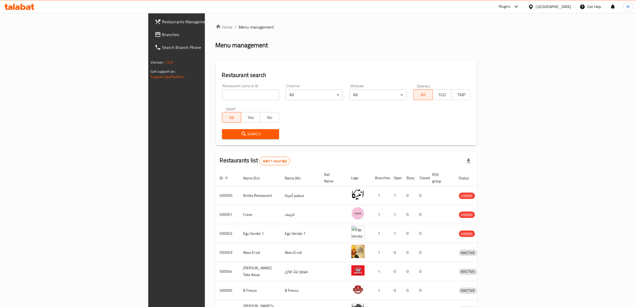
click at [223, 96] on input "search" at bounding box center [250, 95] width 57 height 11
paste input "678585"
type input "678585"
click button "Search" at bounding box center [250, 134] width 57 height 10
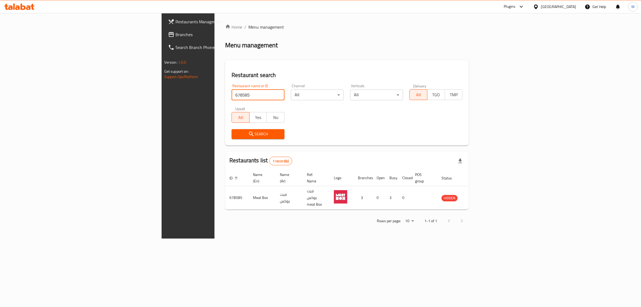
click at [516, 7] on div "Plugins" at bounding box center [510, 6] width 12 height 6
click at [505, 71] on div "Restaurant-Management" at bounding box center [496, 73] width 42 height 6
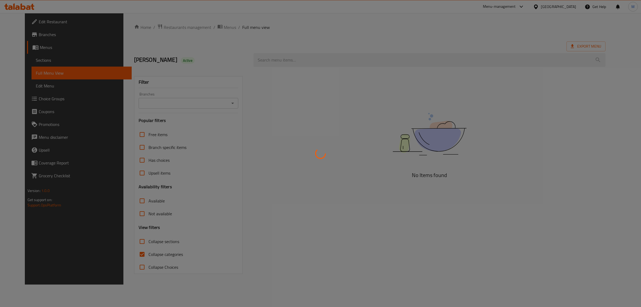
click at [528, 45] on div at bounding box center [320, 153] width 641 height 307
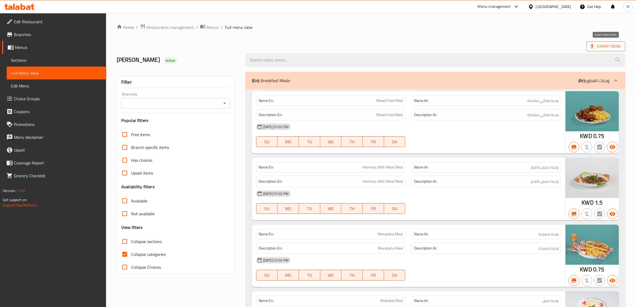
click at [611, 46] on span "Export Menu" at bounding box center [606, 46] width 30 height 7
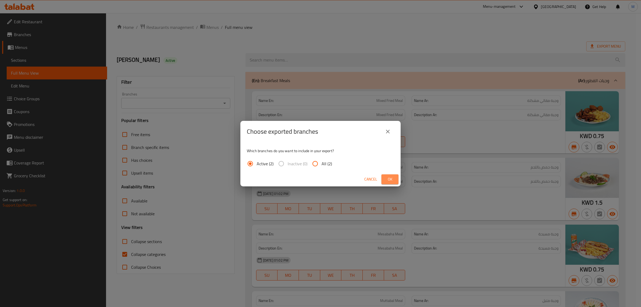
click at [389, 177] on span "Ok" at bounding box center [390, 179] width 9 height 7
